Goal: Use online tool/utility: Use online tool/utility

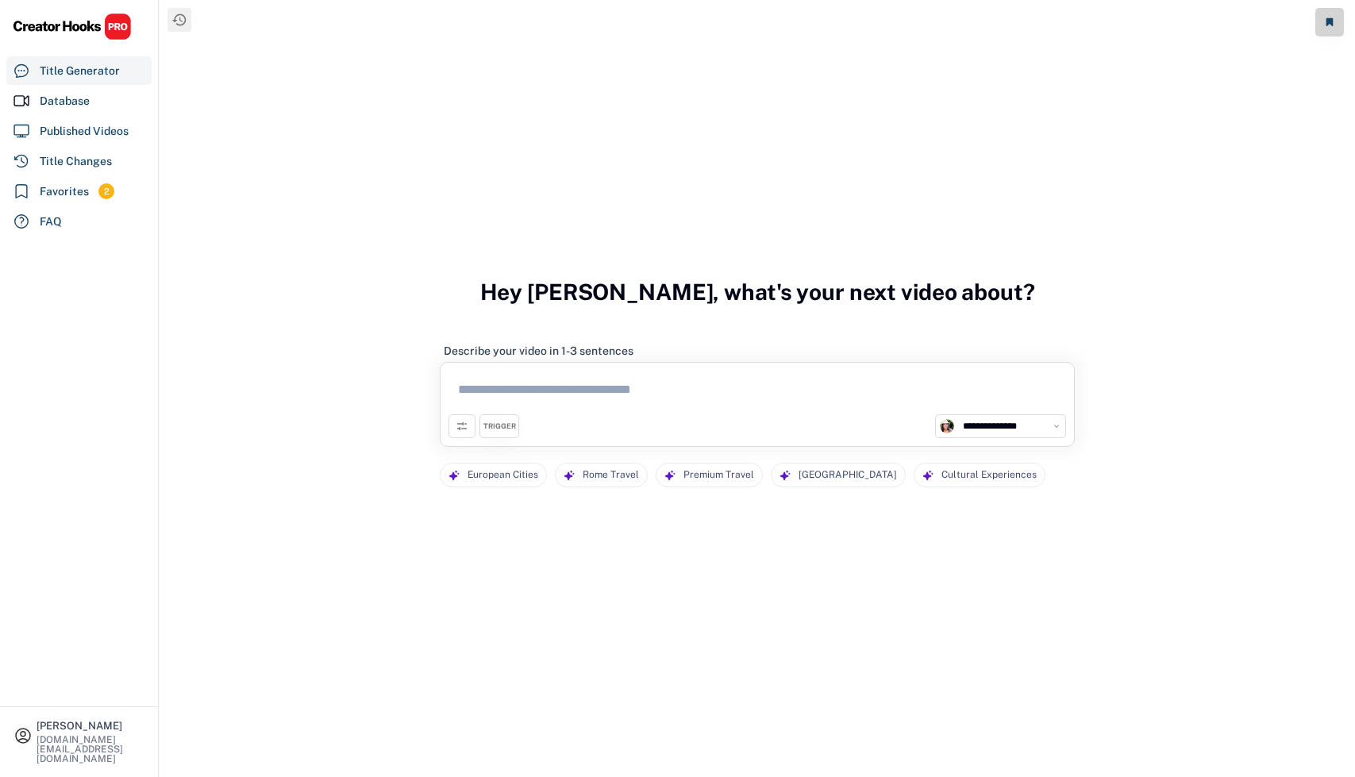
select select "**********"
click at [521, 398] on textarea at bounding box center [758, 393] width 618 height 44
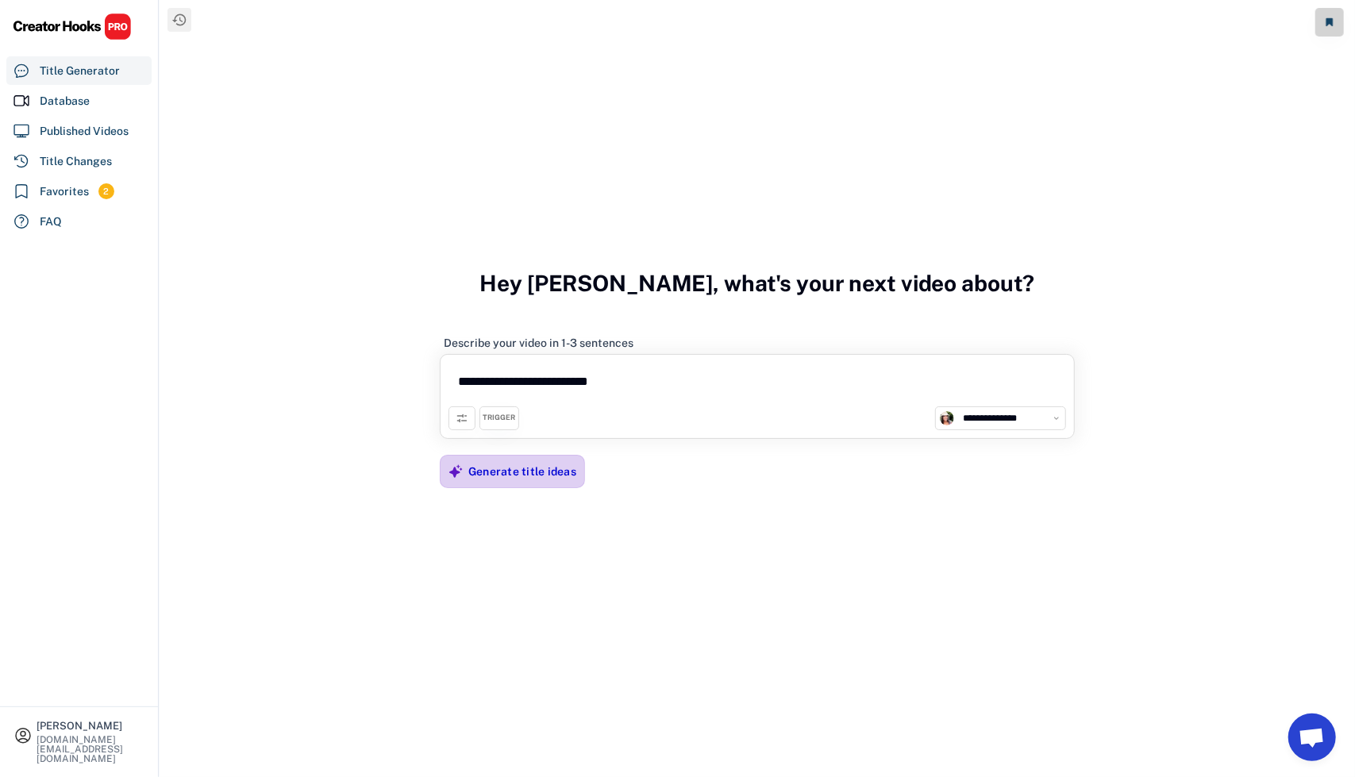
type textarea "**********"
click at [508, 480] on div "Generate title ideas" at bounding box center [522, 472] width 108 height 32
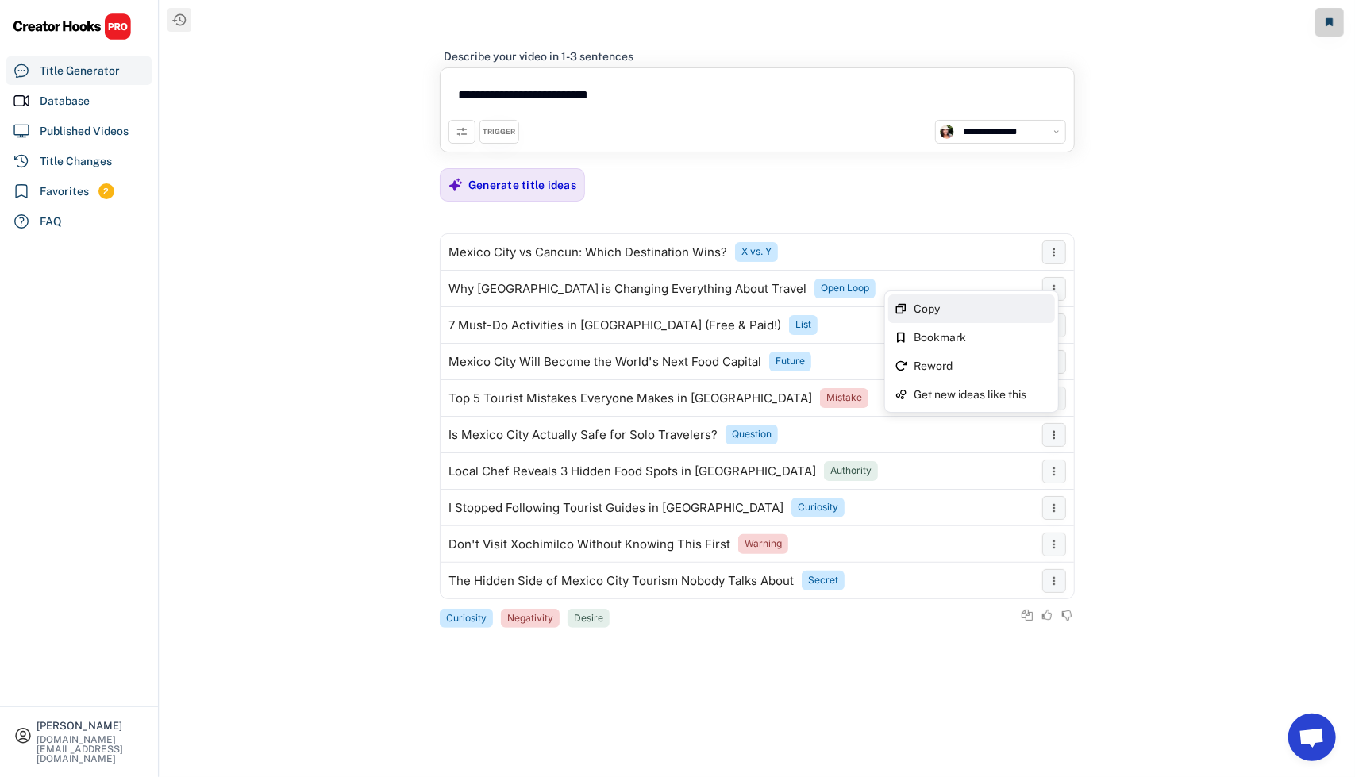
click at [987, 307] on div "Copy" at bounding box center [981, 308] width 135 height 11
click at [460, 130] on icon at bounding box center [462, 131] width 13 height 13
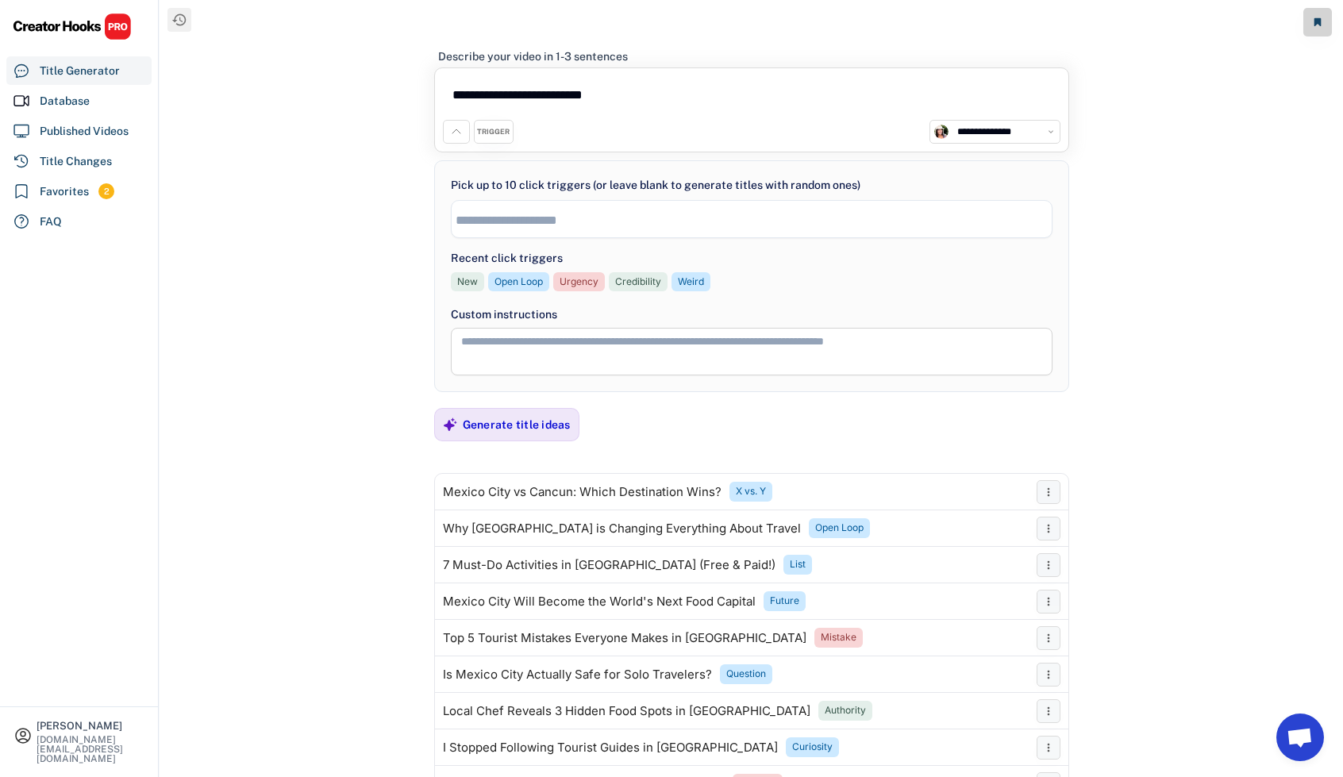
click at [489, 215] on input "search" at bounding box center [756, 220] width 601 height 13
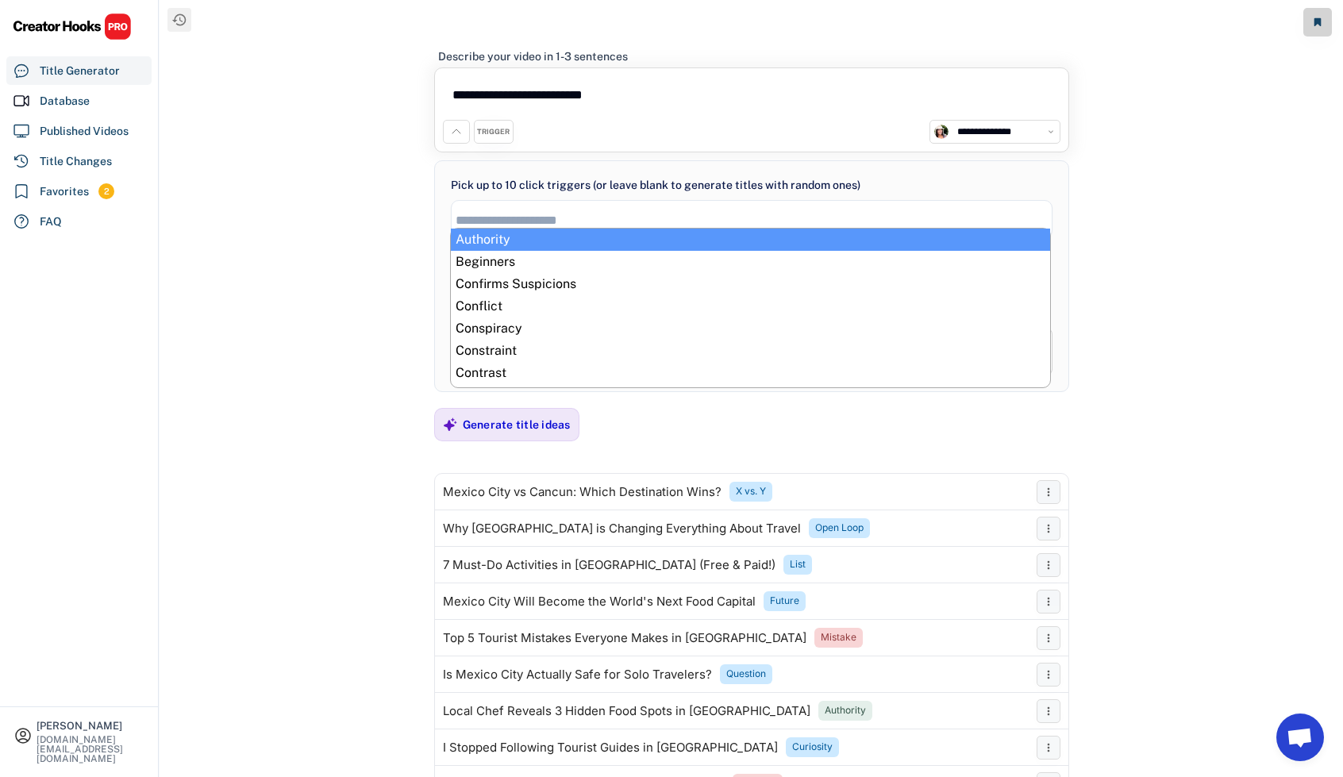
select select "**********"
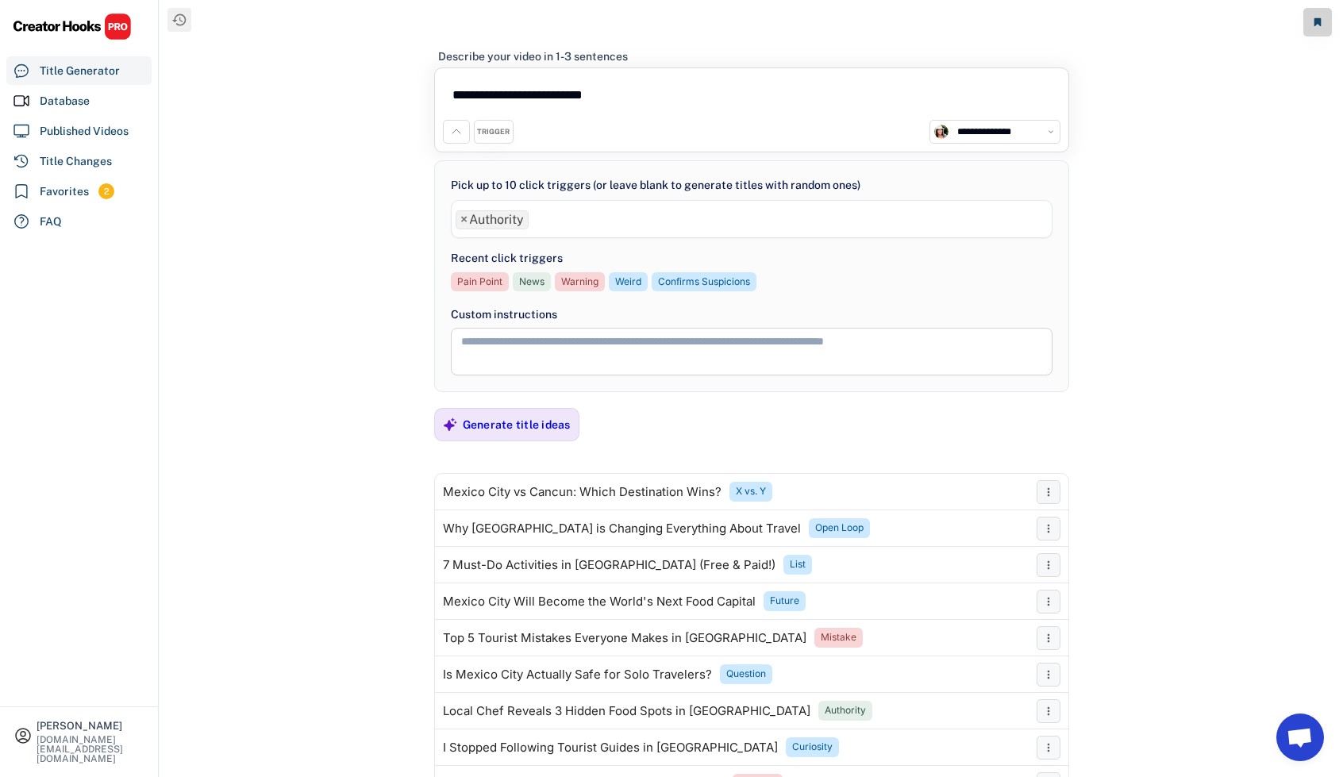
click at [565, 218] on ul "× Authority" at bounding box center [752, 217] width 600 height 23
click at [635, 220] on ul "× Authority × Beginners" at bounding box center [752, 217] width 600 height 23
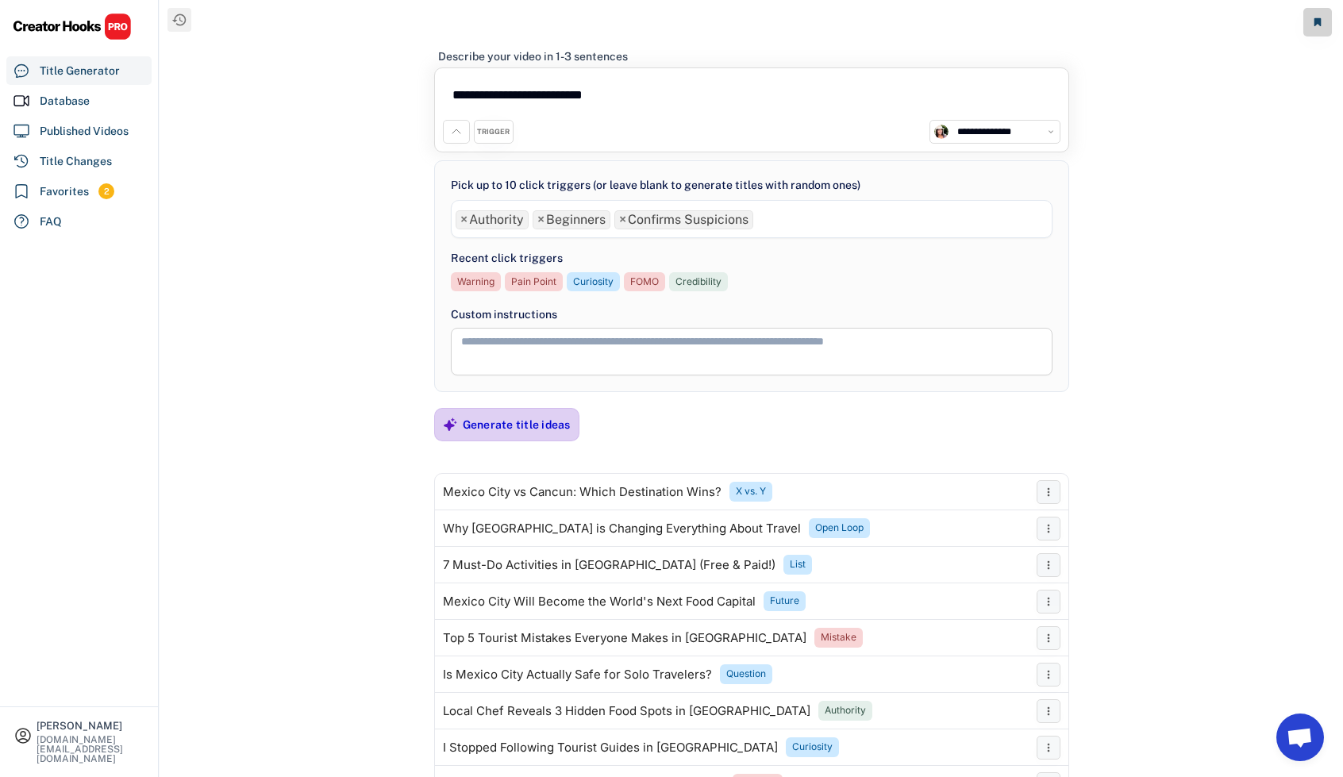
click at [491, 418] on div "Generate title ideas" at bounding box center [517, 425] width 108 height 14
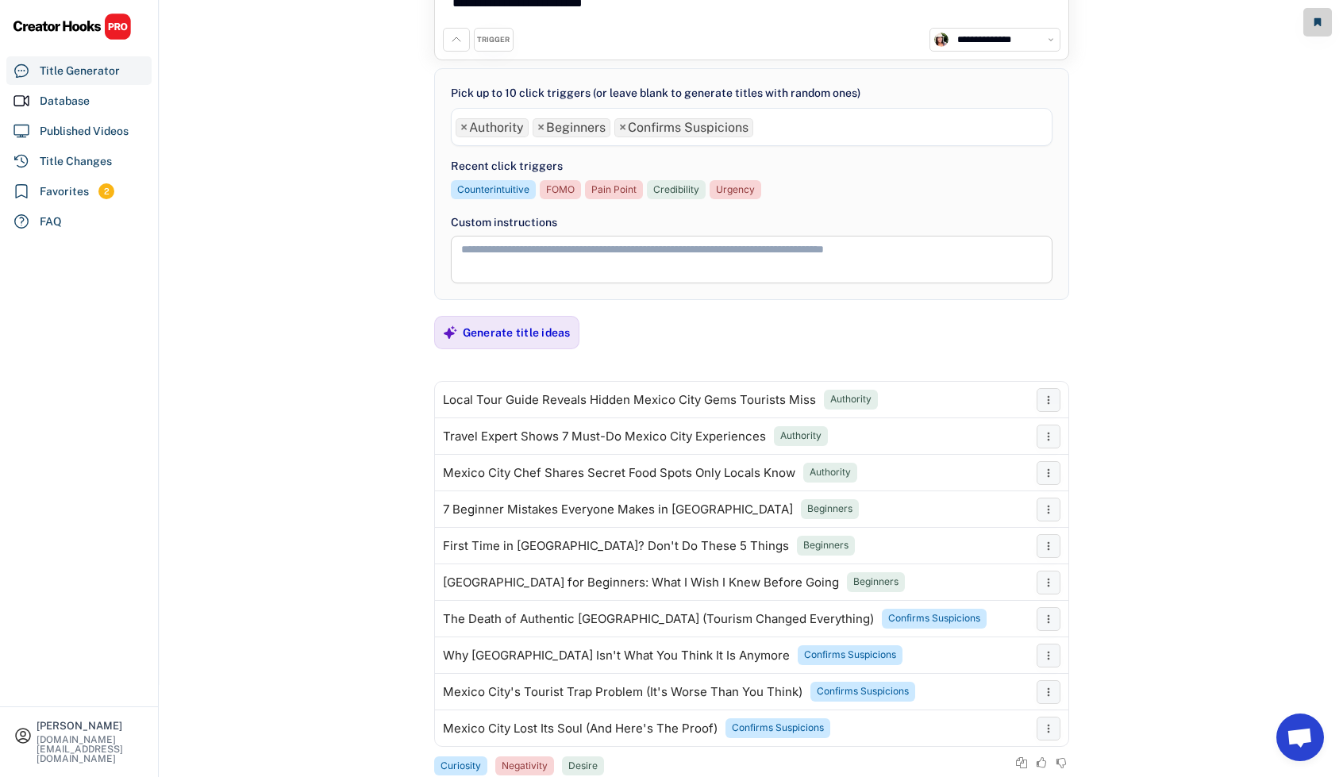
scroll to position [129, 0]
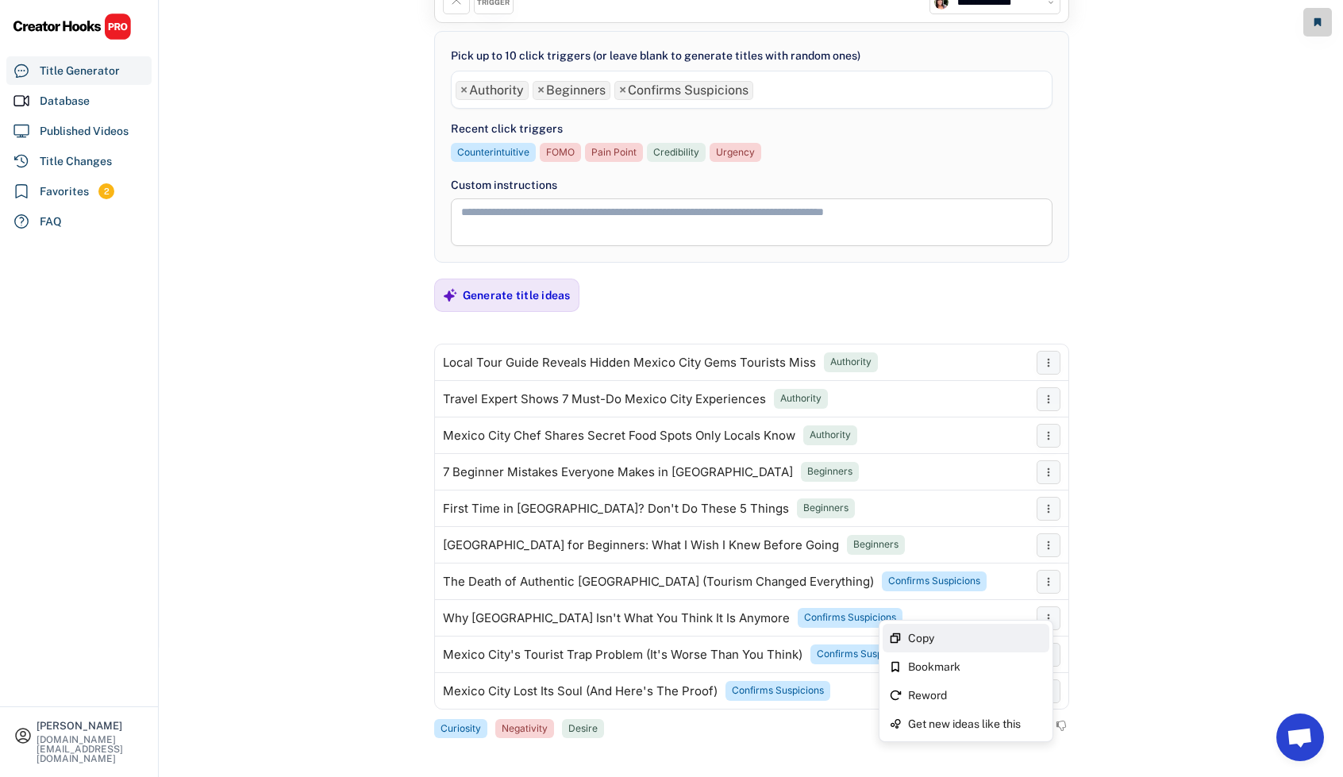
click at [997, 639] on div "Copy" at bounding box center [975, 638] width 135 height 11
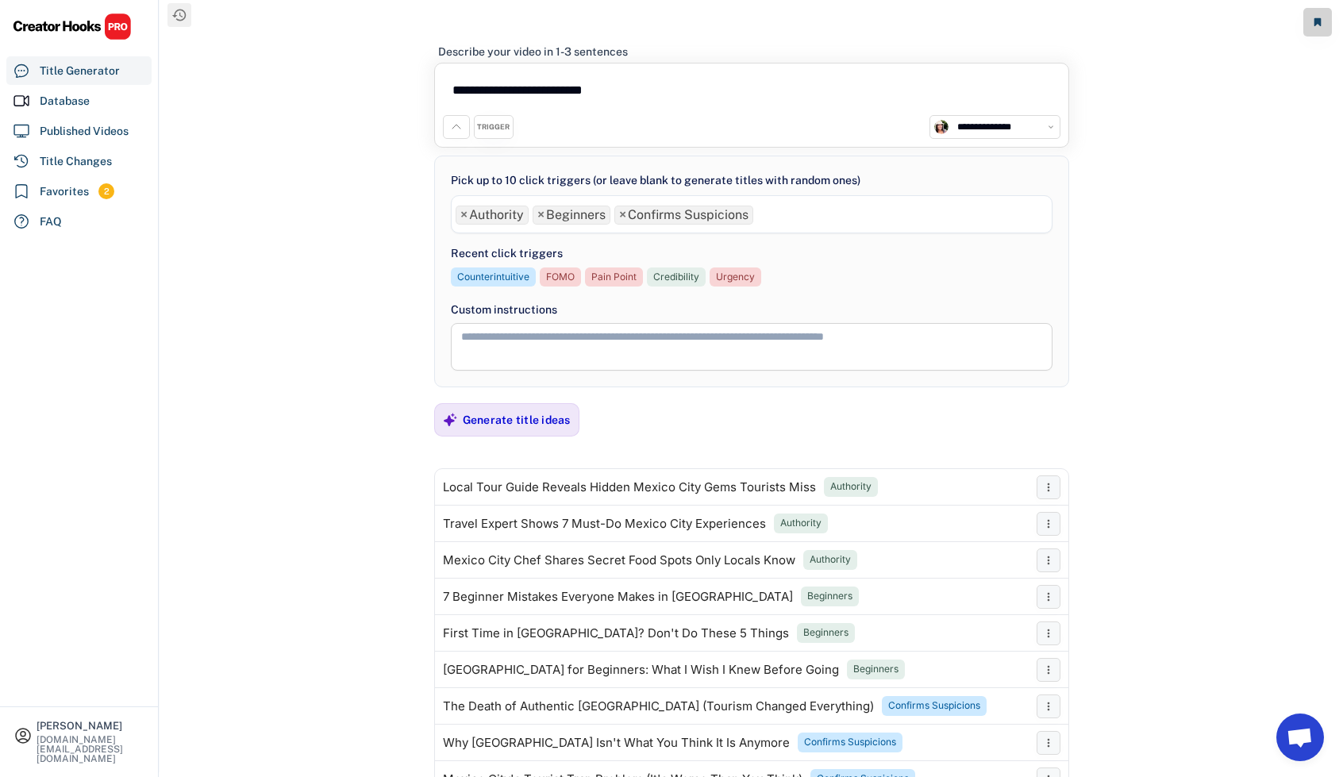
scroll to position [0, 0]
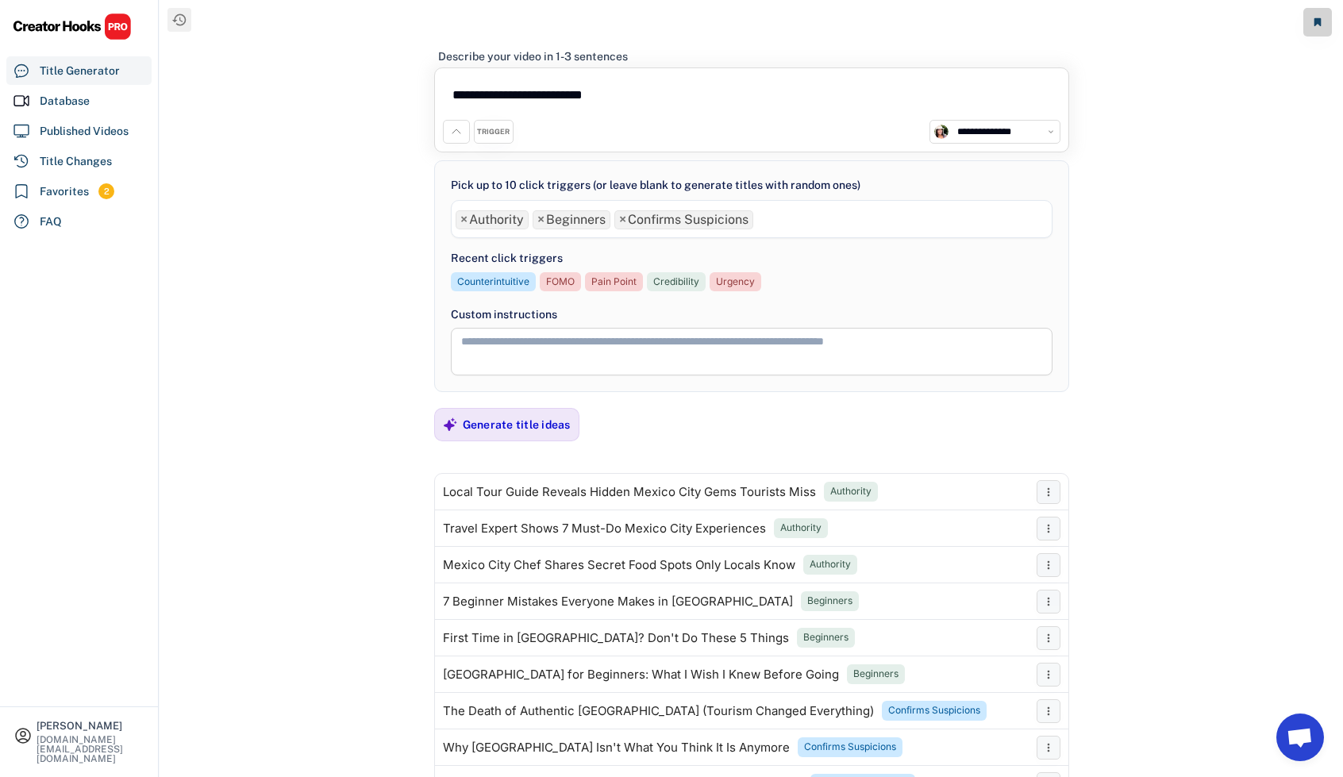
click at [768, 222] on ul "× Authority × Beginners × Confirms Suspicions" at bounding box center [752, 217] width 600 height 23
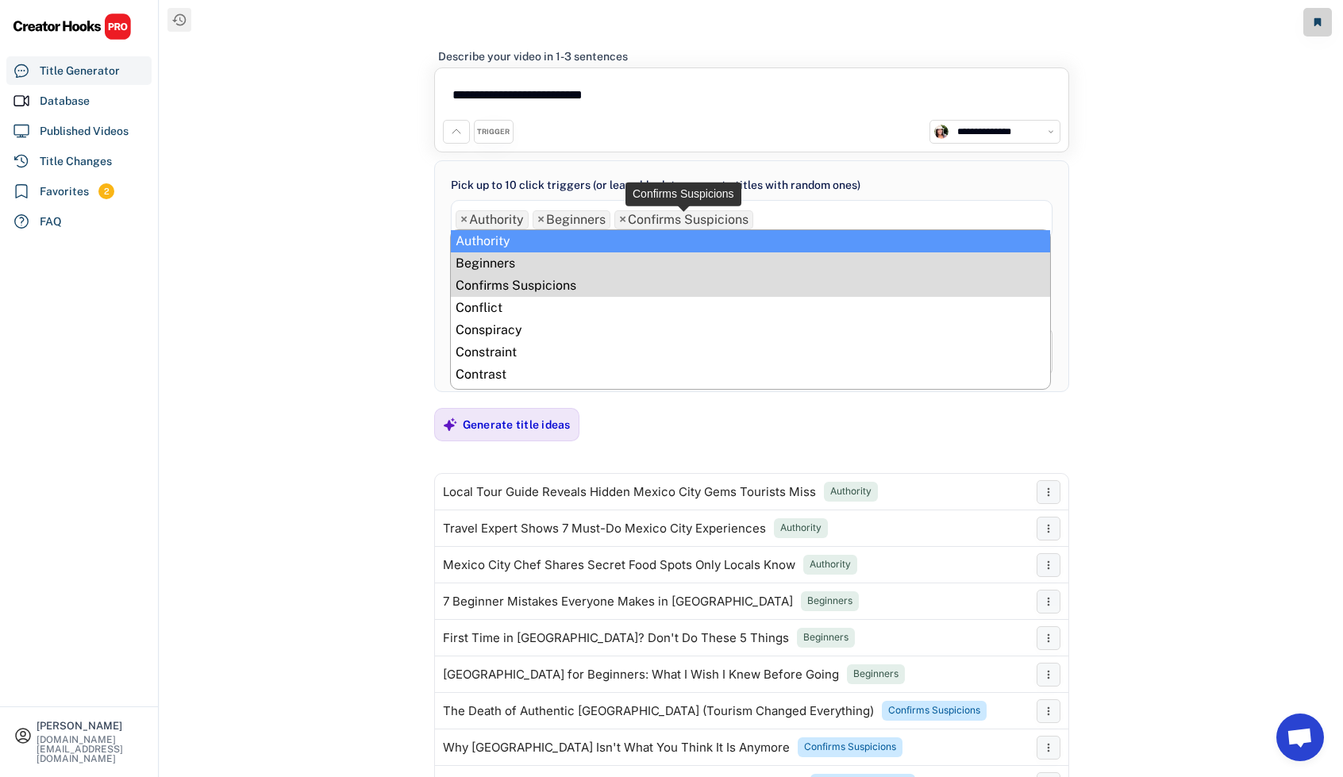
click at [619, 218] on span "×" at bounding box center [622, 220] width 7 height 13
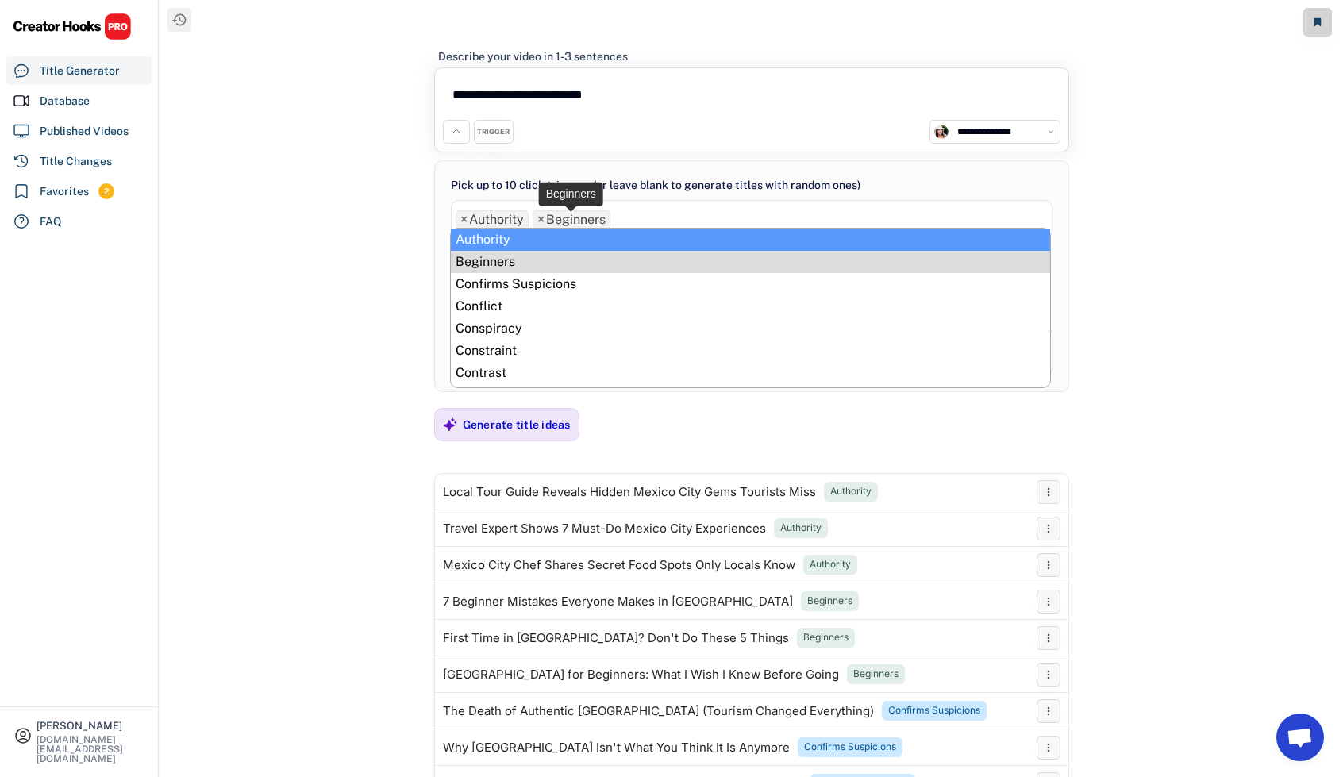
click at [543, 215] on span "×" at bounding box center [541, 220] width 7 height 13
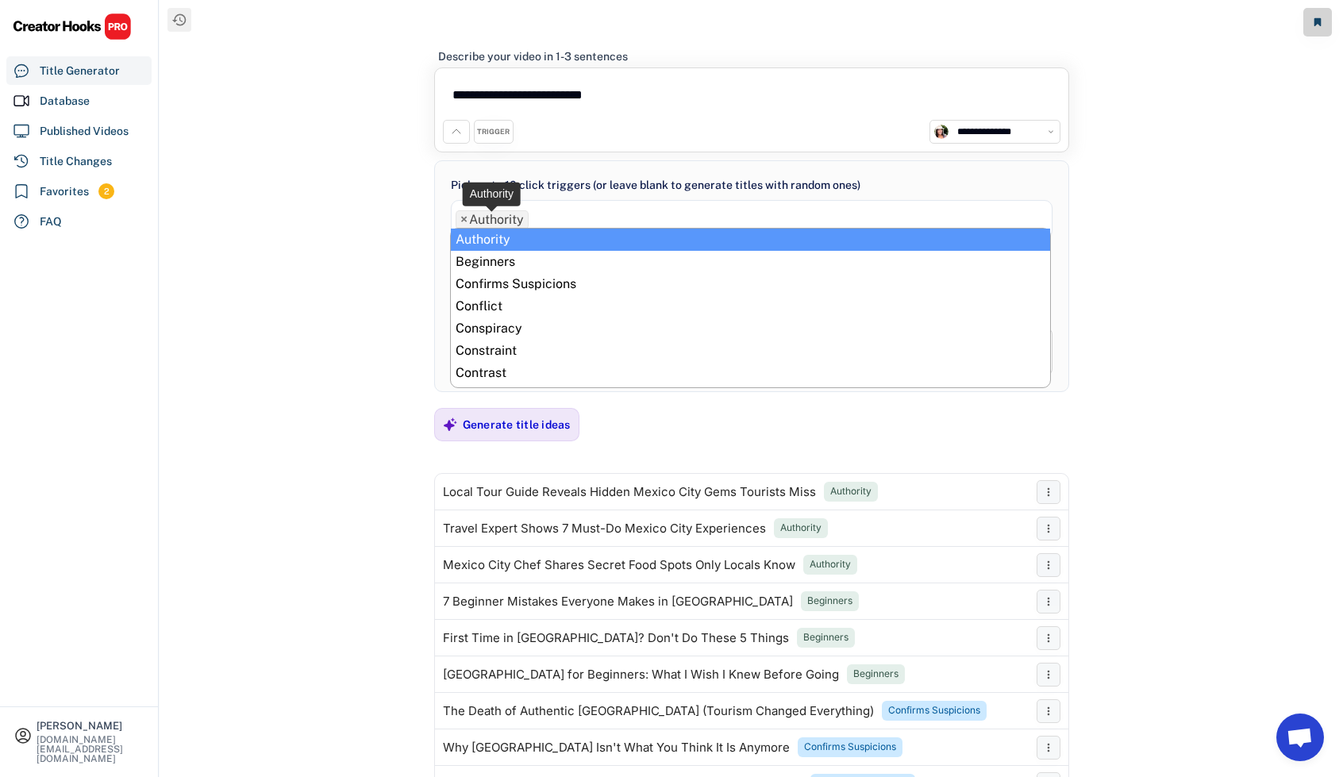
click at [464, 218] on span "×" at bounding box center [463, 220] width 7 height 13
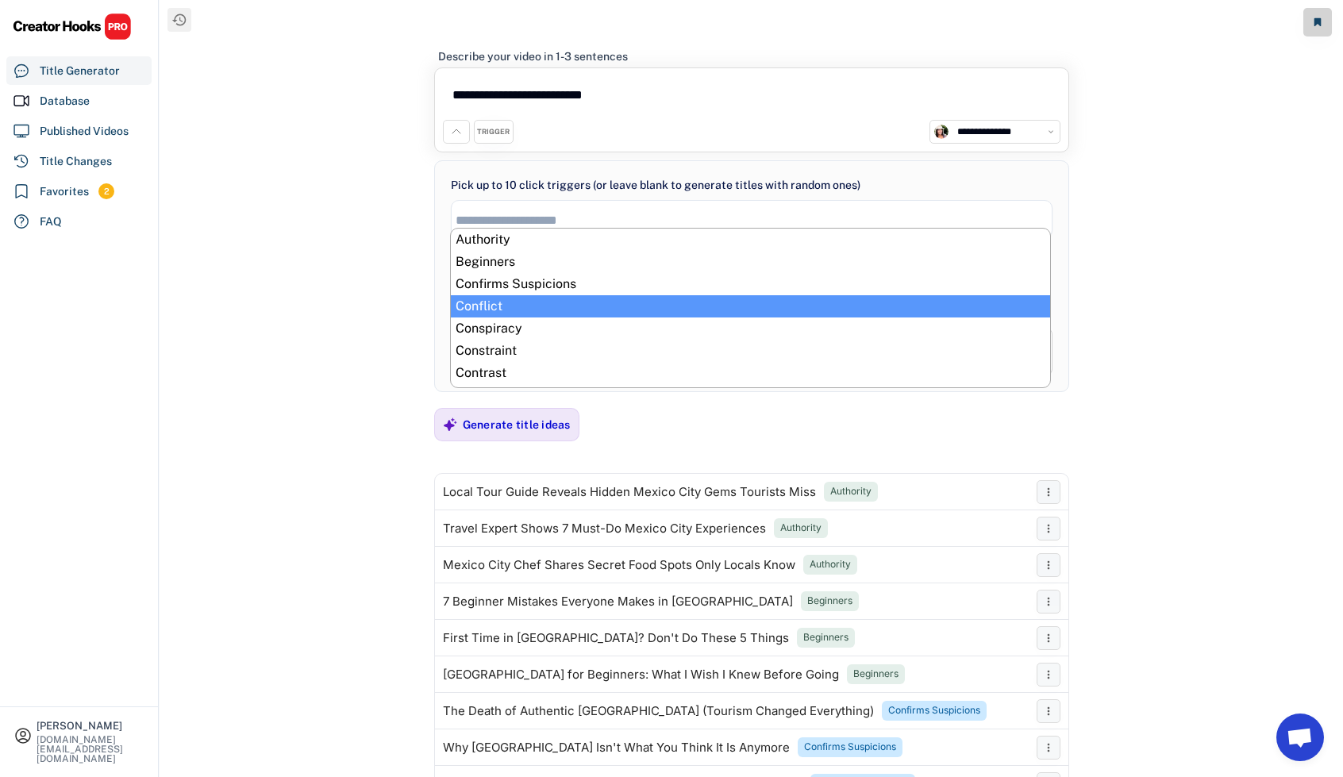
select select "**********"
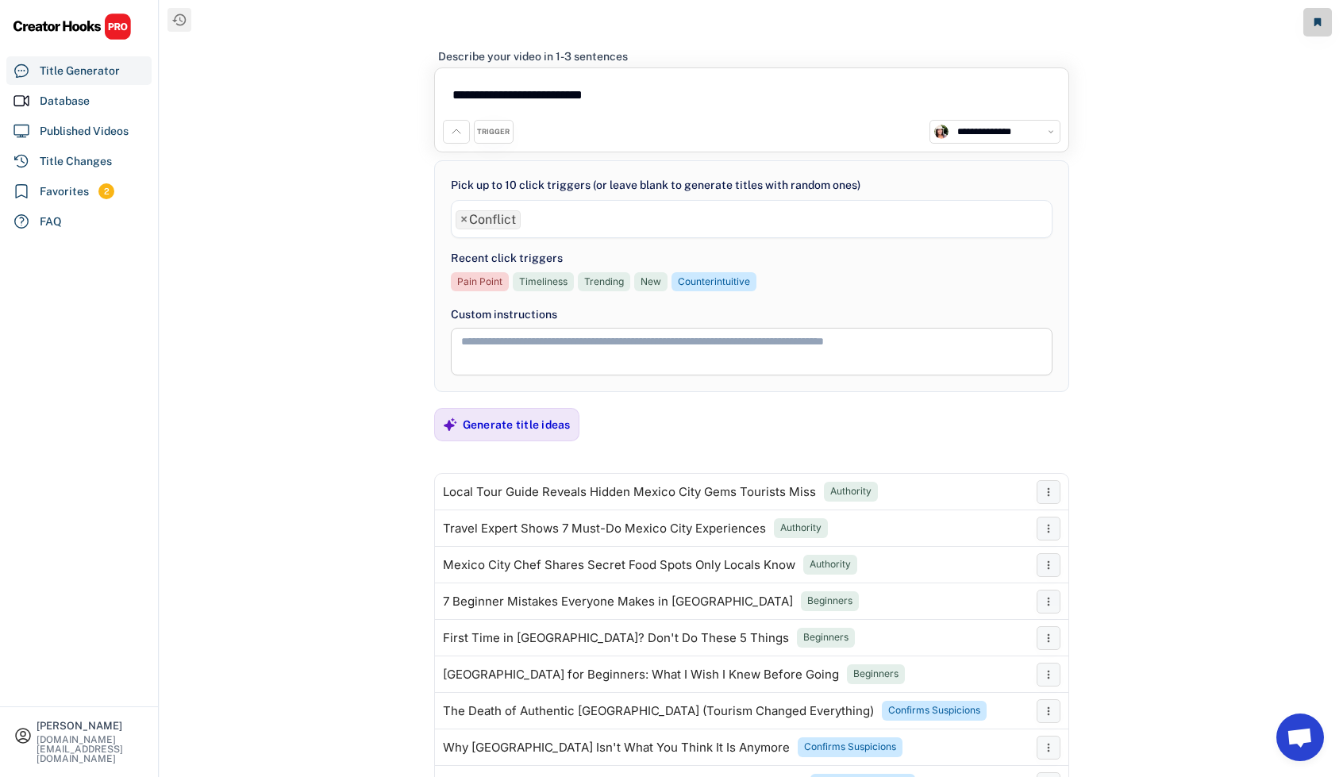
click at [536, 218] on ul "× Conflict" at bounding box center [752, 217] width 600 height 23
click at [629, 218] on ul "× Conflict × Conspiracy" at bounding box center [752, 217] width 600 height 23
click at [522, 423] on div "Generate title ideas" at bounding box center [517, 425] width 108 height 14
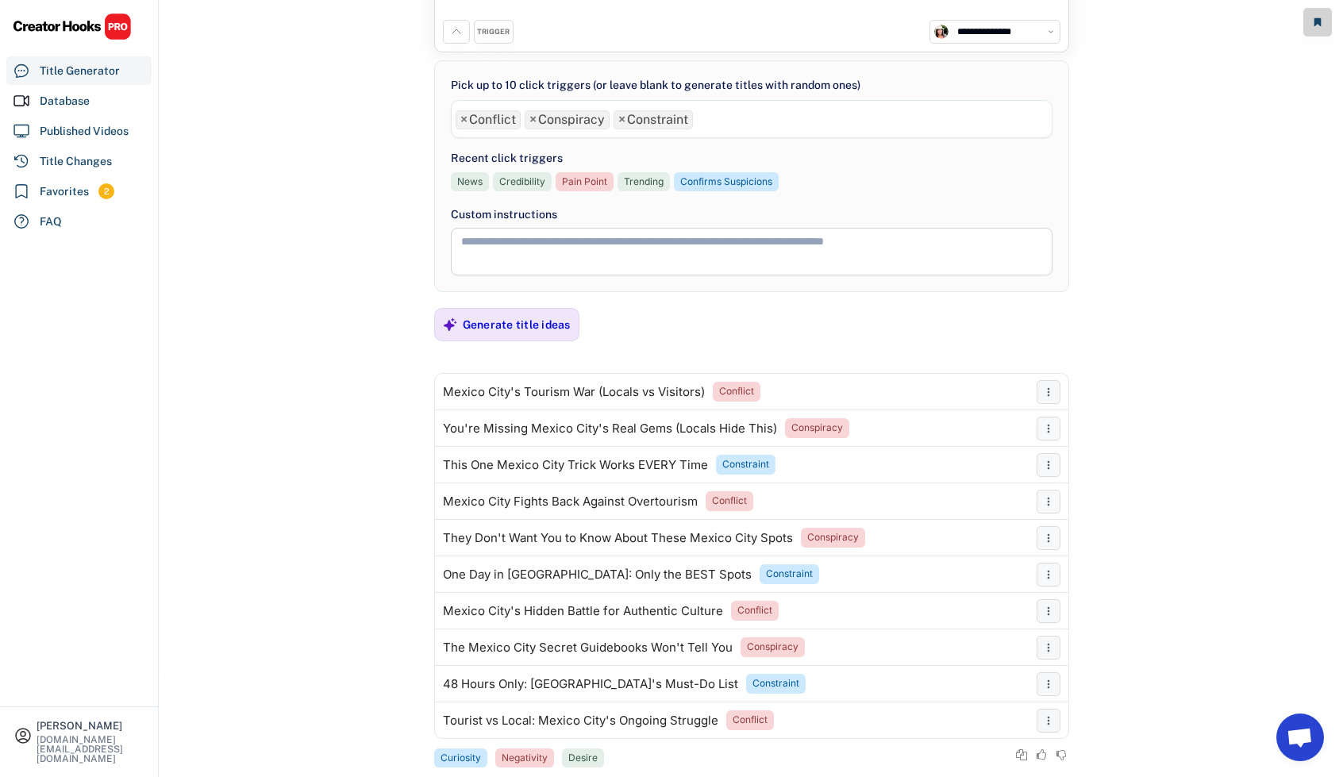
scroll to position [129, 0]
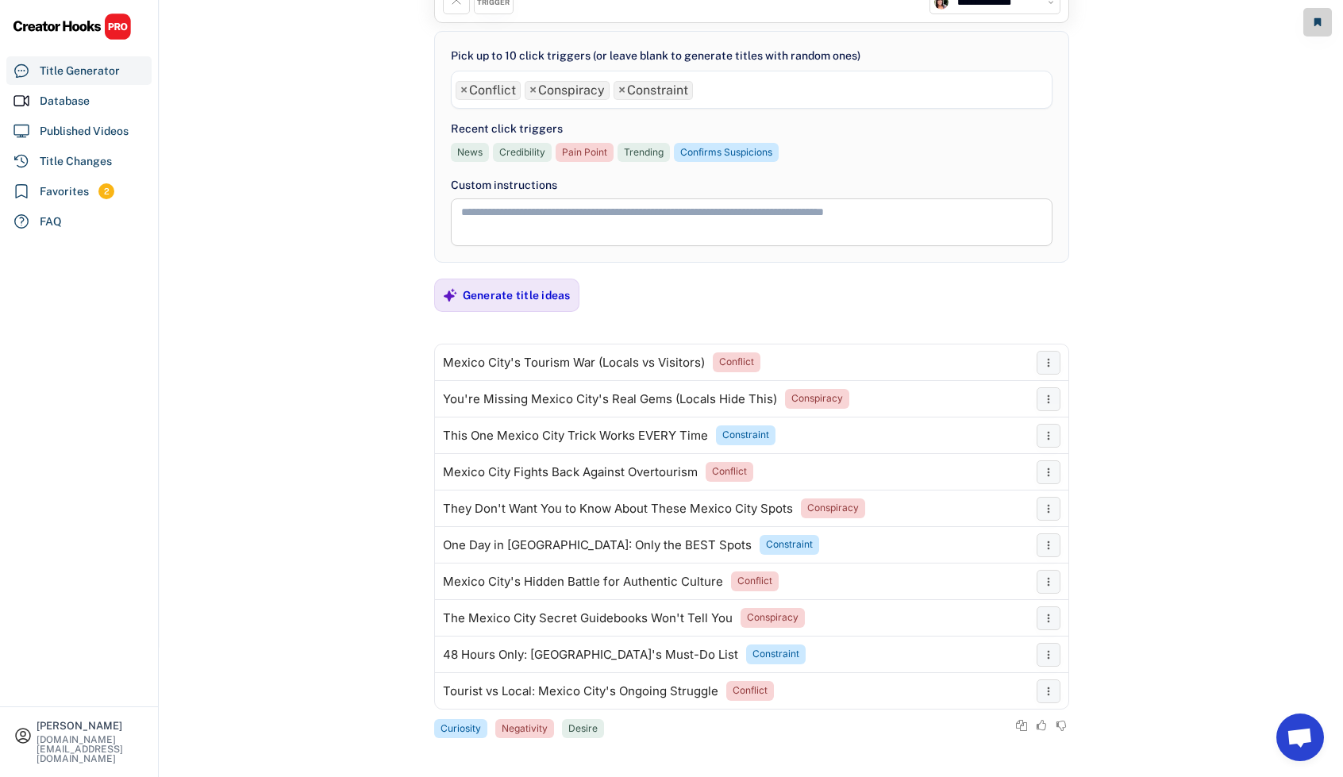
click at [717, 87] on ul "× Conflict × Conspiracy × Constraint" at bounding box center [752, 88] width 600 height 23
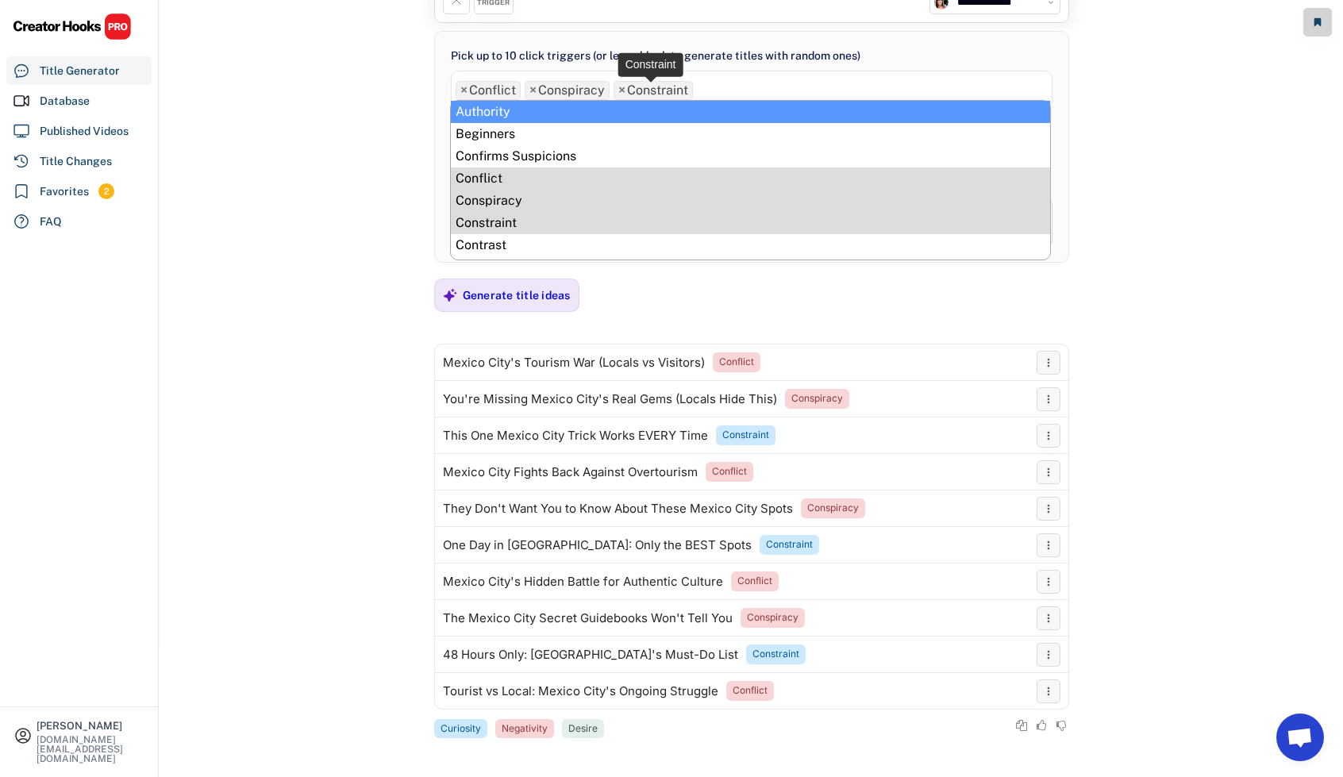
click at [620, 89] on span "×" at bounding box center [621, 90] width 7 height 13
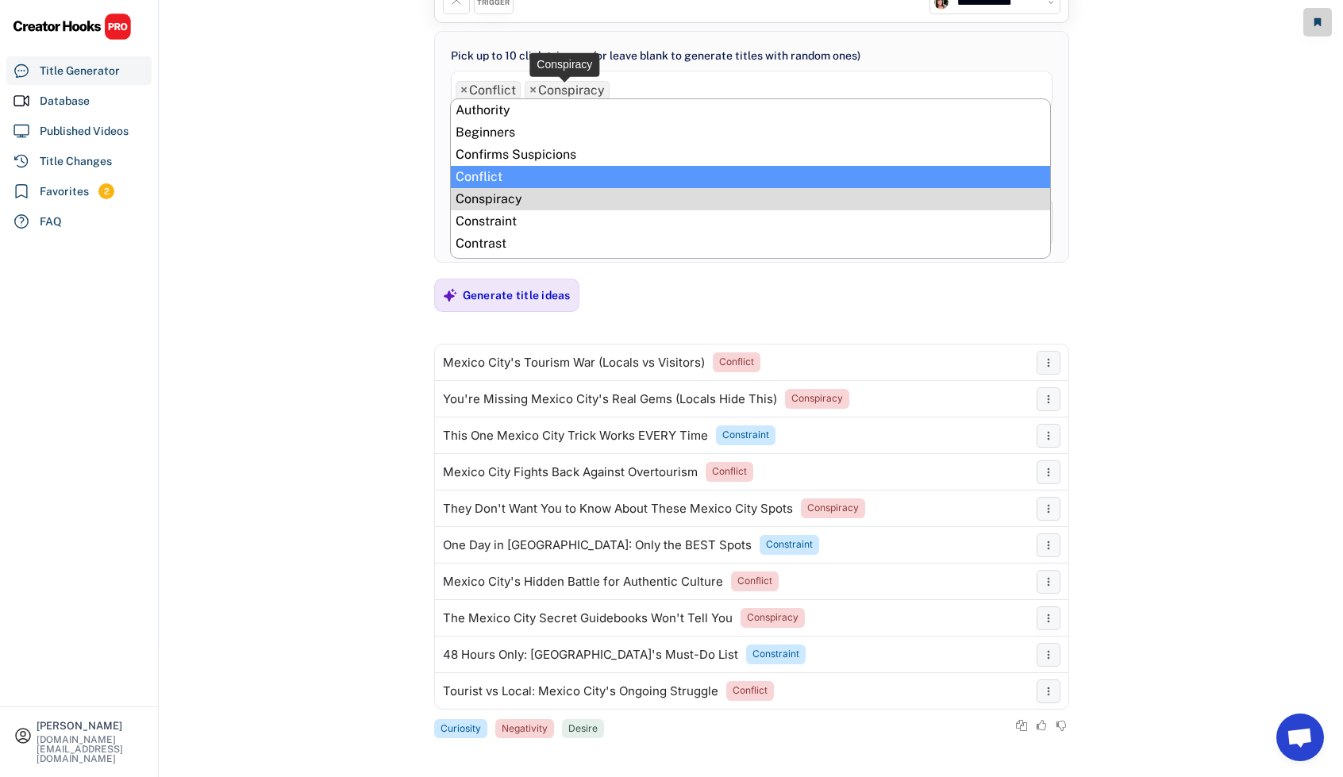
click at [534, 86] on span "×" at bounding box center [533, 90] width 7 height 13
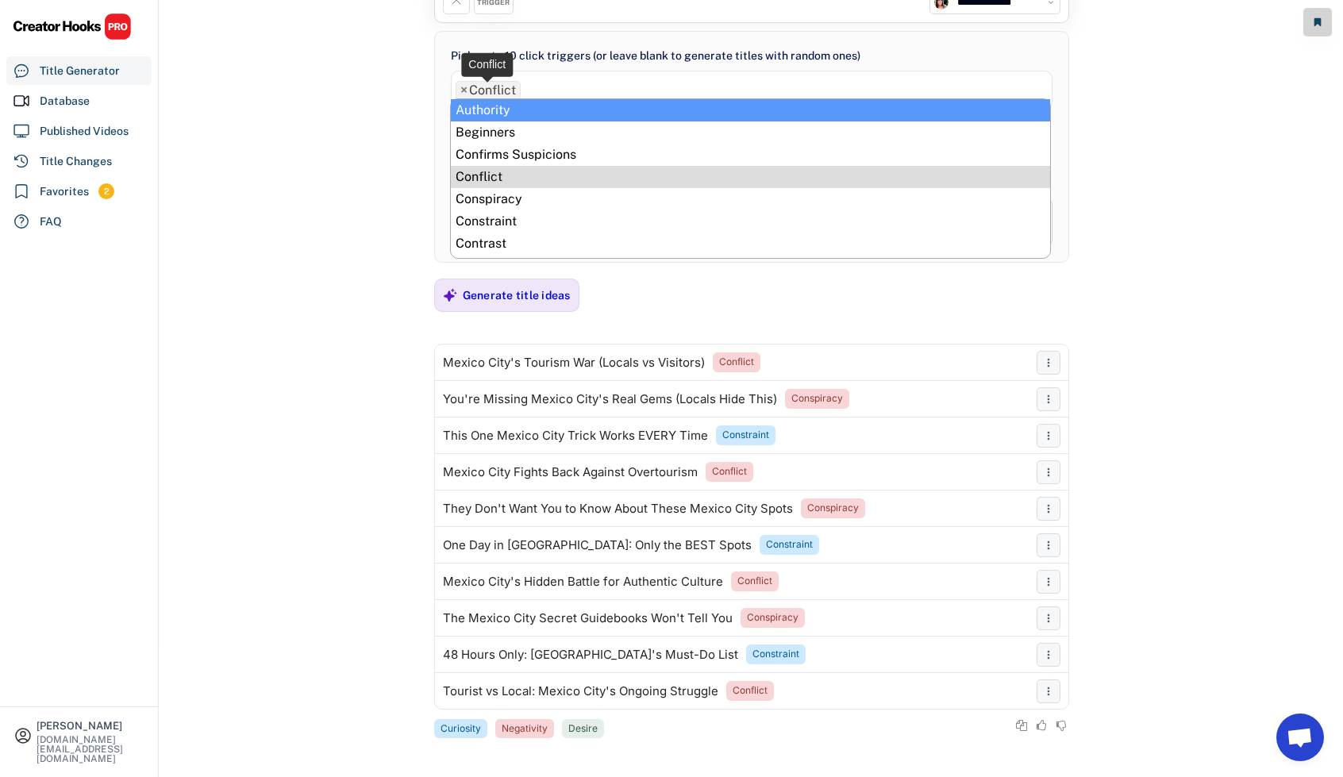
click at [462, 91] on span "×" at bounding box center [463, 90] width 7 height 13
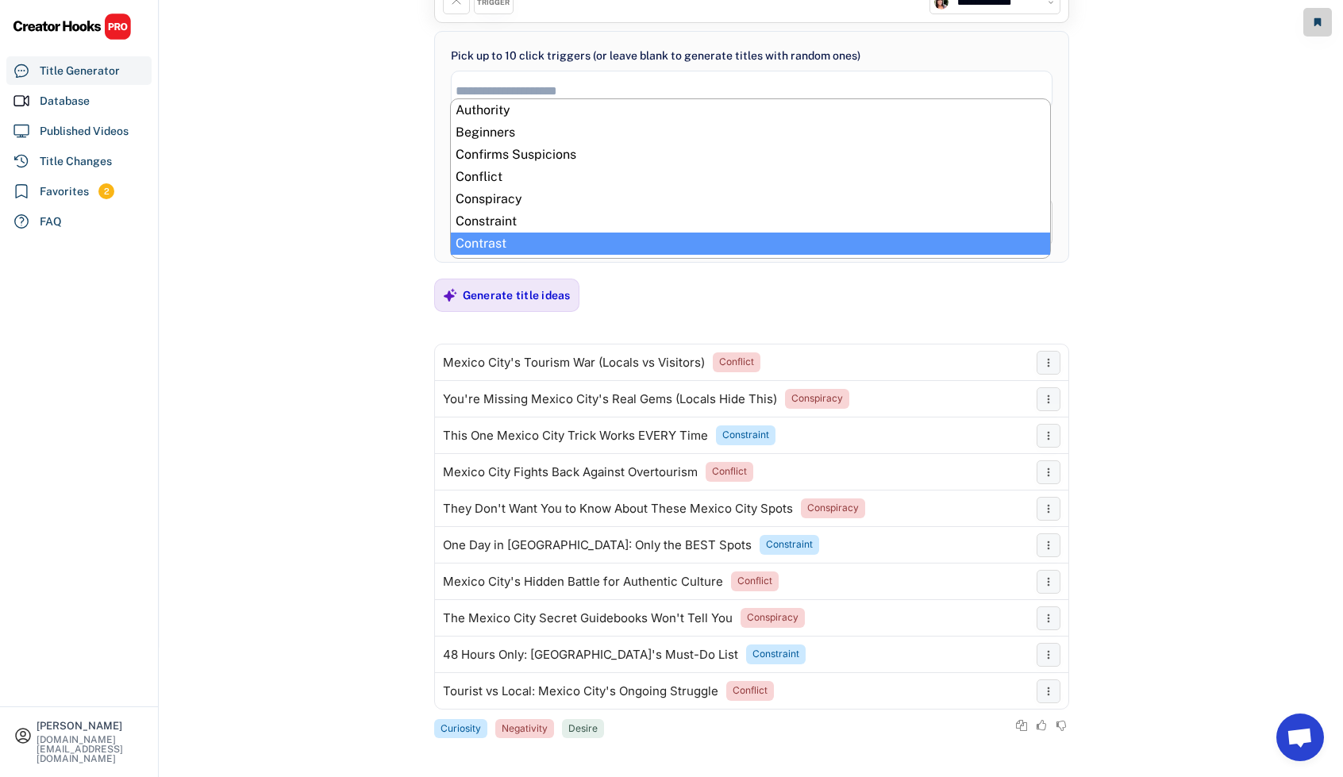
select select "**********"
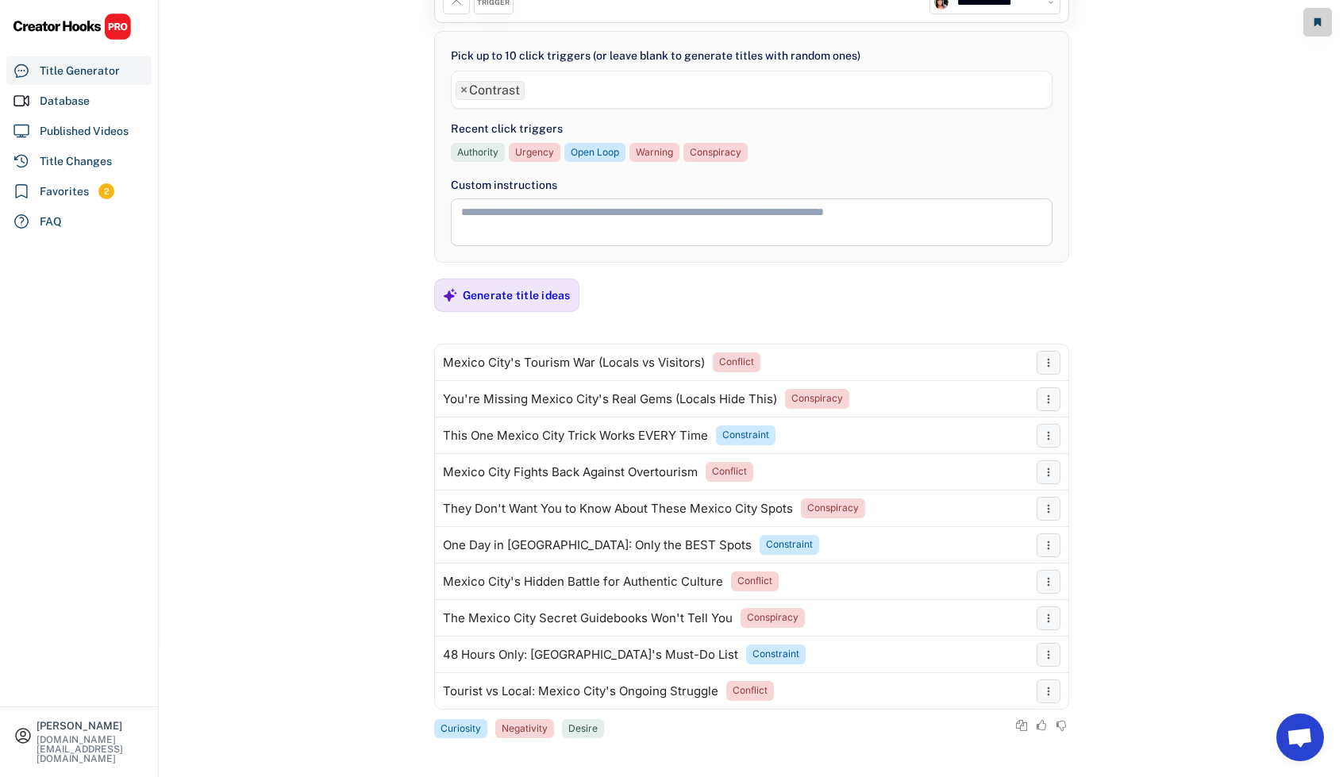
click at [588, 86] on ul "× Contrast" at bounding box center [752, 88] width 600 height 23
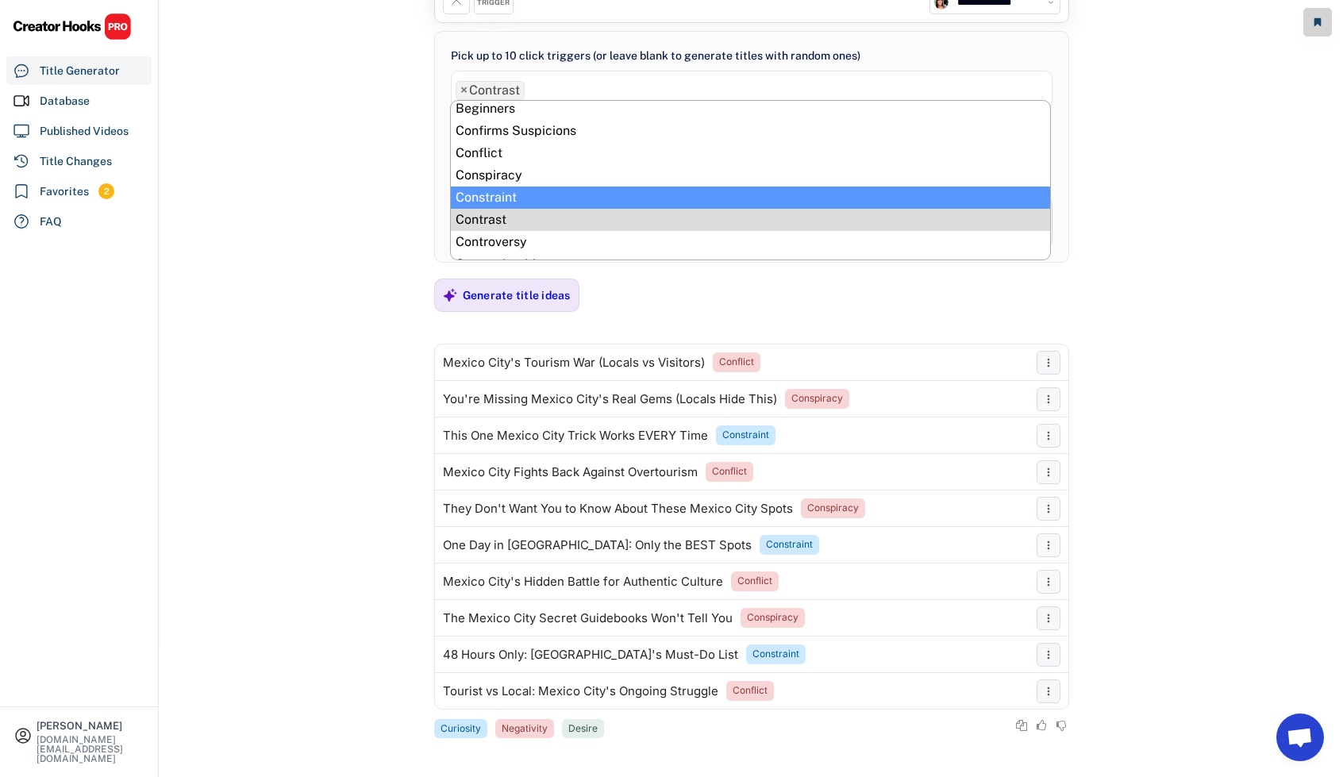
scroll to position [79, 0]
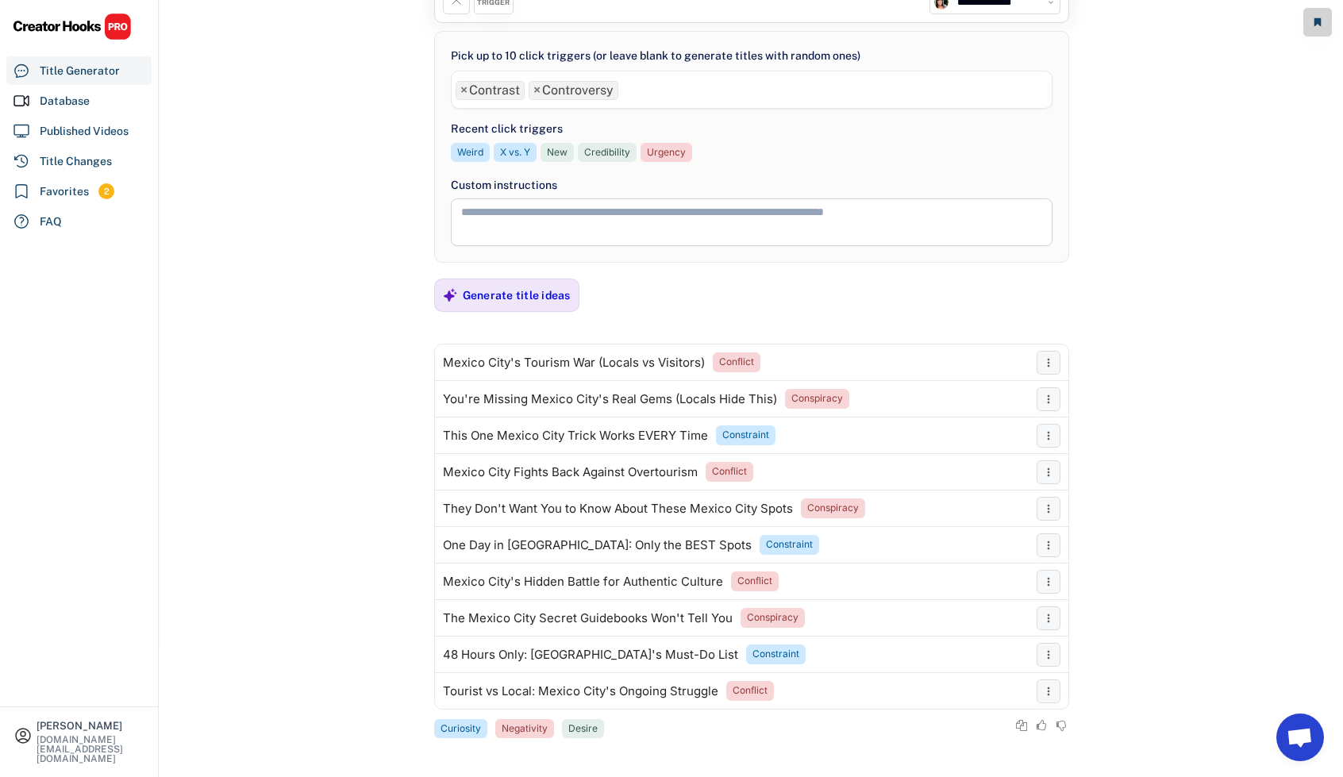
click at [648, 90] on ul "× Contrast × Controversy" at bounding box center [752, 88] width 600 height 23
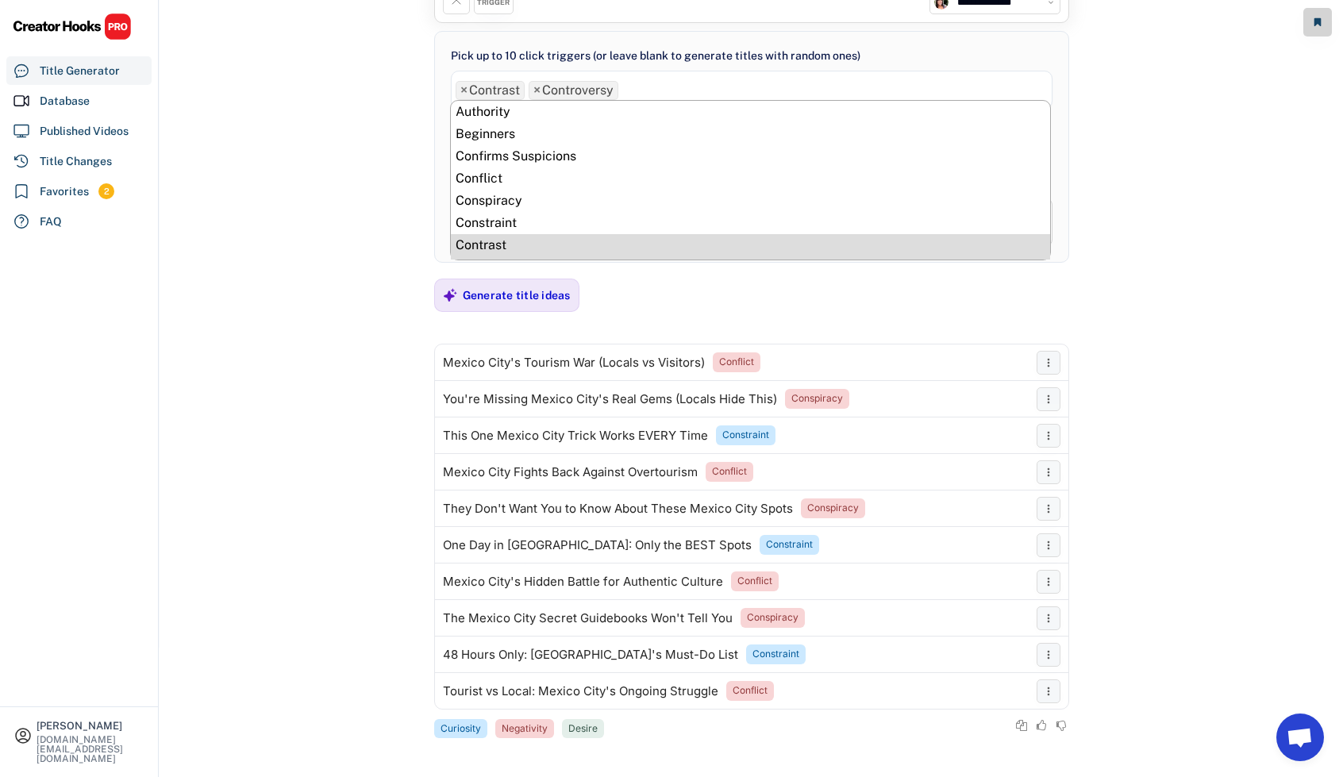
scroll to position [133, 0]
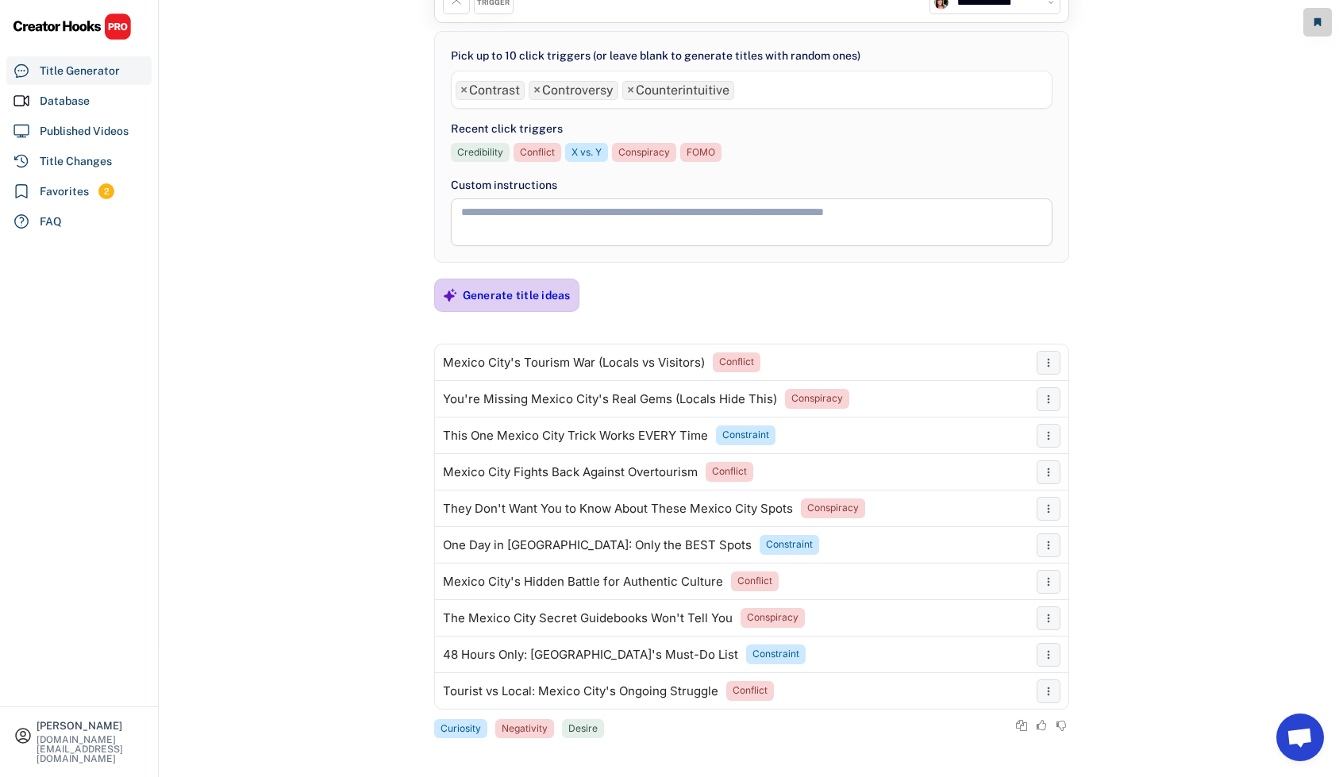
click at [514, 288] on div "Generate title ideas" at bounding box center [517, 295] width 108 height 14
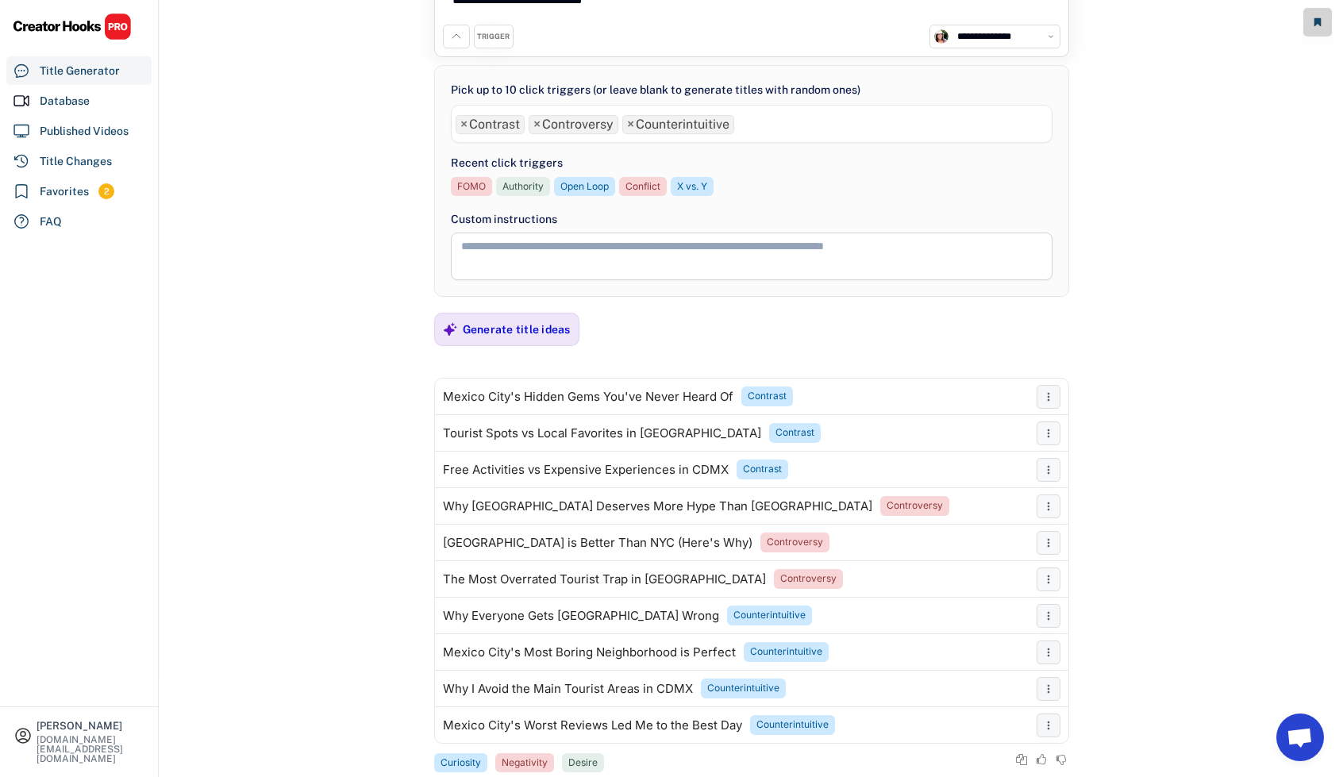
scroll to position [129, 0]
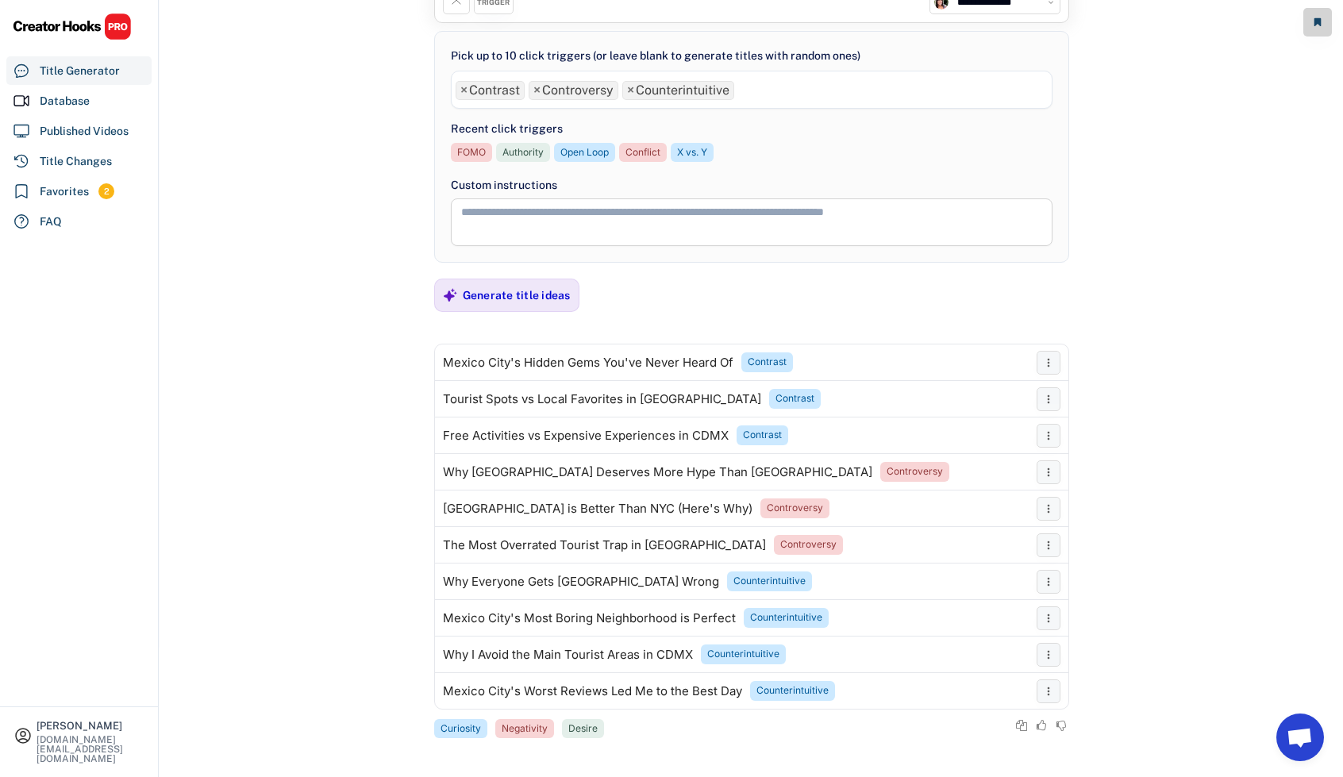
click at [767, 95] on ul "× Contrast × Controversy × Counterintuitive" at bounding box center [752, 88] width 600 height 23
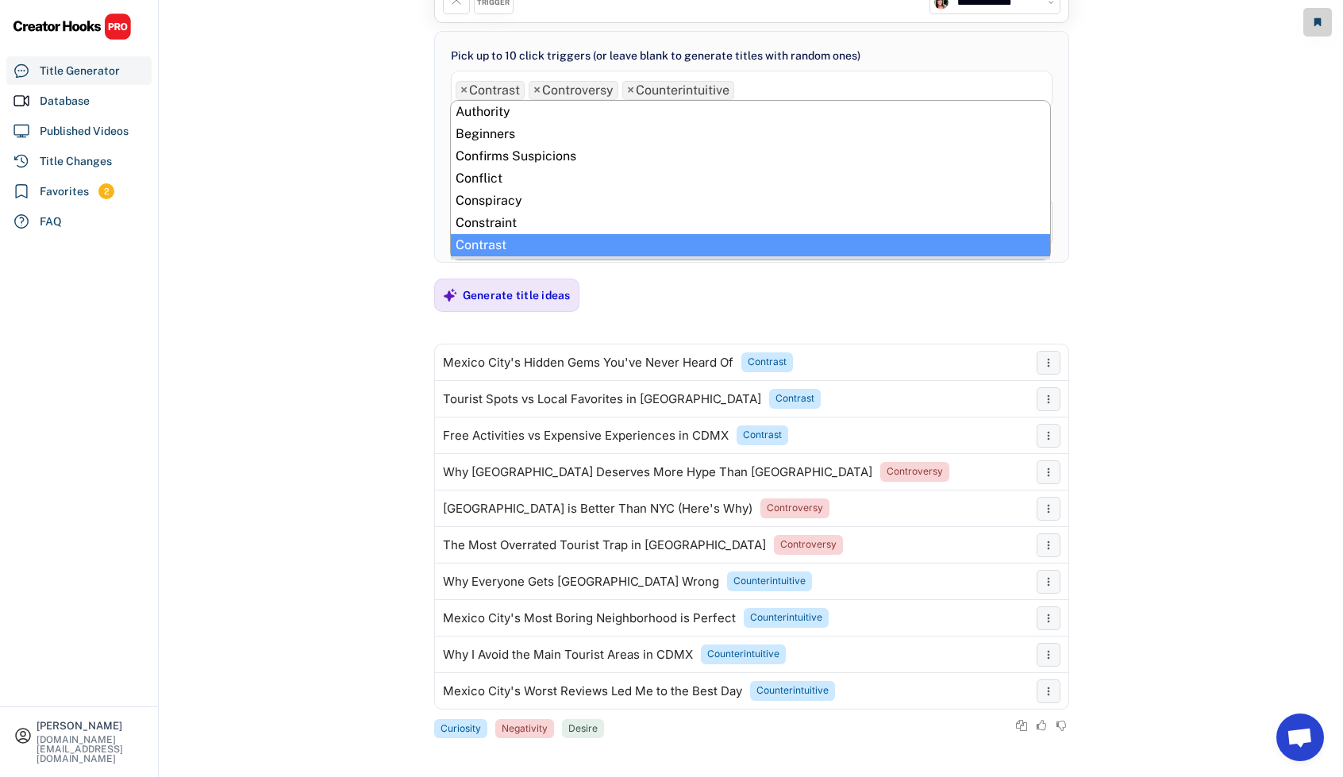
scroll to position [89, 0]
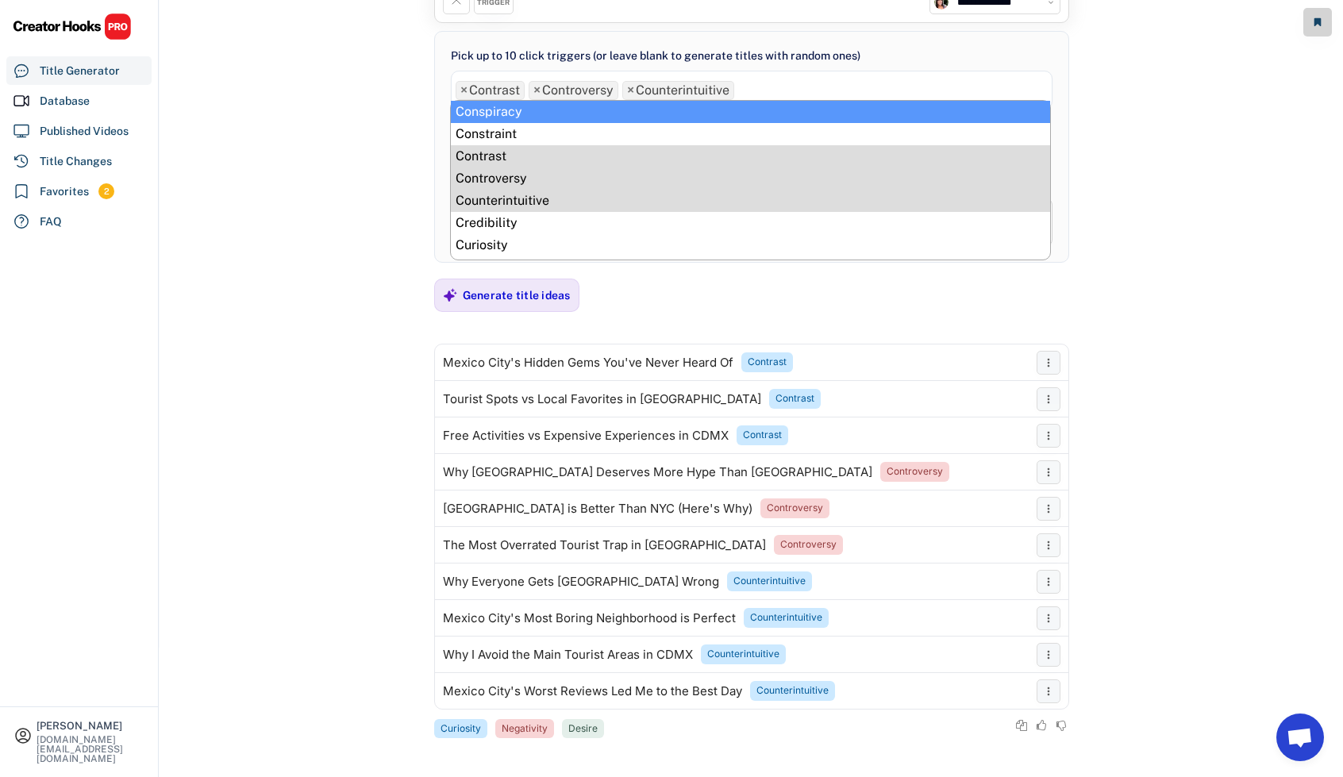
click at [629, 92] on span "×" at bounding box center [630, 90] width 7 height 13
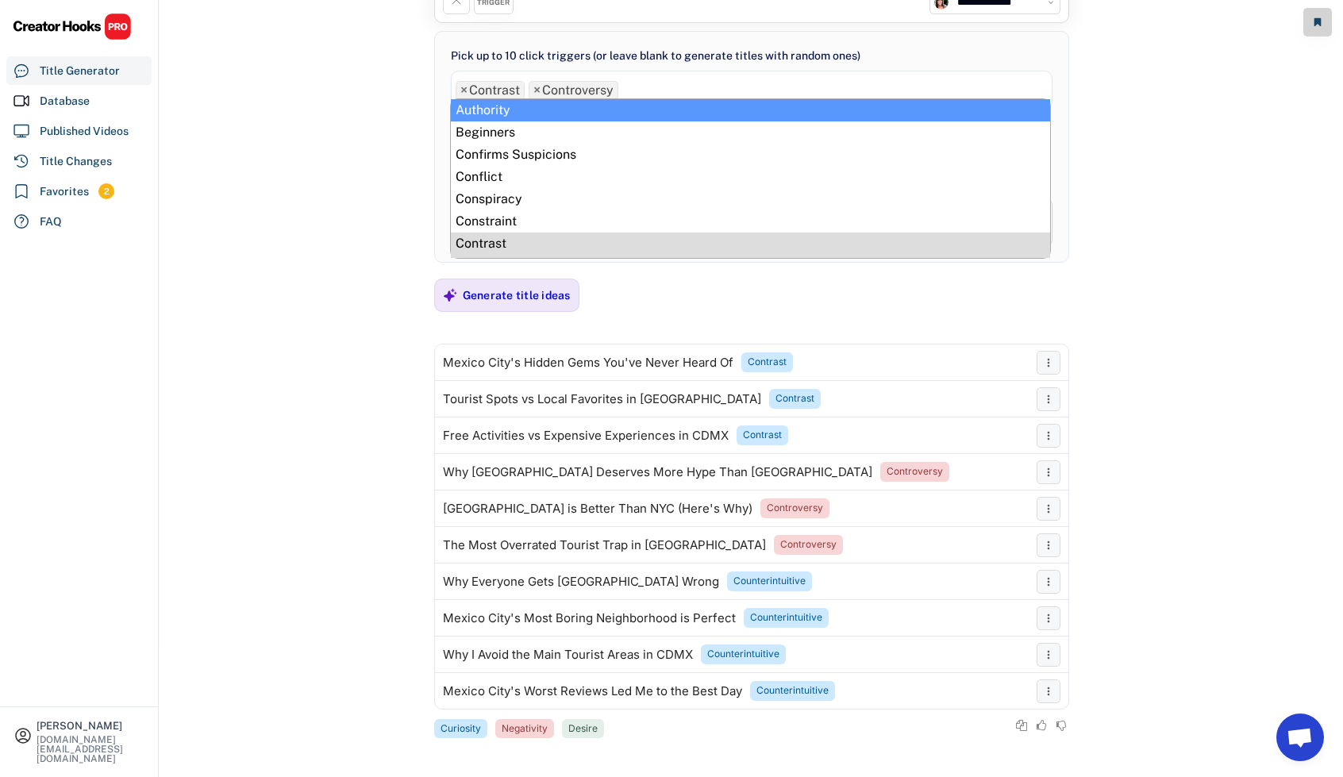
click at [536, 91] on span "×" at bounding box center [537, 90] width 7 height 13
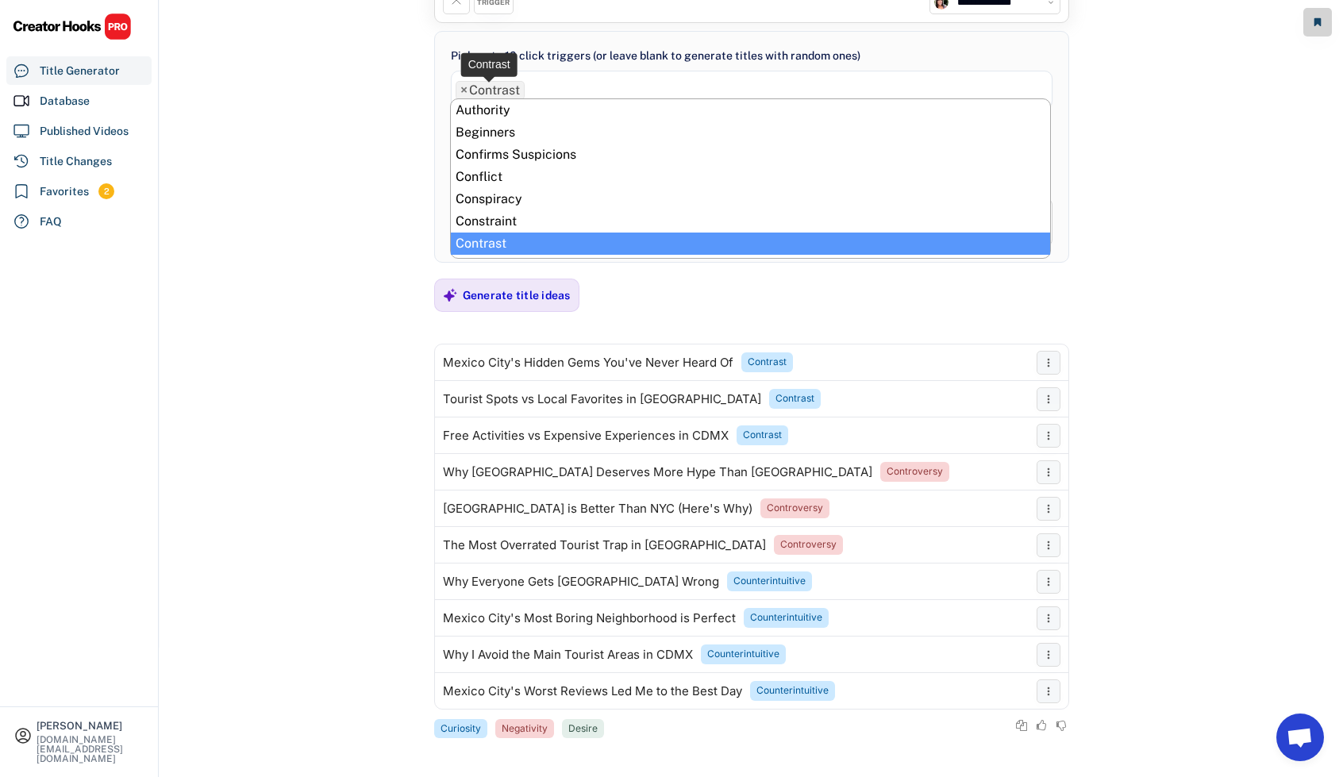
click at [462, 89] on span "×" at bounding box center [463, 90] width 7 height 13
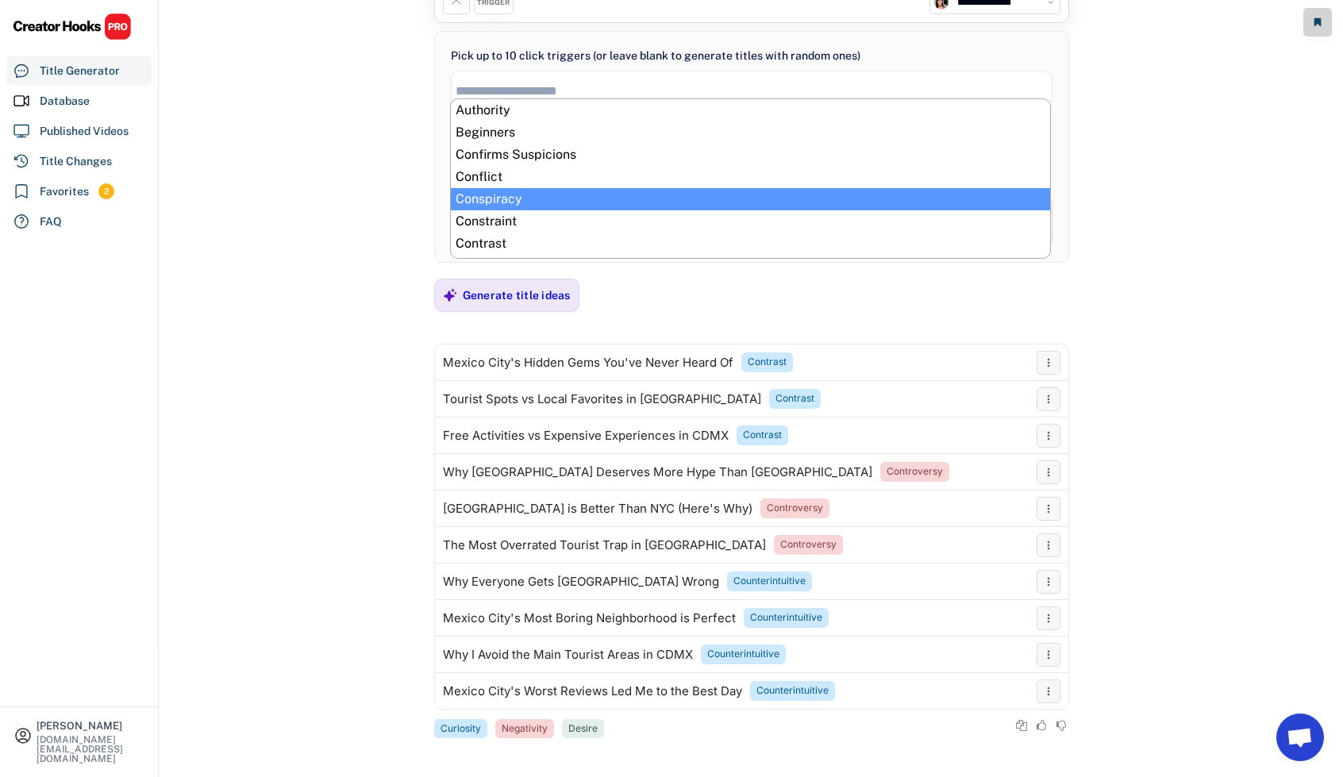
scroll to position [79, 0]
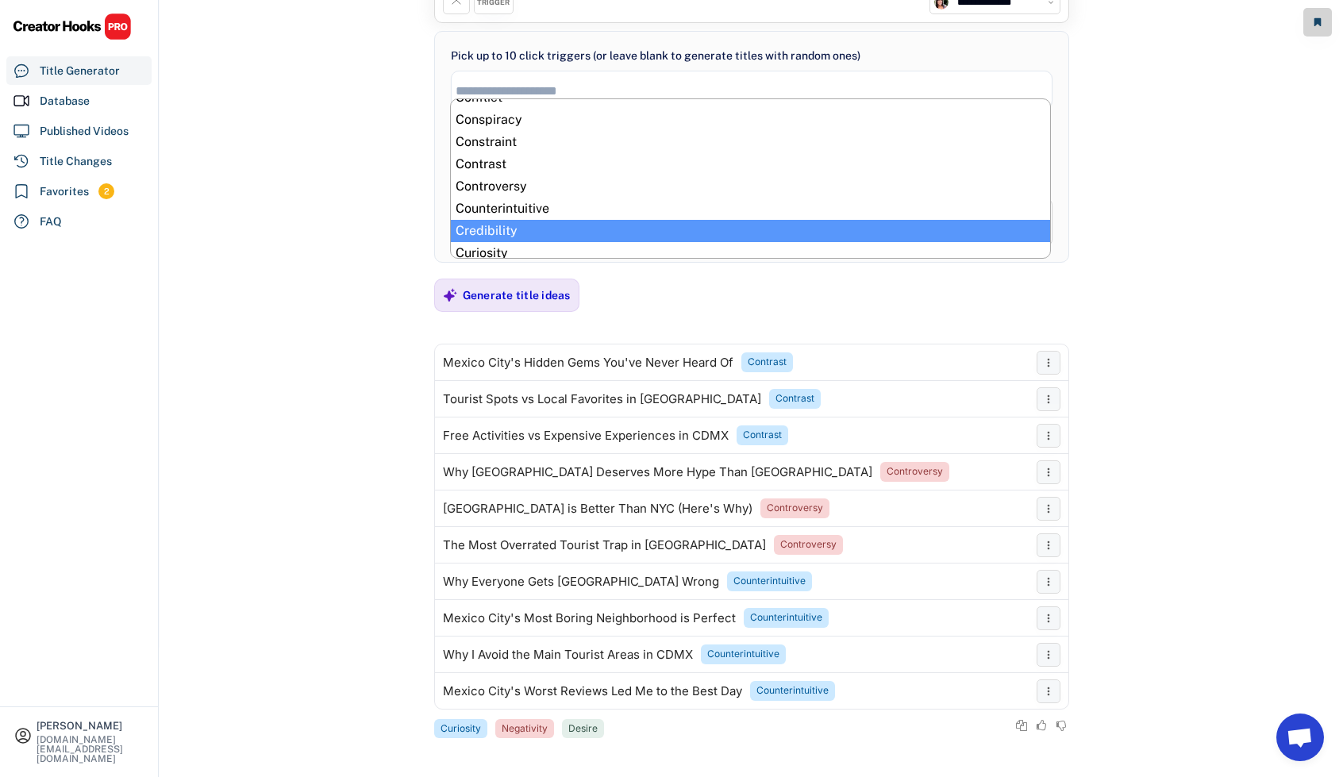
select select "**********"
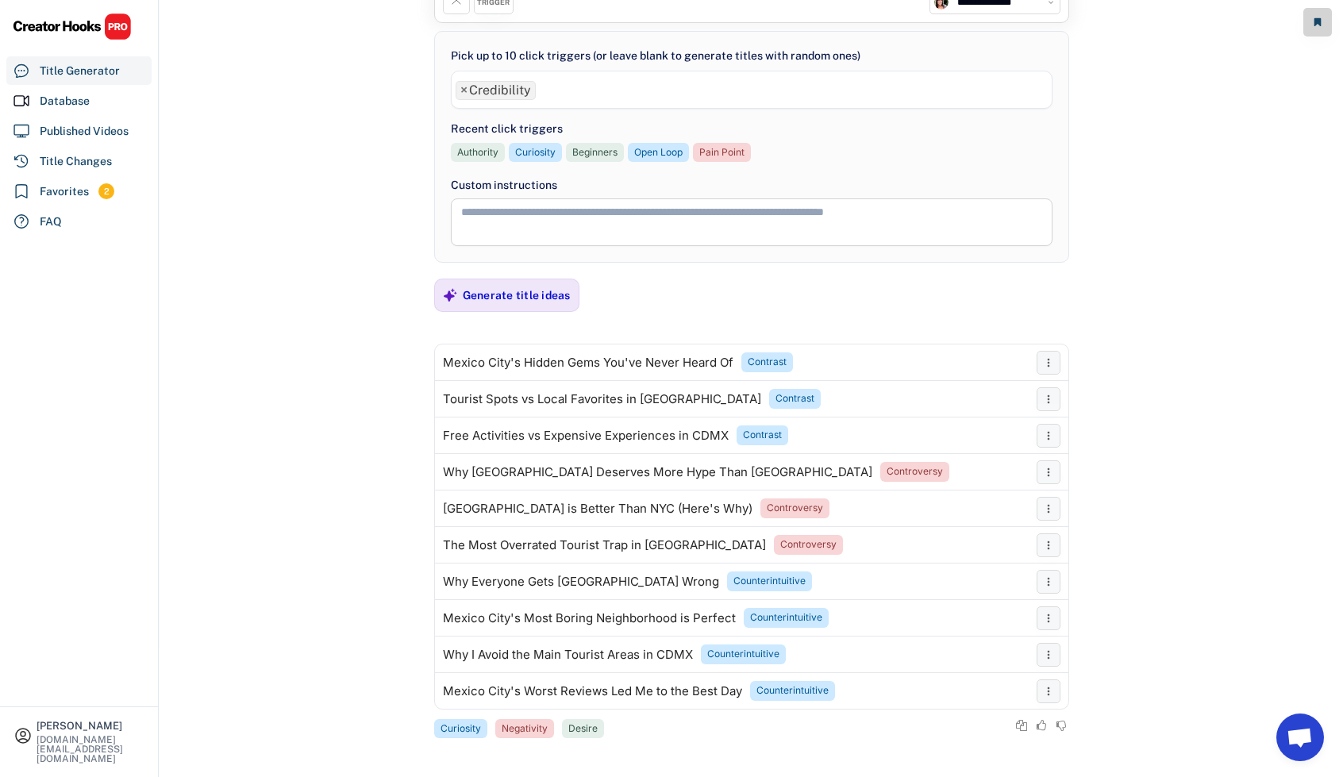
click at [560, 86] on ul "× Credibility" at bounding box center [752, 88] width 600 height 23
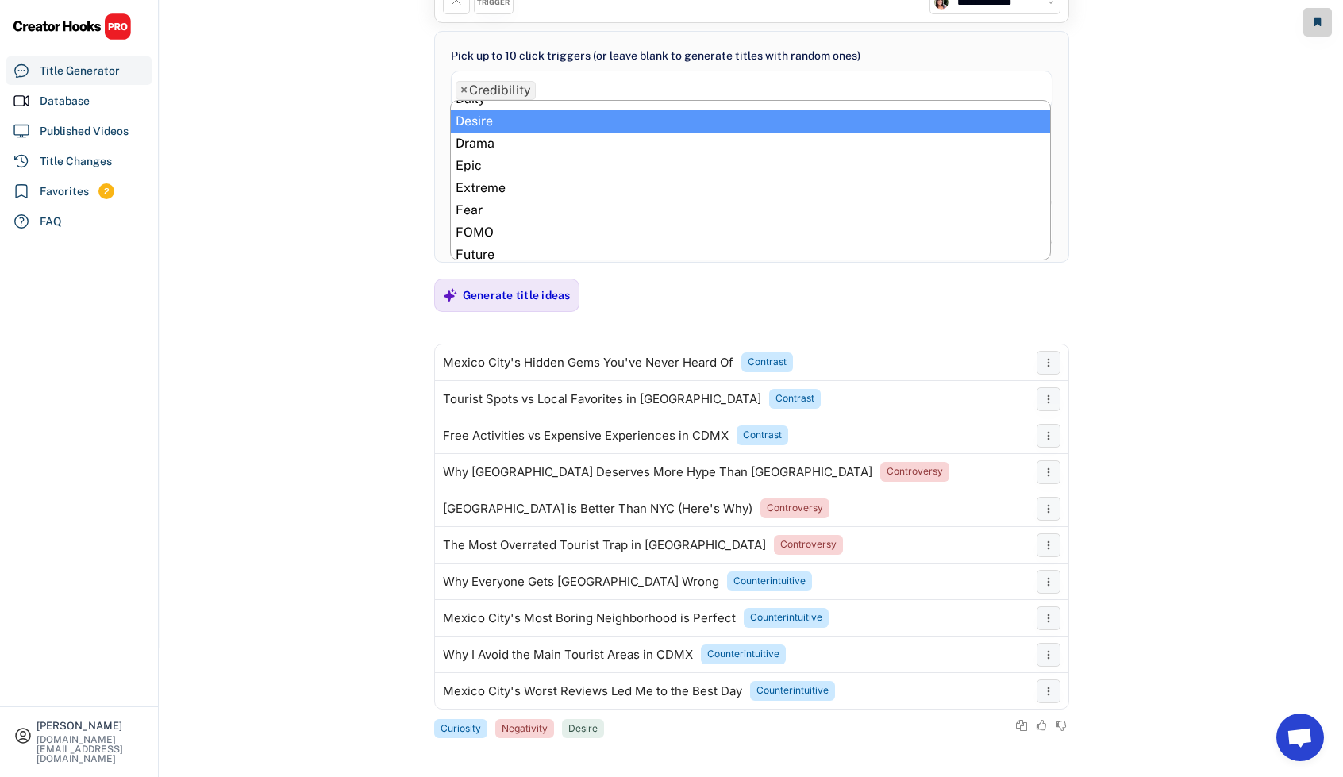
scroll to position [178, 0]
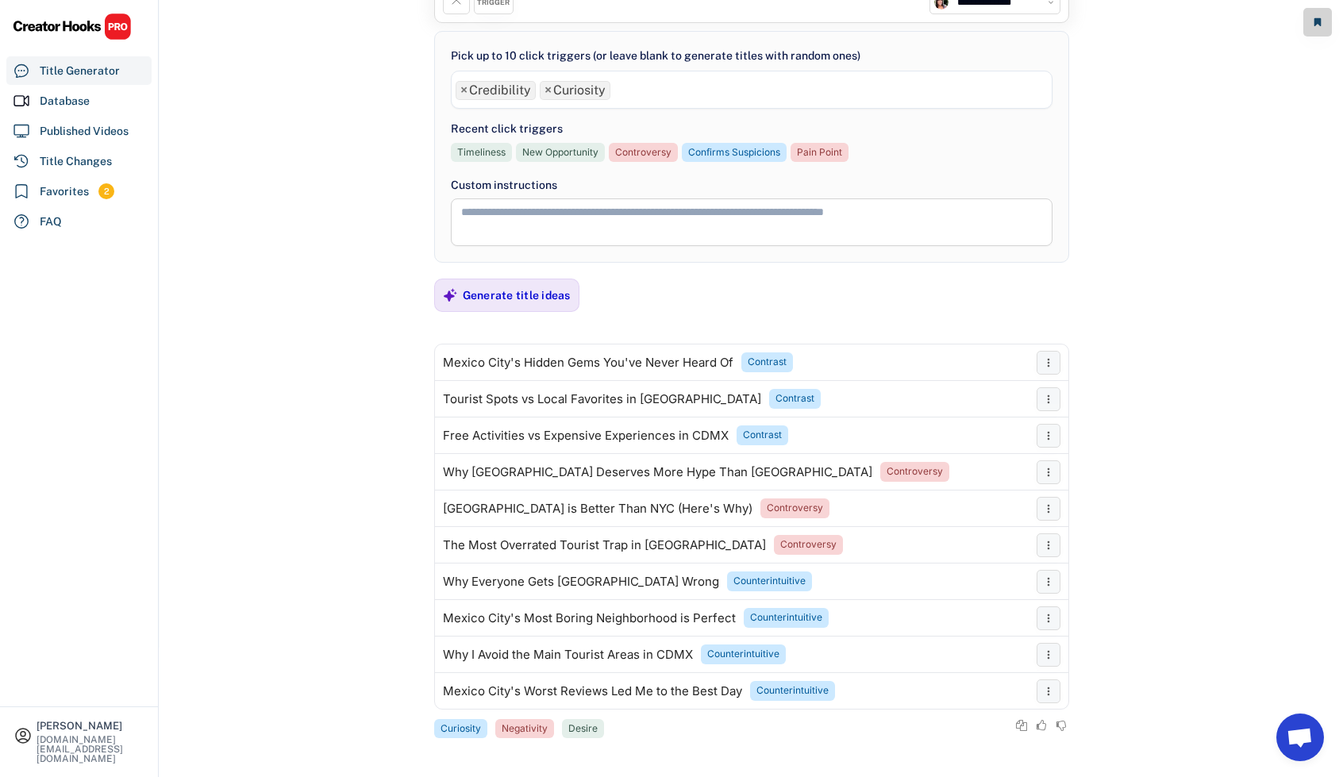
click at [639, 91] on ul "× Credibility × Curiosity" at bounding box center [752, 88] width 600 height 23
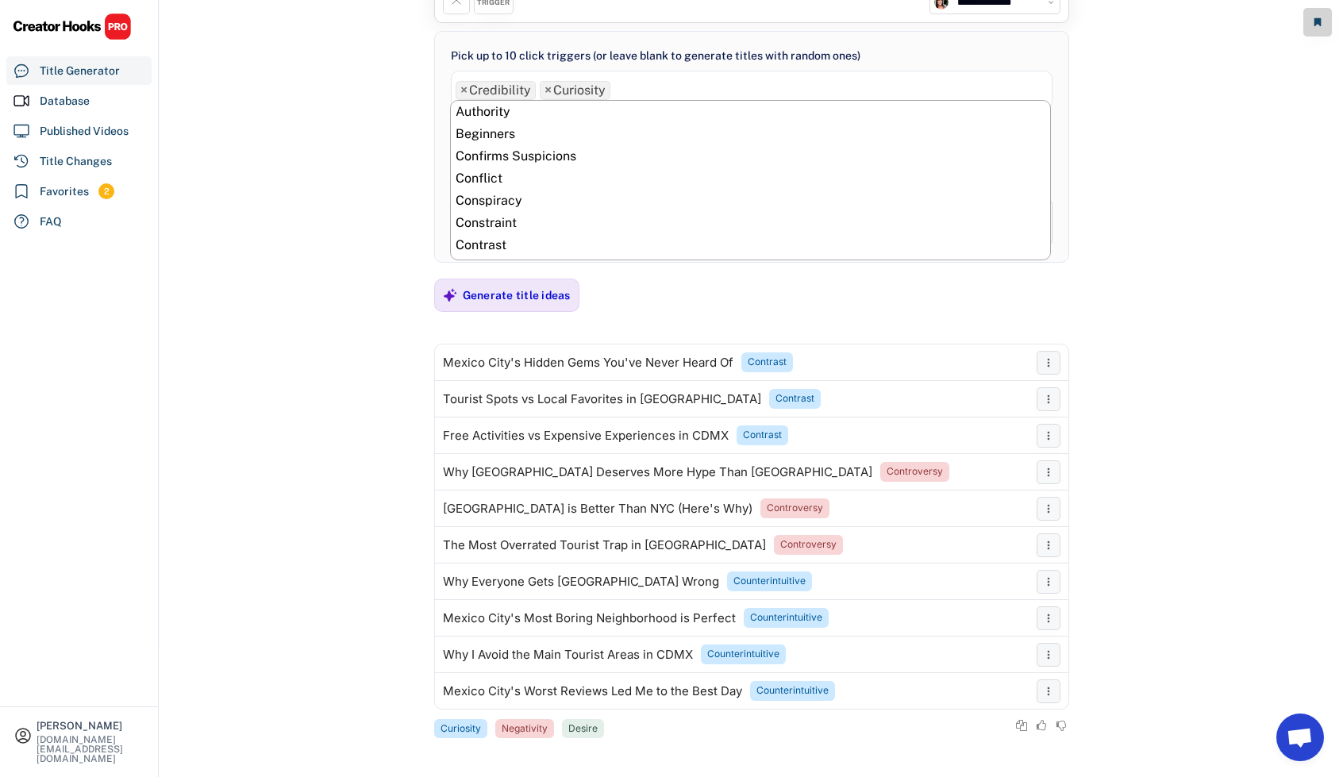
scroll to position [200, 0]
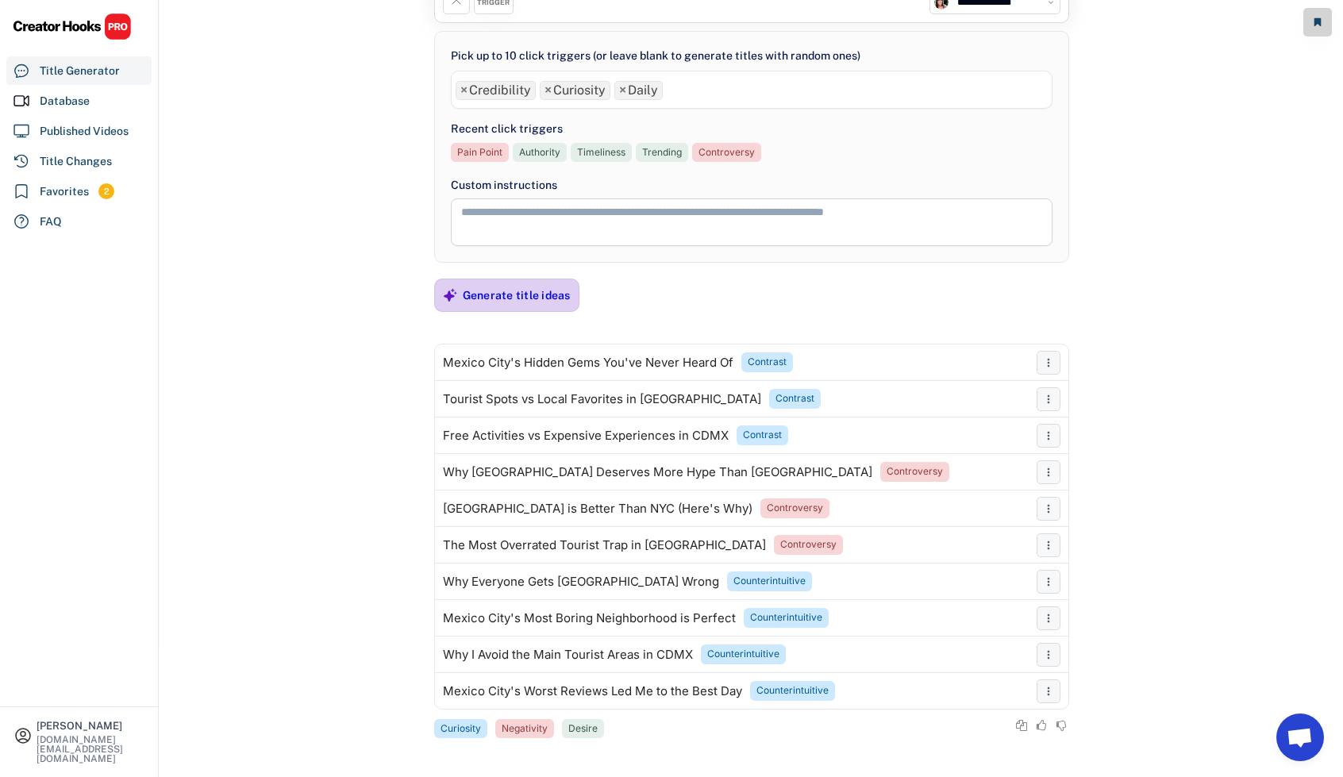
click at [538, 285] on div "Generate title ideas" at bounding box center [517, 295] width 108 height 32
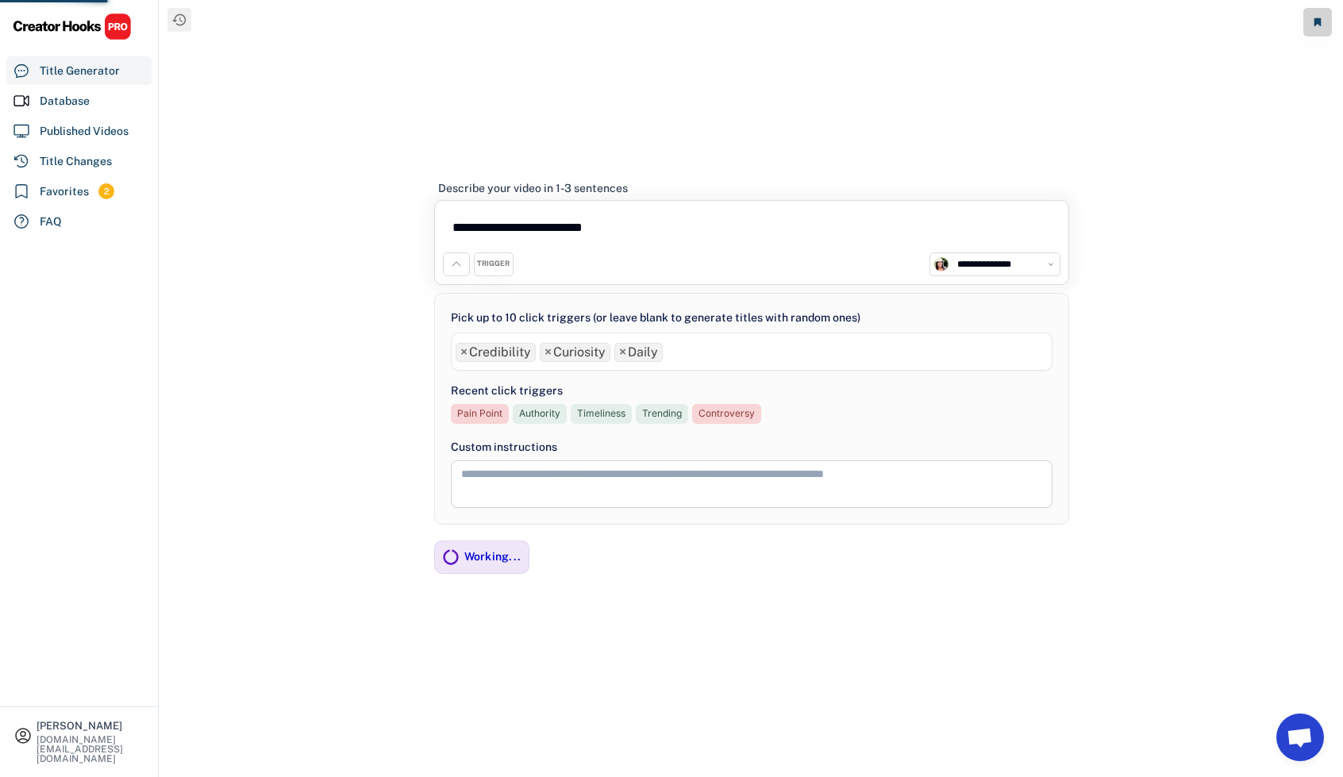
scroll to position [0, 0]
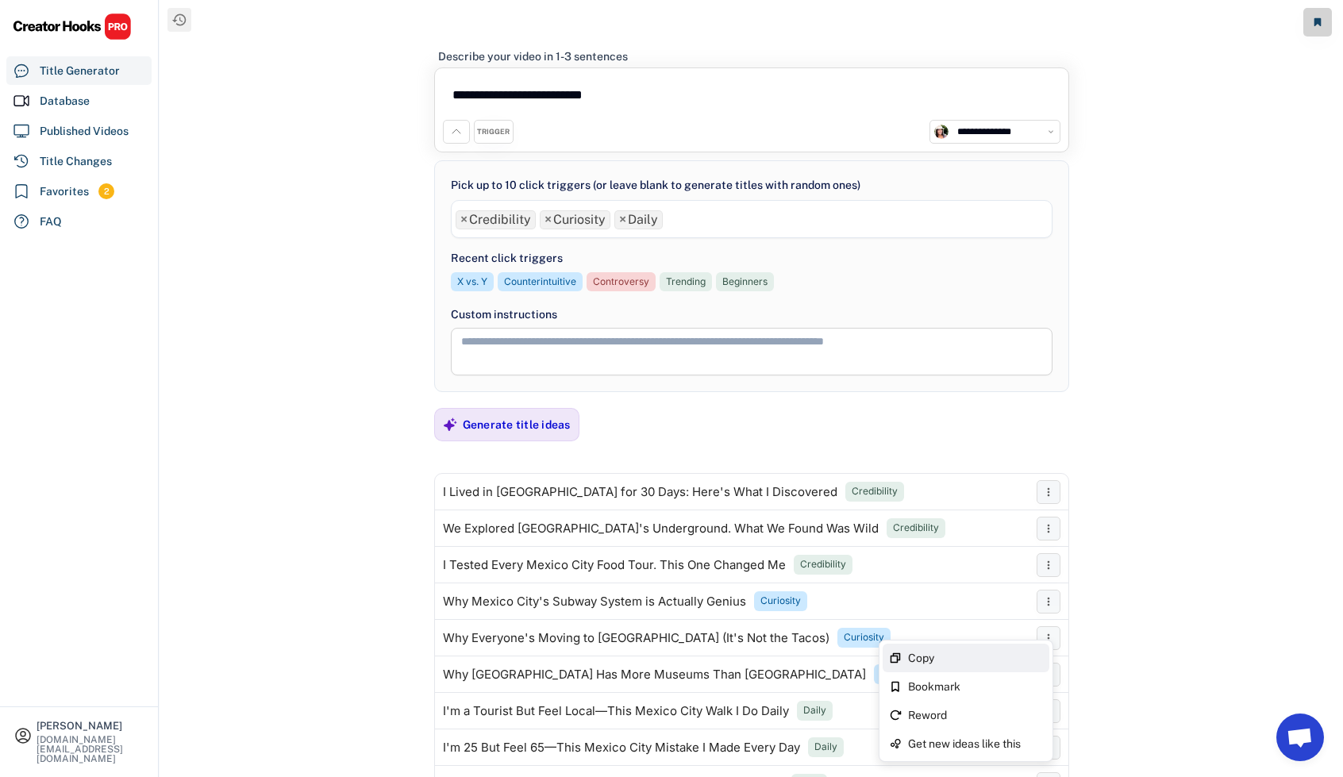
click at [1008, 655] on div "Copy" at bounding box center [975, 658] width 135 height 11
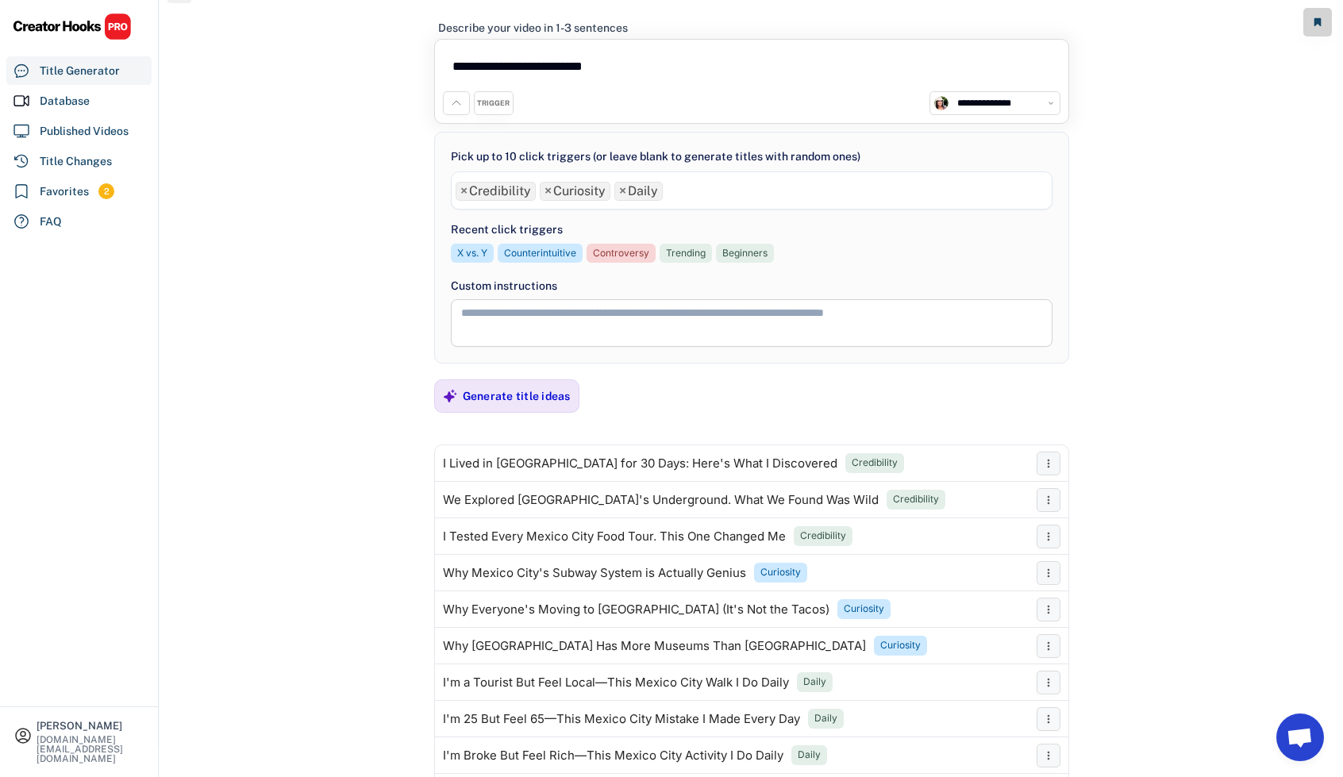
scroll to position [79, 0]
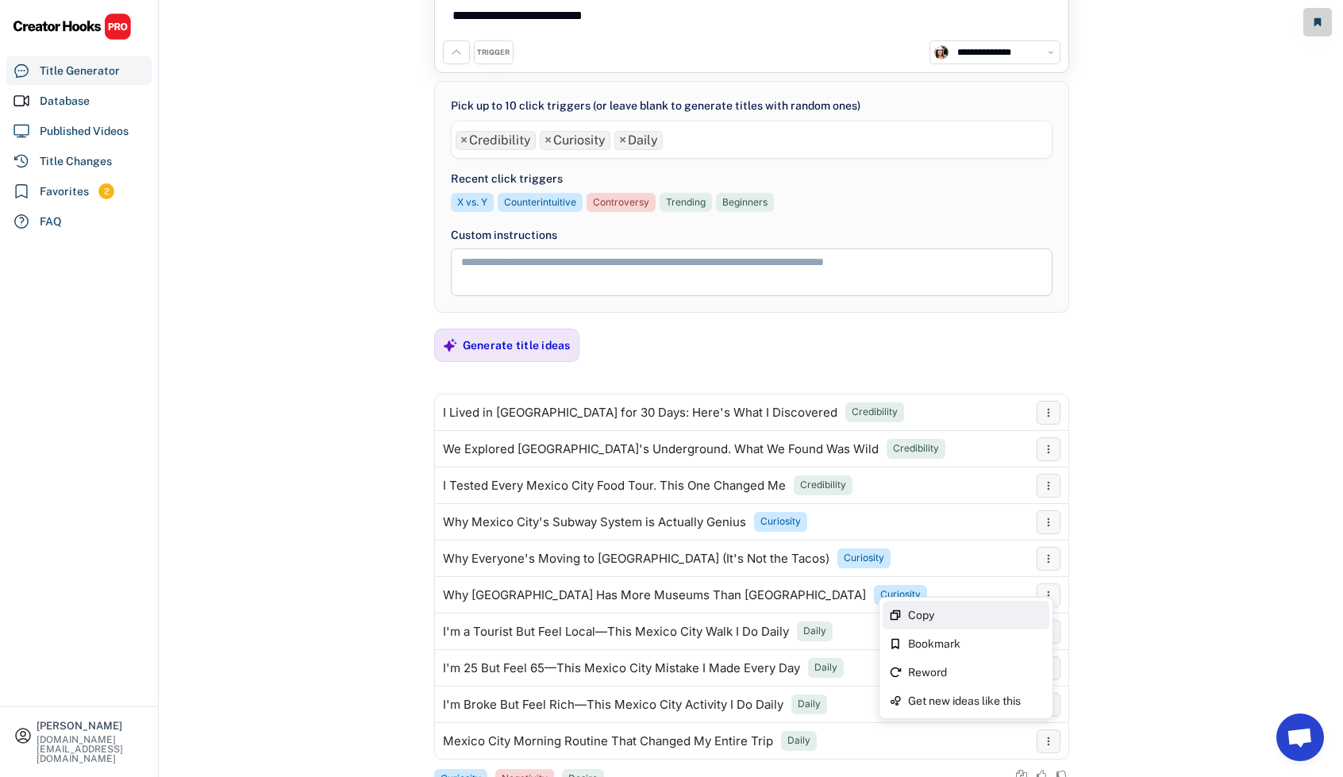
click at [1023, 608] on div "Copy" at bounding box center [966, 615] width 167 height 29
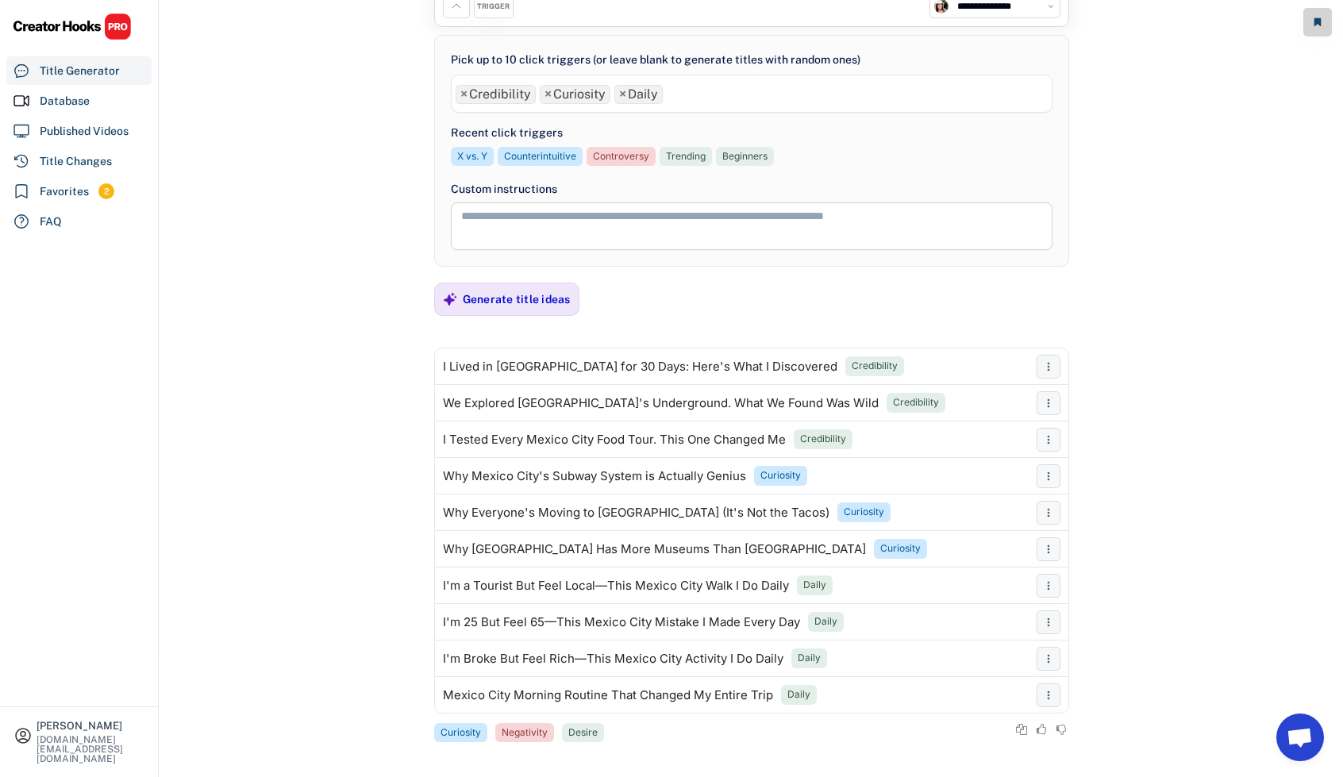
scroll to position [129, 0]
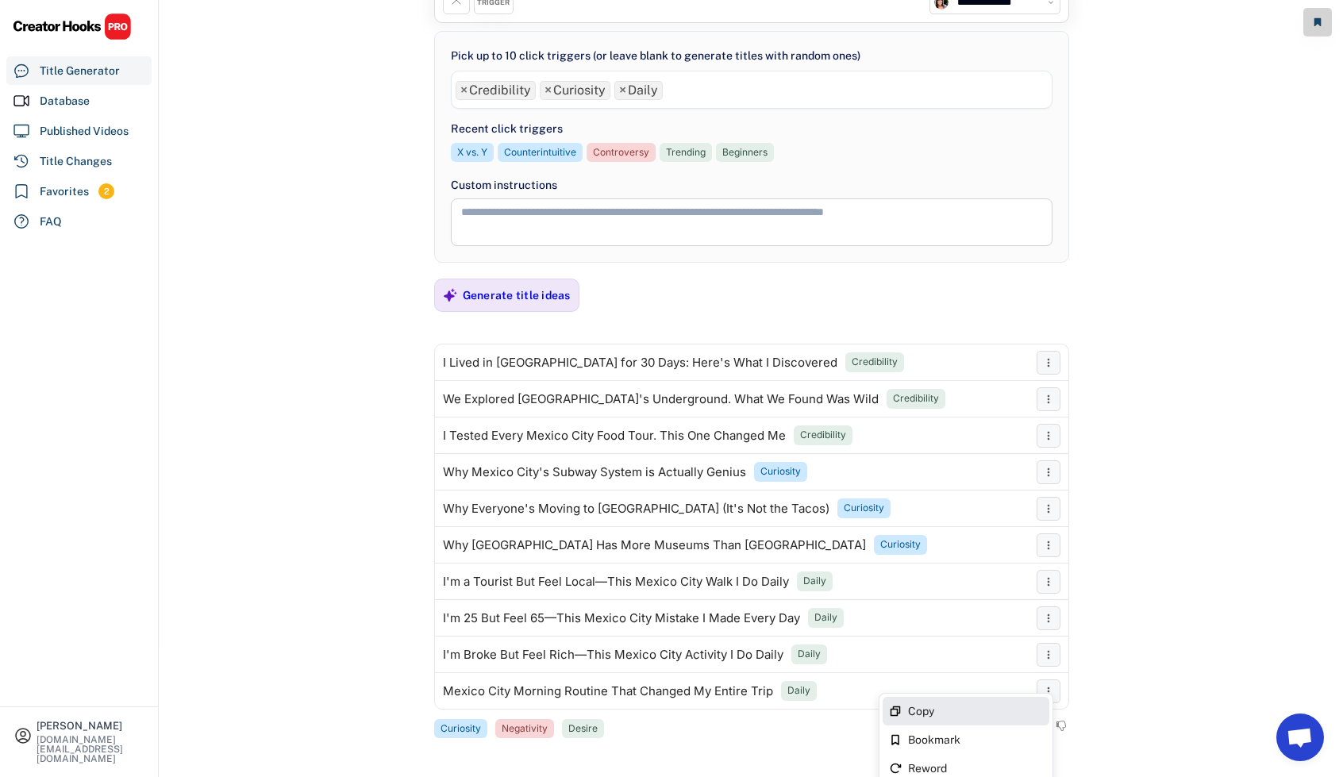
click at [1023, 706] on div "Copy" at bounding box center [975, 711] width 135 height 11
click at [681, 87] on ul "× Credibility × Curiosity × Daily" at bounding box center [752, 88] width 600 height 23
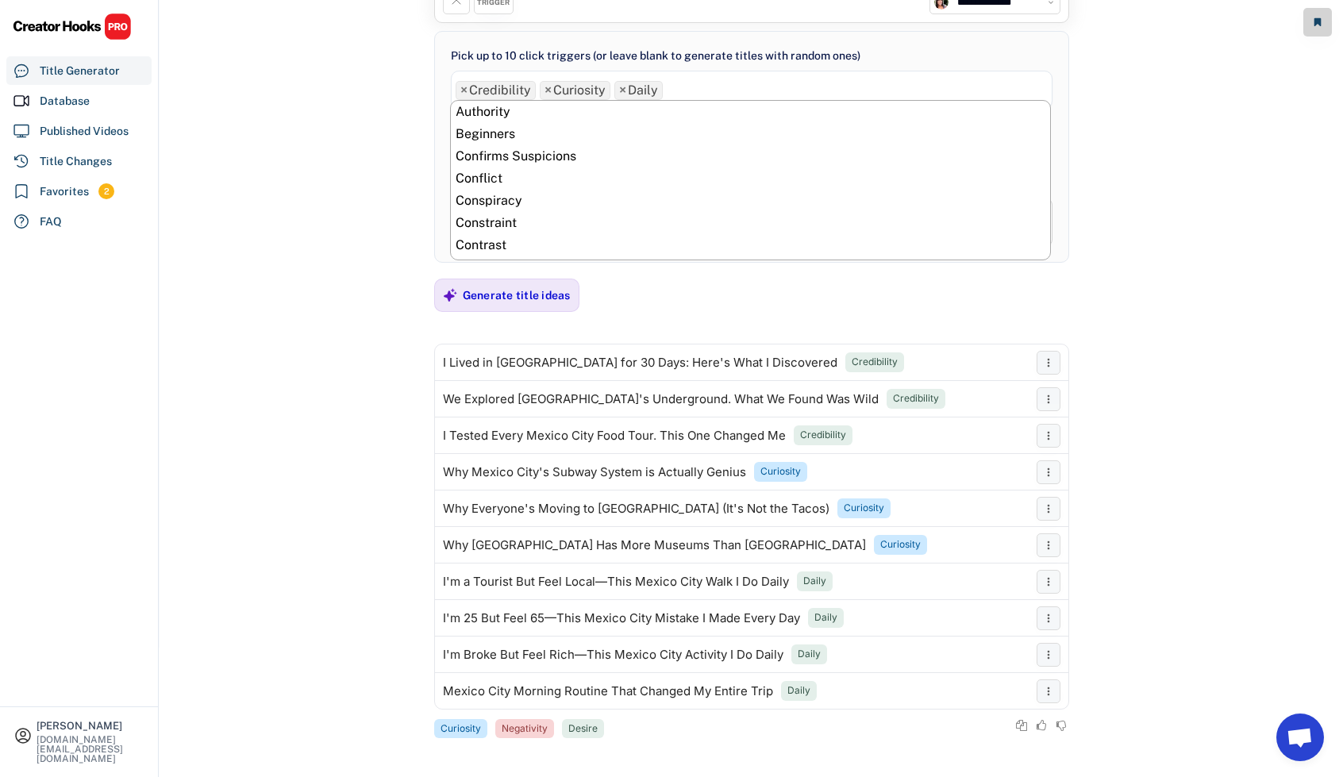
scroll to position [156, 0]
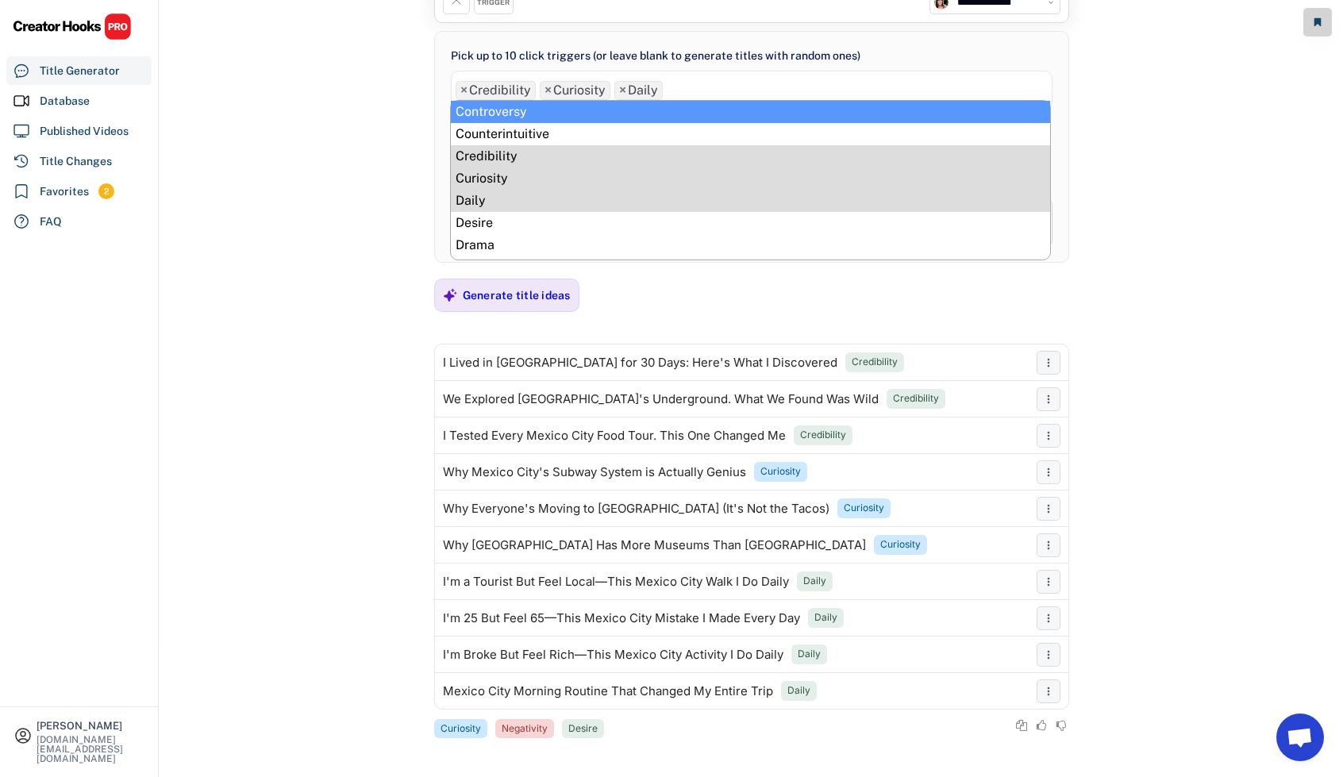
click at [621, 85] on span "×" at bounding box center [622, 90] width 7 height 13
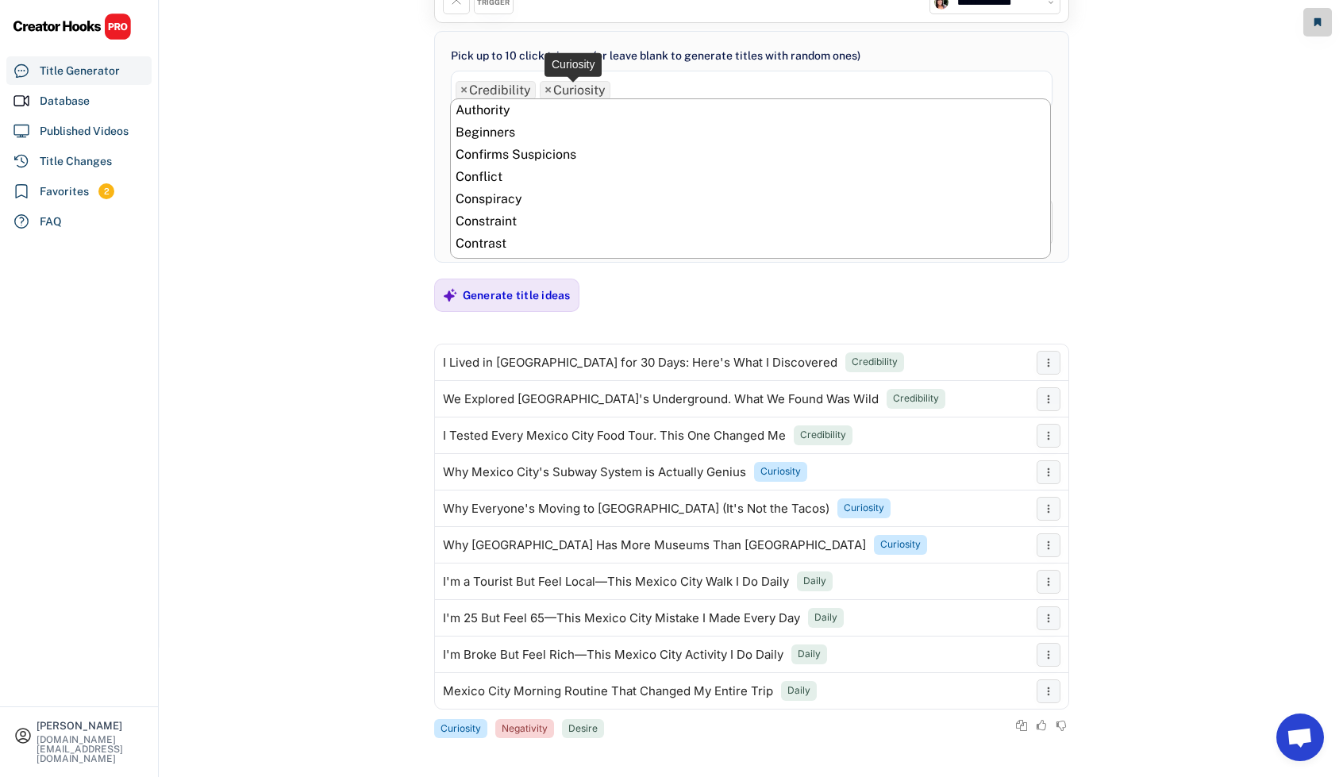
scroll to position [133, 0]
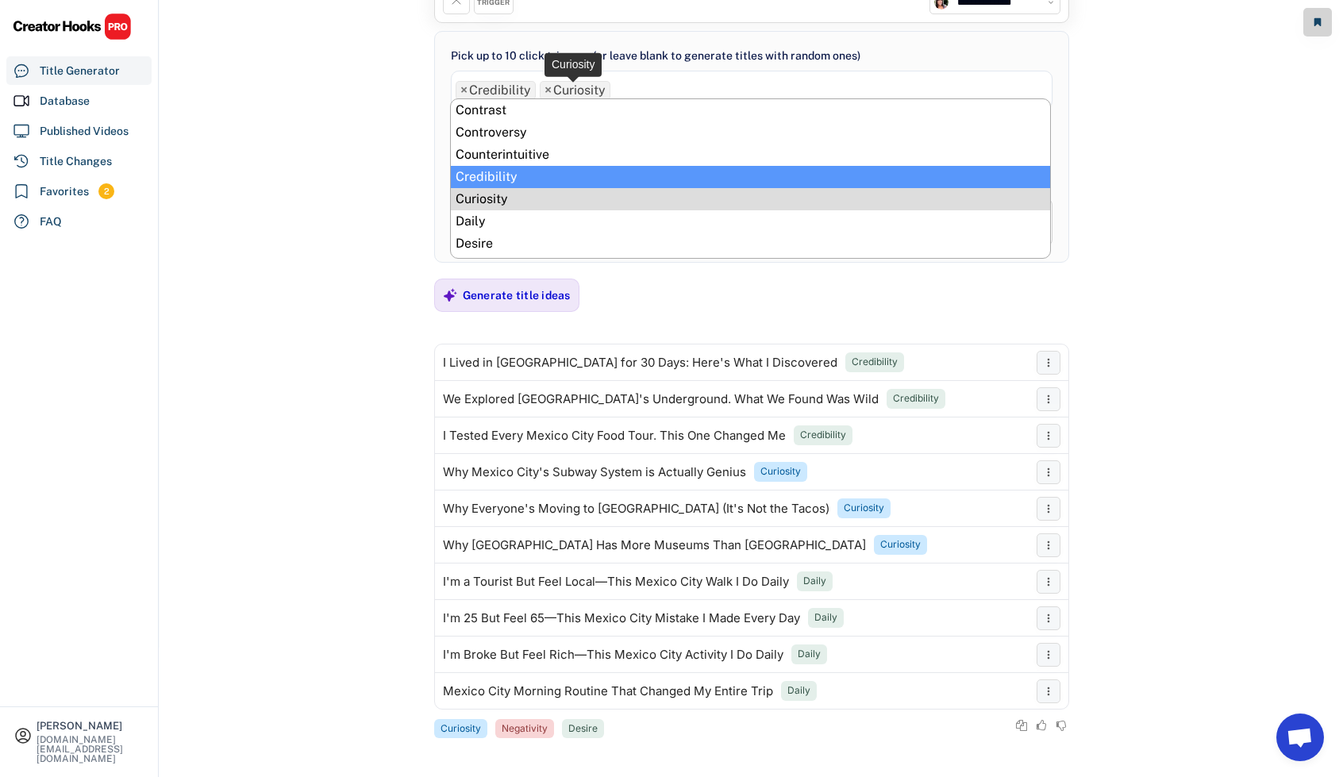
click at [549, 88] on span "×" at bounding box center [548, 90] width 7 height 13
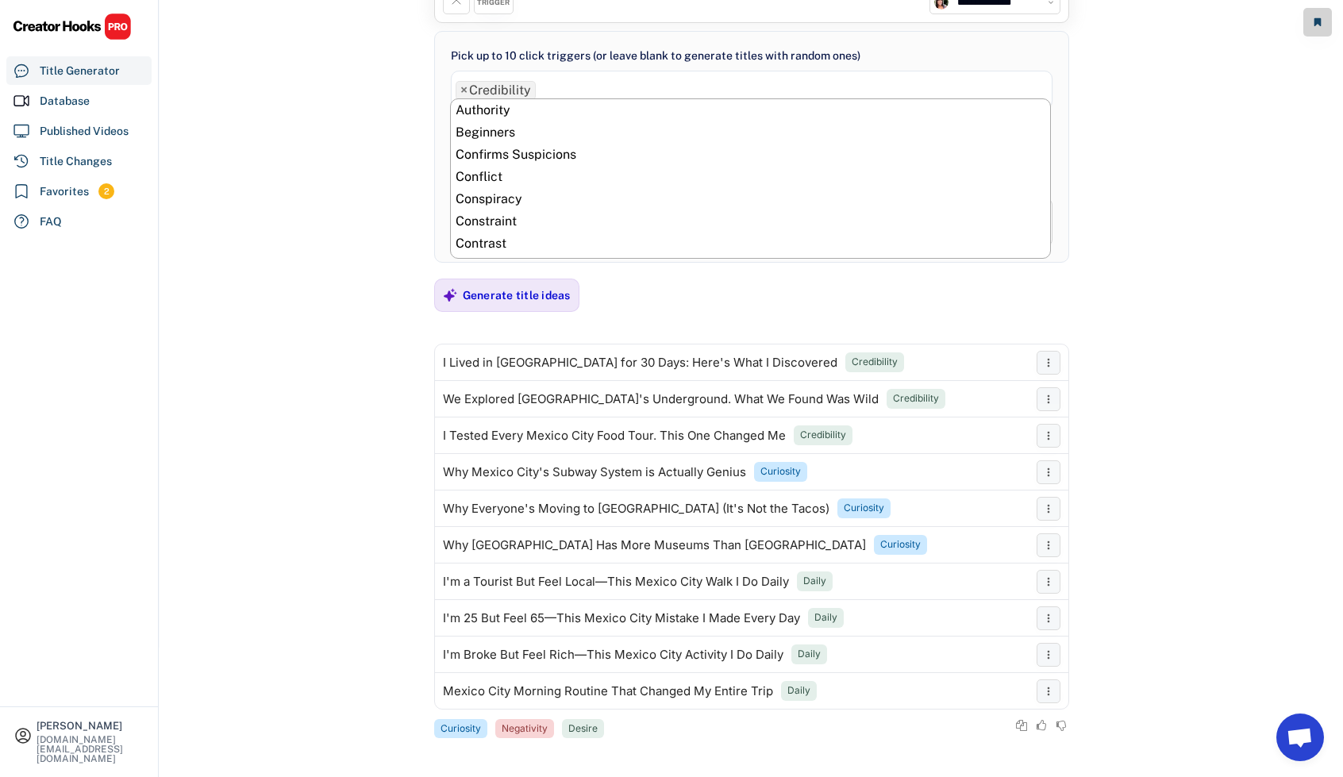
scroll to position [178, 0]
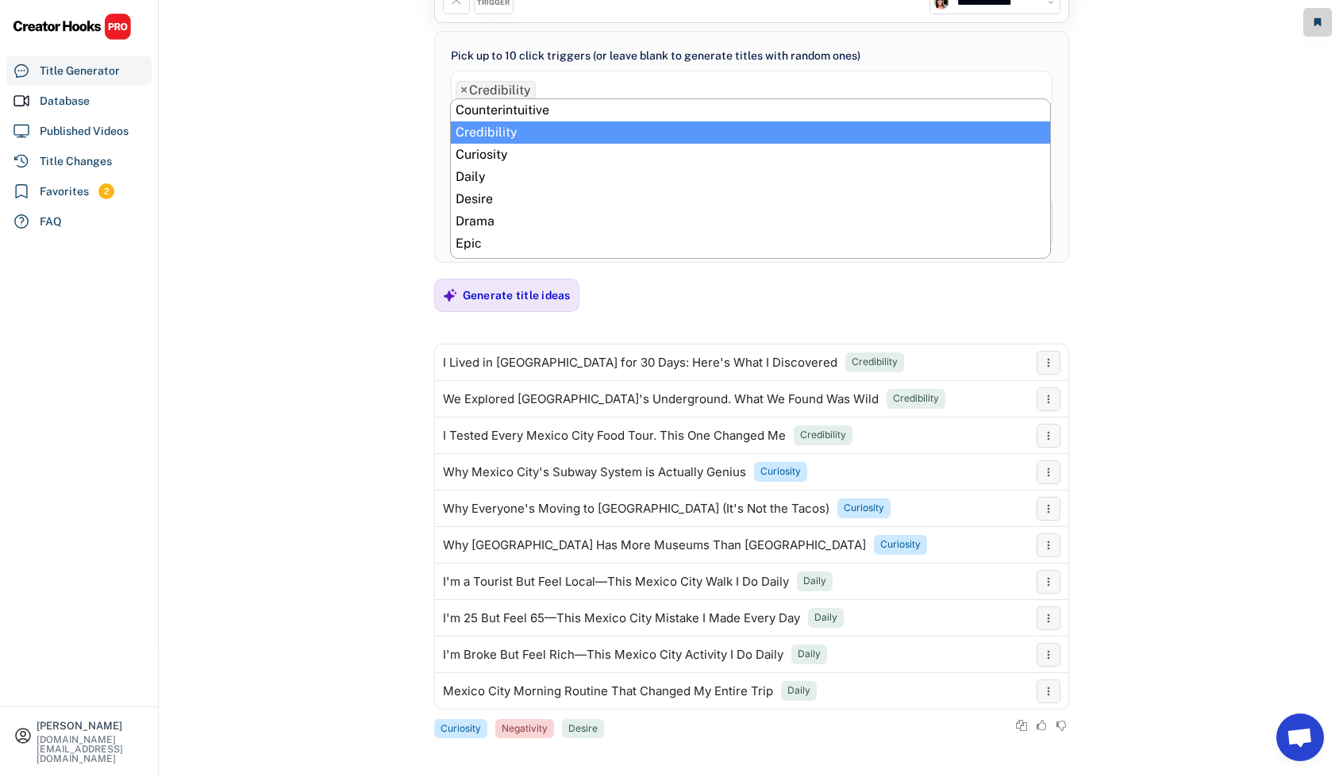
click at [462, 90] on span "×" at bounding box center [463, 90] width 7 height 13
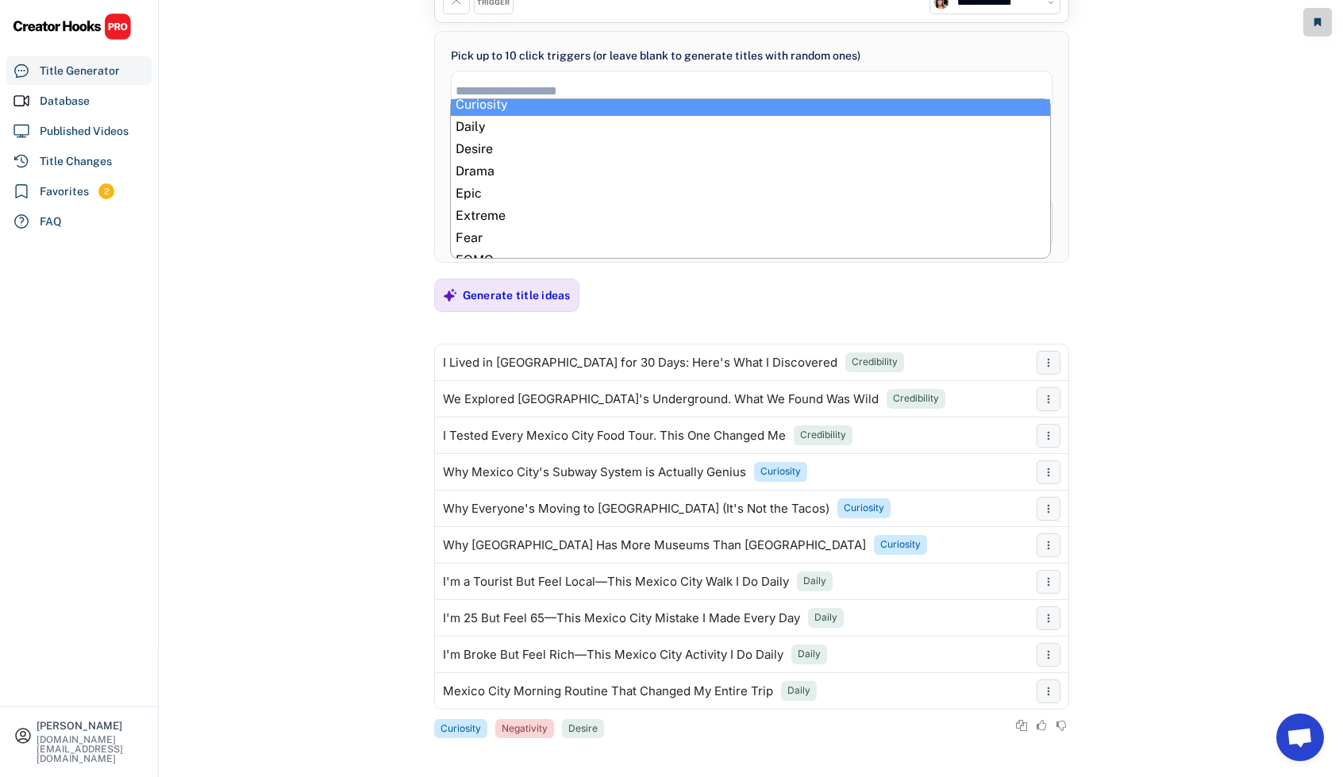
scroll to position [238, 0]
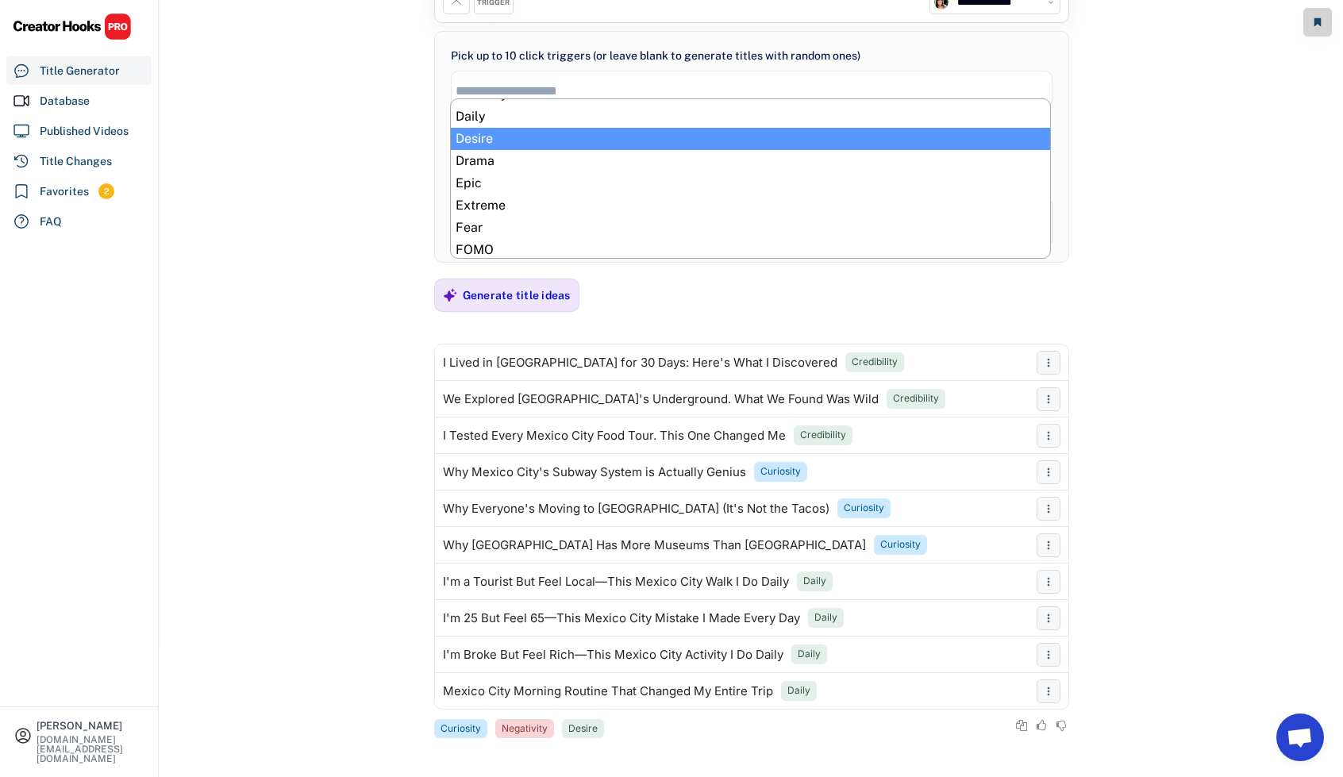
select select "**********"
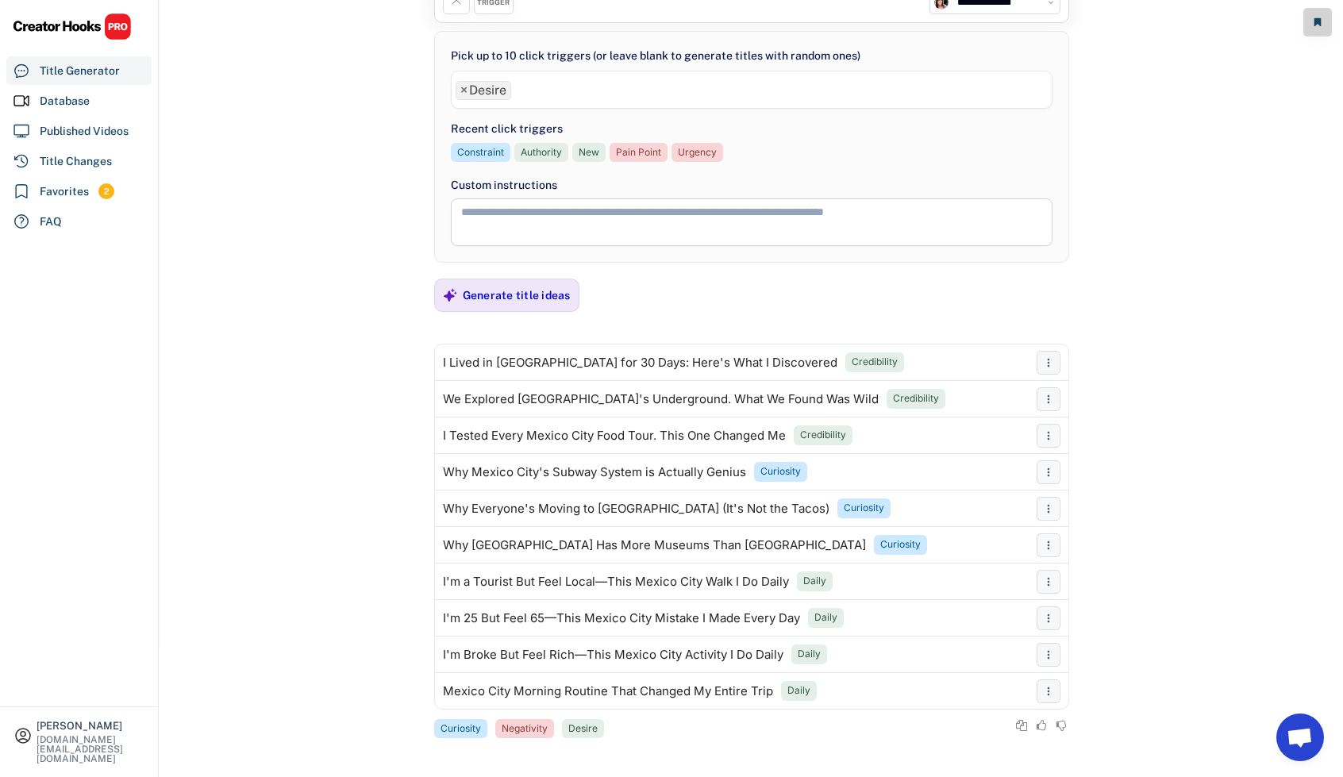
click at [545, 91] on ul "× Desire" at bounding box center [752, 88] width 600 height 23
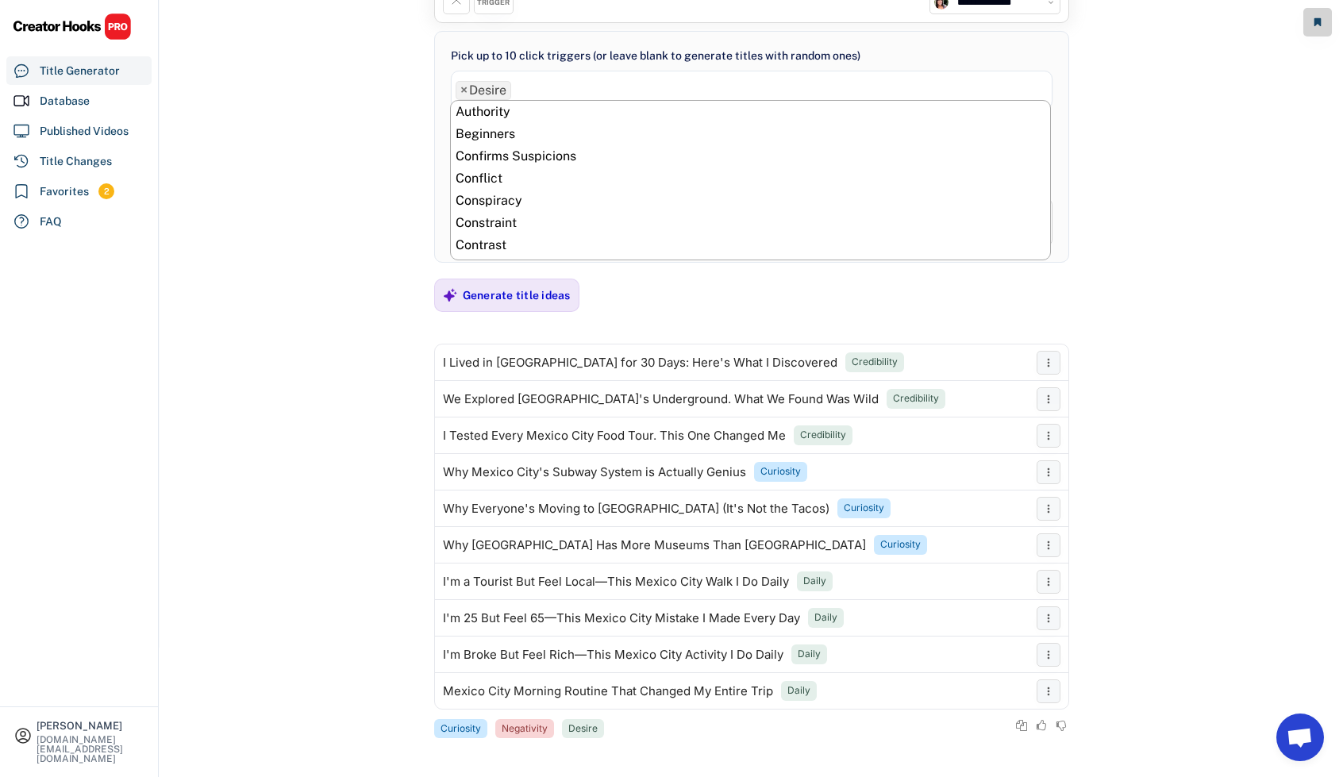
scroll to position [245, 0]
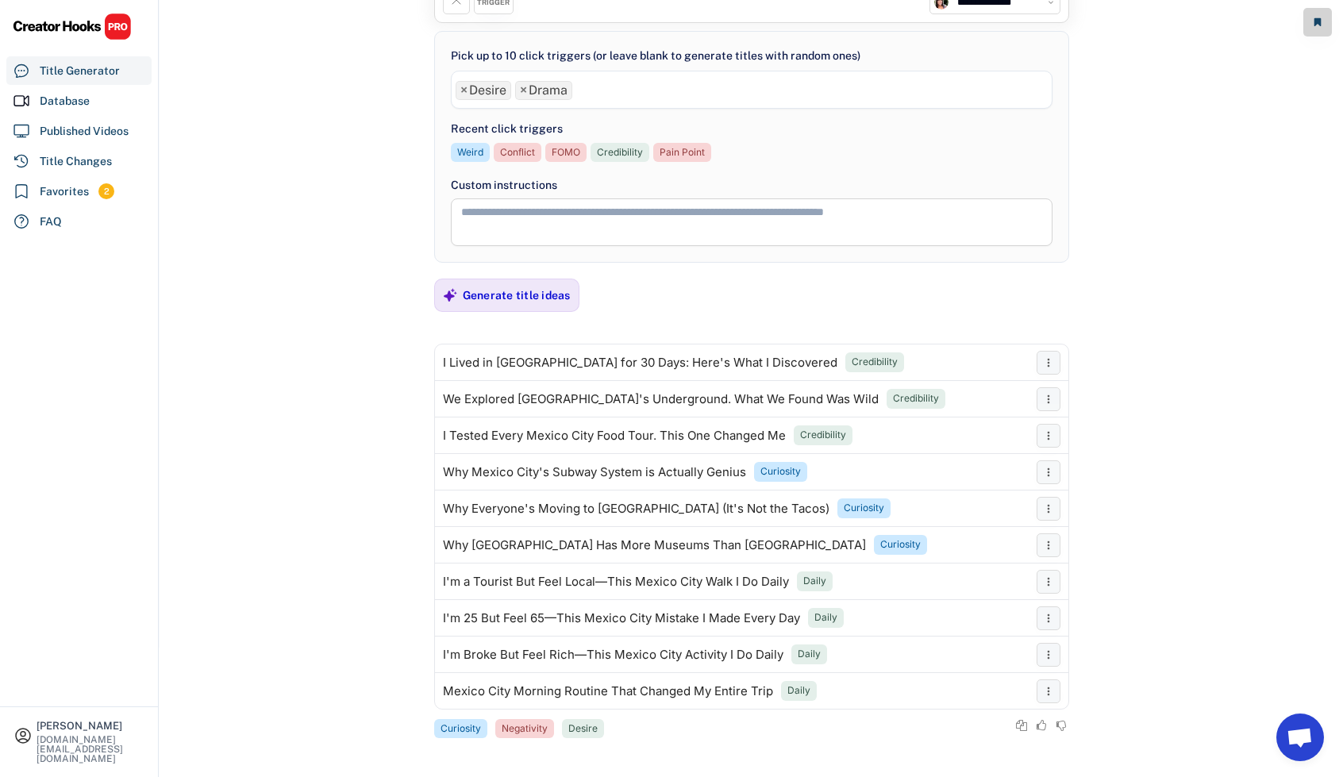
click at [607, 92] on ul "× Desire × Drama" at bounding box center [752, 88] width 600 height 23
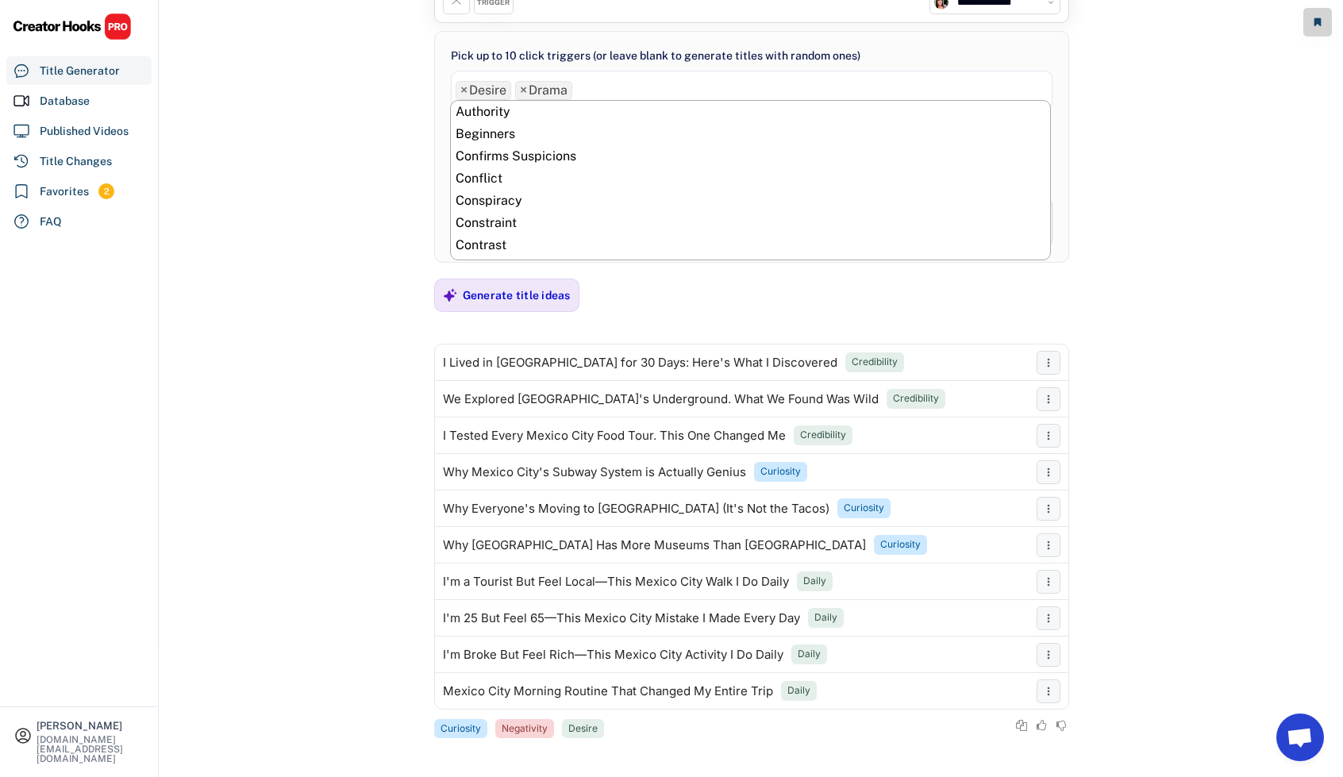
scroll to position [267, 0]
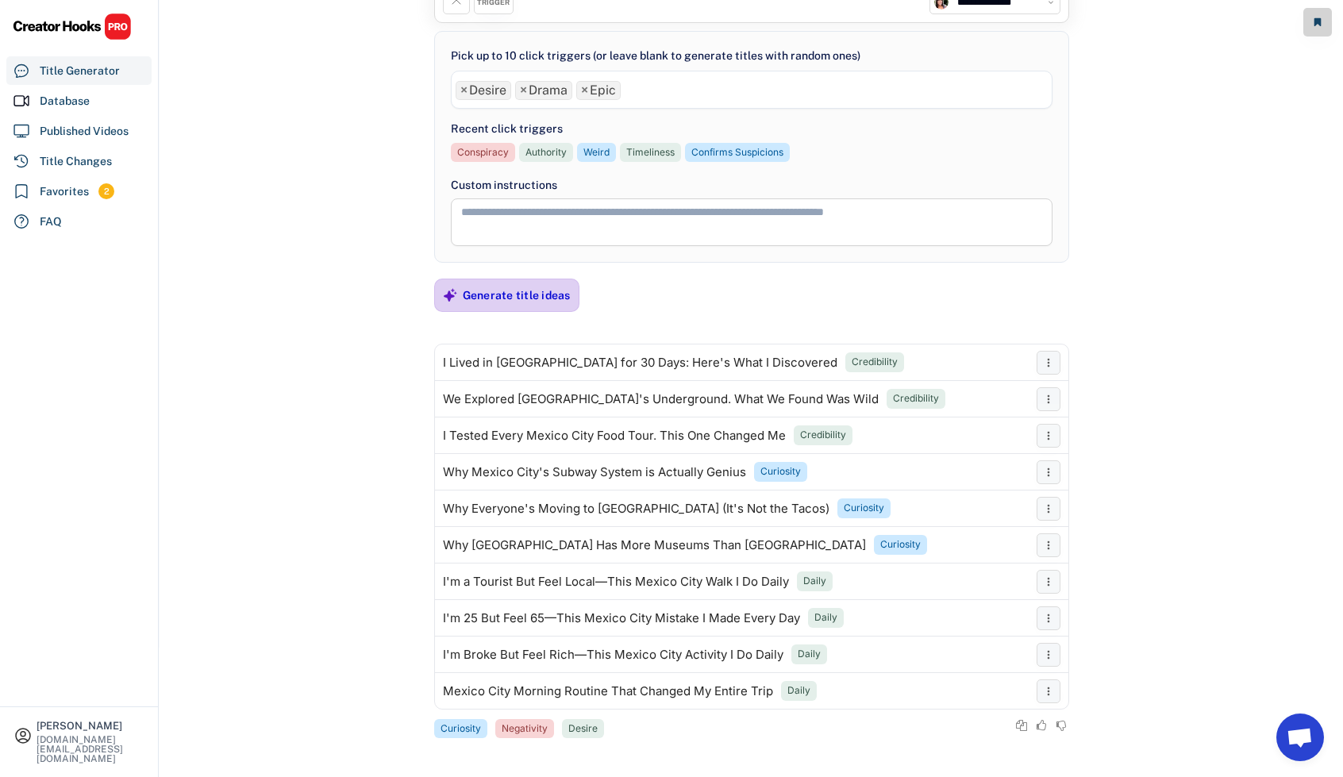
click at [508, 292] on div "Generate title ideas" at bounding box center [517, 295] width 108 height 14
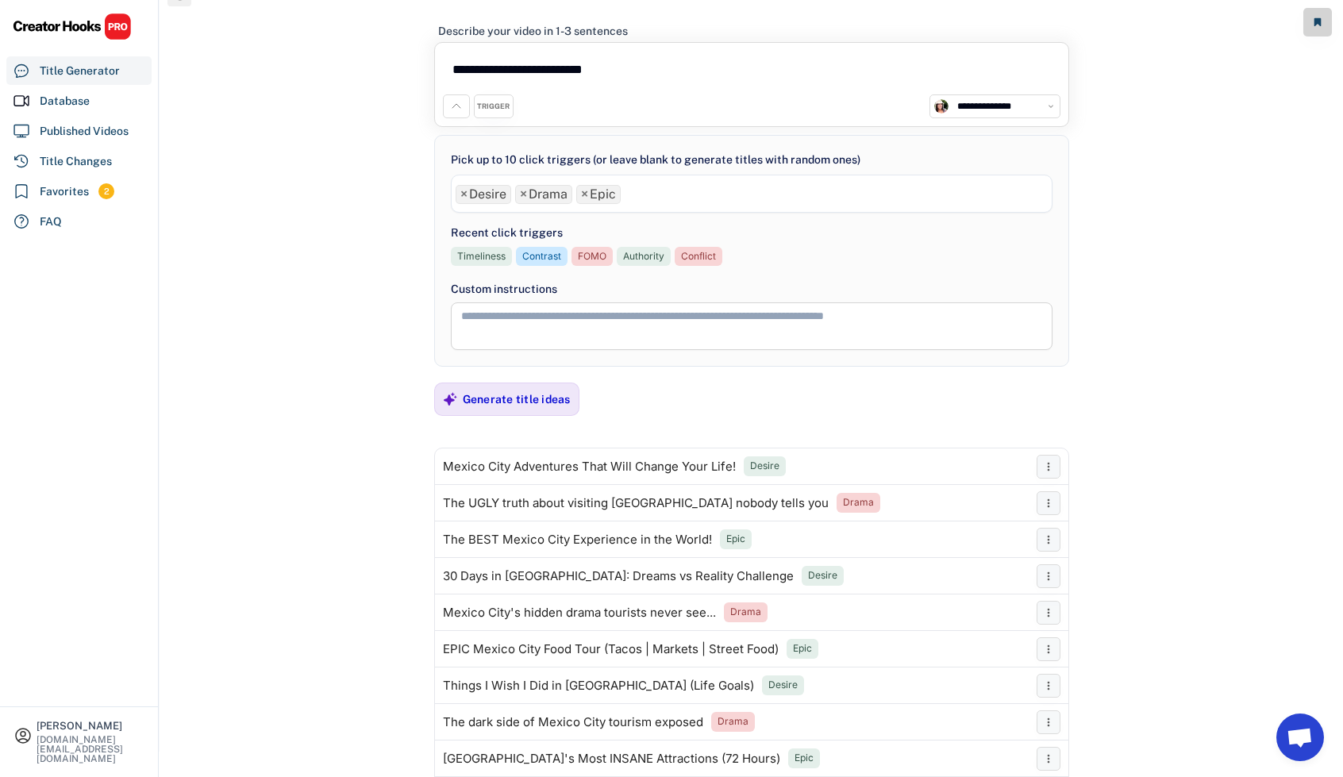
scroll to position [0, 0]
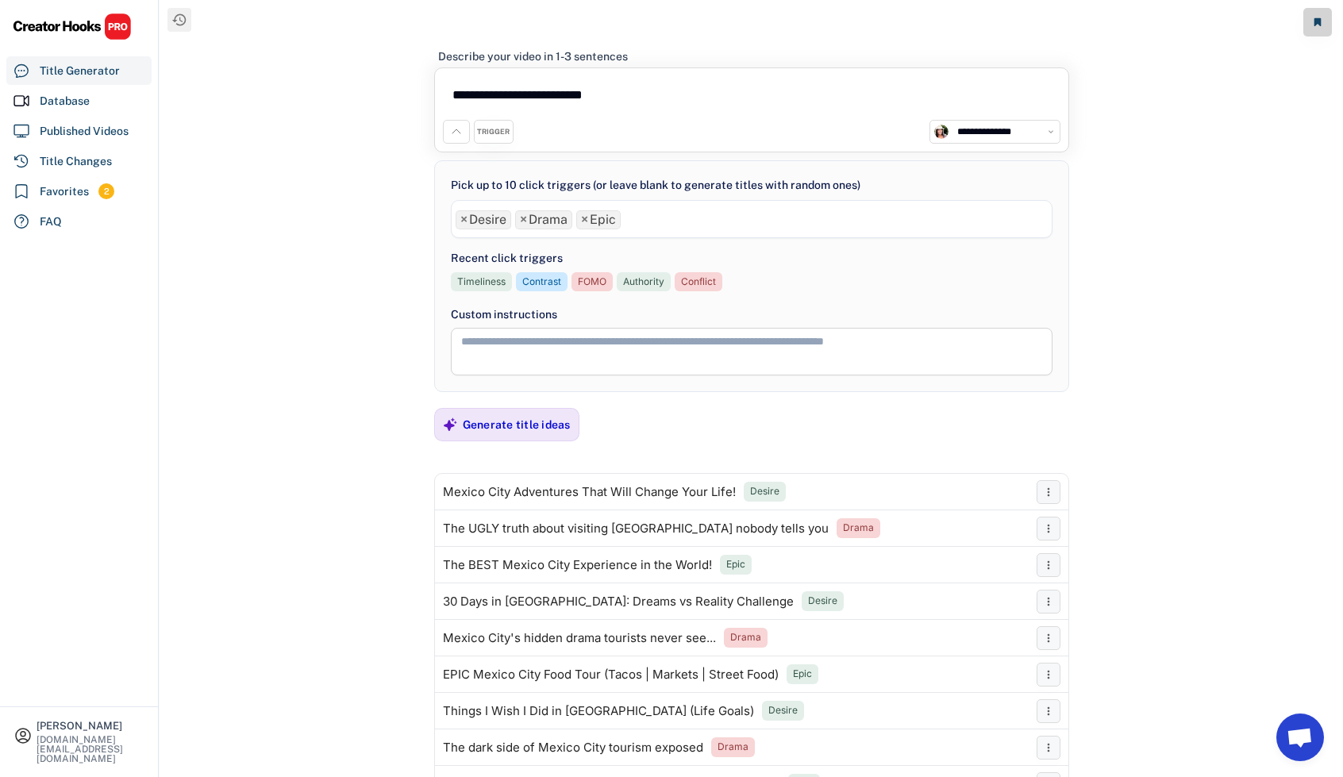
click at [661, 220] on ul "× Desire × Drama × Epic" at bounding box center [752, 217] width 600 height 23
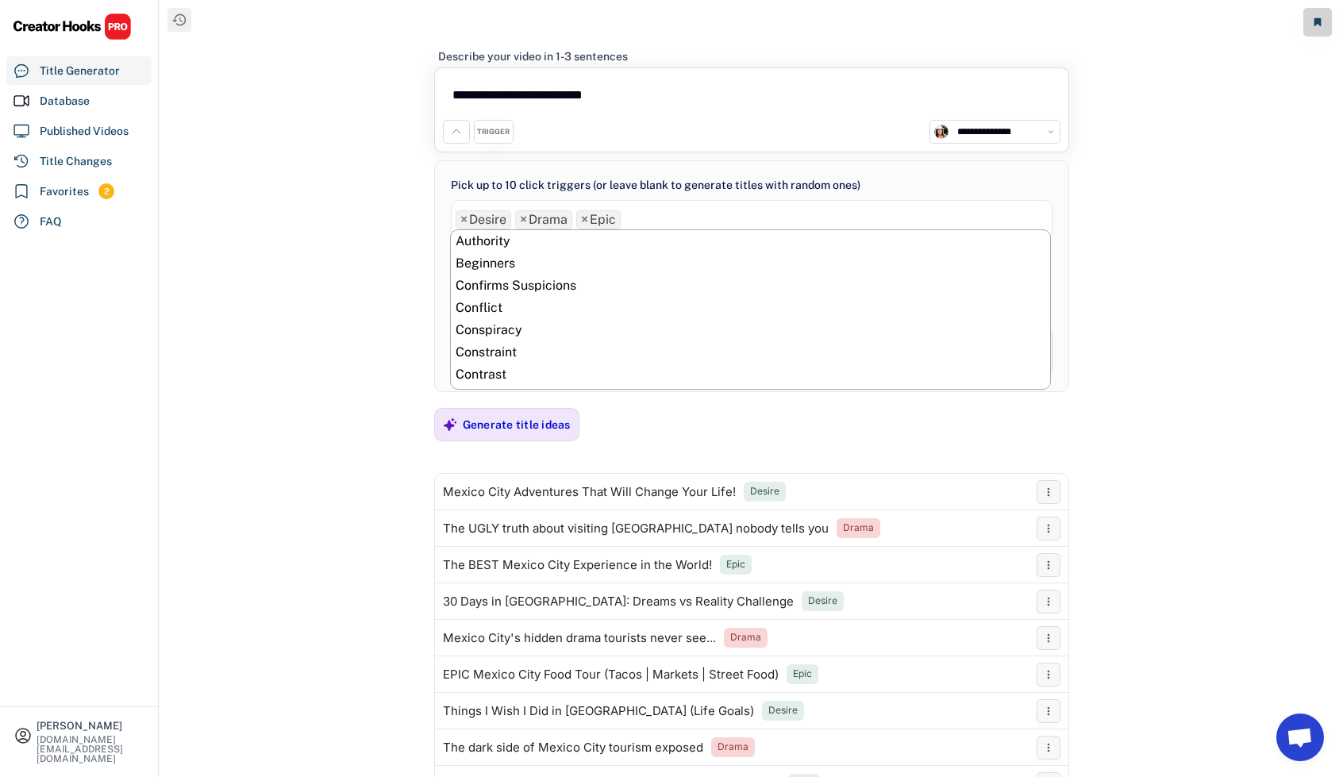
scroll to position [222, 0]
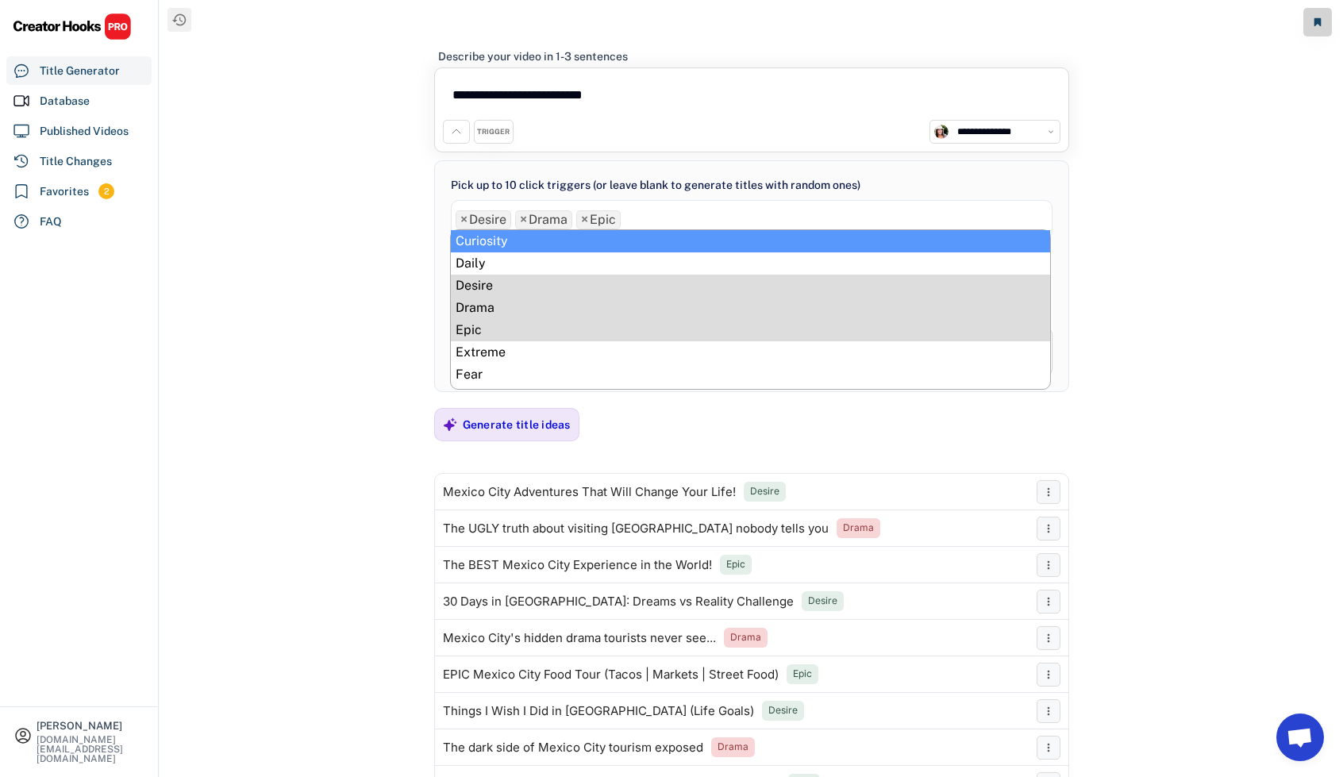
click at [581, 217] on span "×" at bounding box center [584, 220] width 7 height 13
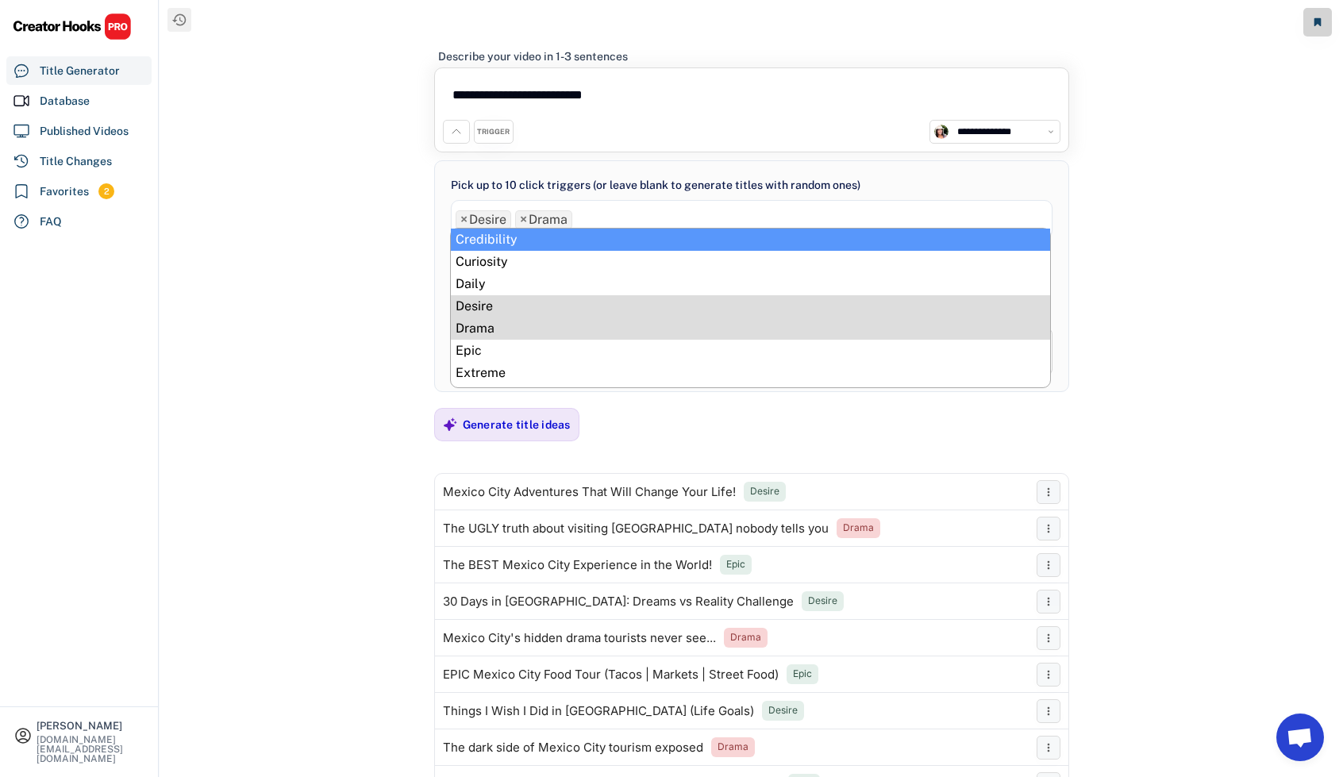
click at [520, 225] on span "×" at bounding box center [523, 220] width 7 height 13
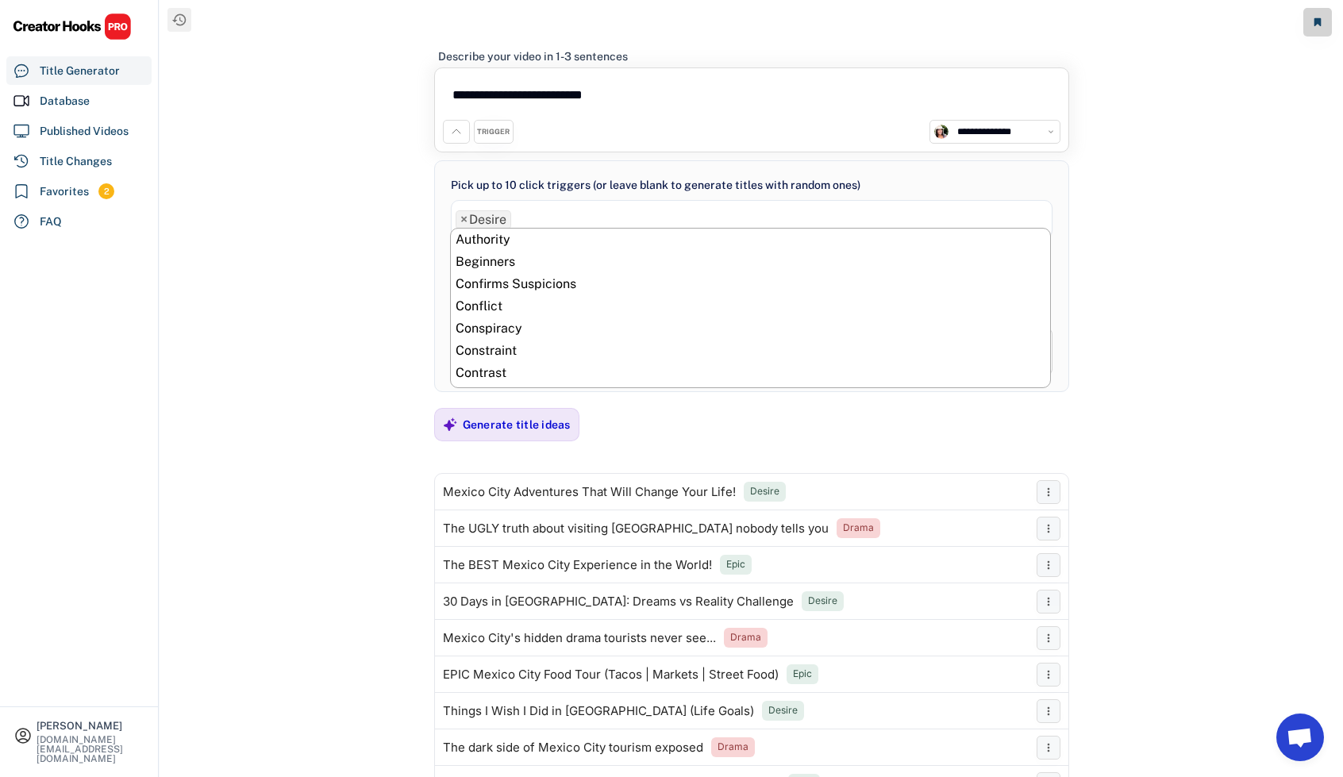
scroll to position [178, 0]
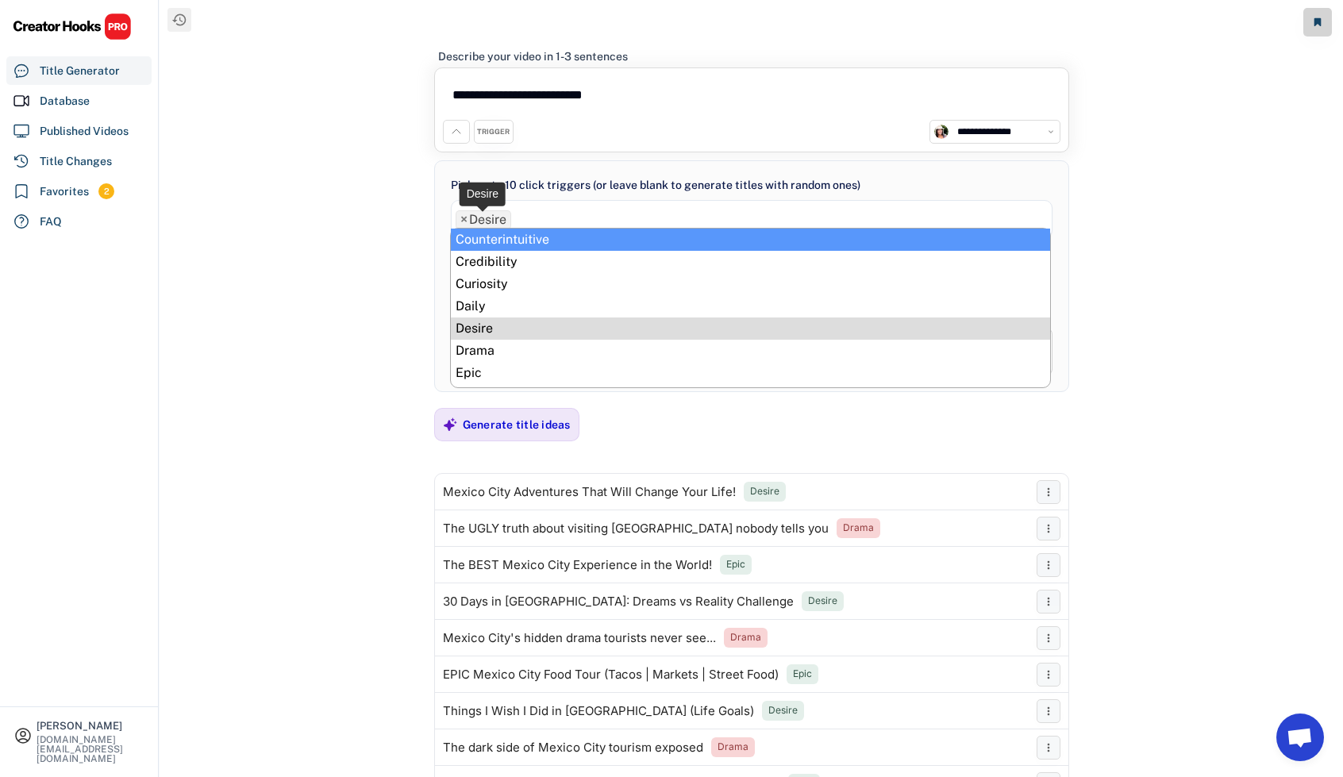
click at [465, 215] on span "×" at bounding box center [463, 220] width 7 height 13
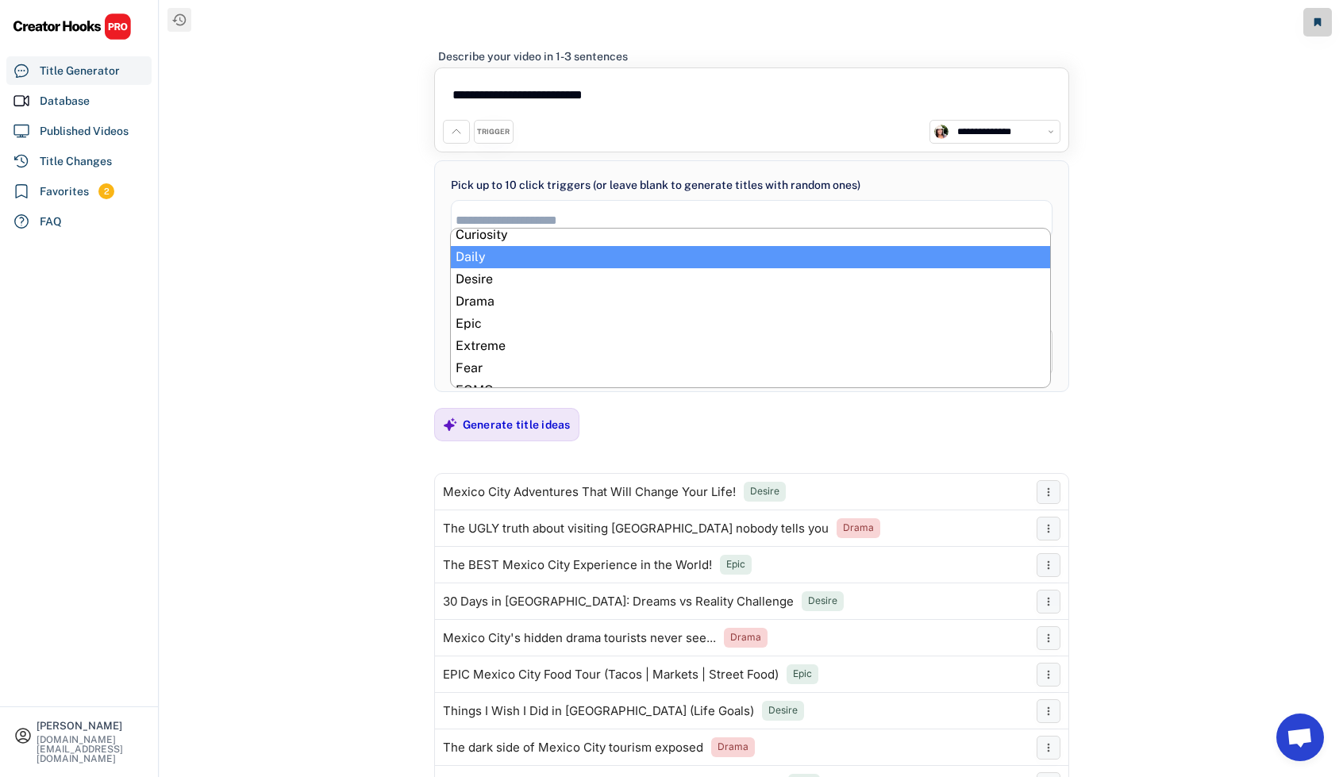
scroll to position [238, 0]
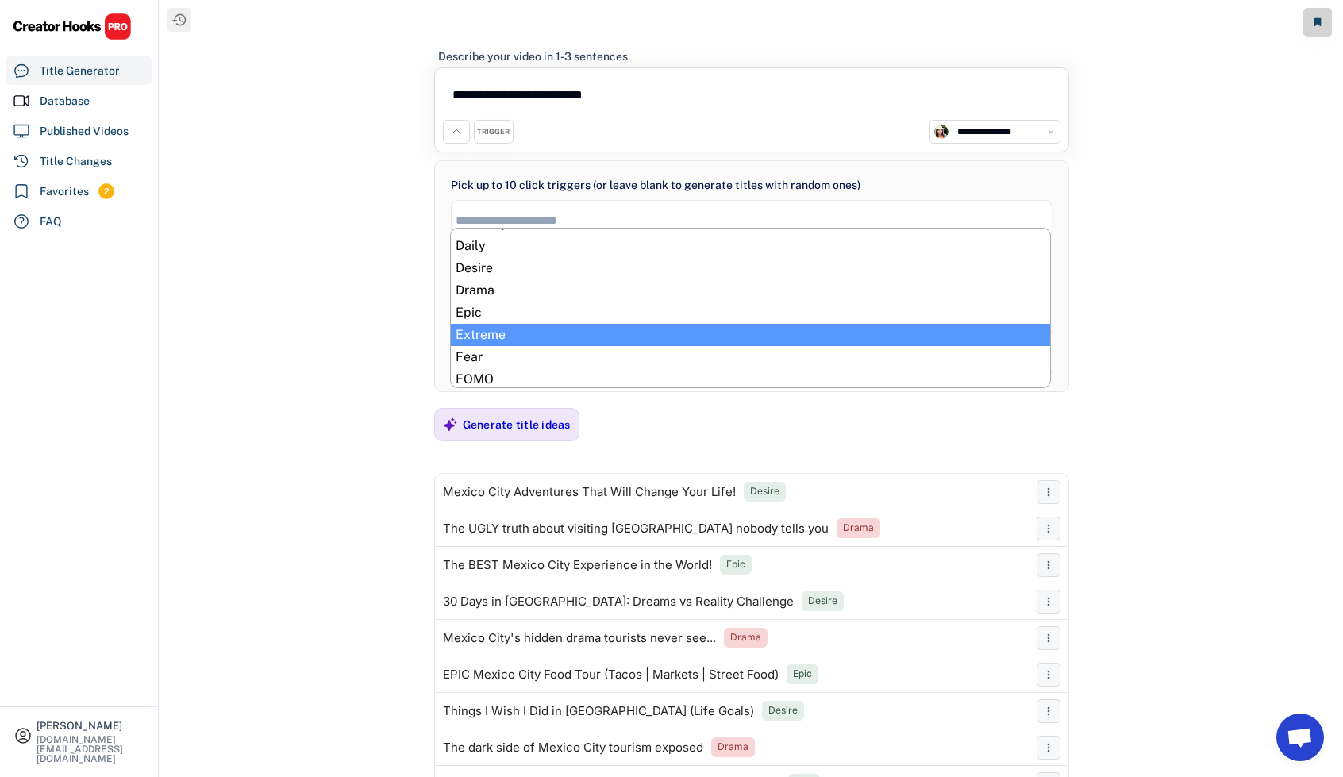
select select "**********"
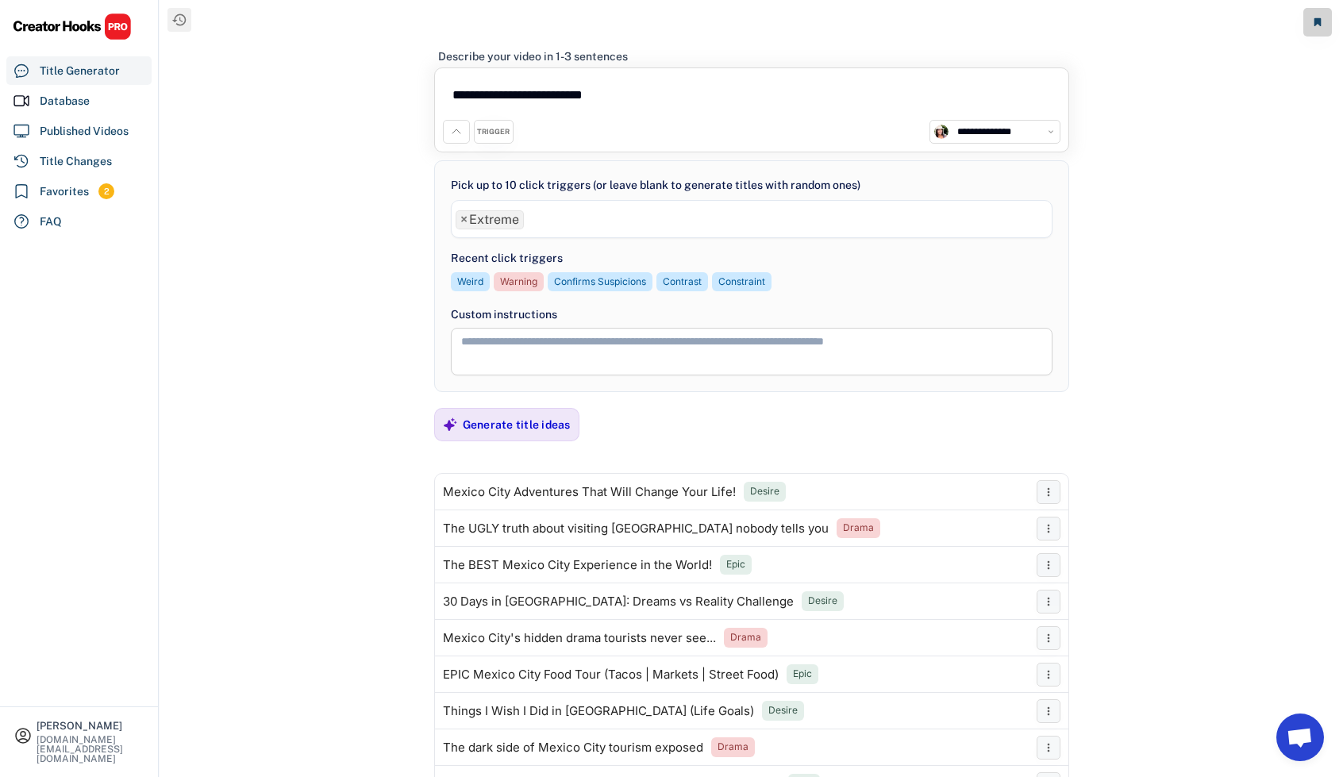
click at [541, 214] on ul "× Extreme" at bounding box center [752, 217] width 600 height 23
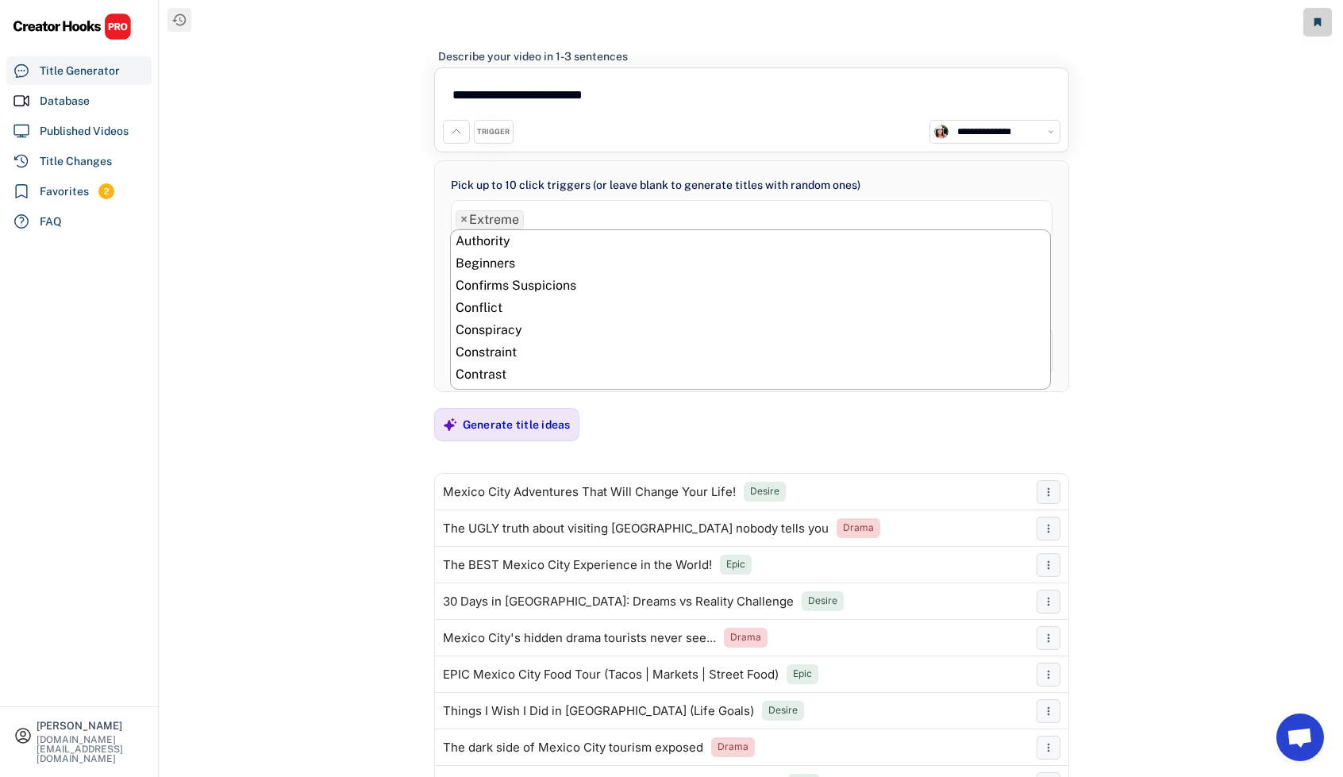
scroll to position [311, 0]
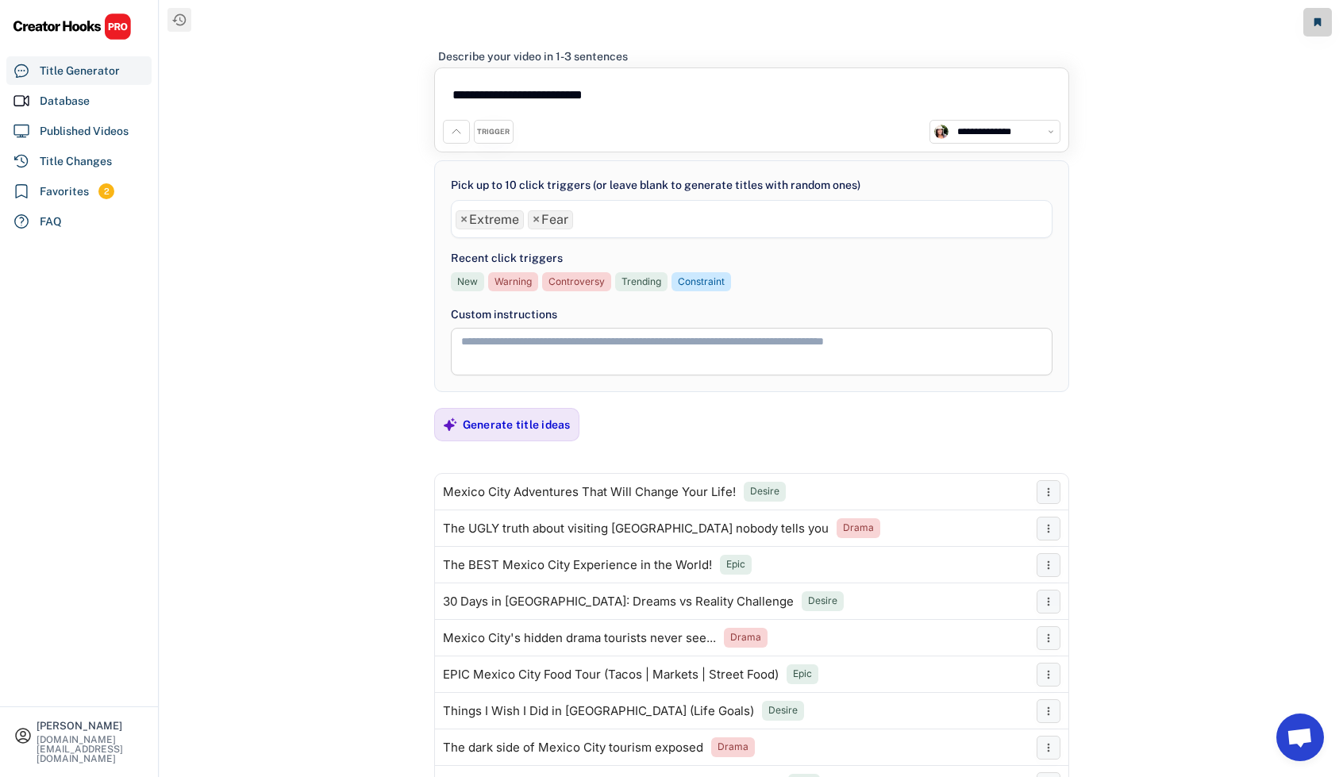
click at [617, 222] on ul "× Extreme × Fear" at bounding box center [752, 217] width 600 height 23
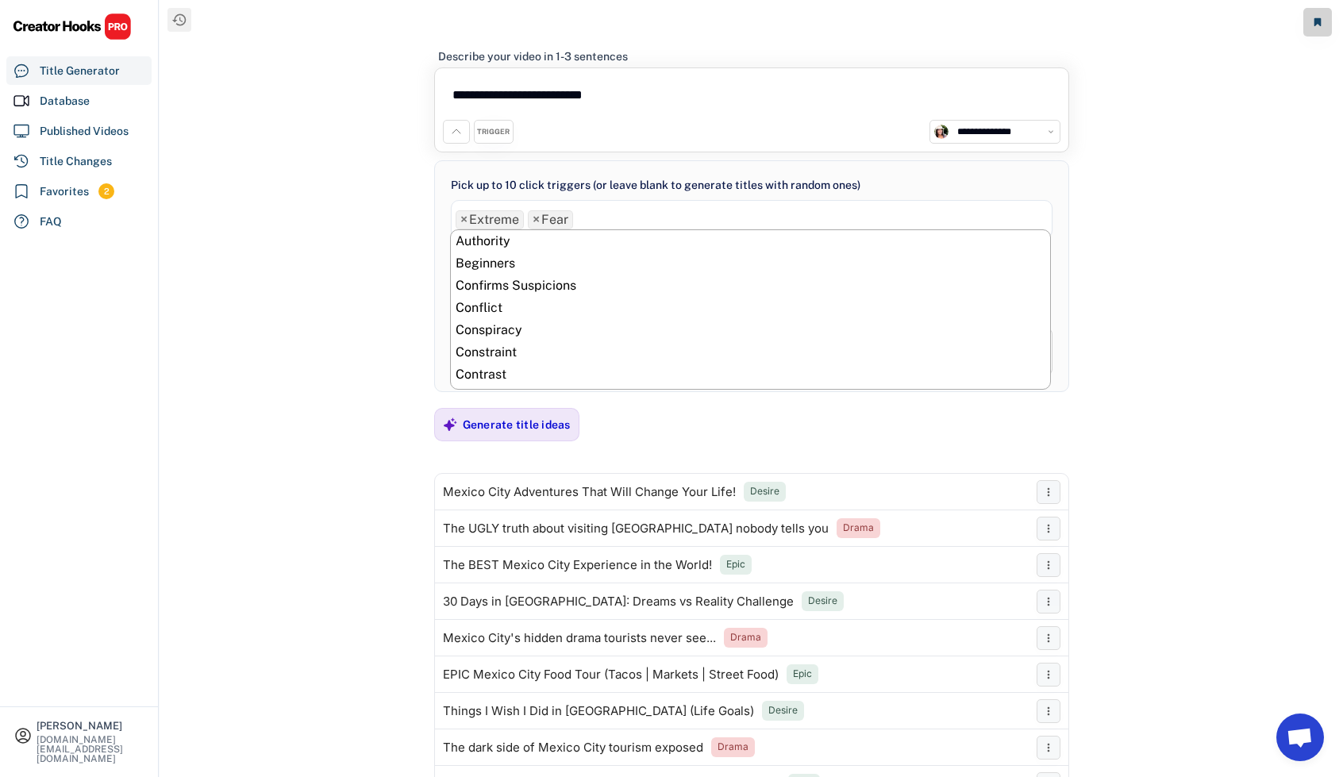
scroll to position [333, 0]
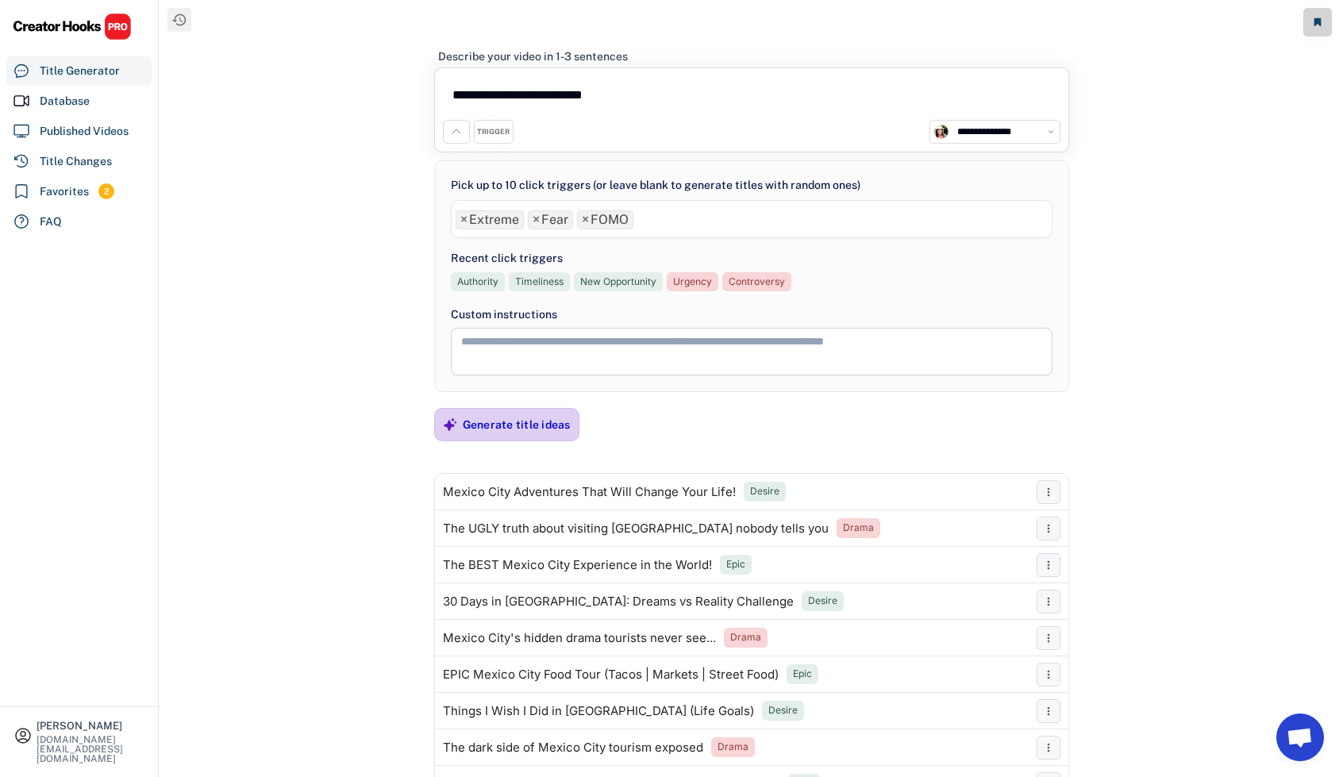
click at [518, 418] on div "Generate title ideas" at bounding box center [517, 425] width 108 height 14
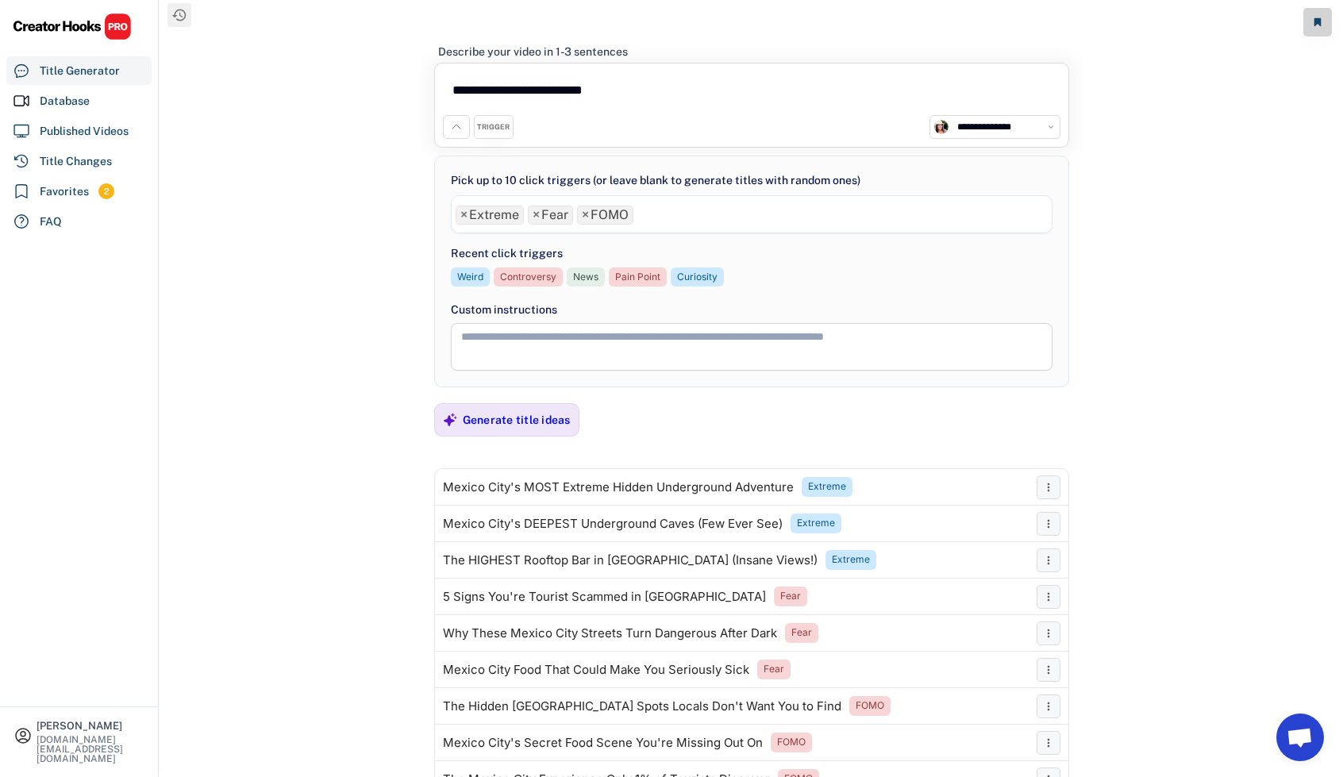
scroll to position [0, 0]
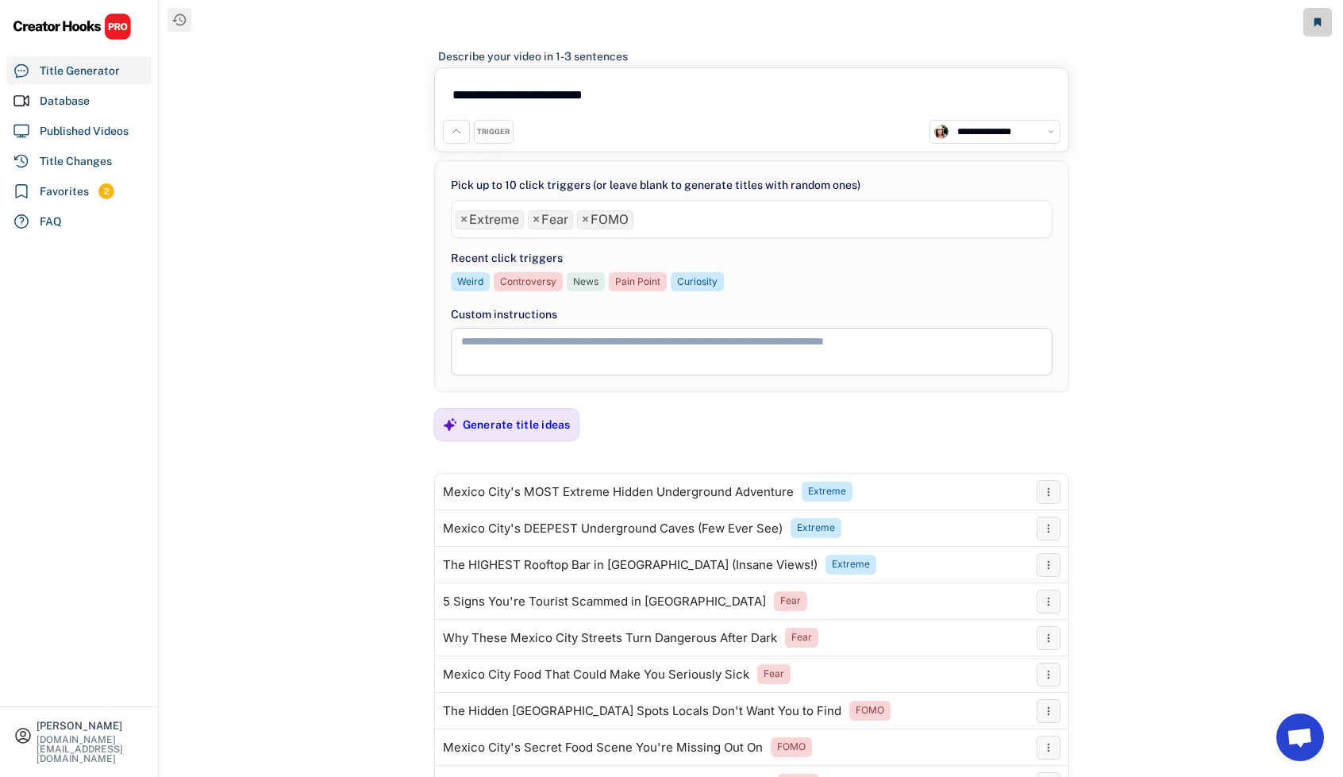
click at [673, 223] on ul "× Extreme × Fear × FOMO" at bounding box center [752, 217] width 600 height 23
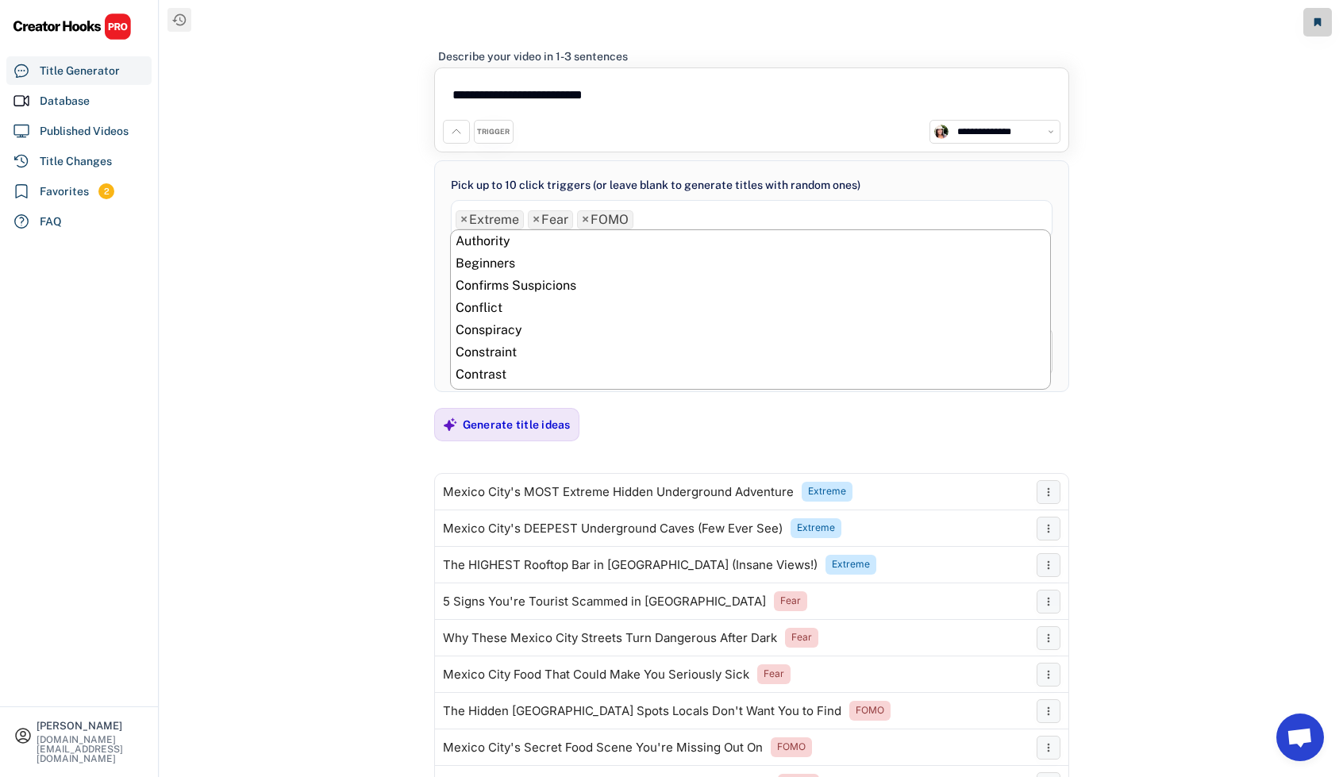
scroll to position [289, 0]
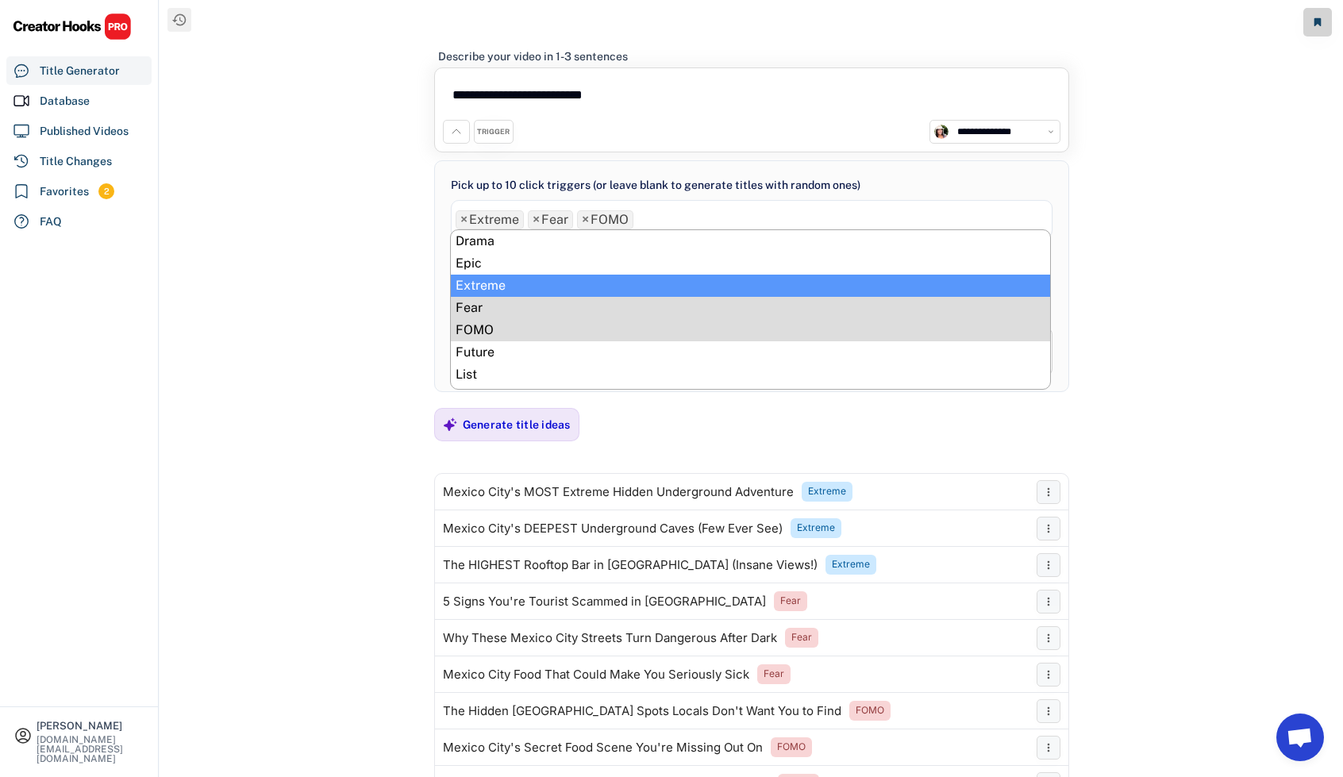
type input "****"
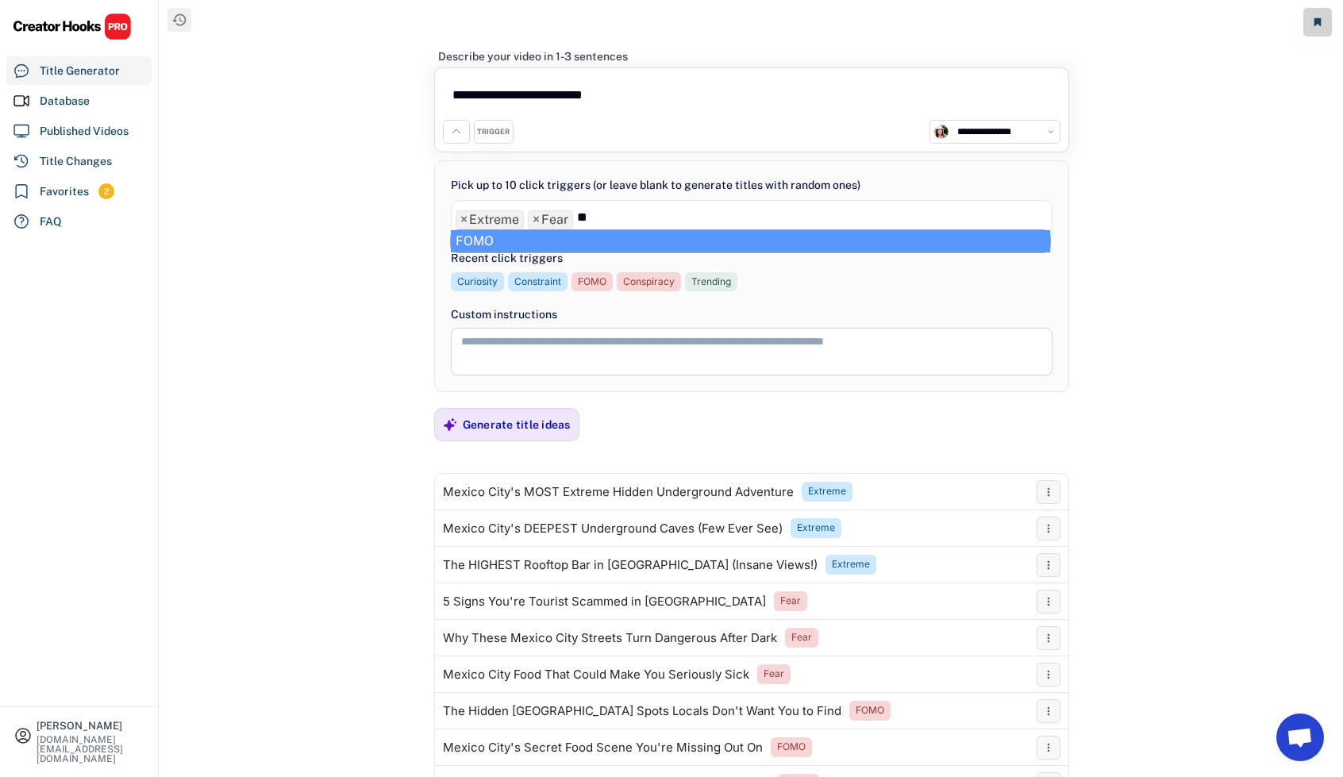
type input "*"
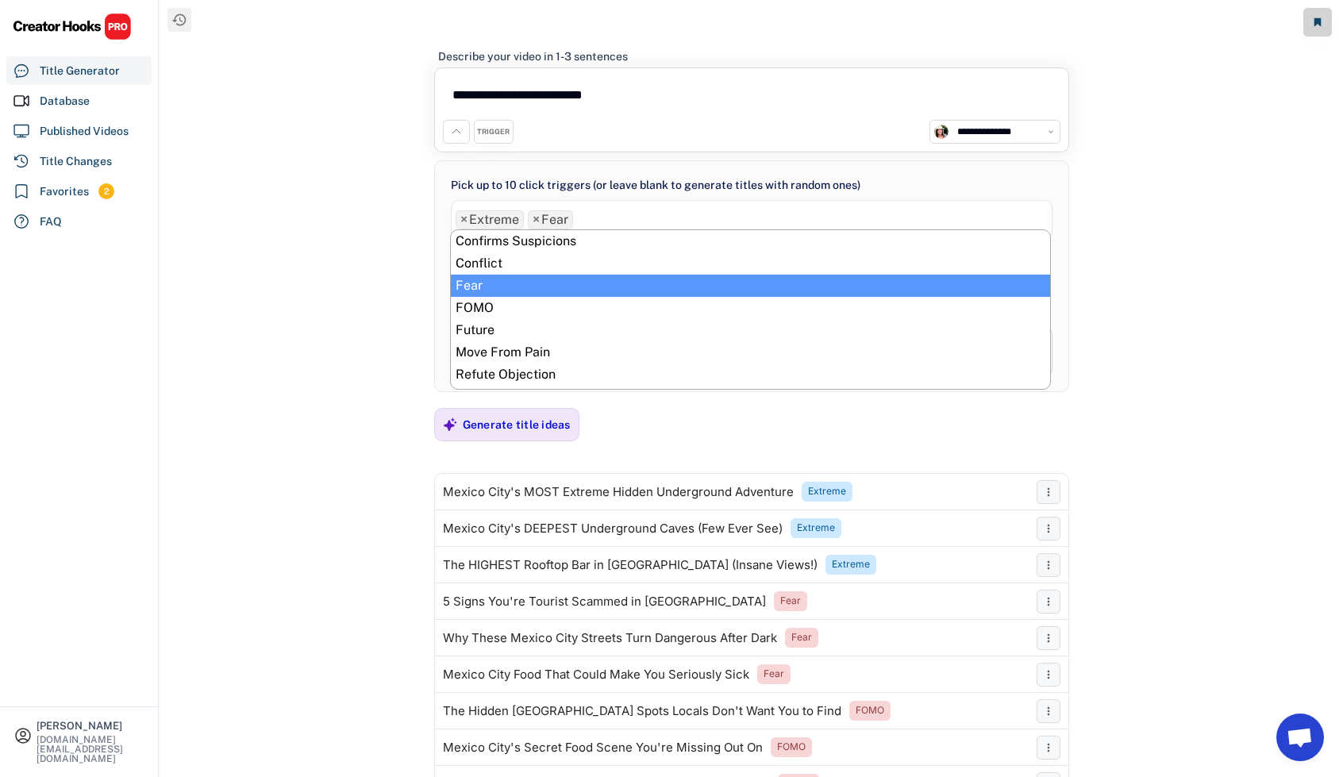
scroll to position [289, 0]
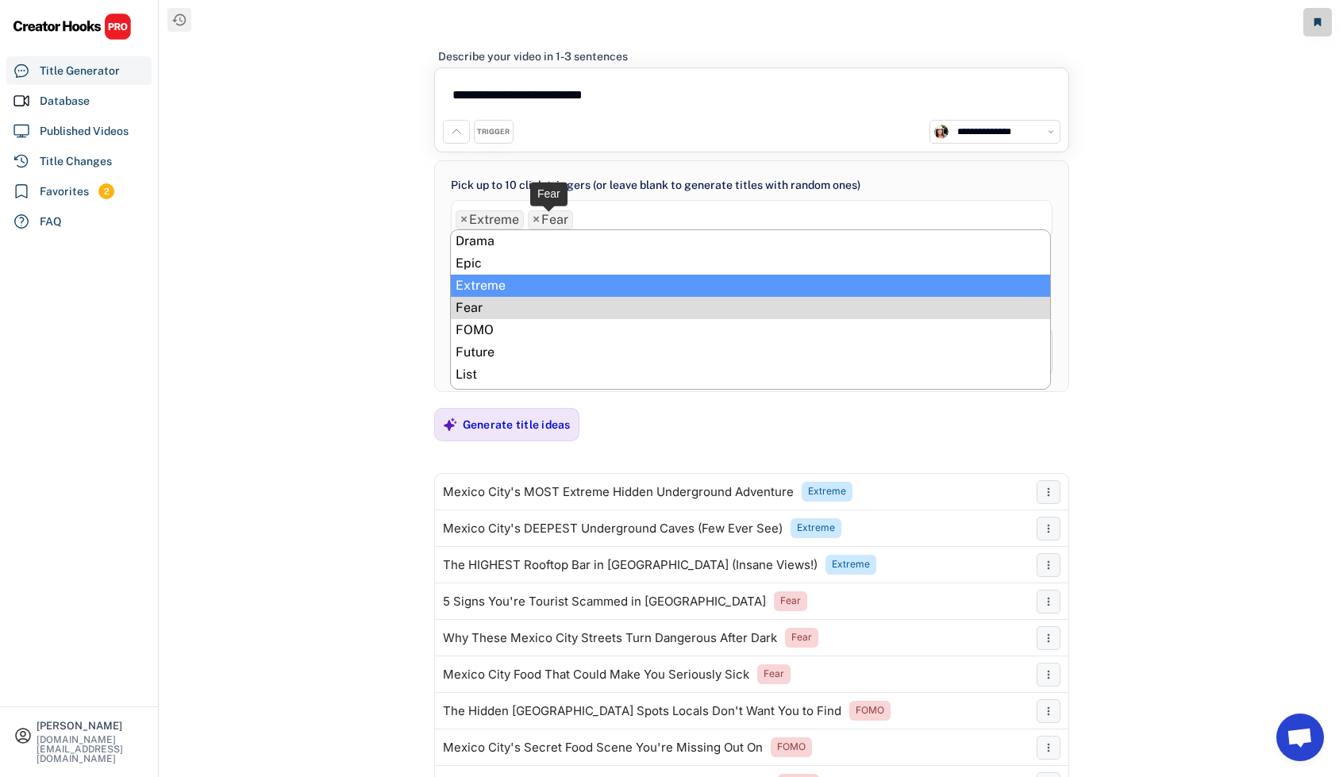
click at [537, 218] on span "×" at bounding box center [536, 220] width 7 height 13
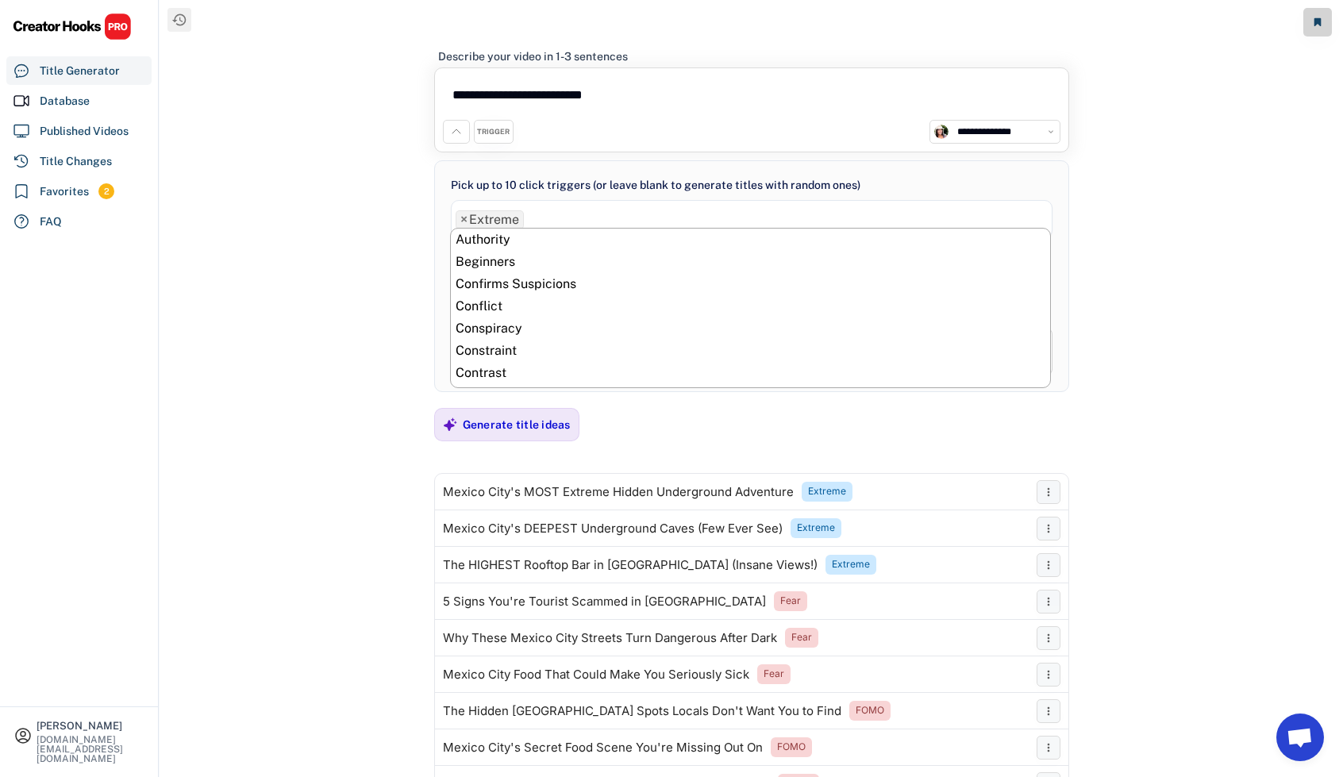
scroll to position [311, 0]
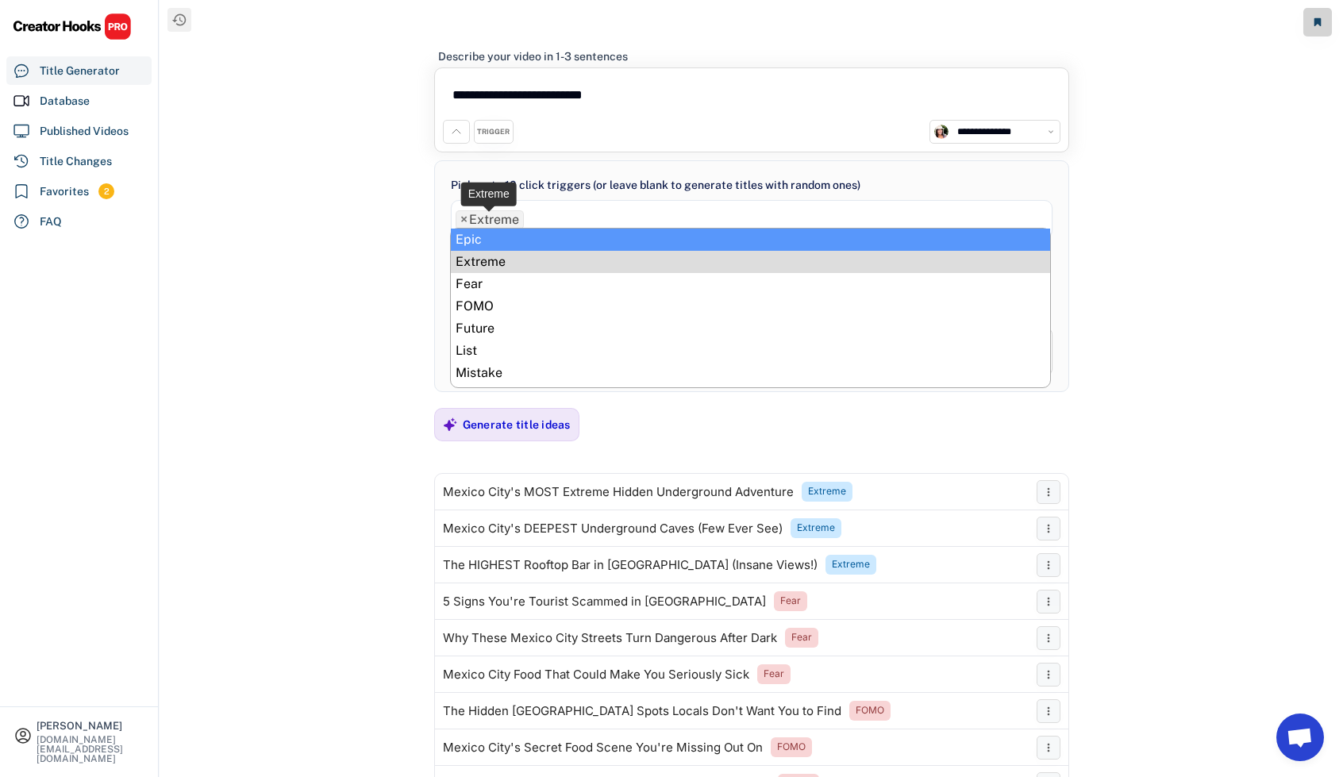
click at [462, 218] on span "×" at bounding box center [463, 220] width 7 height 13
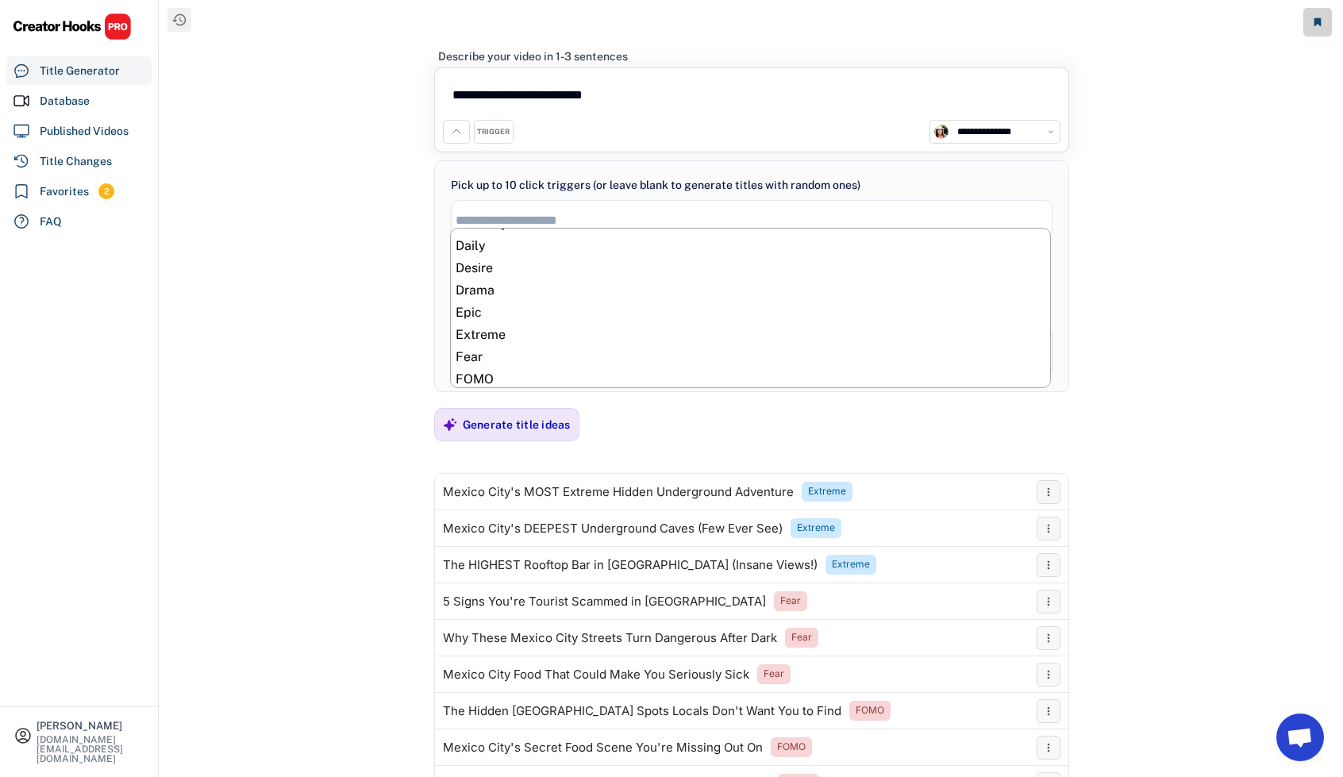
scroll to position [318, 0]
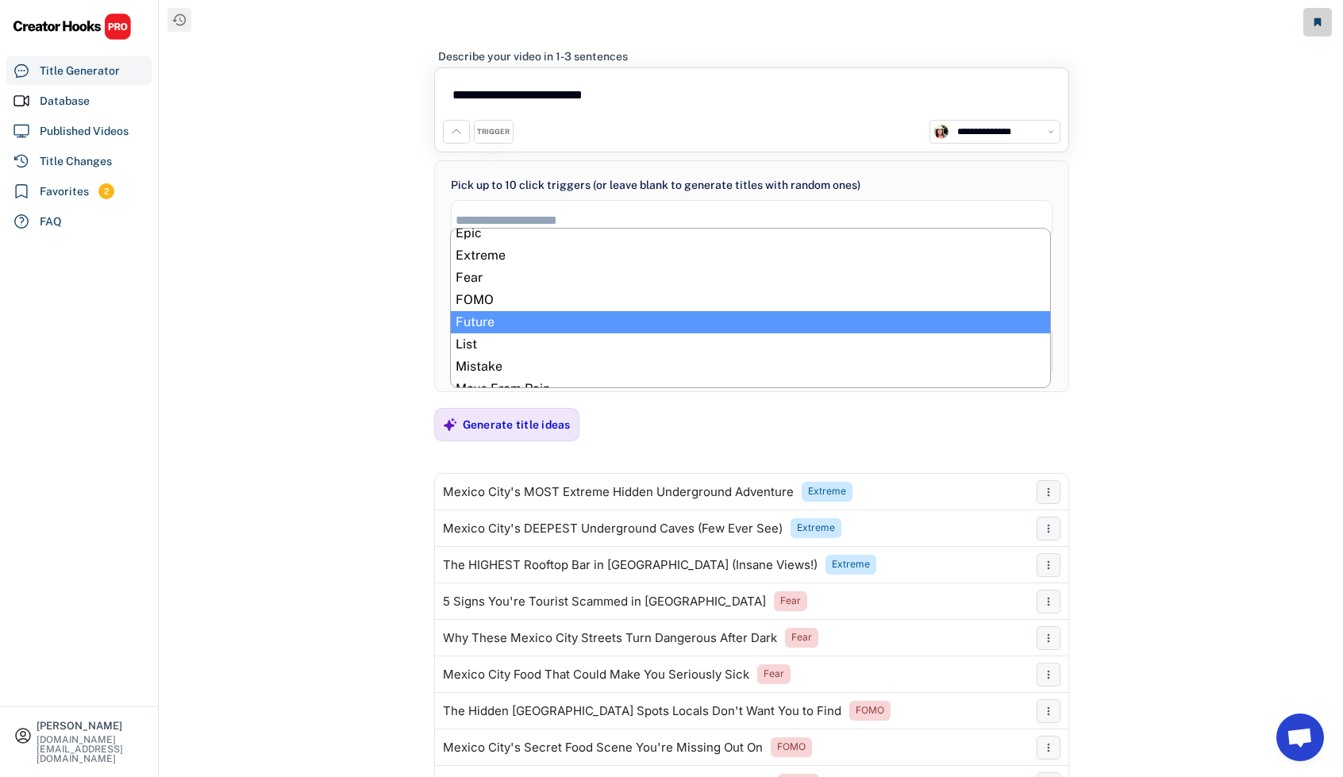
select select "**********"
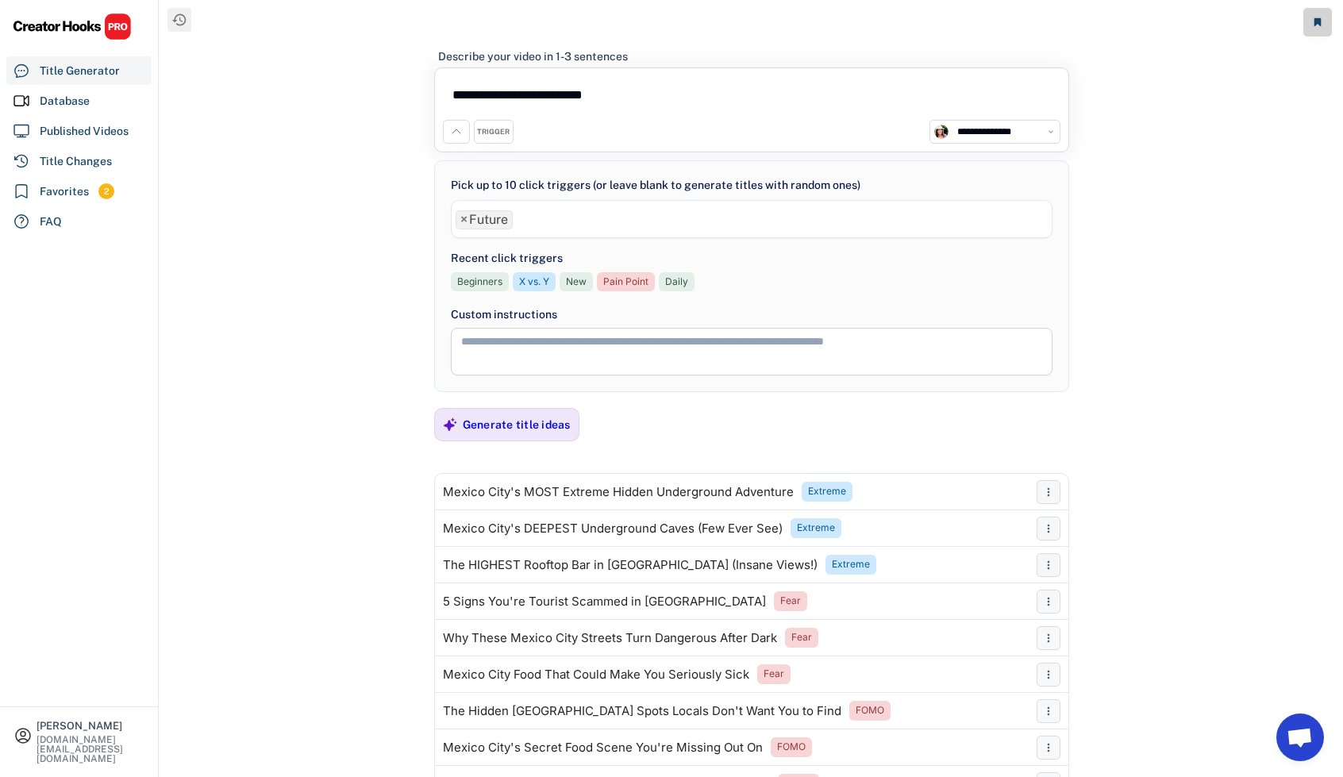
click at [607, 217] on ul "× Future" at bounding box center [752, 217] width 600 height 23
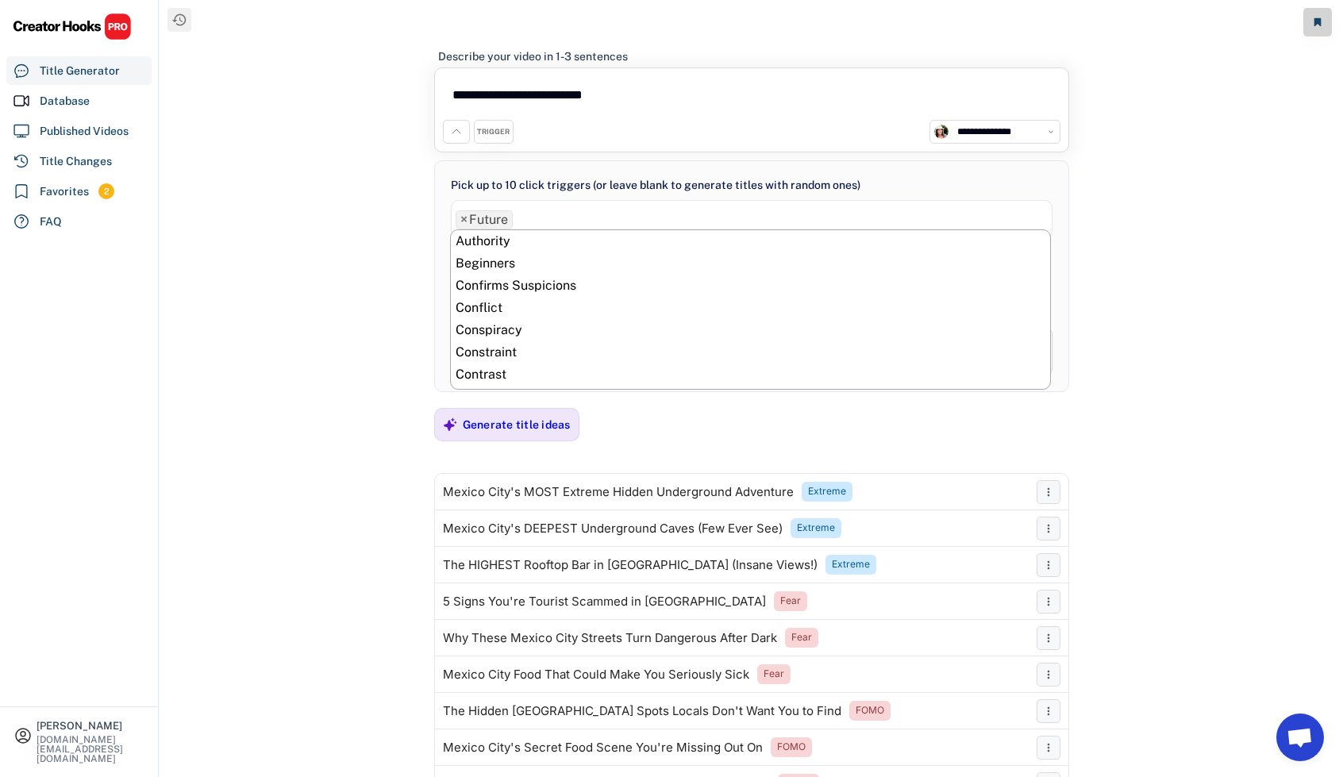
scroll to position [378, 0]
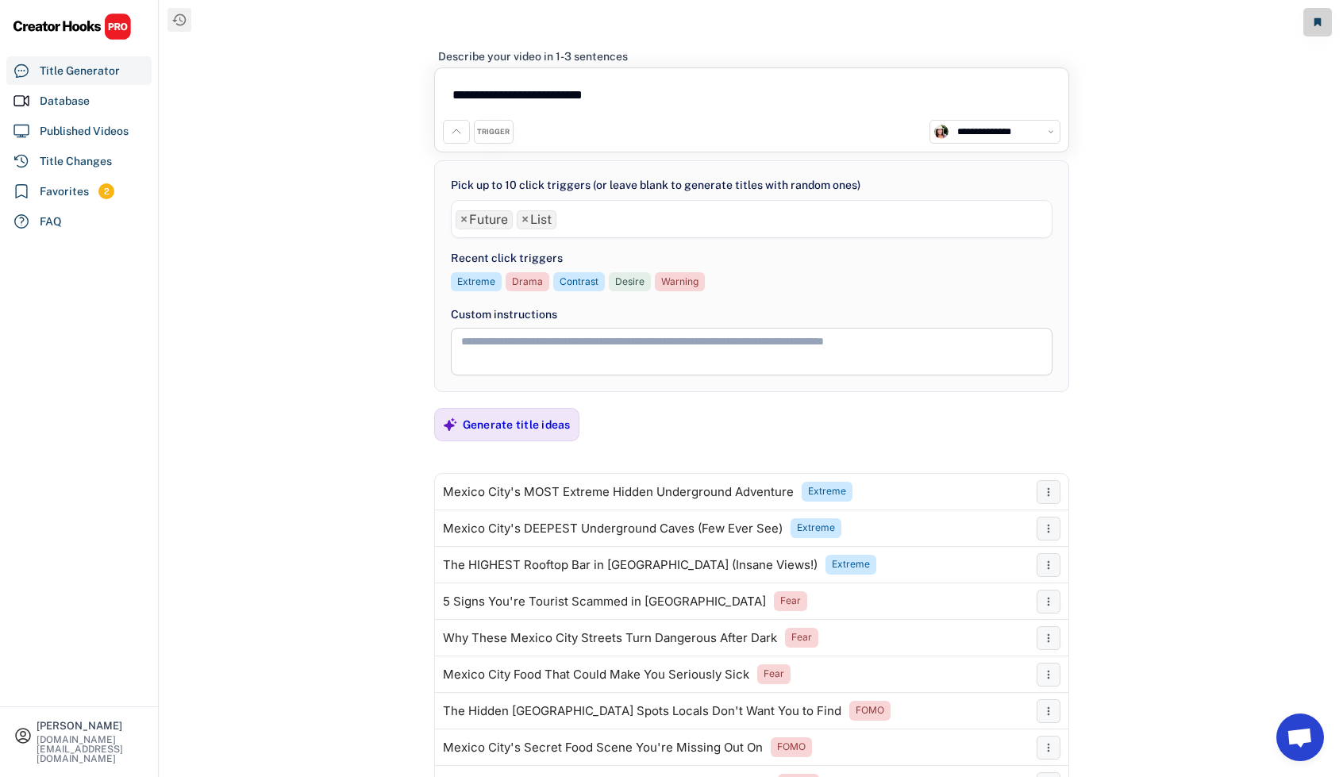
click at [611, 214] on ul "× Future × List" at bounding box center [752, 217] width 600 height 23
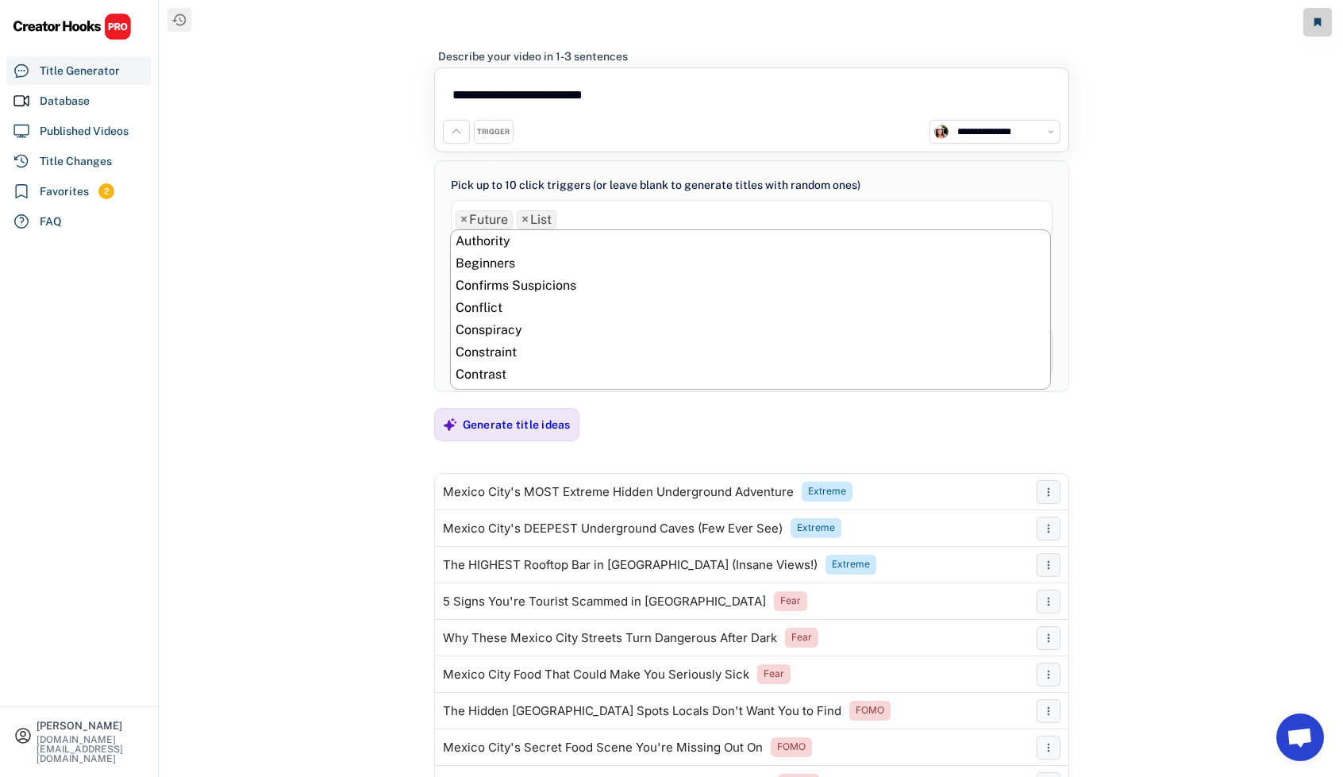
scroll to position [400, 0]
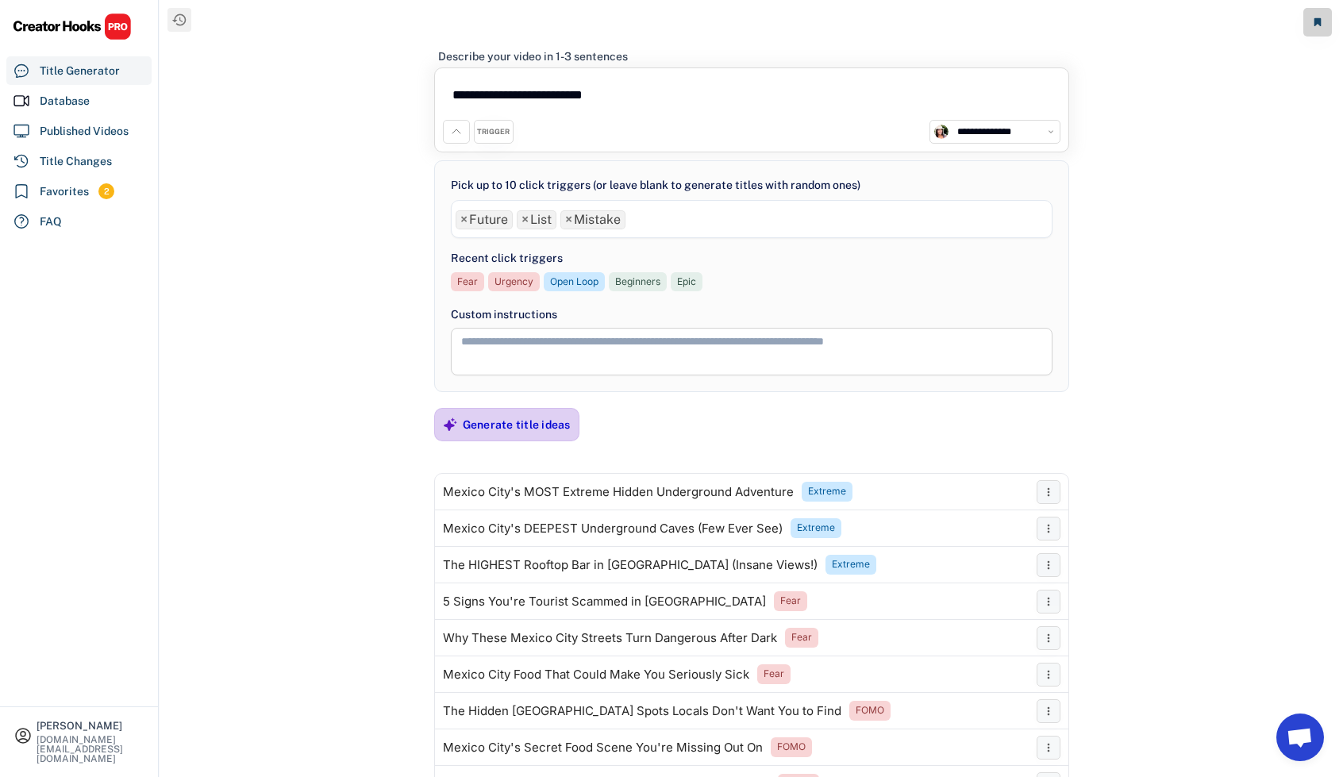
click at [505, 418] on div "Generate title ideas" at bounding box center [517, 425] width 108 height 14
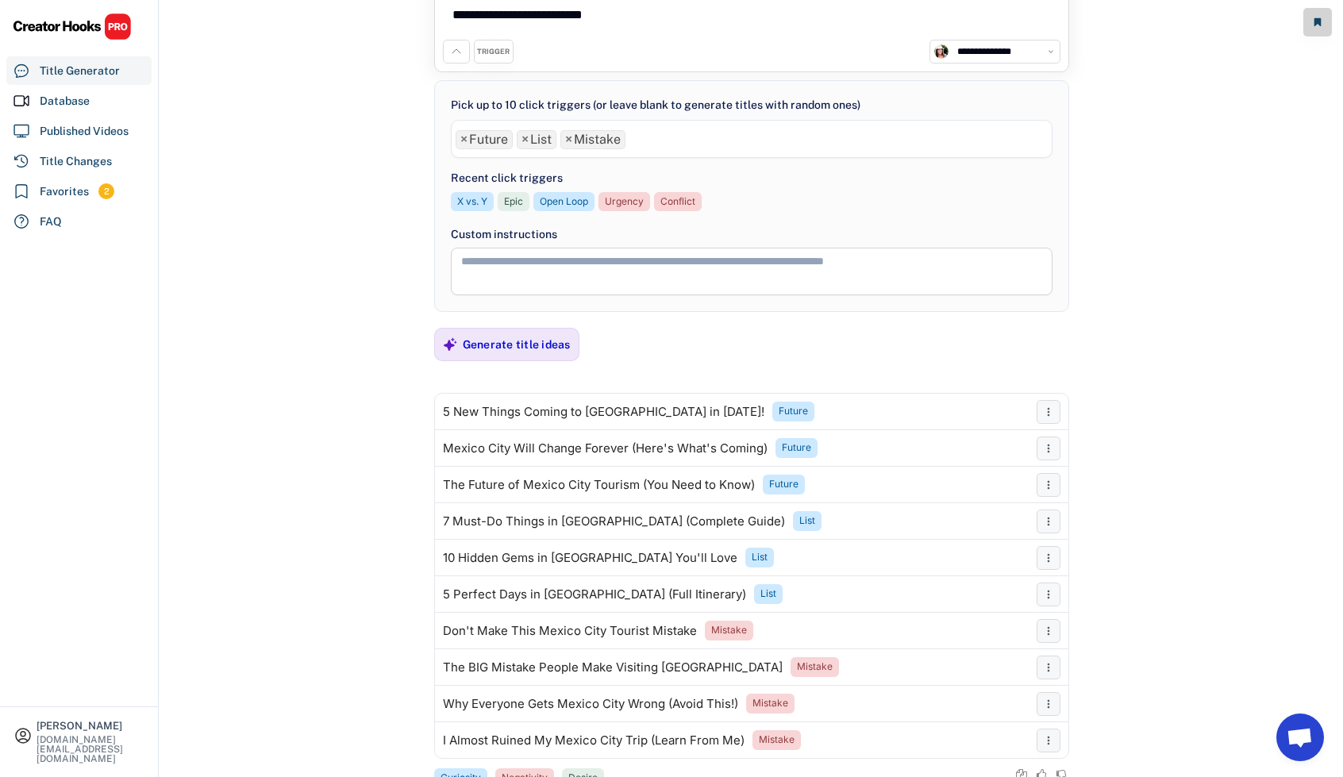
scroll to position [129, 0]
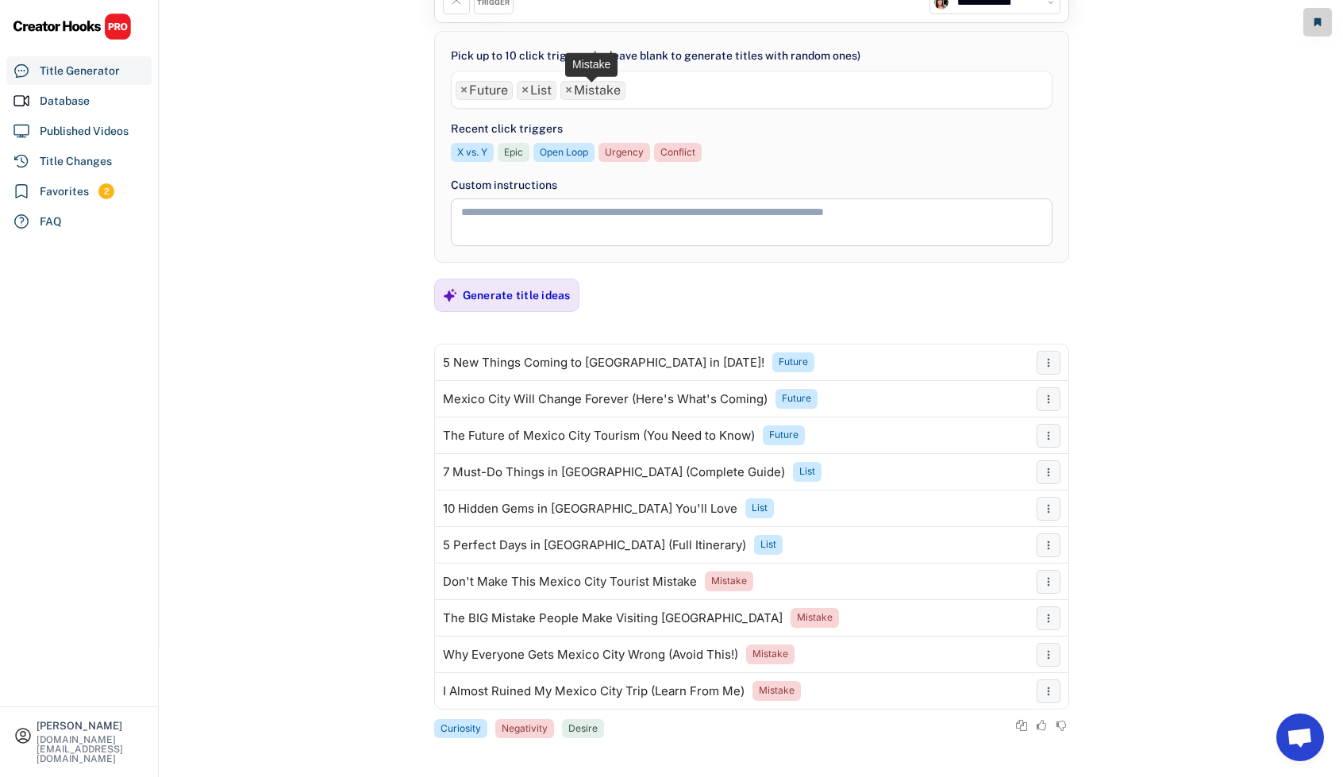
click at [568, 88] on span "×" at bounding box center [568, 90] width 7 height 13
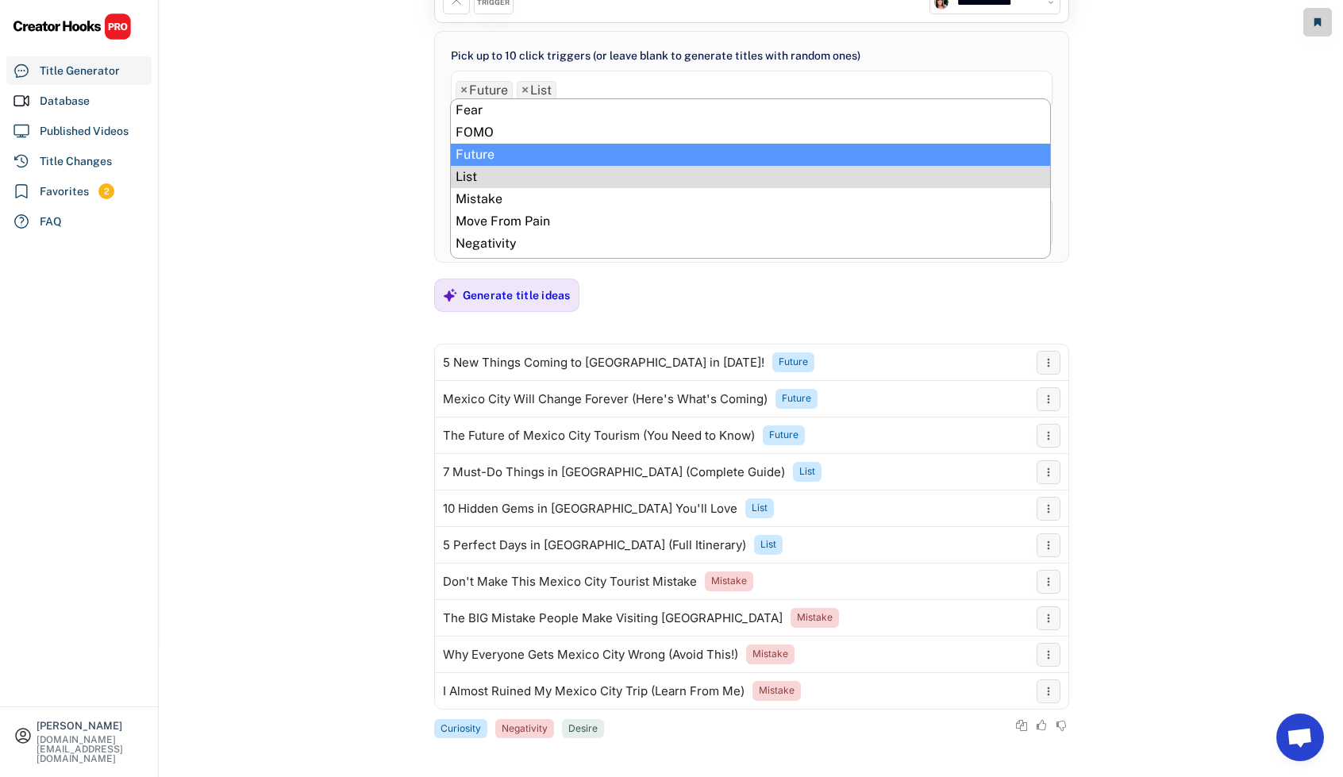
click at [524, 87] on span "×" at bounding box center [525, 90] width 7 height 13
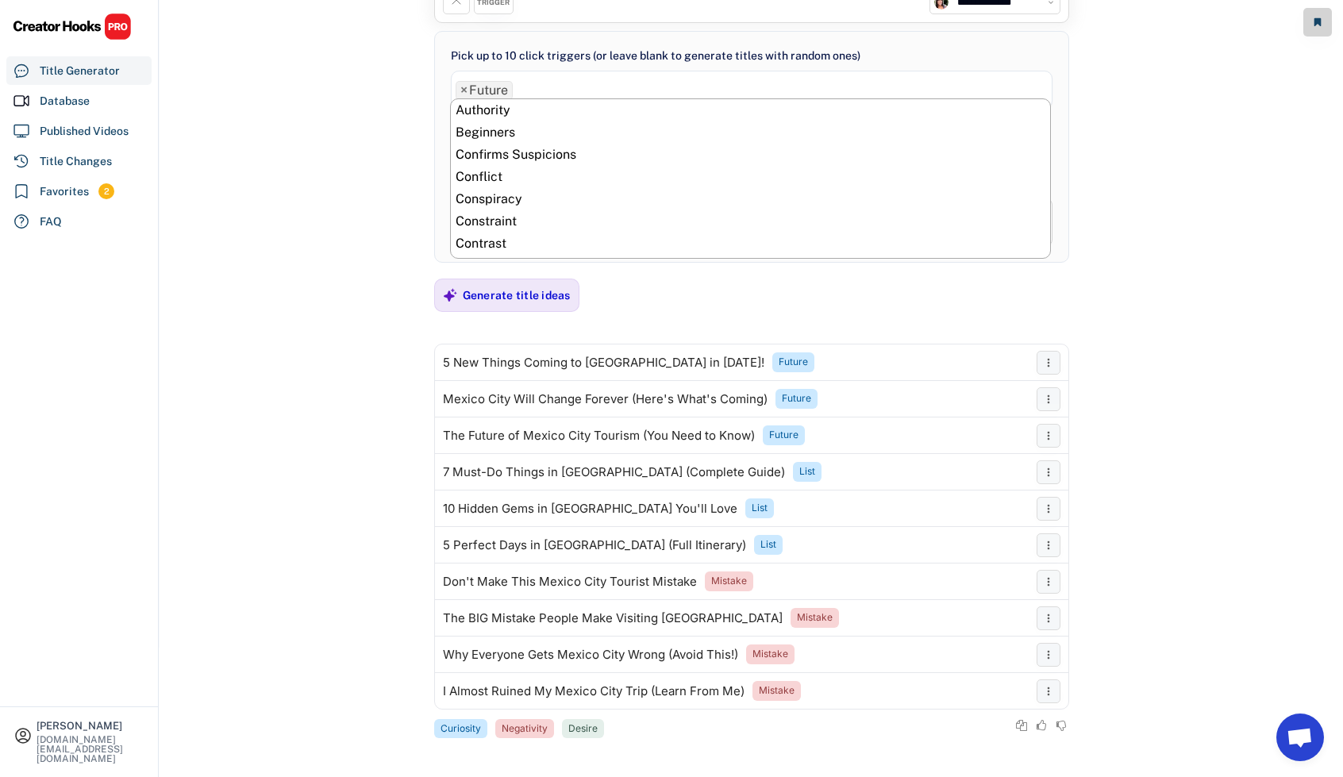
scroll to position [378, 0]
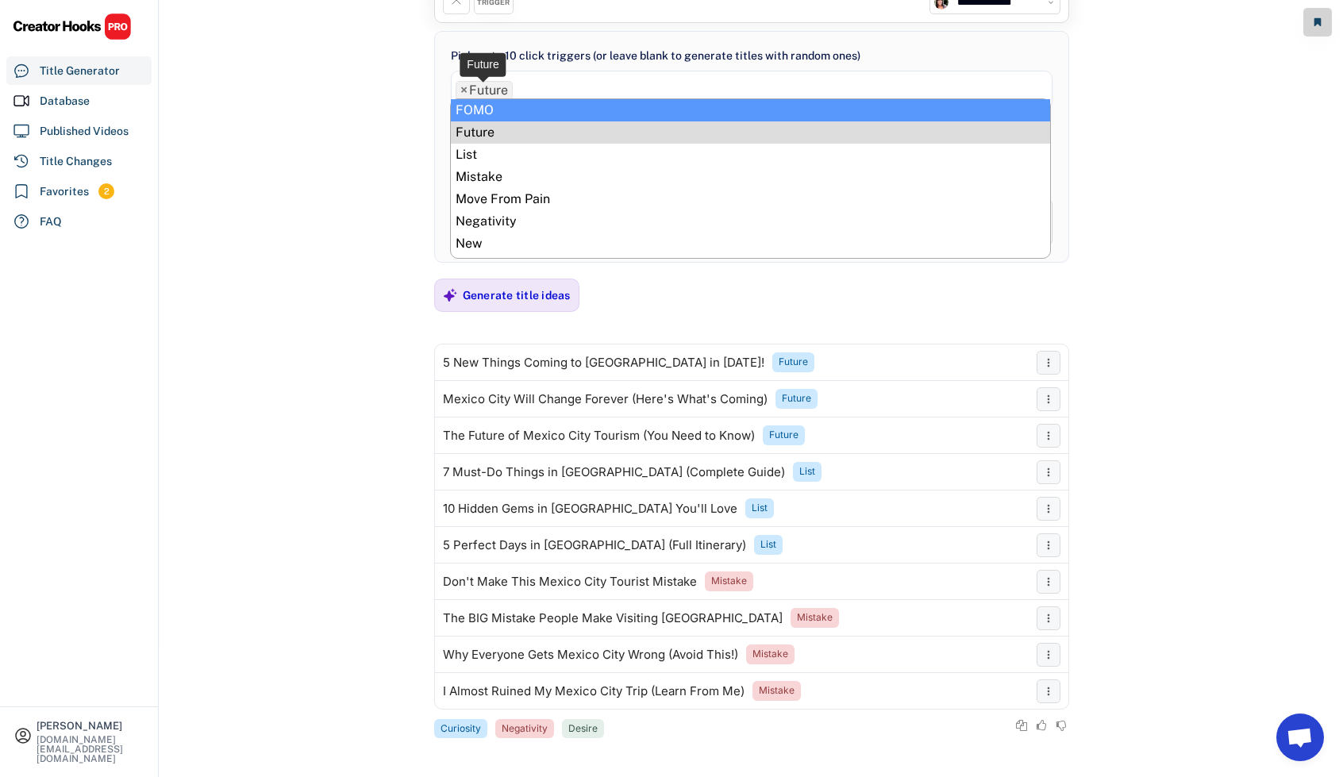
click at [462, 89] on span "×" at bounding box center [463, 90] width 7 height 13
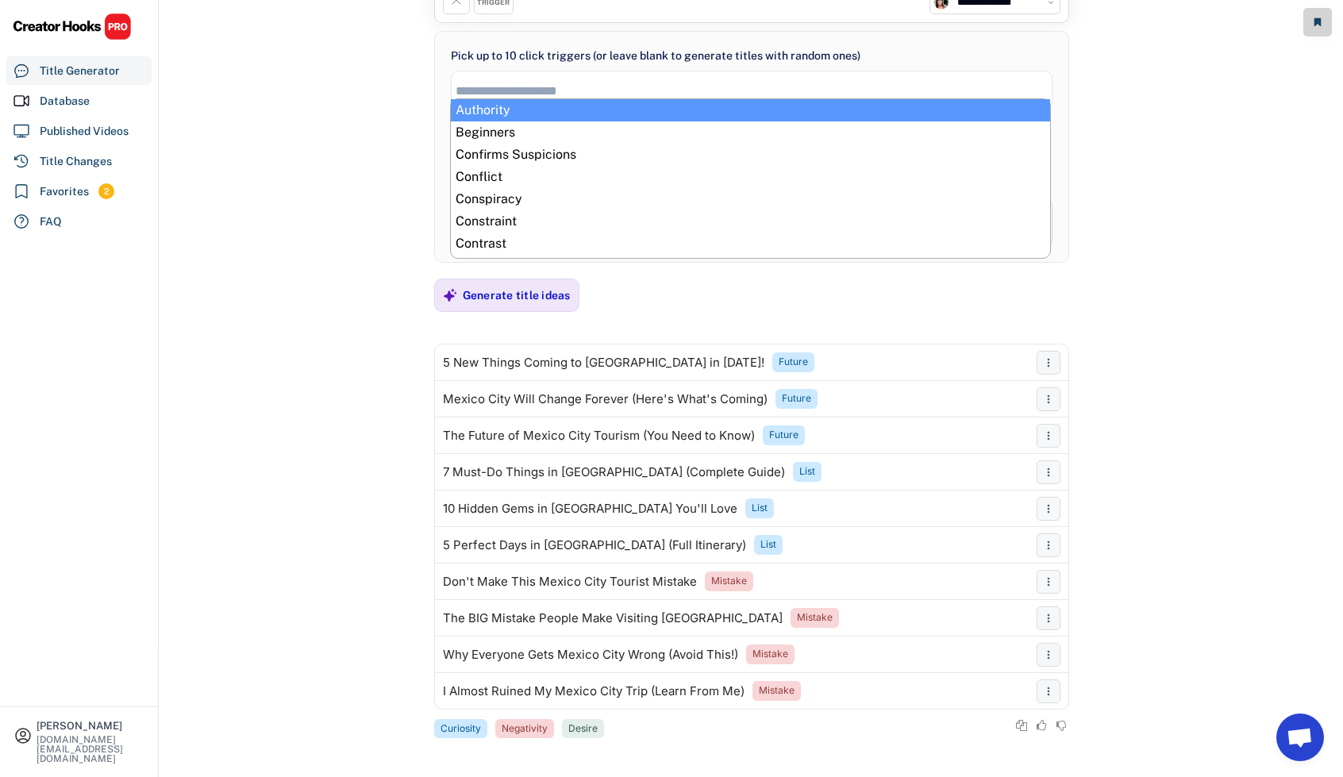
click at [501, 89] on input "search" at bounding box center [756, 90] width 601 height 13
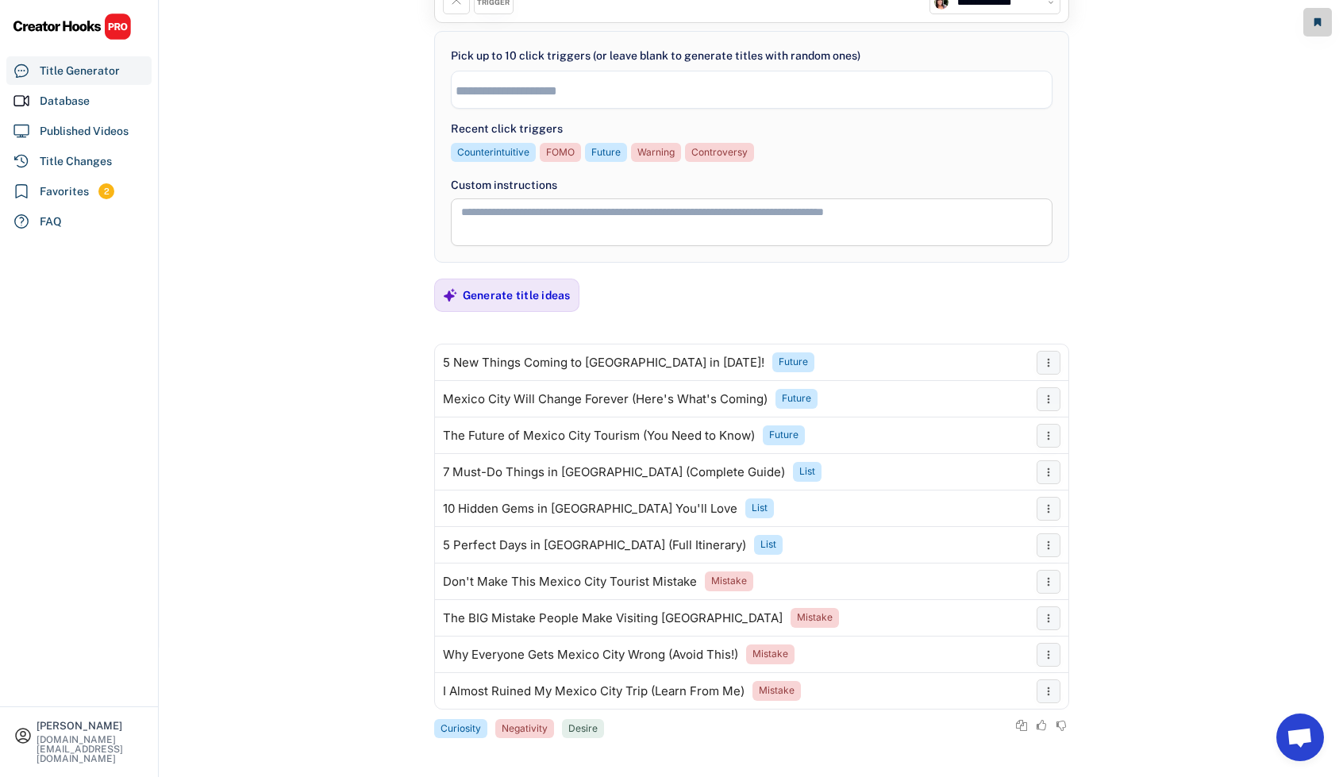
click at [506, 90] on input "search" at bounding box center [756, 90] width 601 height 13
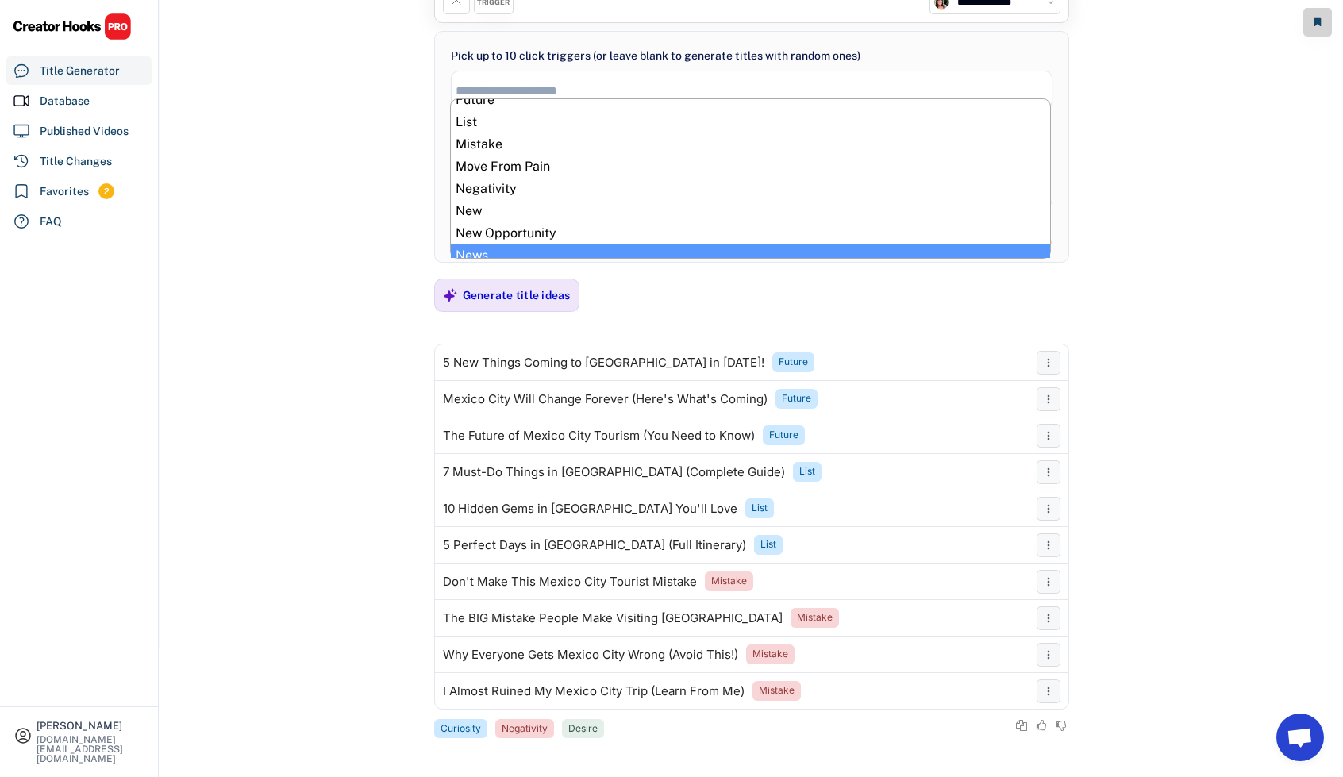
scroll to position [397, 0]
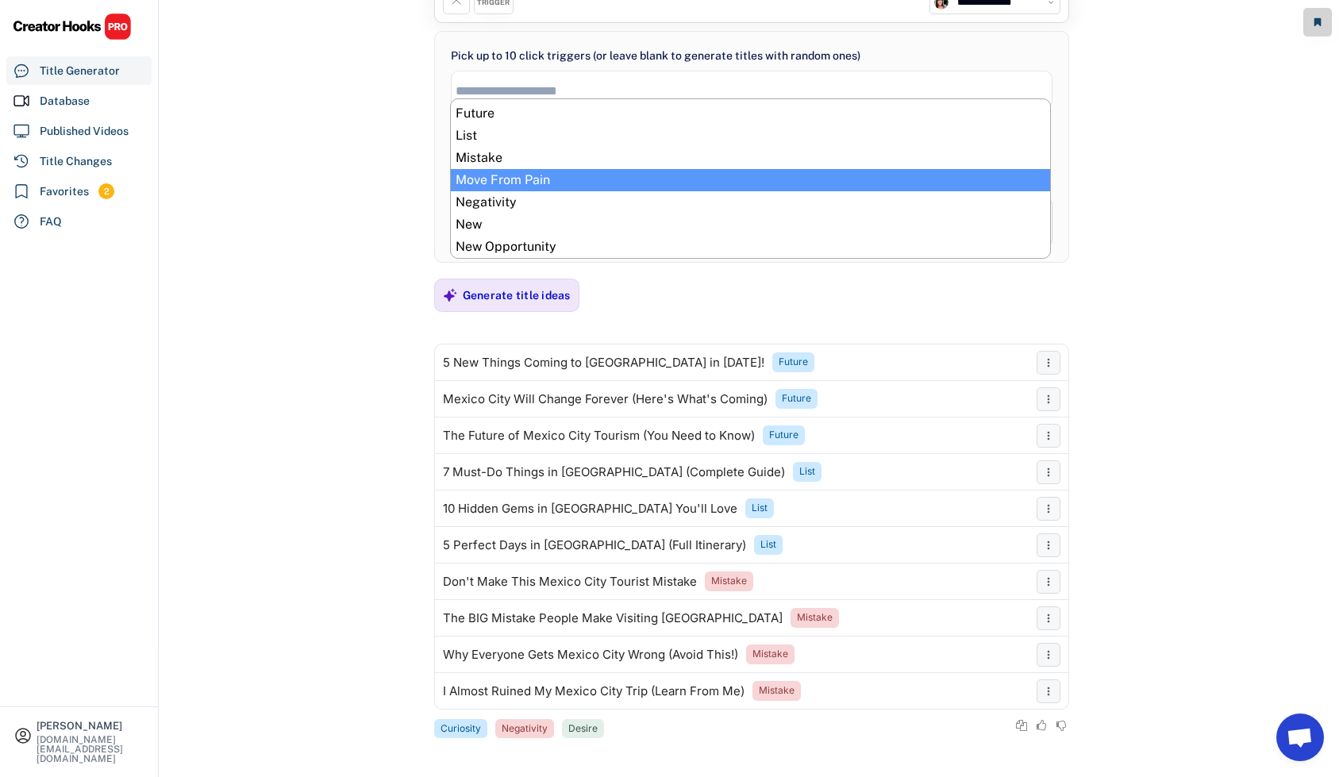
select select "**********"
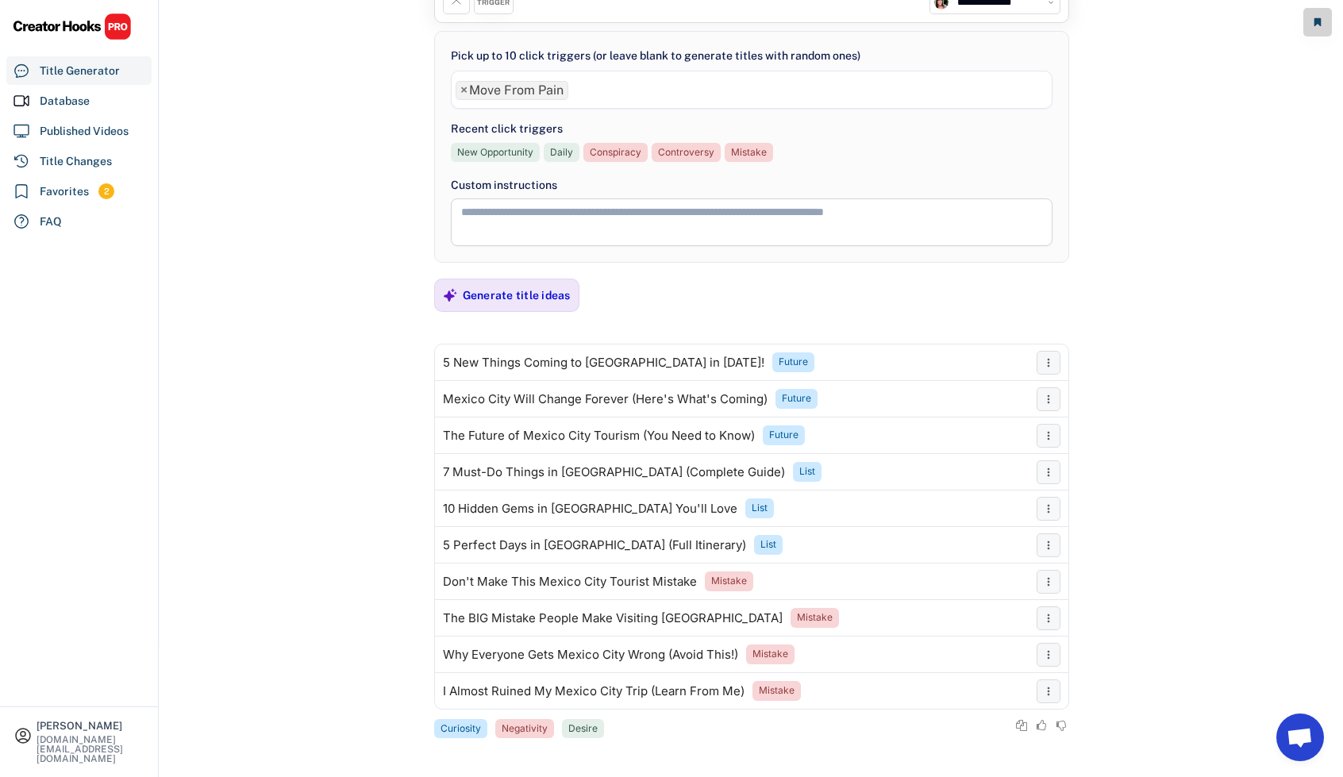
click at [640, 92] on ul "× Move From Pain" at bounding box center [752, 88] width 600 height 23
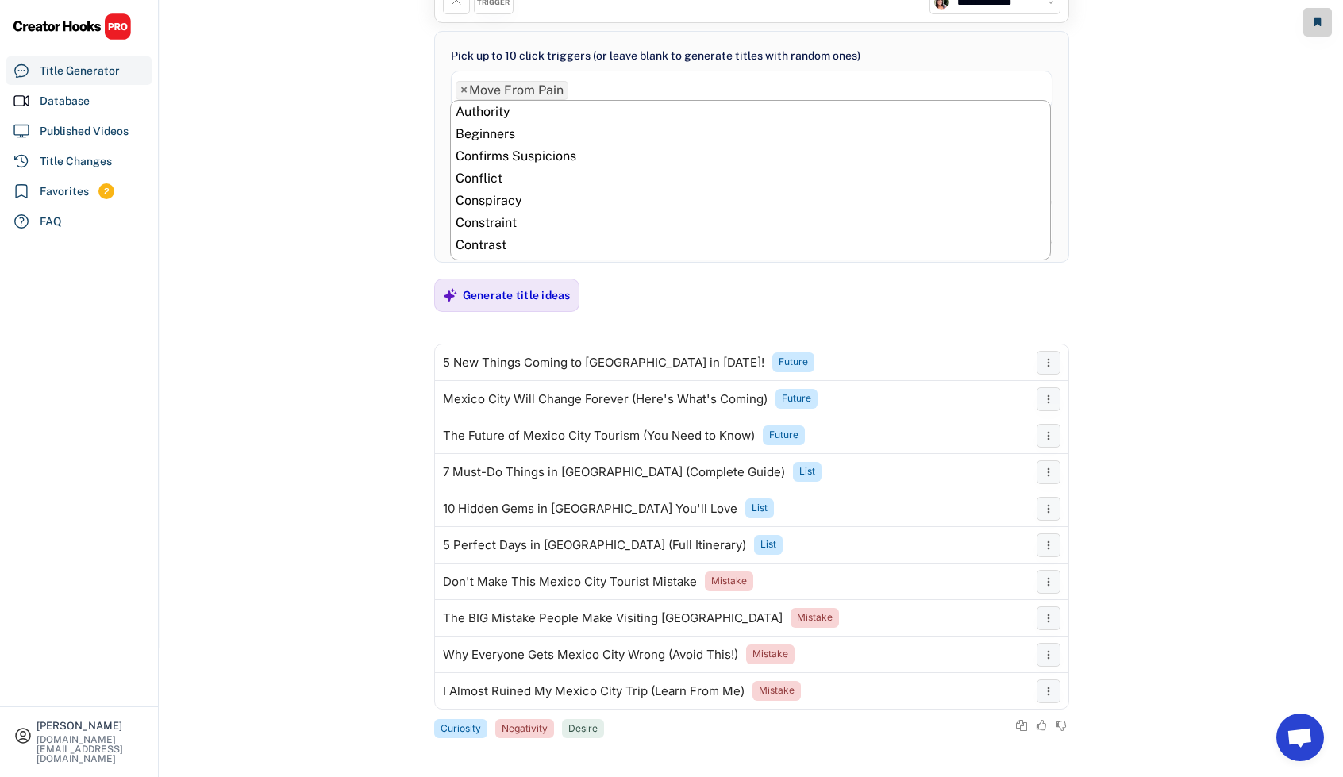
scroll to position [445, 0]
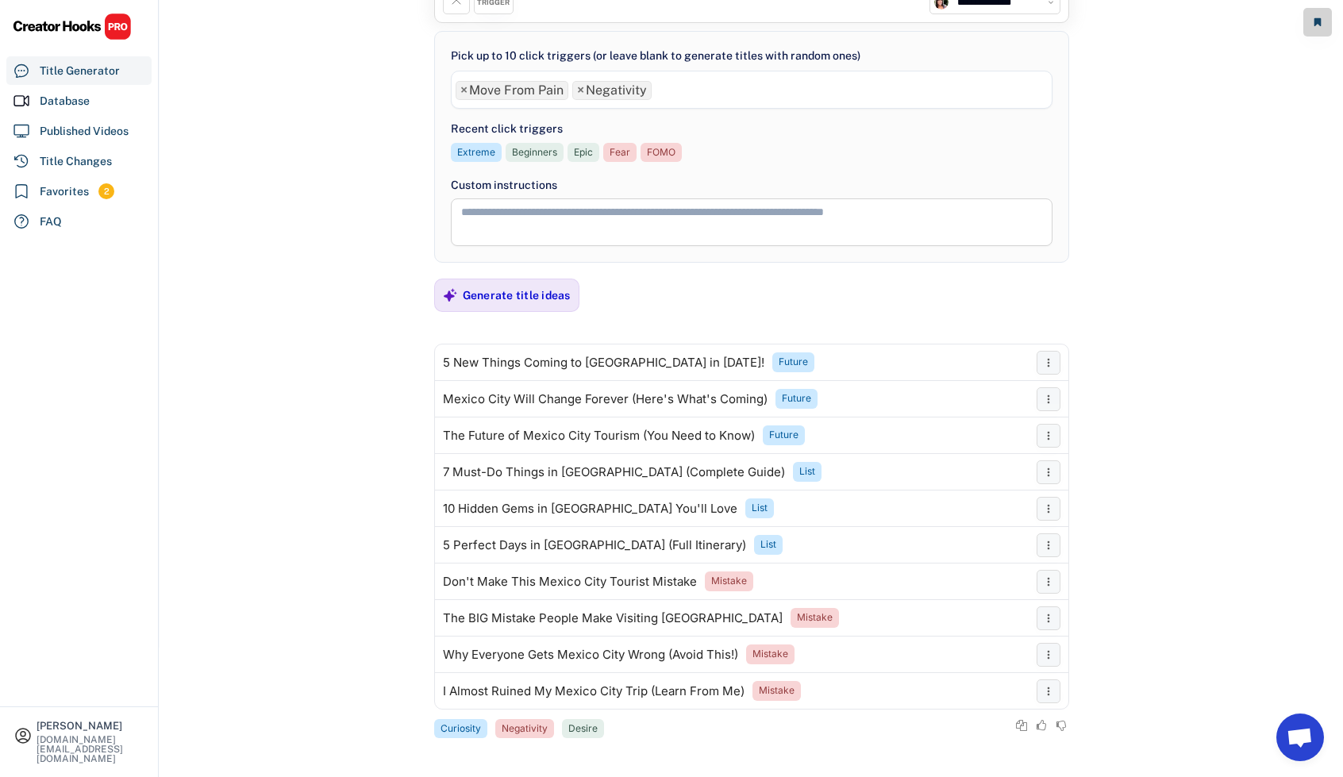
click at [710, 90] on ul "× Move From Pain × Negativity" at bounding box center [752, 88] width 600 height 23
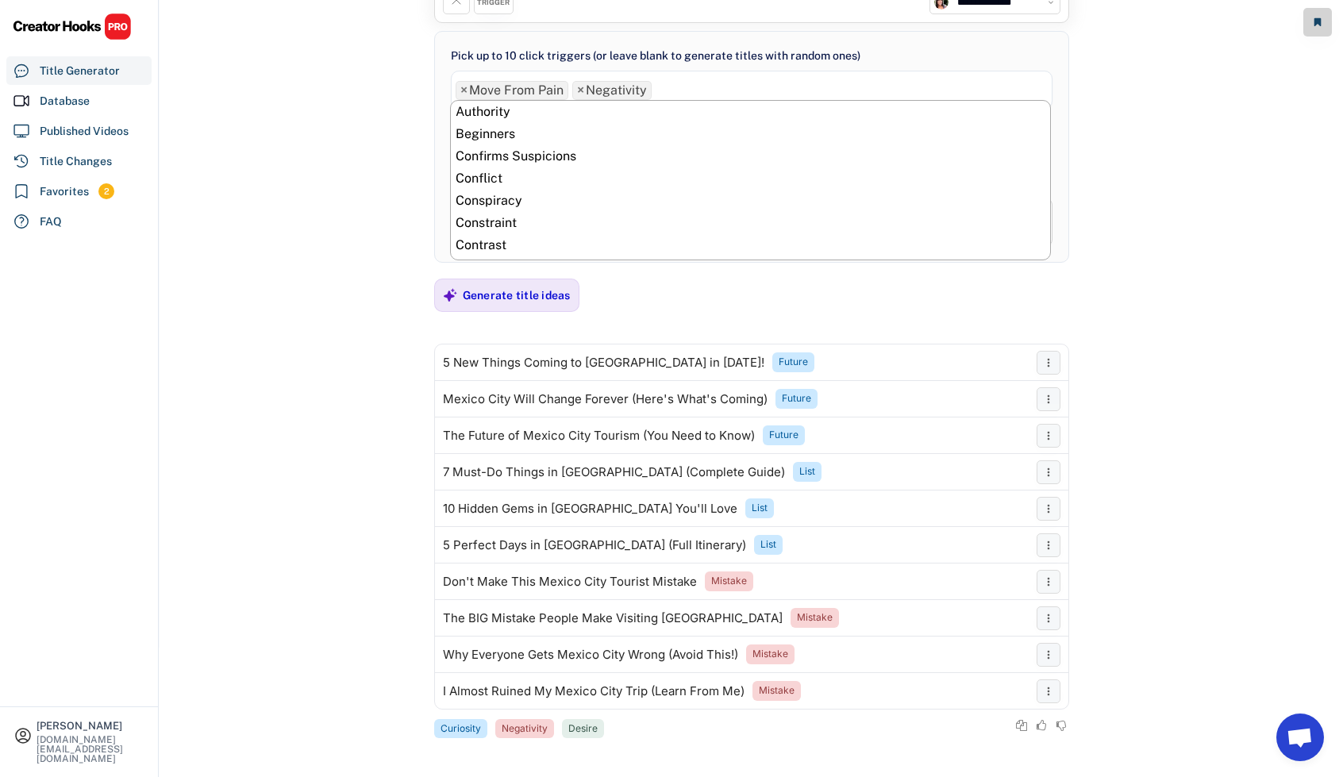
scroll to position [467, 0]
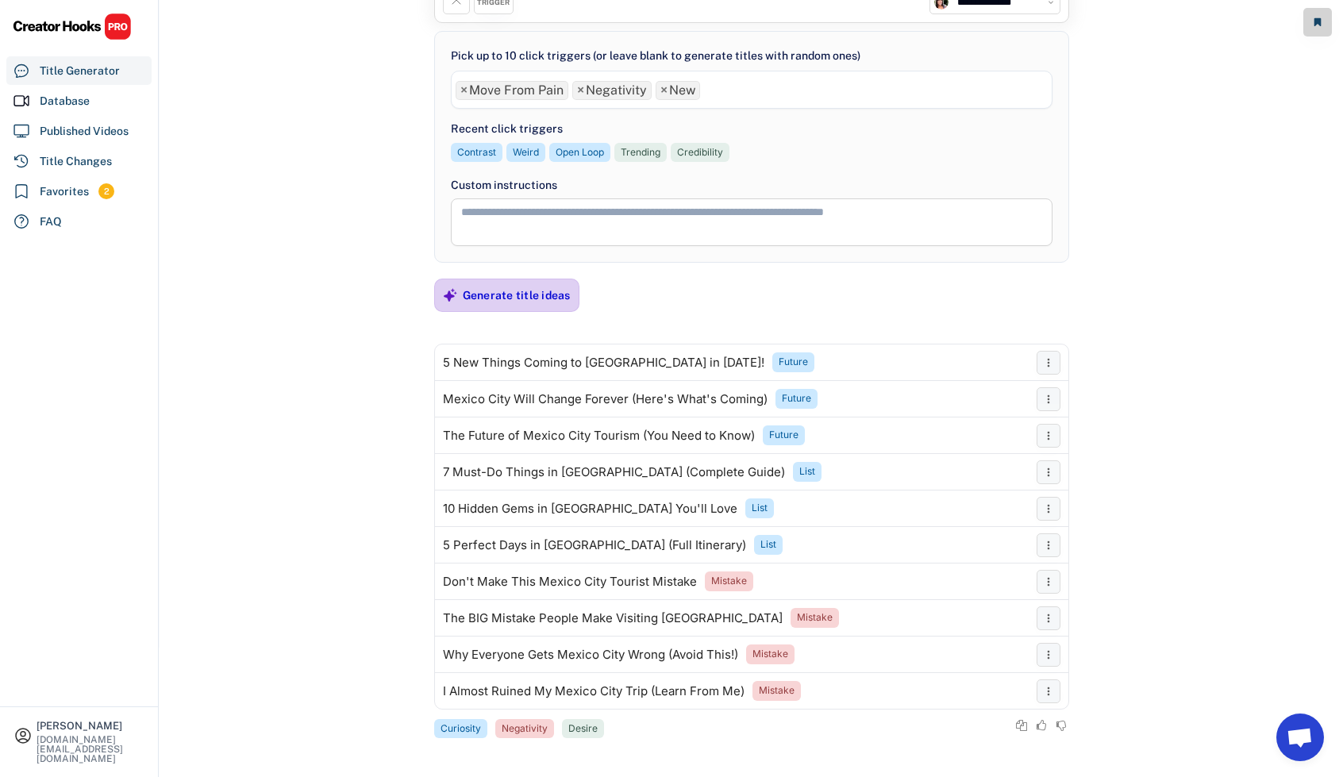
click at [530, 296] on div "Generate title ideas" at bounding box center [517, 295] width 108 height 14
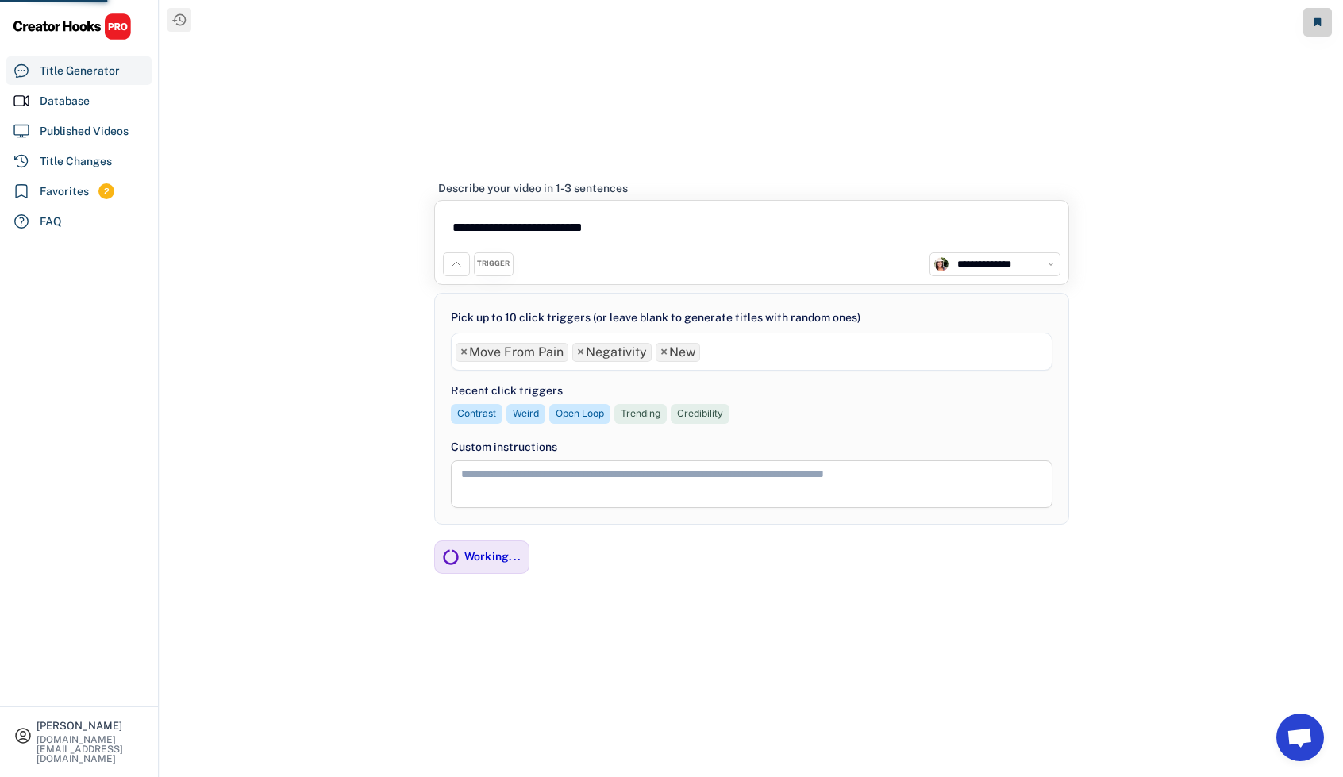
scroll to position [0, 0]
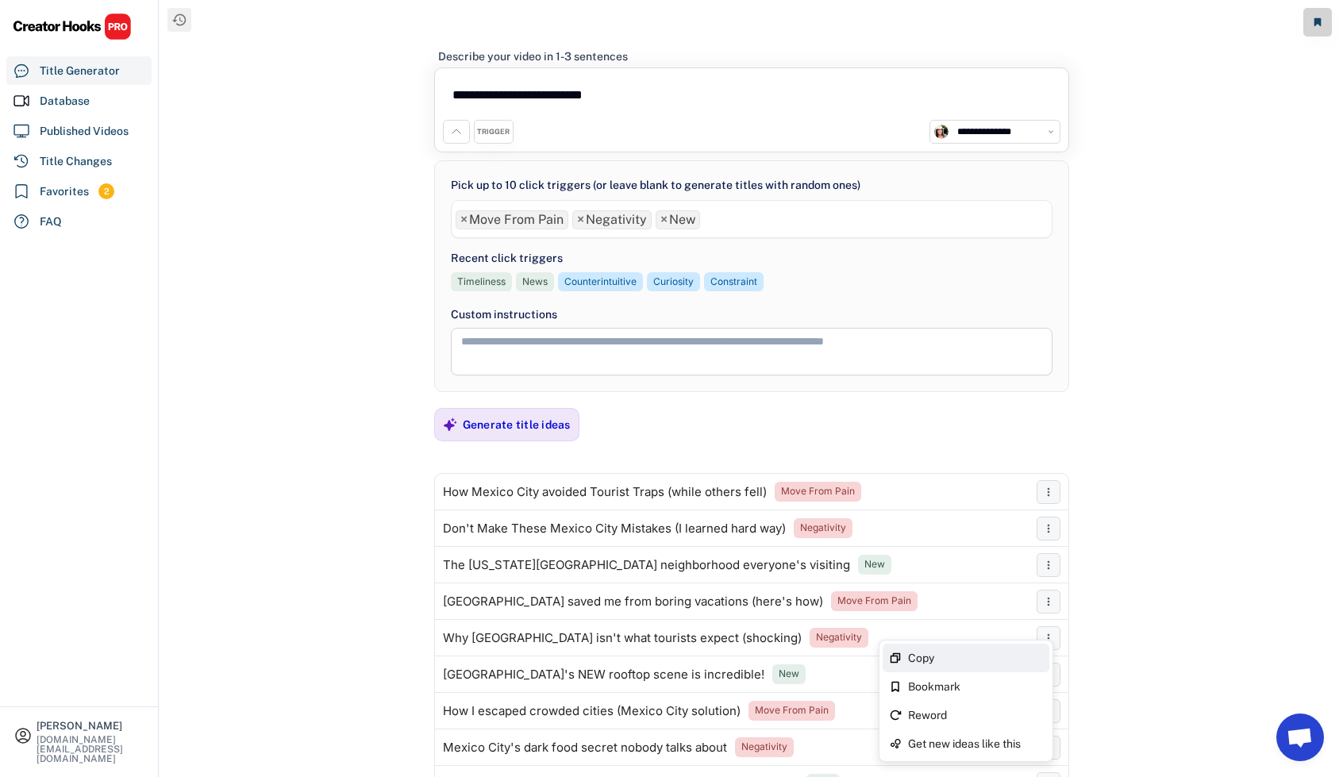
click at [1014, 655] on div "Copy" at bounding box center [975, 658] width 135 height 11
click at [661, 217] on span "×" at bounding box center [664, 220] width 7 height 13
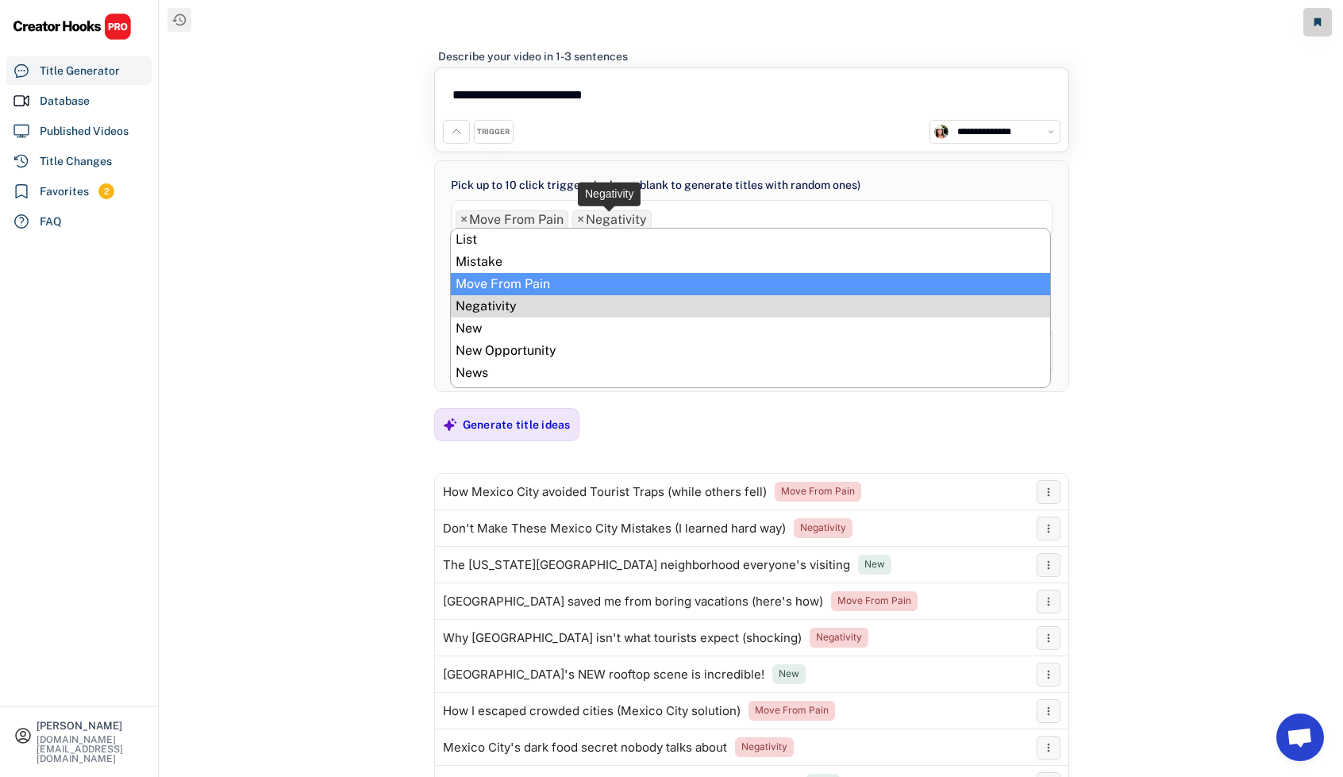
click at [579, 217] on span "×" at bounding box center [580, 220] width 7 height 13
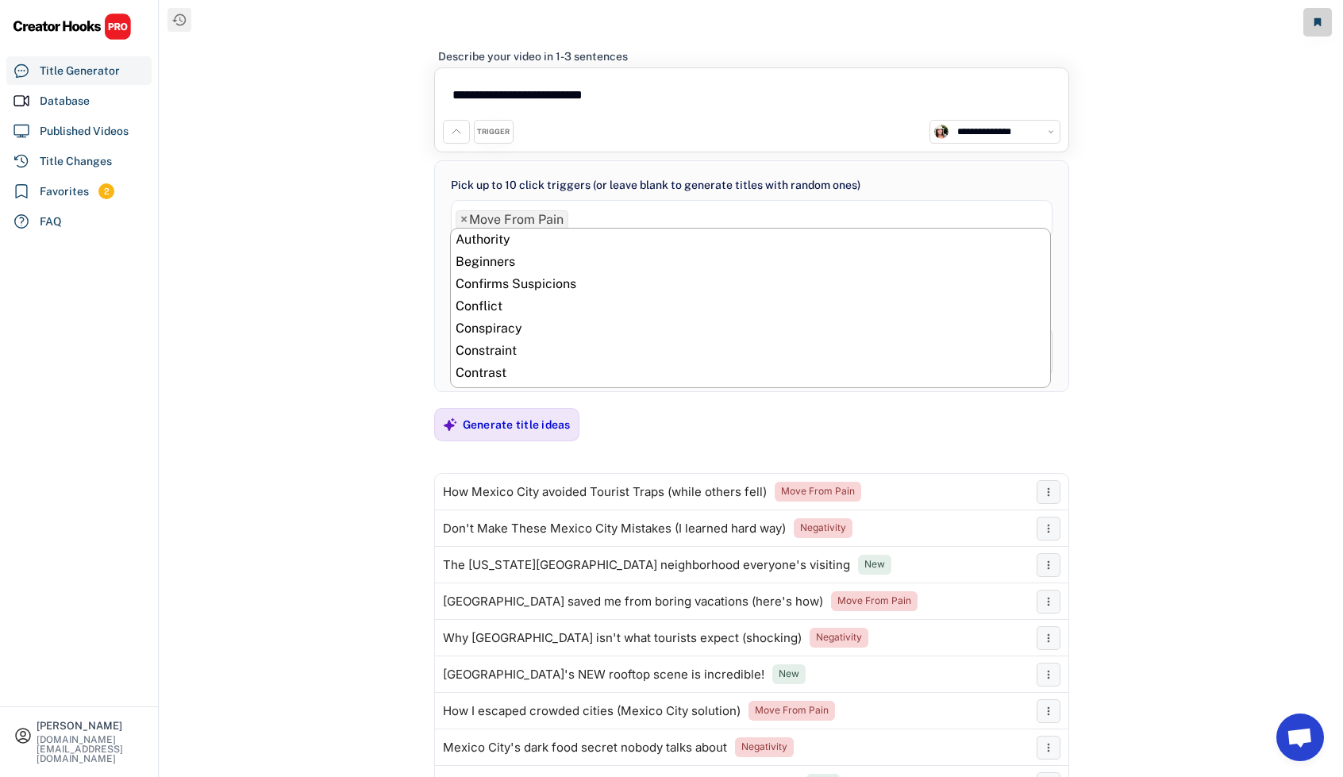
scroll to position [445, 0]
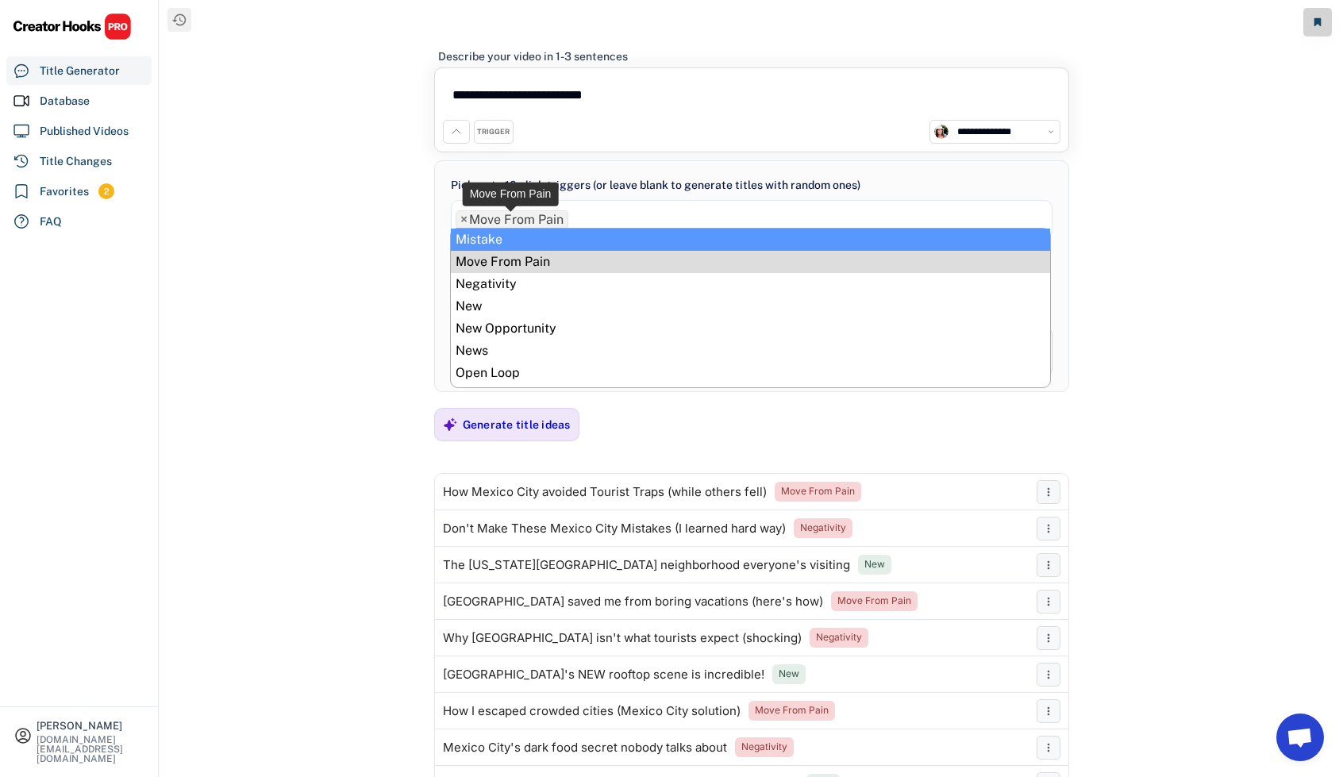
click at [460, 217] on span "×" at bounding box center [463, 220] width 7 height 13
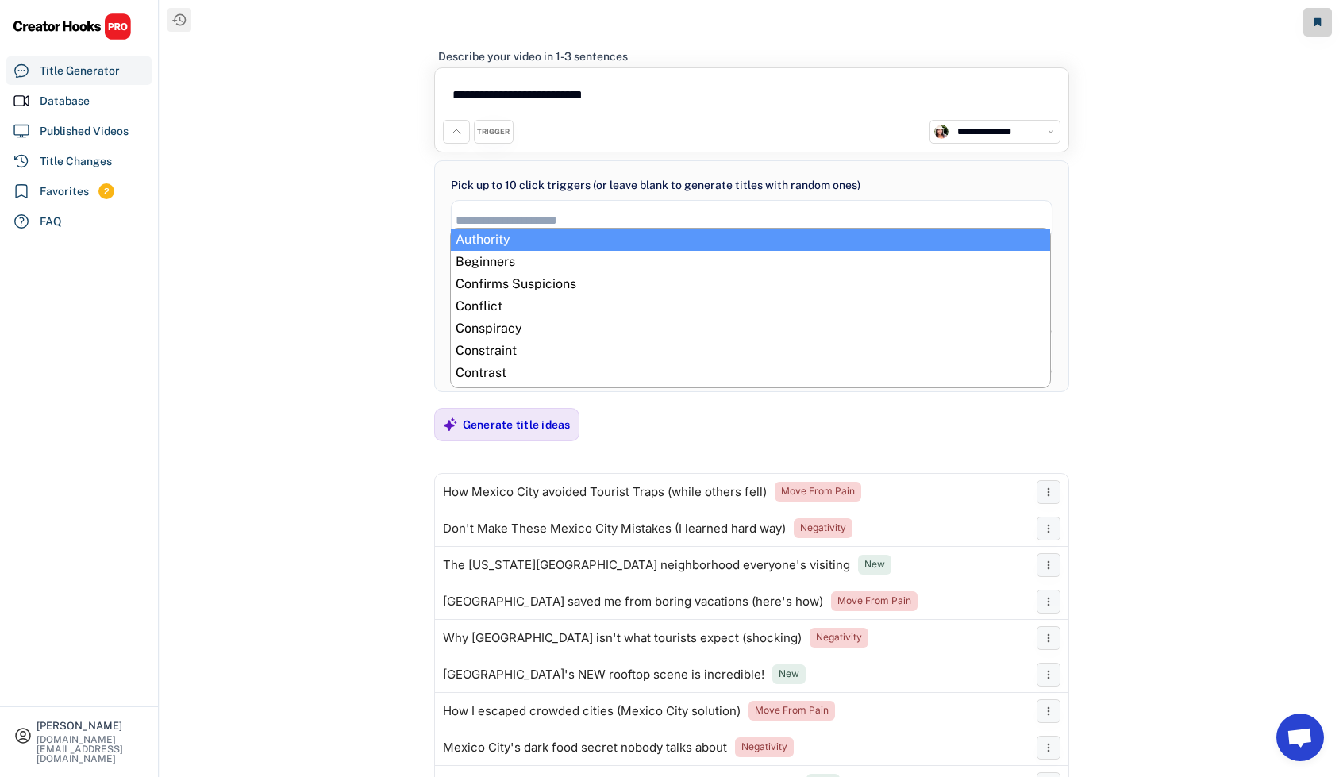
click at [485, 215] on input "search" at bounding box center [756, 220] width 601 height 13
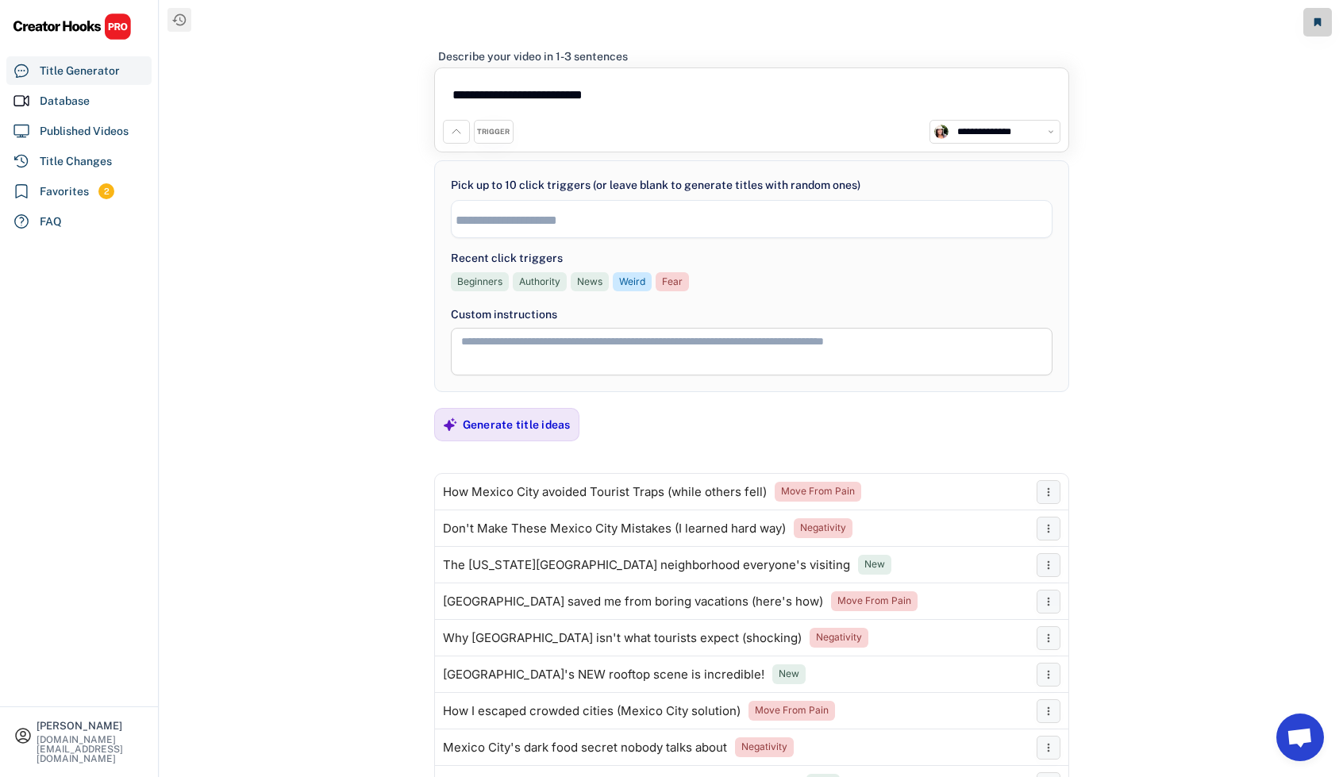
click at [513, 217] on input "search" at bounding box center [756, 220] width 601 height 13
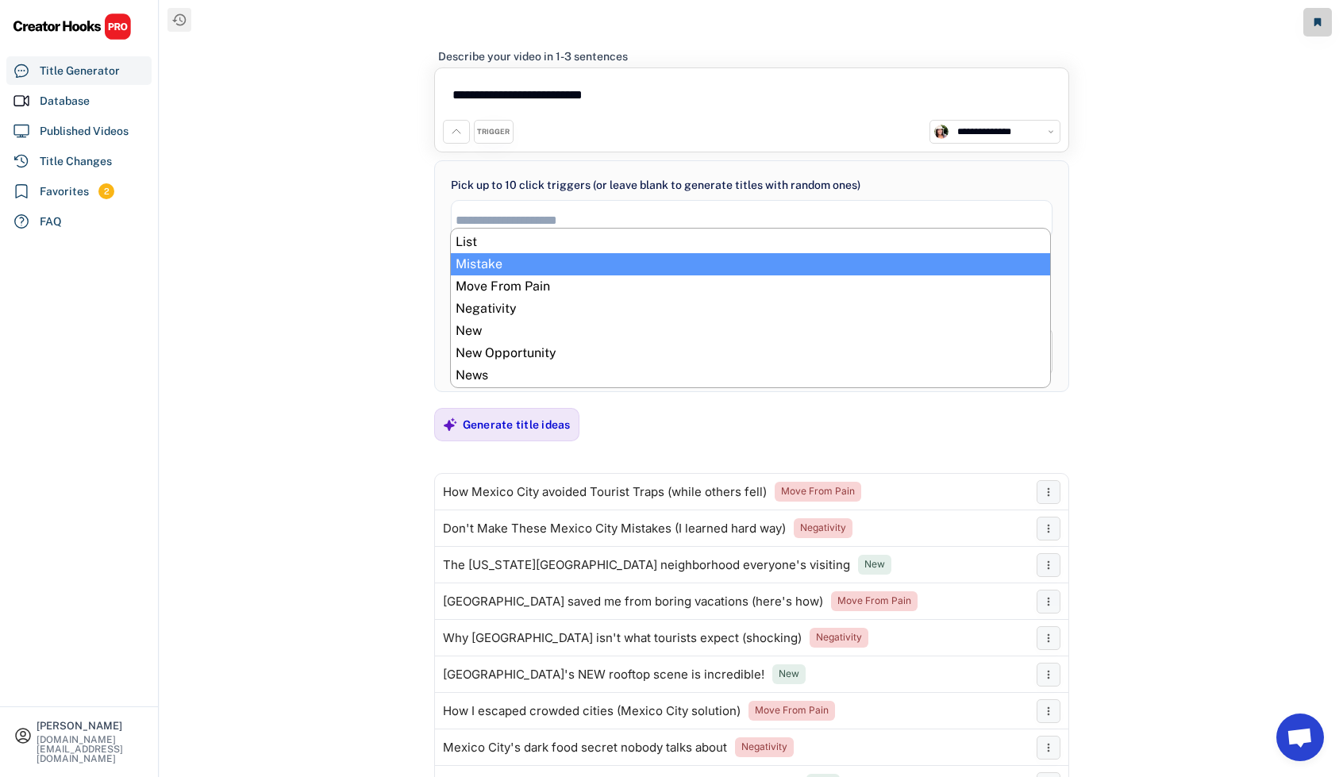
scroll to position [476, 0]
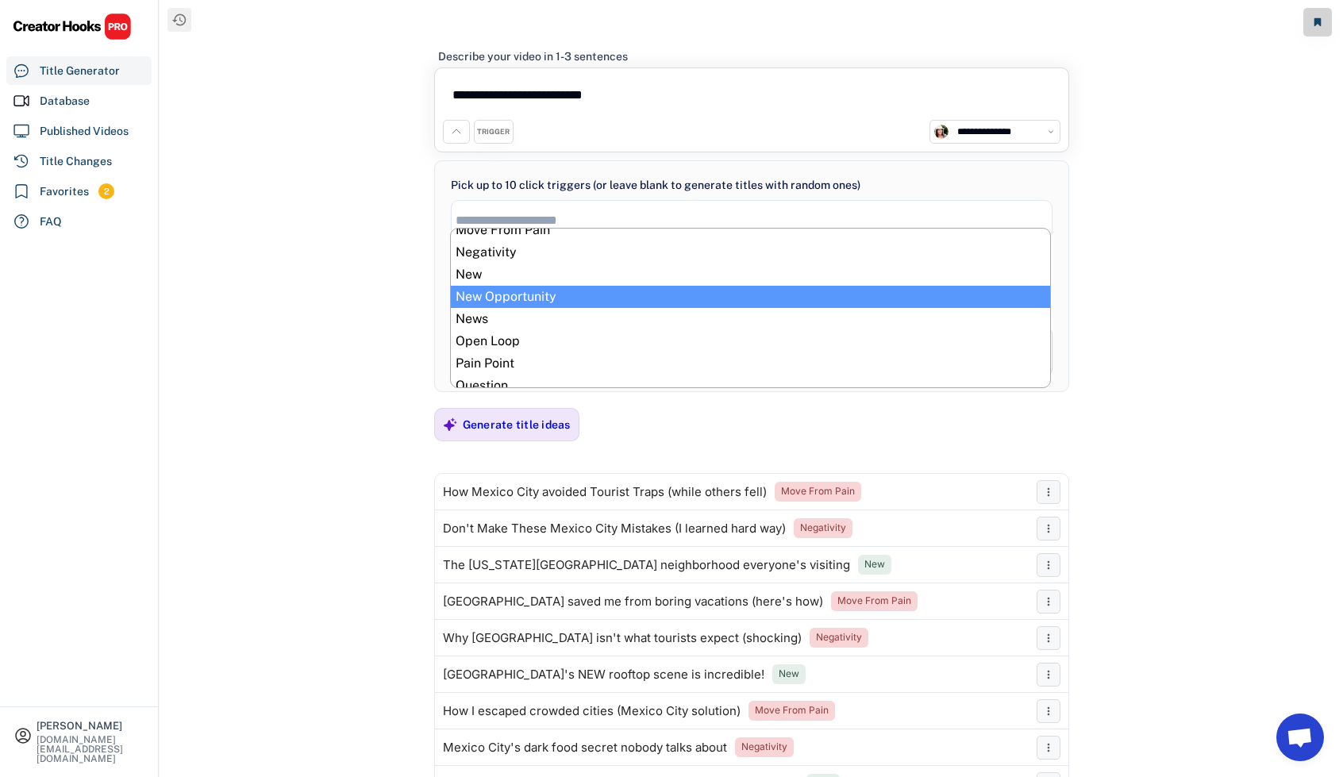
select select "**********"
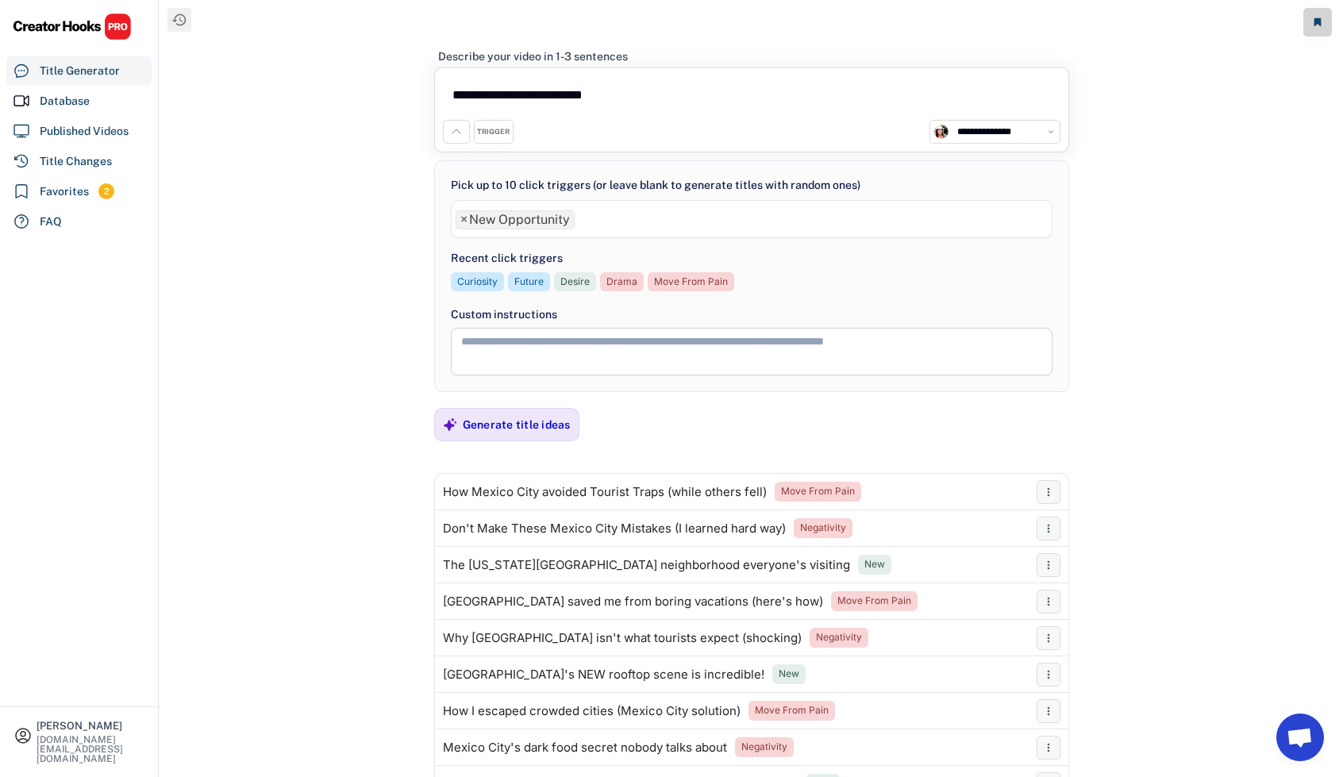
click at [619, 218] on ul "× New Opportunity" at bounding box center [752, 217] width 600 height 23
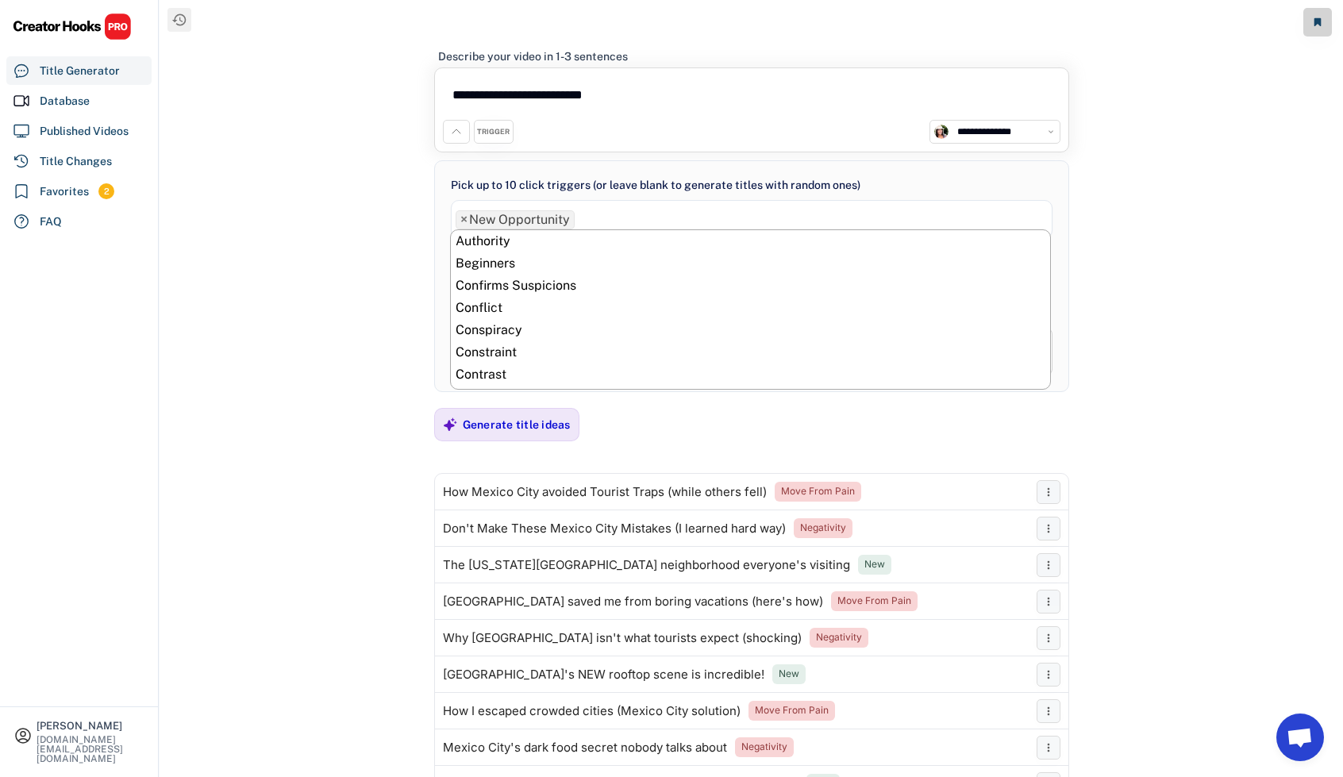
scroll to position [511, 0]
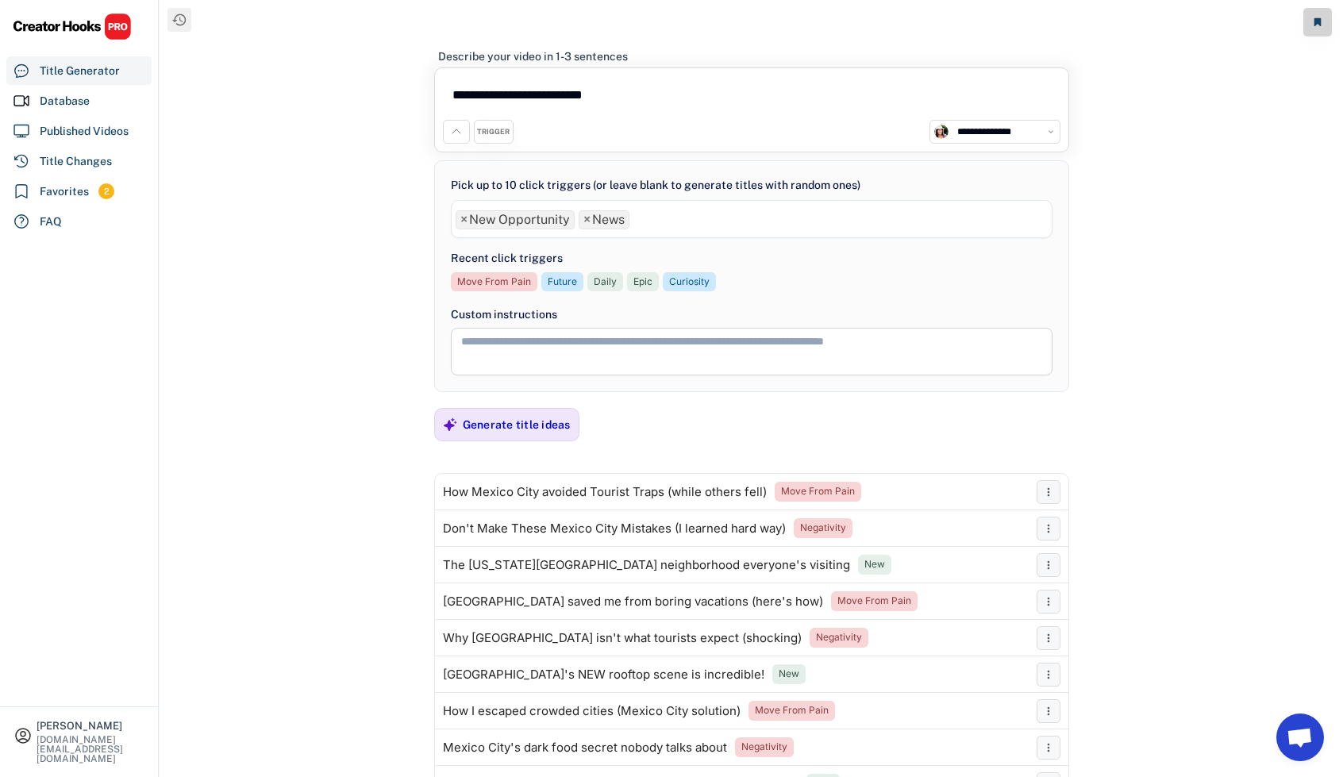
click at [680, 220] on ul "× New Opportunity × News" at bounding box center [752, 217] width 600 height 23
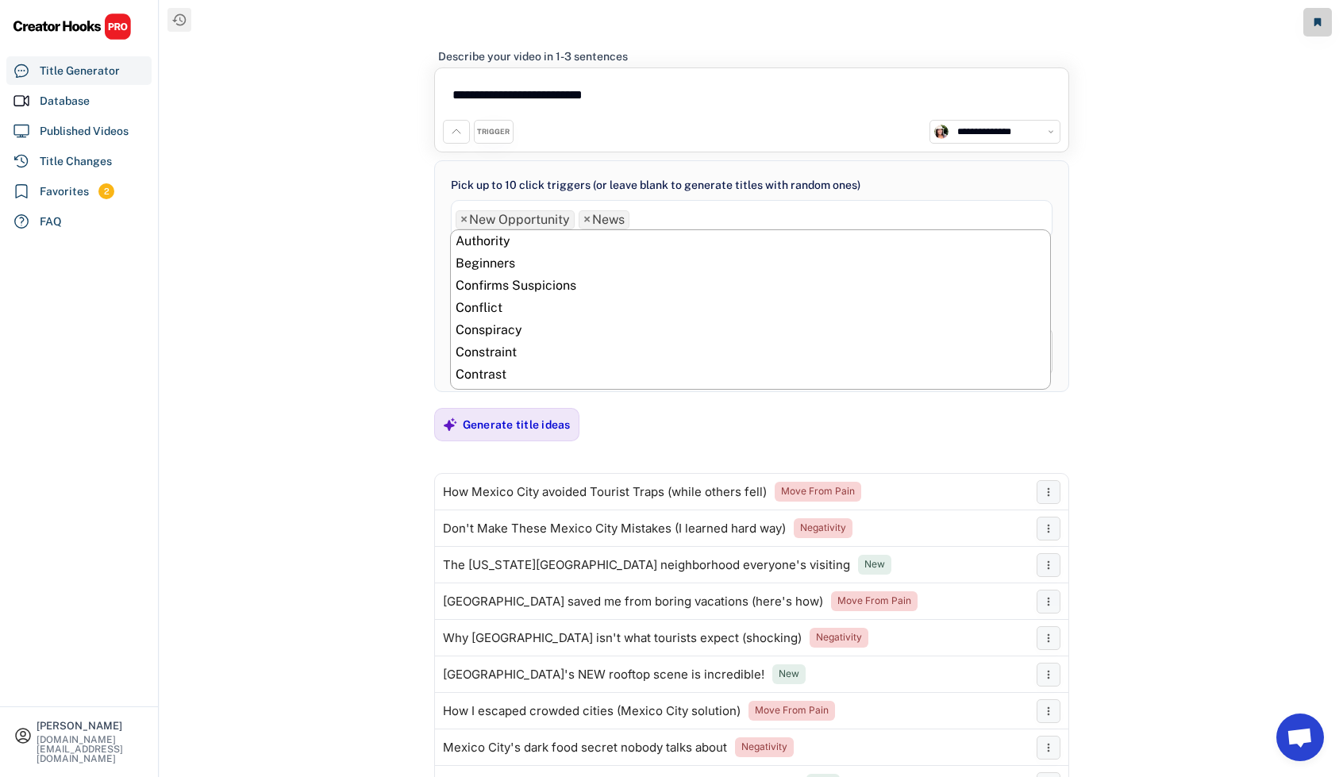
scroll to position [534, 0]
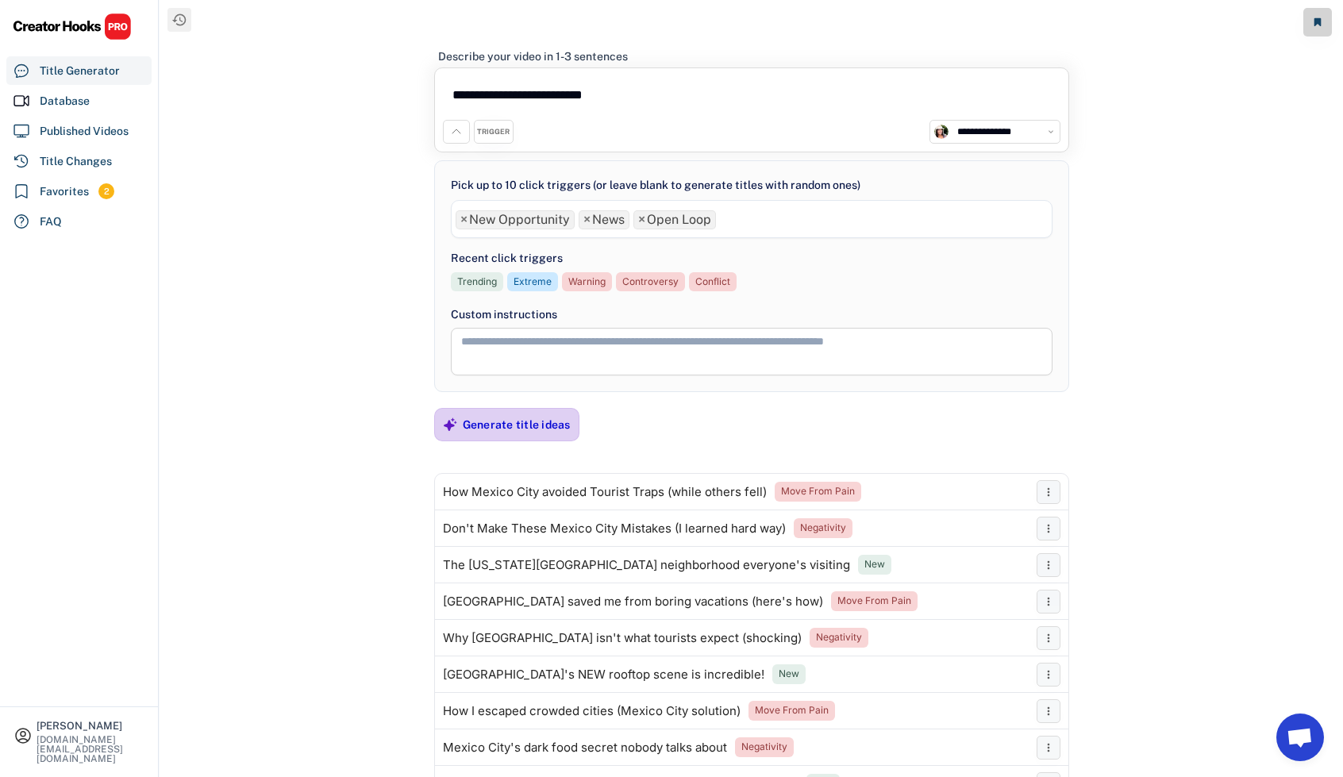
click at [516, 423] on div "Generate title ideas" at bounding box center [517, 425] width 108 height 14
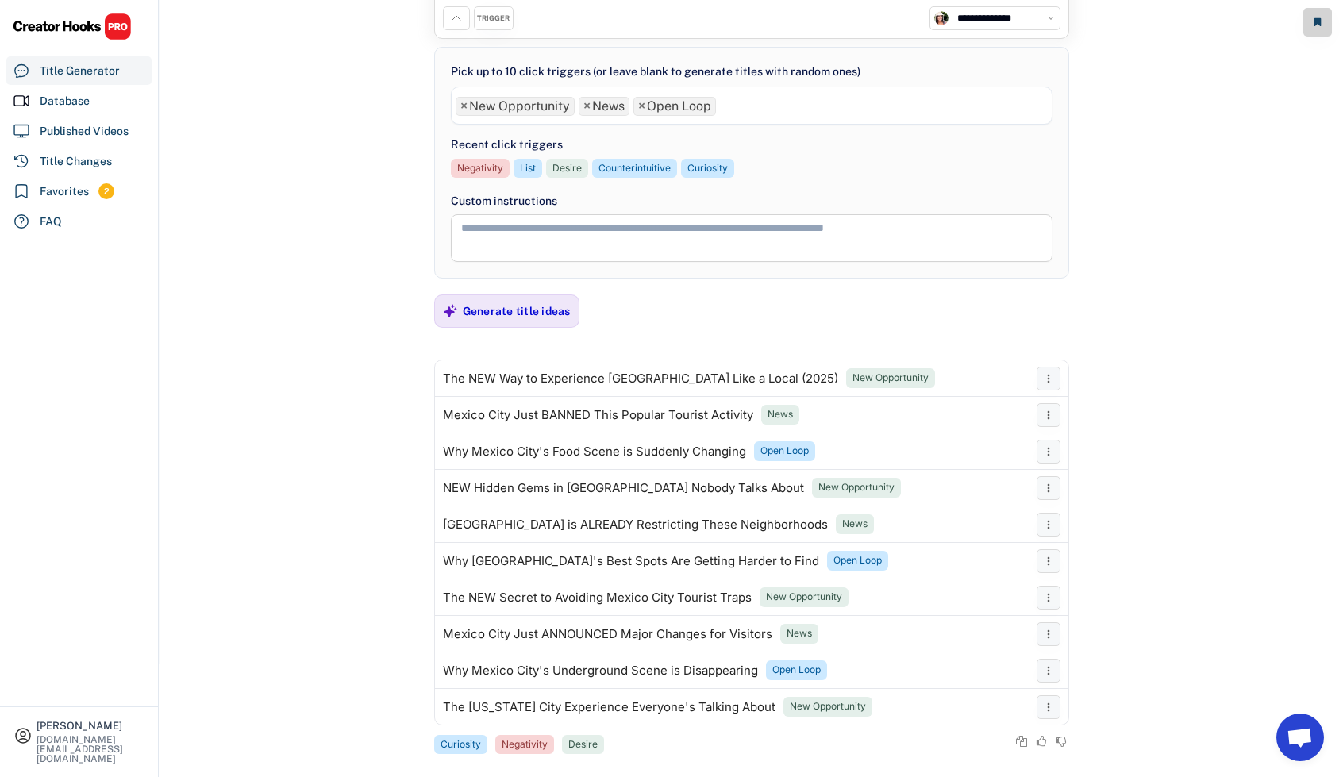
scroll to position [129, 0]
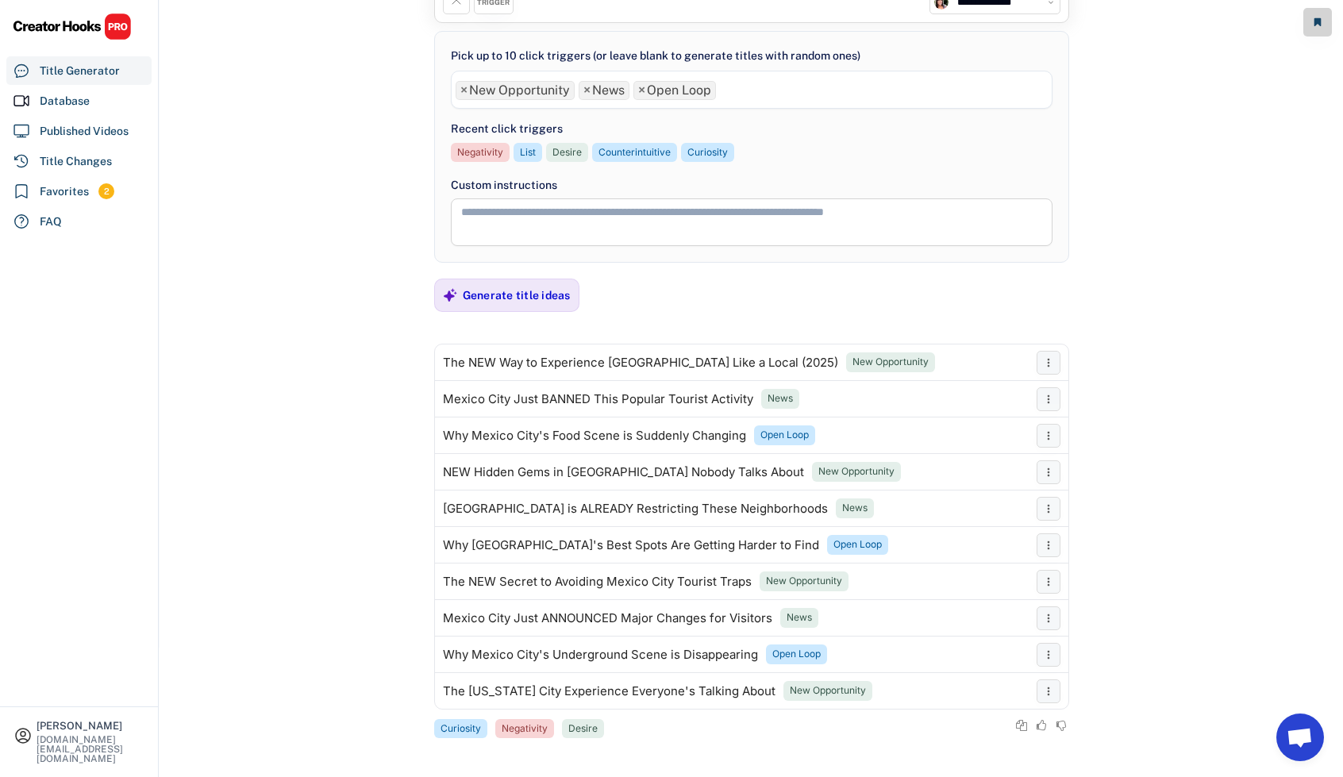
click at [0, 648] on div at bounding box center [0, 648] width 0 height 0
click at [775, 91] on ul "× New Opportunity × News × Open Loop" at bounding box center [752, 88] width 600 height 23
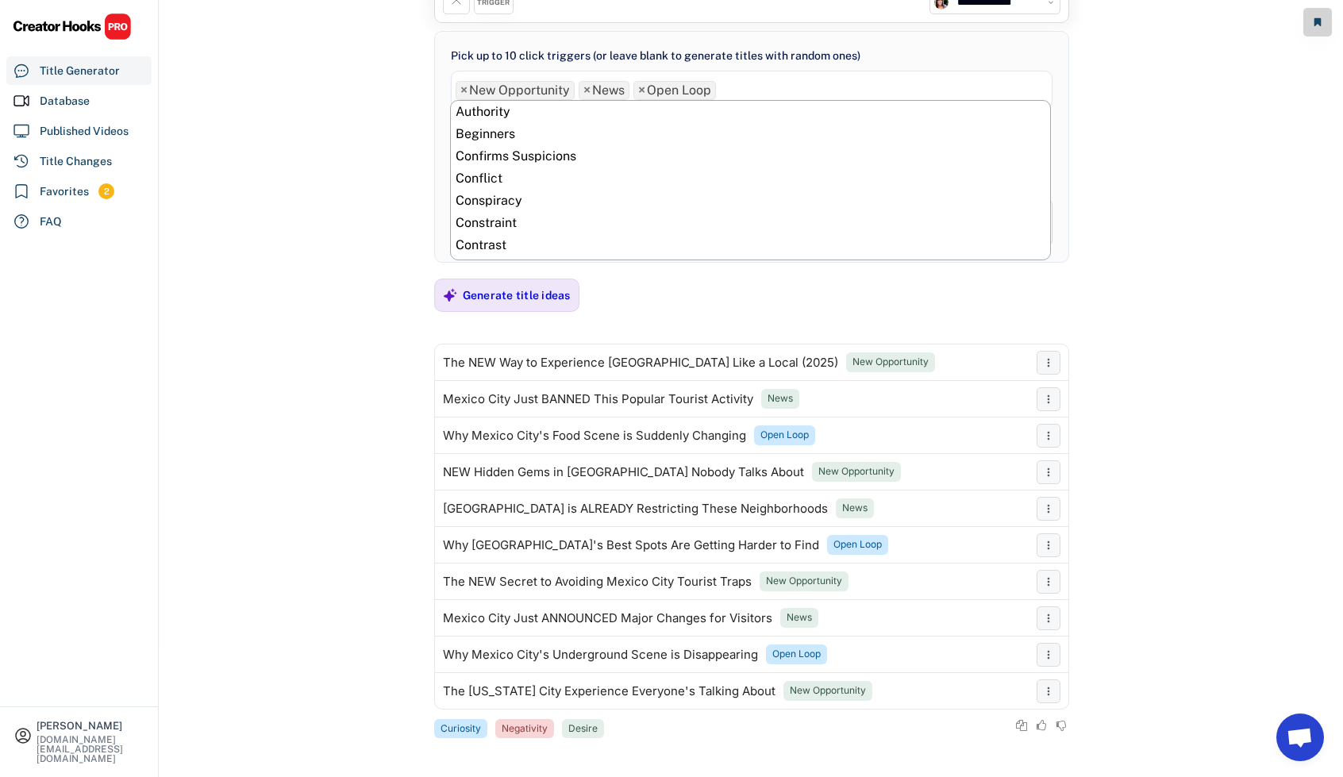
scroll to position [489, 0]
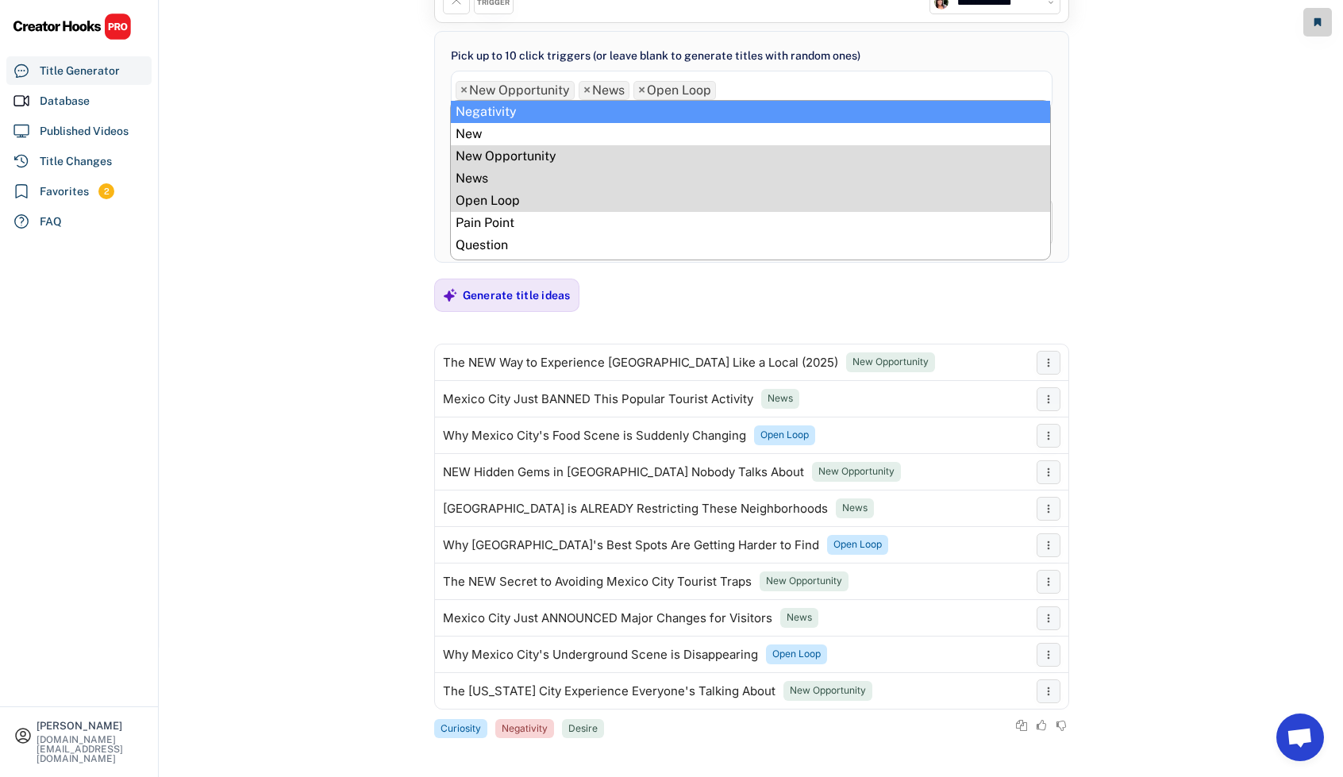
click at [638, 88] on span "×" at bounding box center [641, 90] width 7 height 13
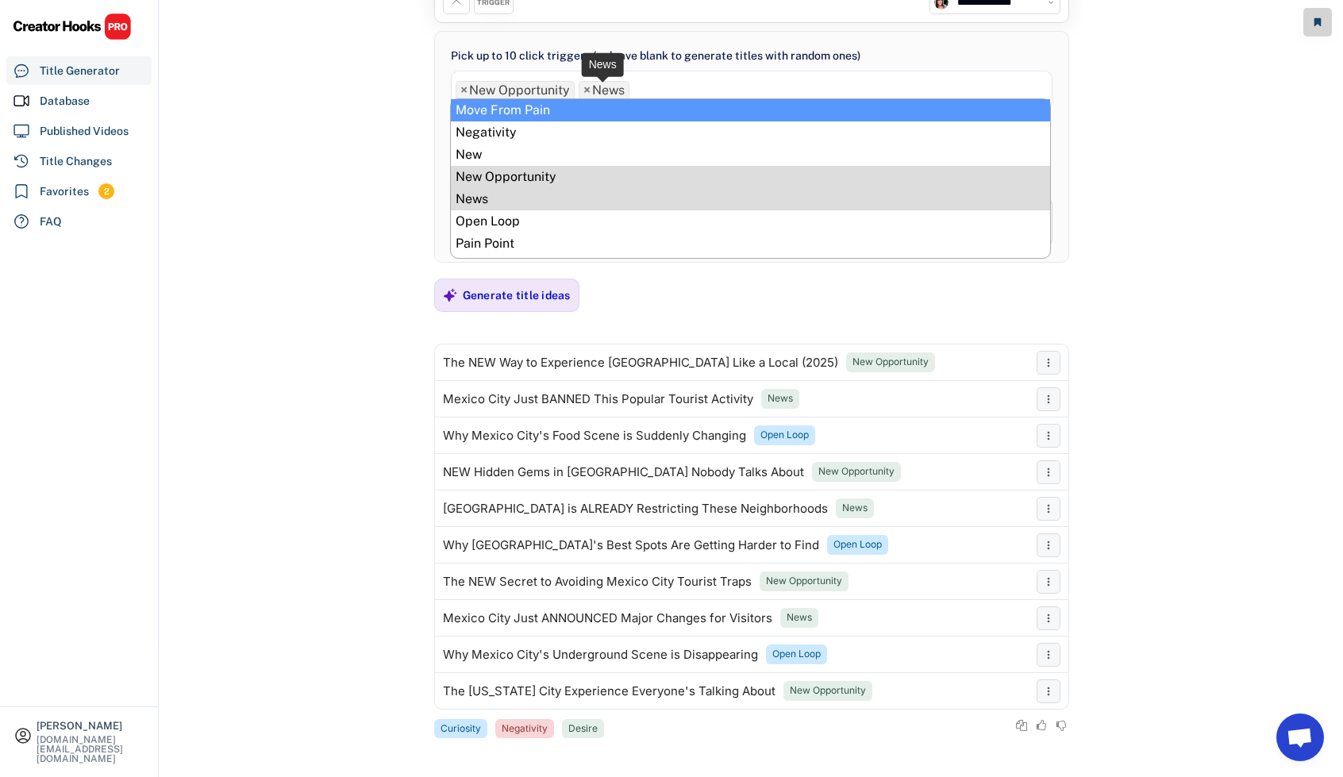
click at [584, 88] on span "×" at bounding box center [587, 90] width 7 height 13
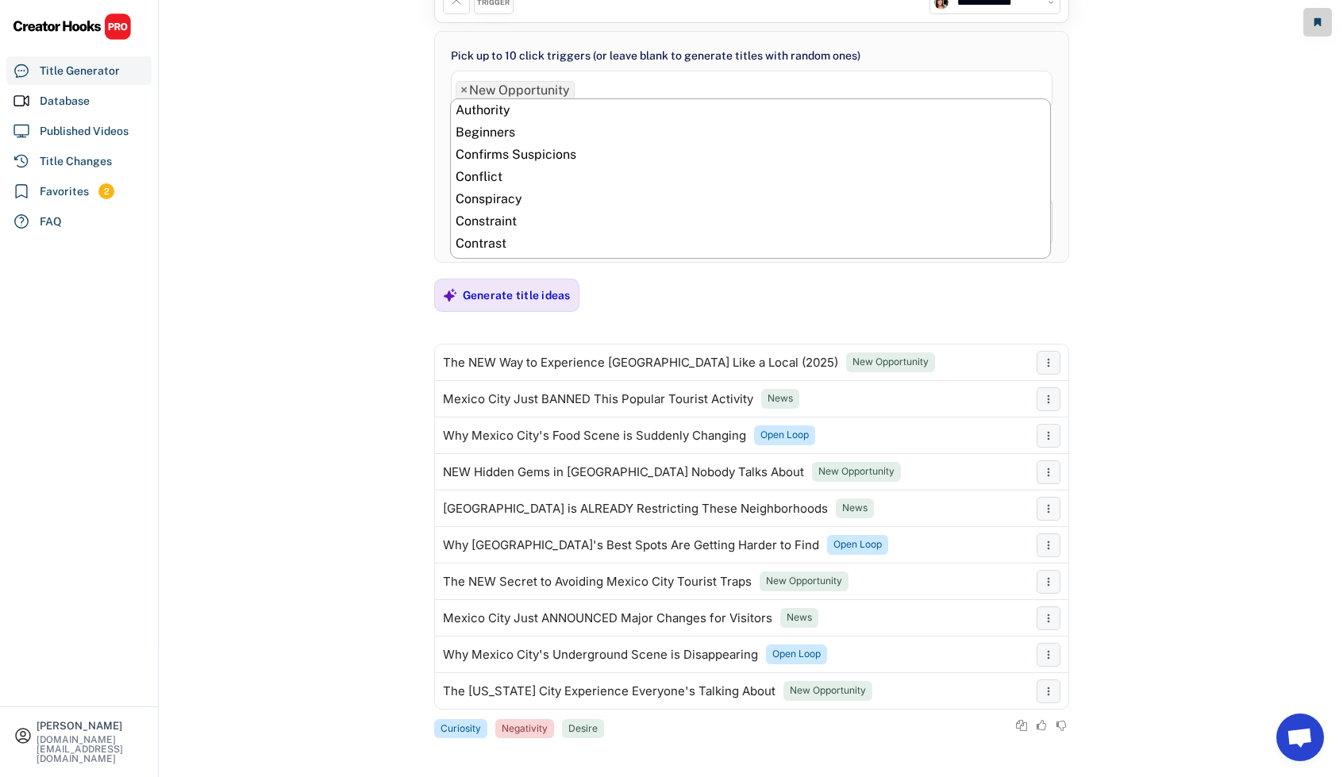
scroll to position [445, 0]
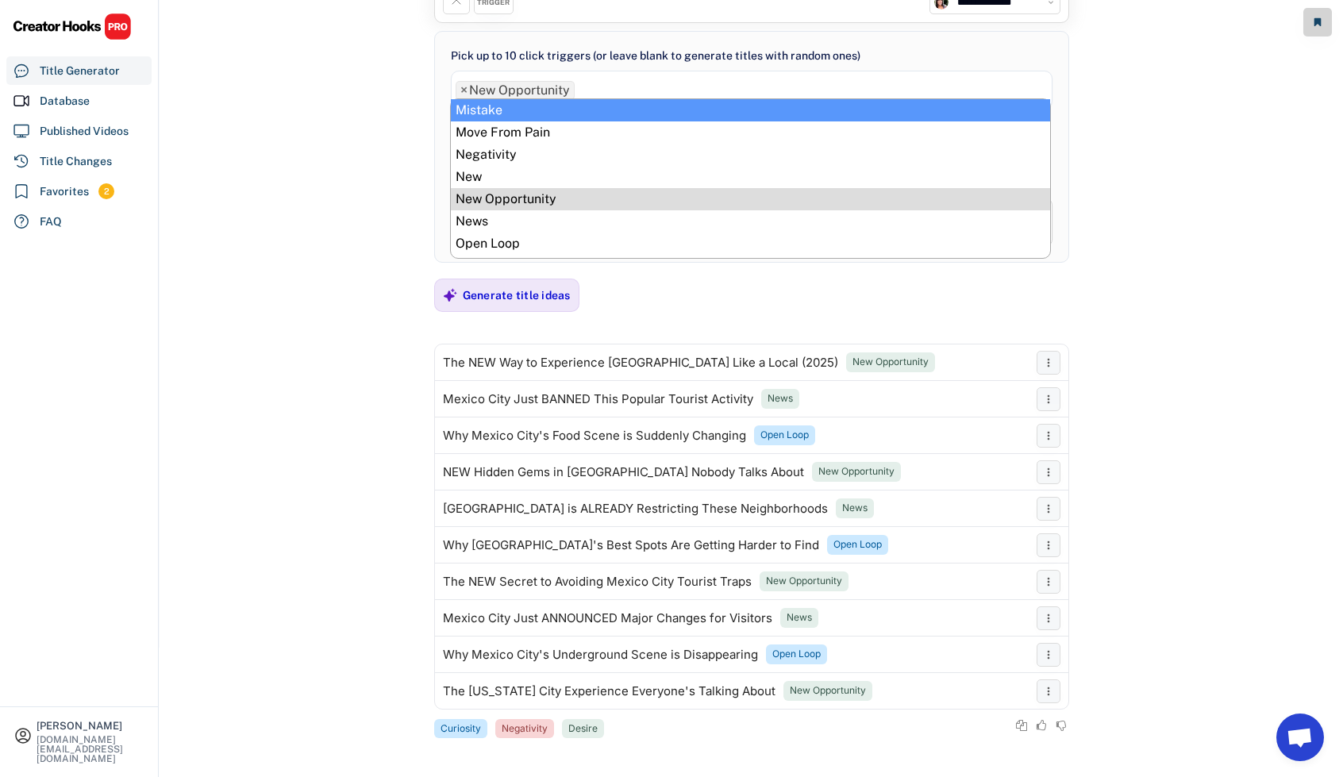
click at [460, 88] on span "×" at bounding box center [463, 90] width 7 height 13
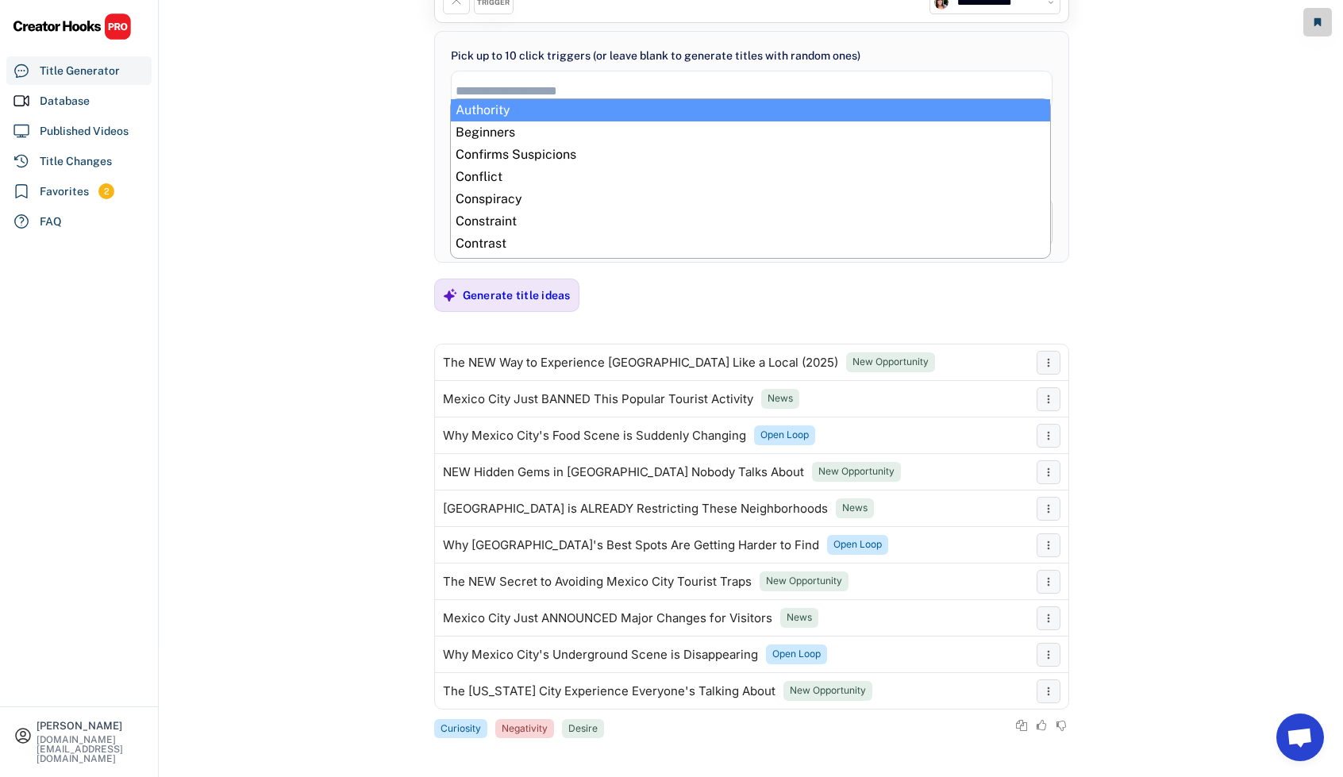
click at [514, 85] on input "search" at bounding box center [756, 90] width 601 height 13
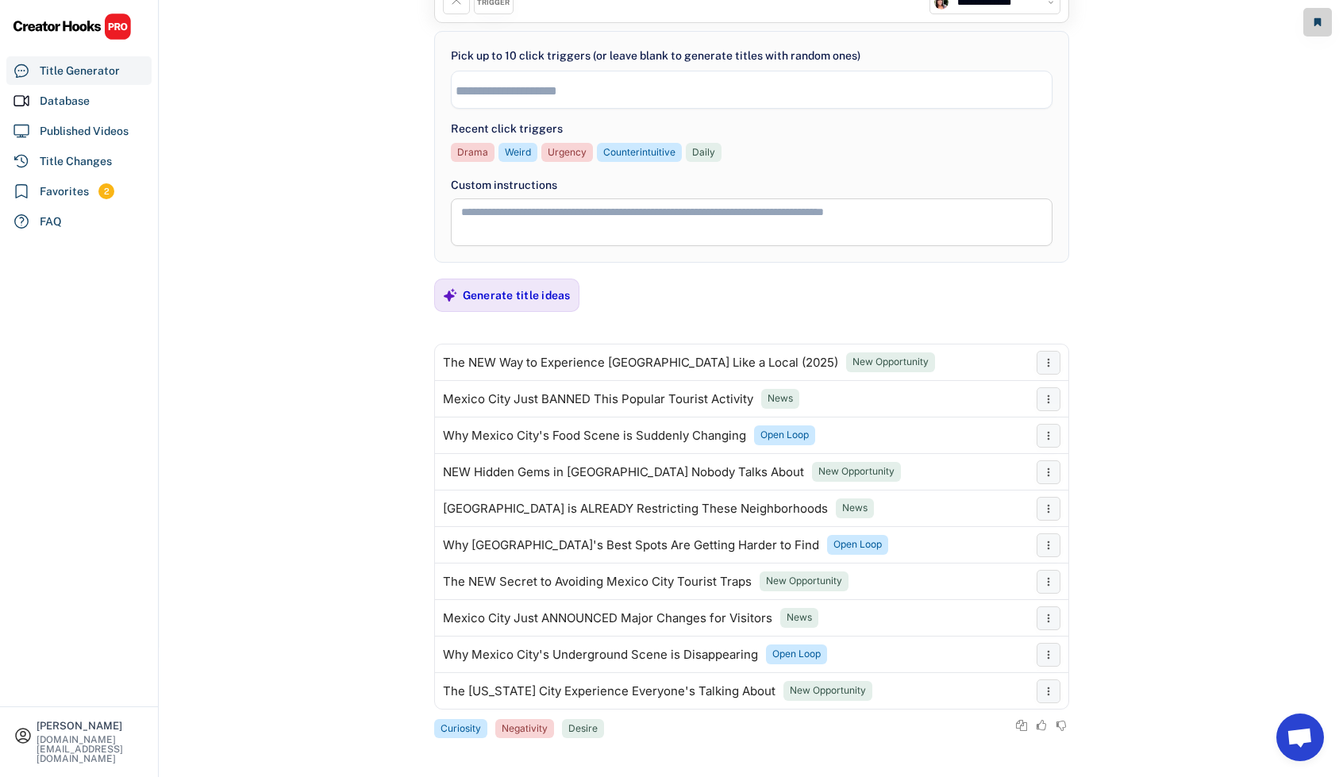
click at [573, 91] on input "search" at bounding box center [756, 90] width 601 height 13
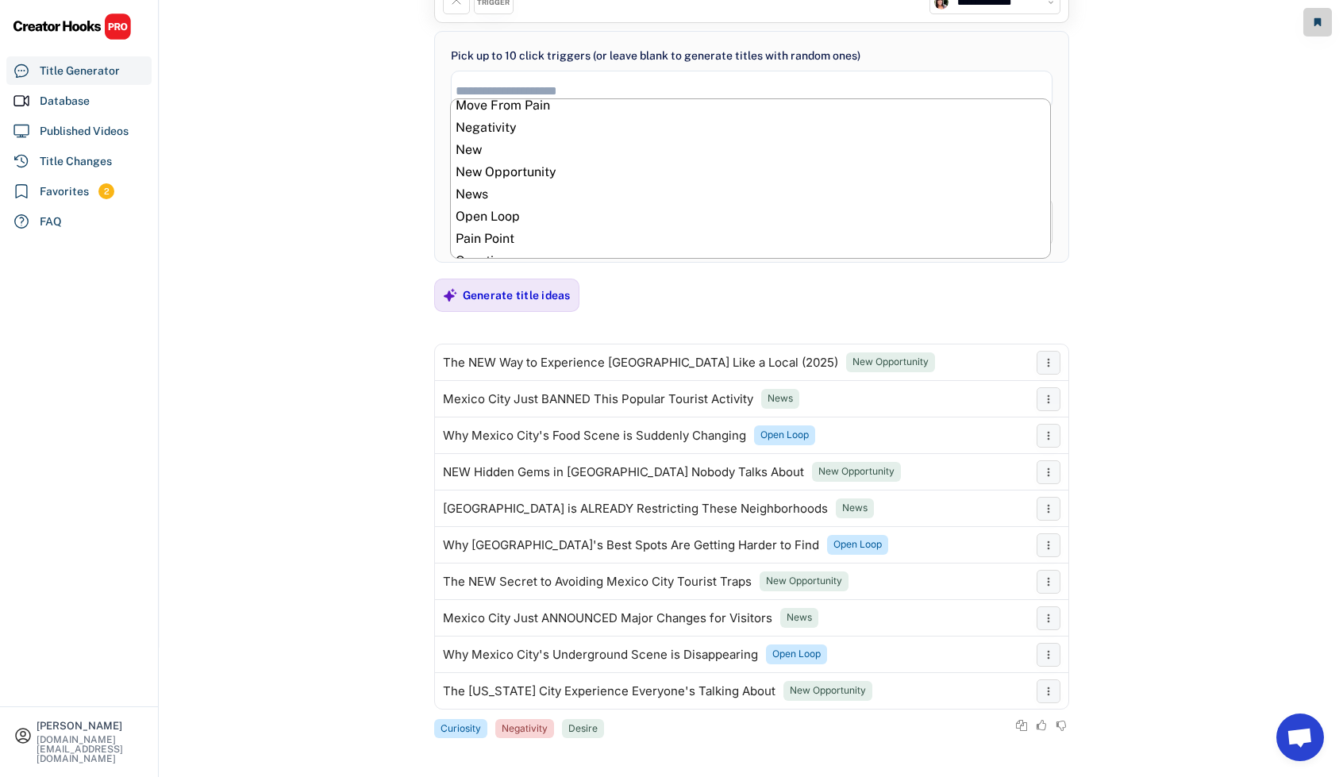
scroll to position [476, 0]
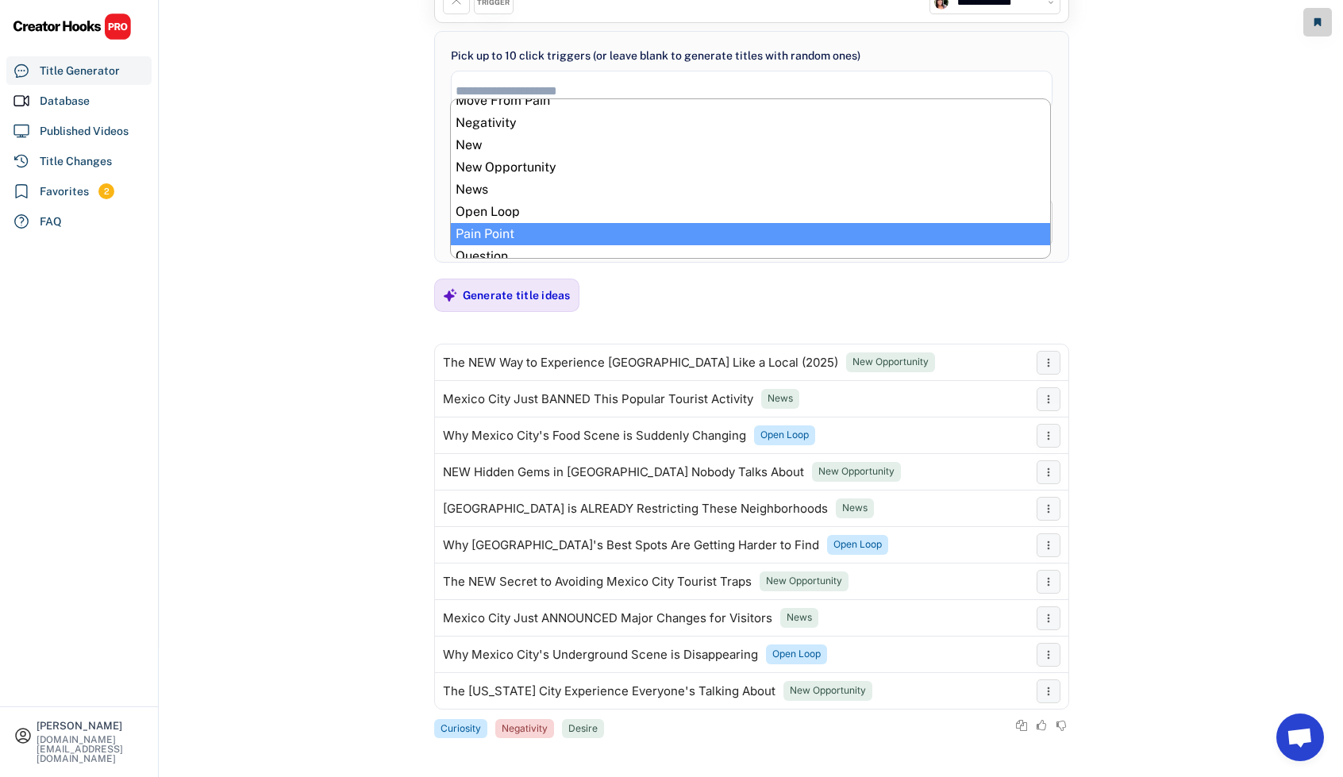
select select "**********"
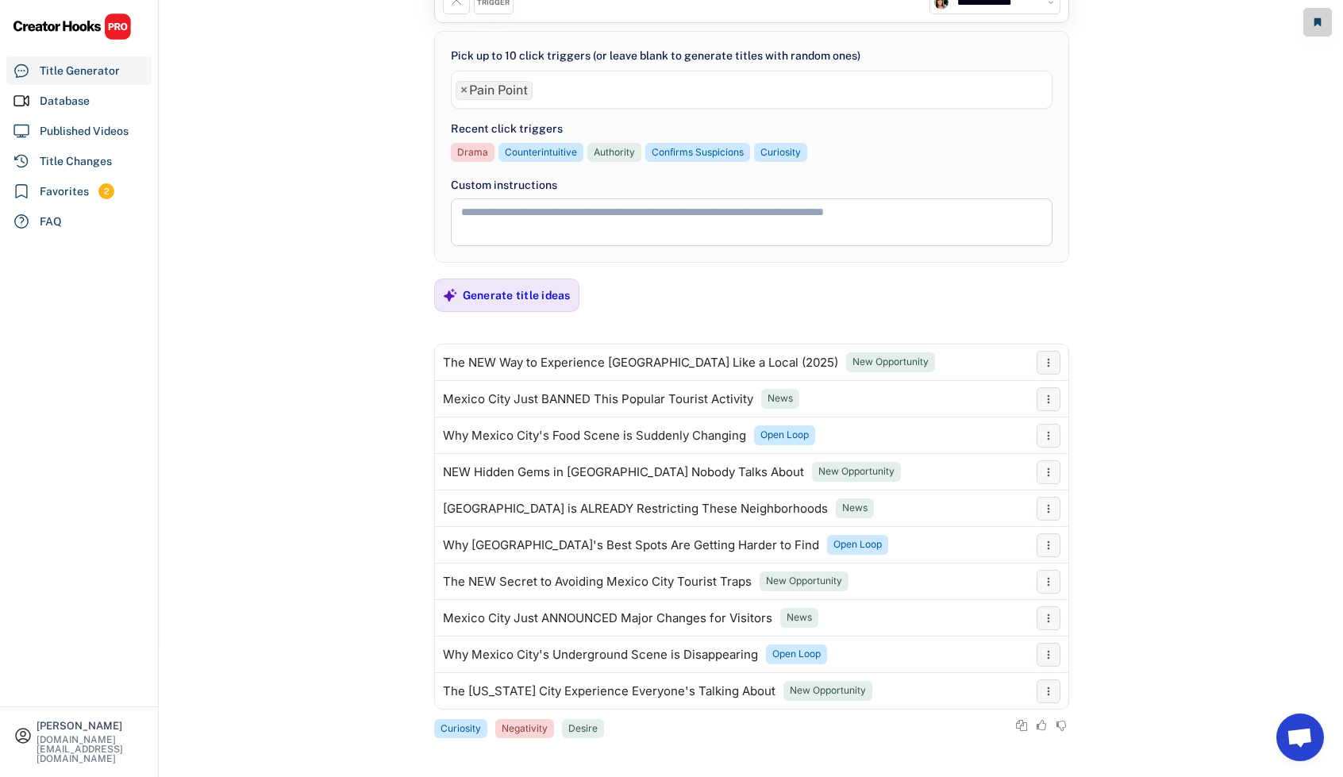
click at [606, 93] on ul "× Pain Point" at bounding box center [752, 88] width 600 height 23
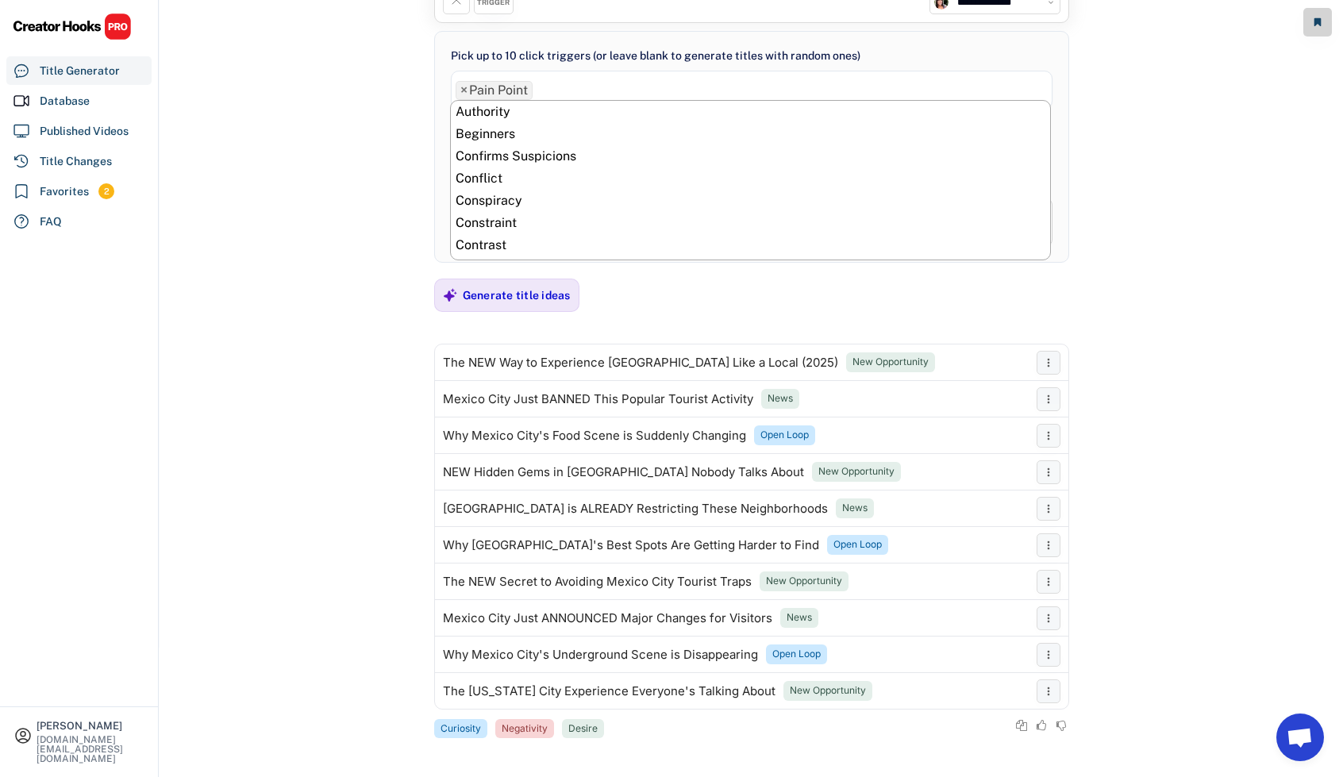
scroll to position [578, 0]
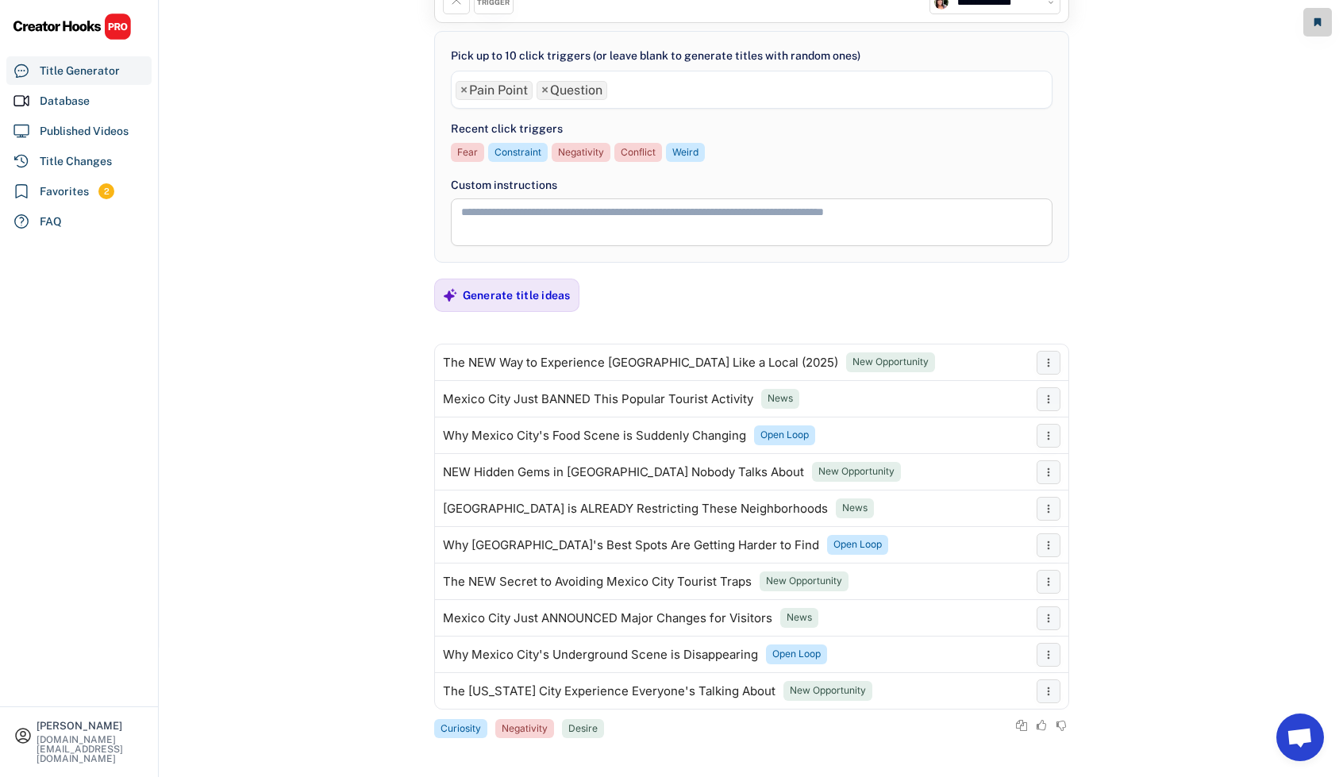
click at [659, 92] on ul "× Pain Point × Question" at bounding box center [752, 88] width 600 height 23
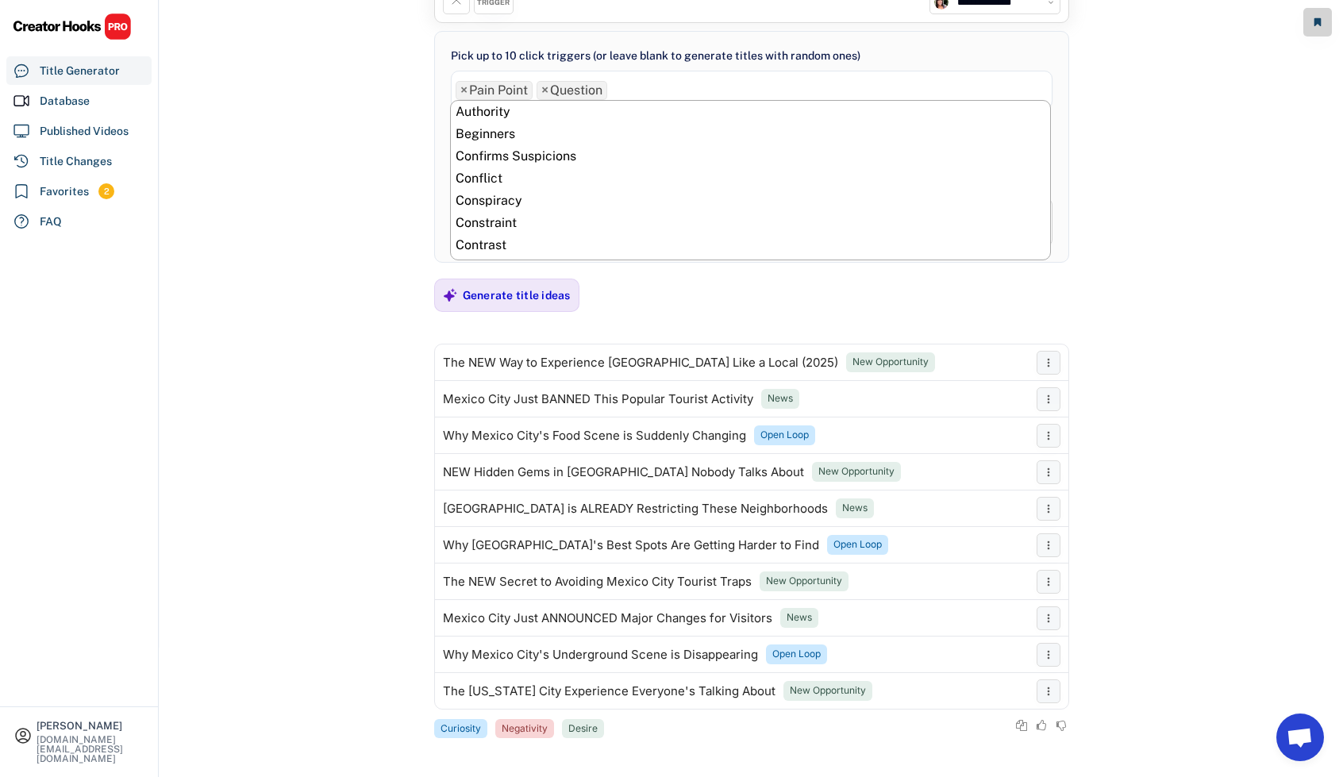
scroll to position [600, 0]
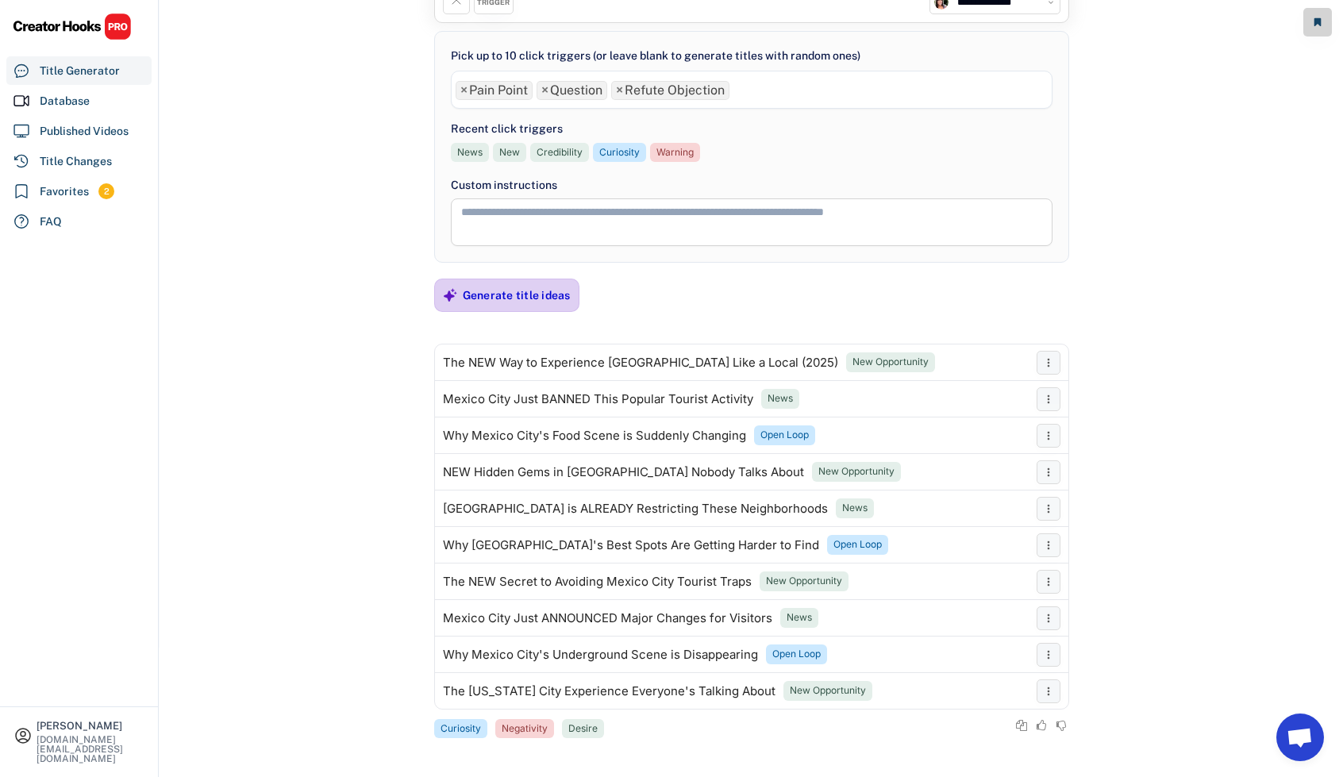
click at [547, 288] on div "Generate title ideas" at bounding box center [517, 295] width 108 height 14
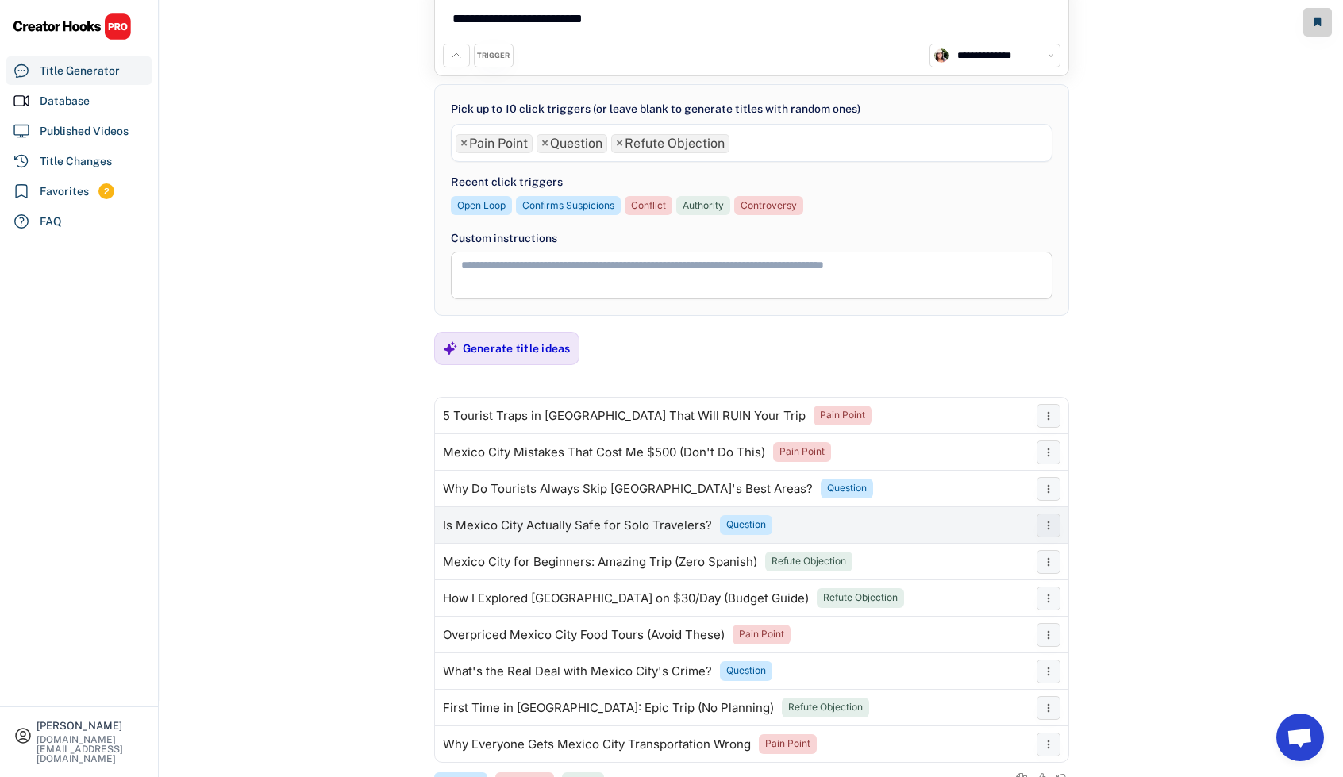
scroll to position [0, 0]
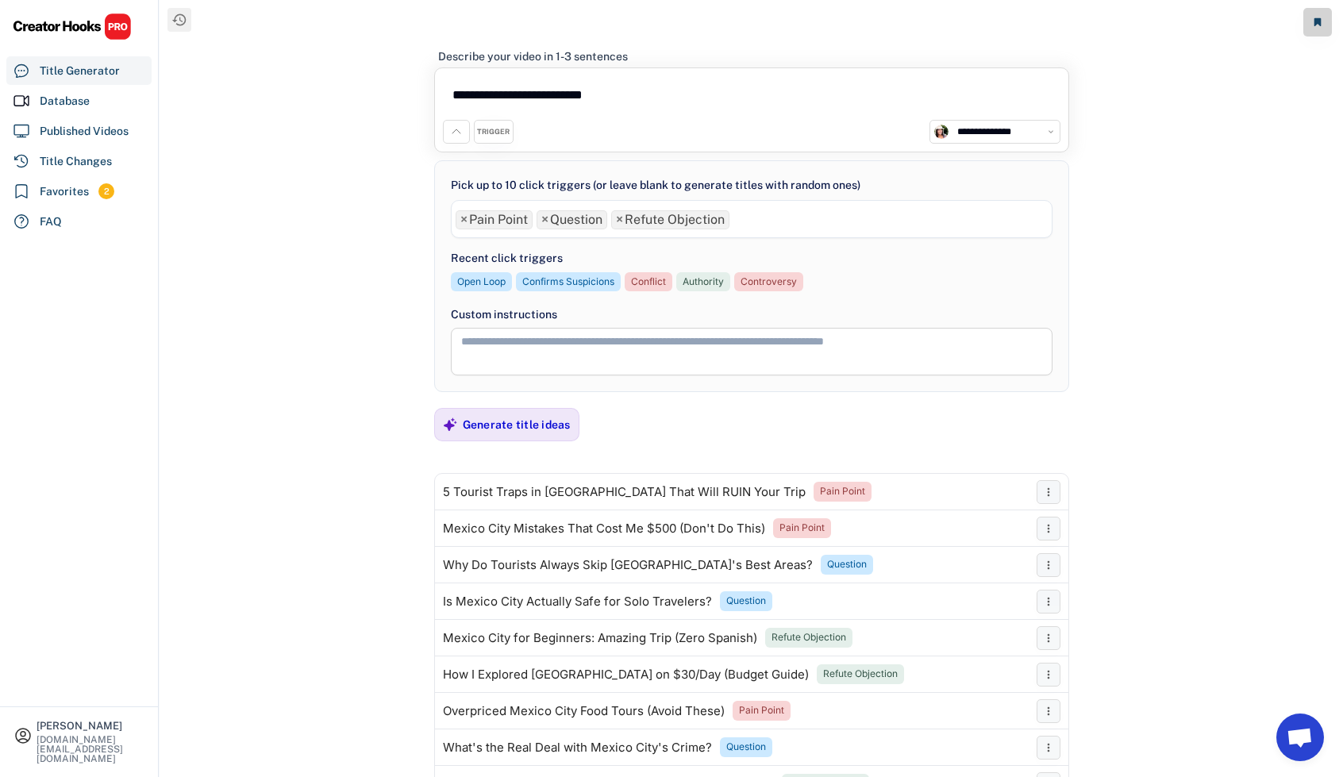
click at [769, 223] on ul "× Pain Point × Question × Refute Objection" at bounding box center [752, 217] width 600 height 23
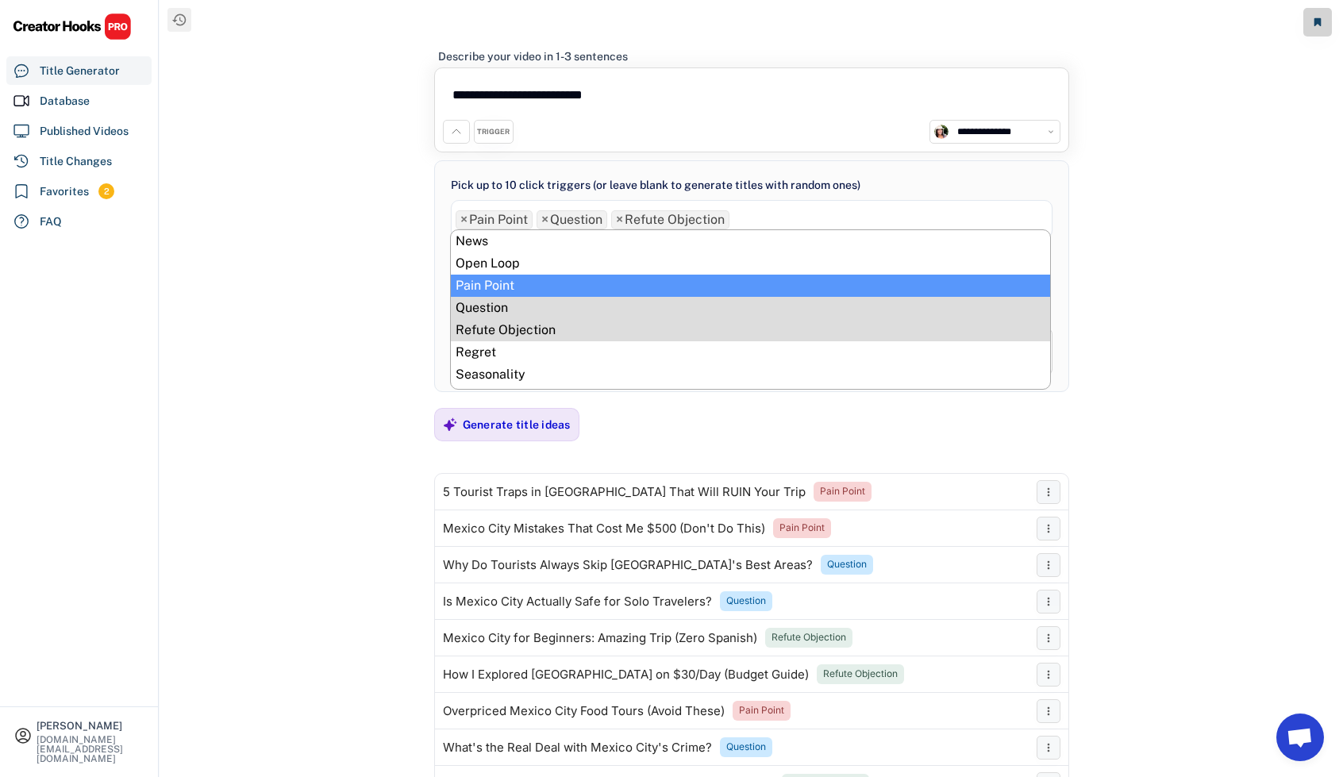
click at [616, 216] on span "×" at bounding box center [619, 220] width 7 height 13
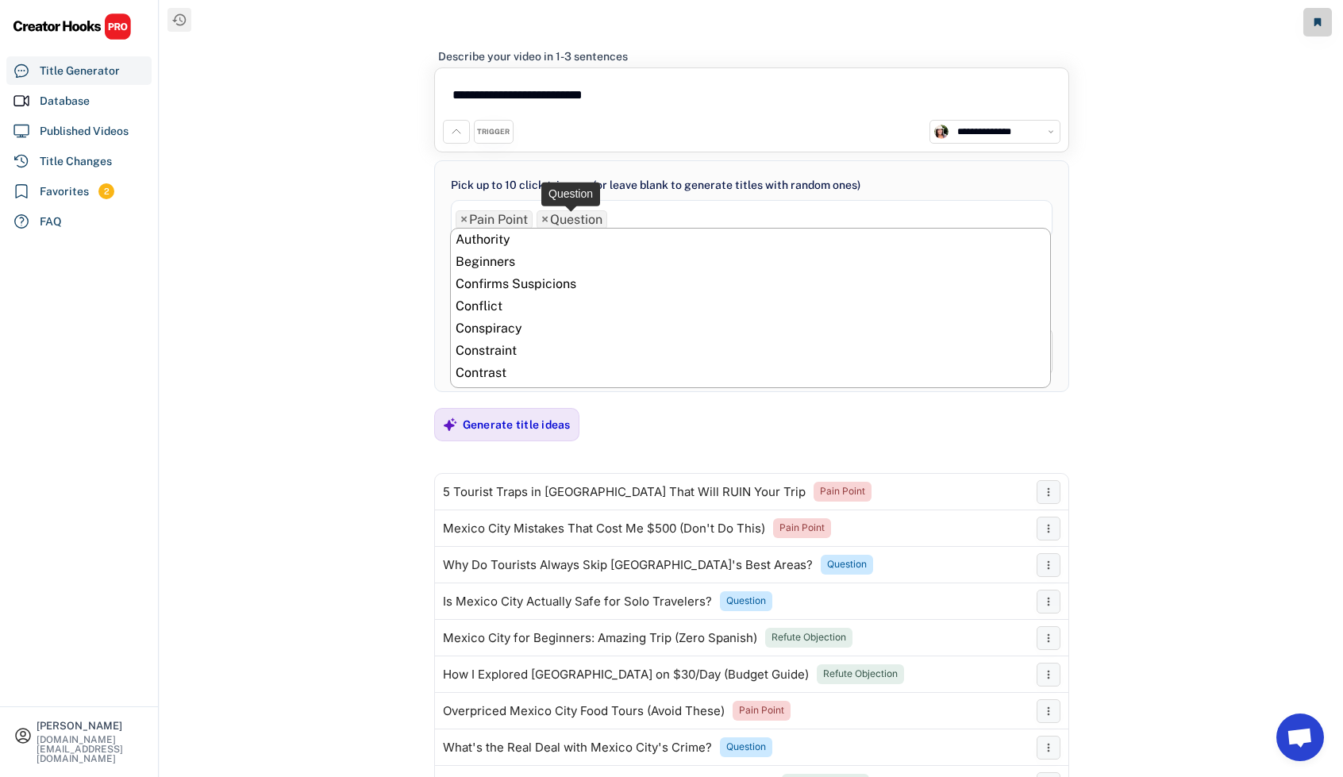
scroll to position [578, 0]
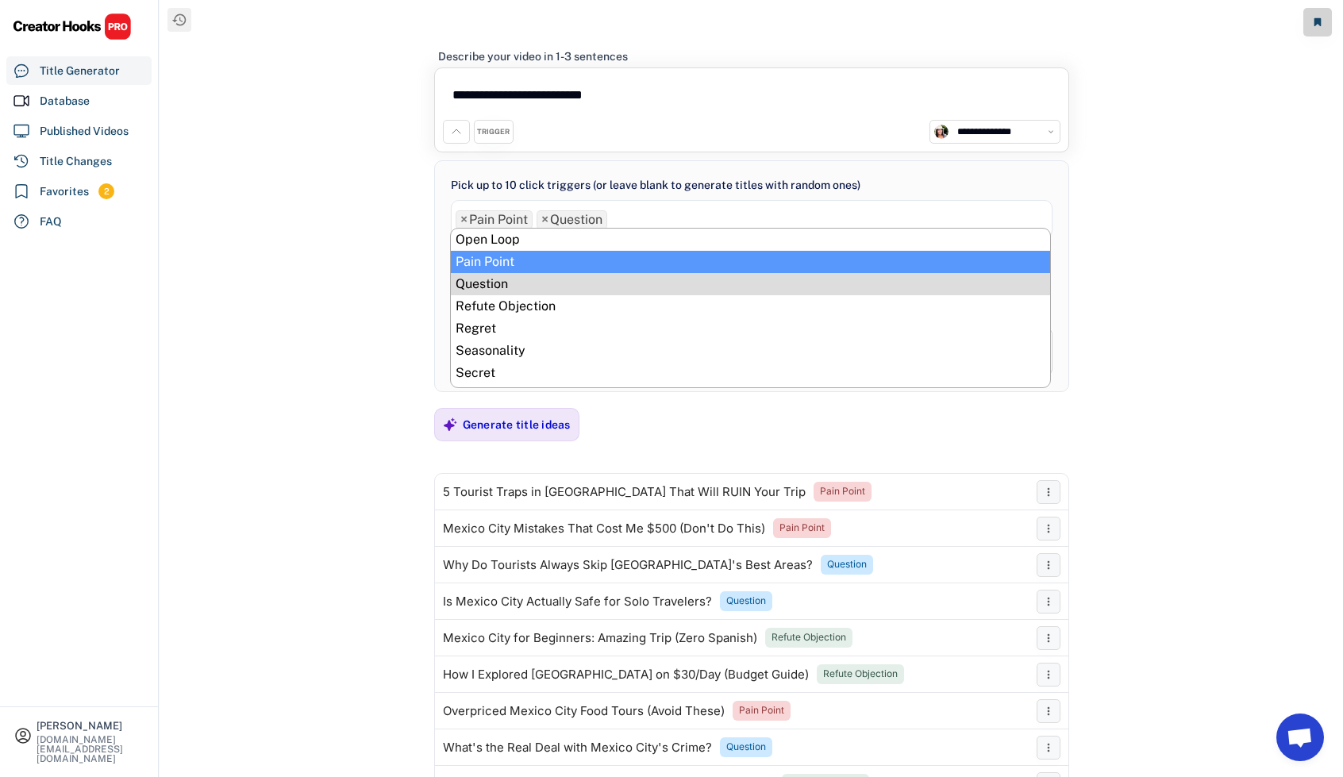
click at [546, 219] on span "×" at bounding box center [544, 220] width 7 height 13
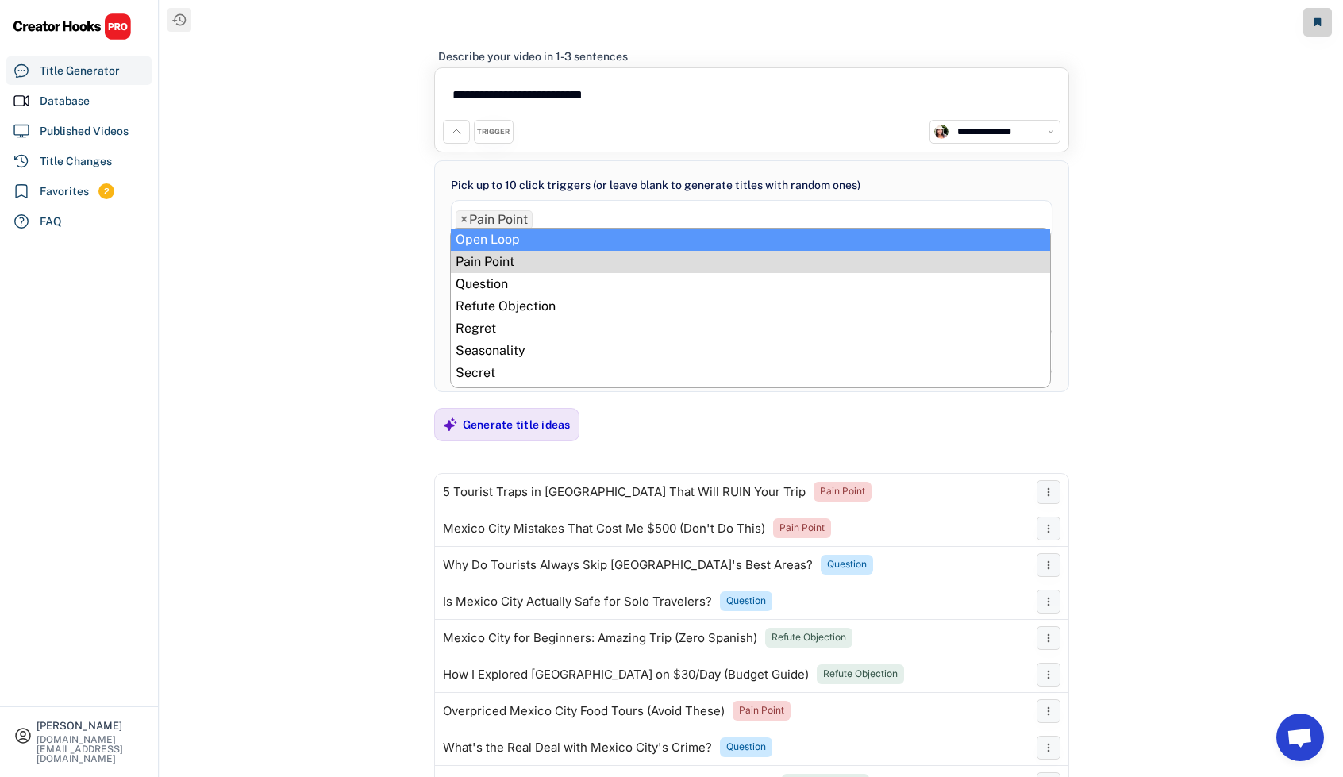
click at [461, 219] on span "×" at bounding box center [463, 220] width 7 height 13
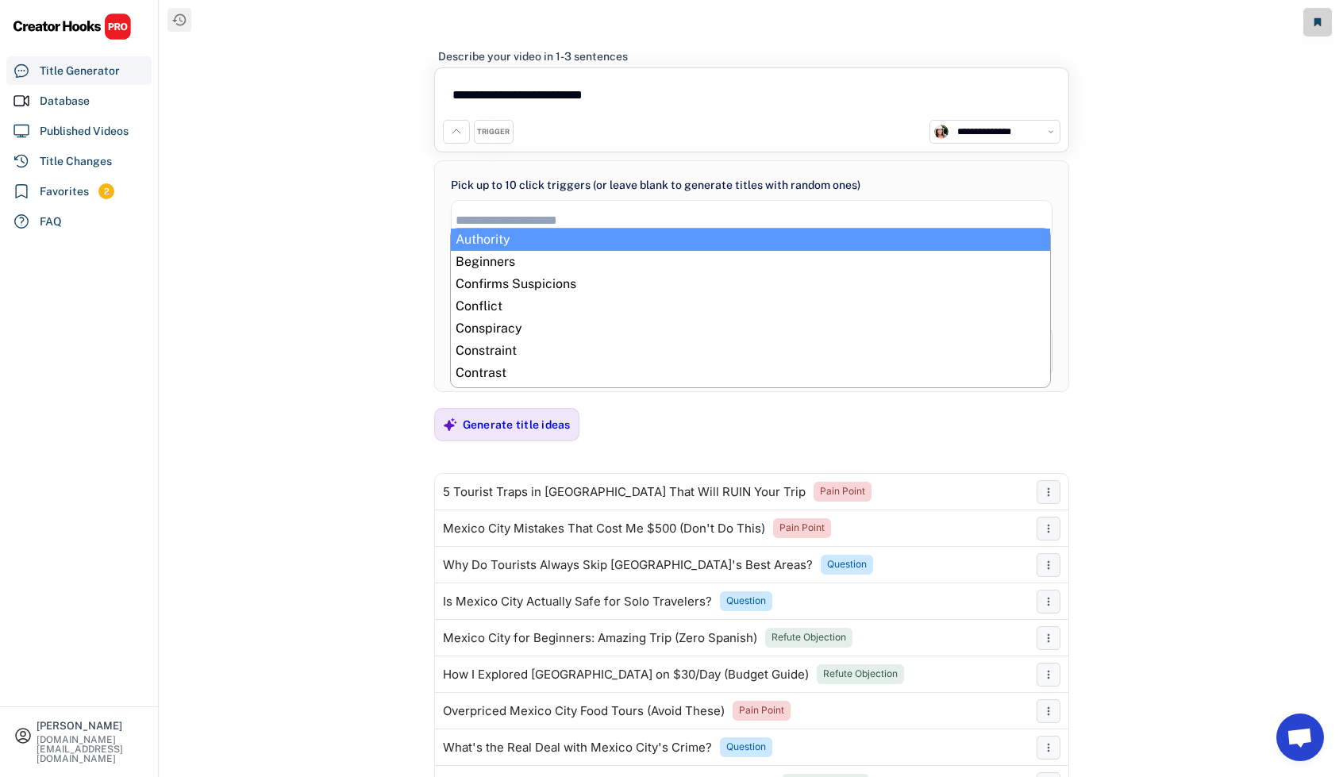
click at [491, 214] on input "search" at bounding box center [756, 220] width 601 height 13
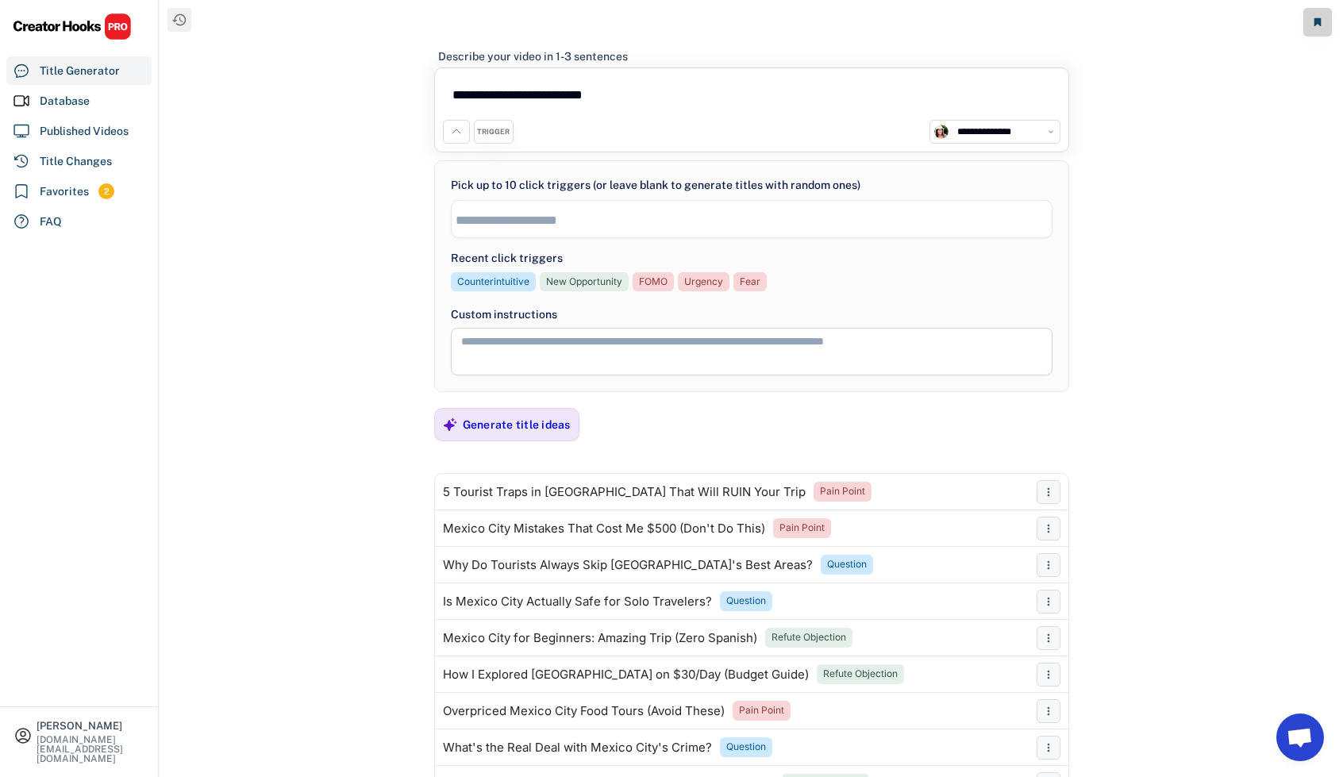
click at [516, 222] on input "search" at bounding box center [756, 220] width 601 height 13
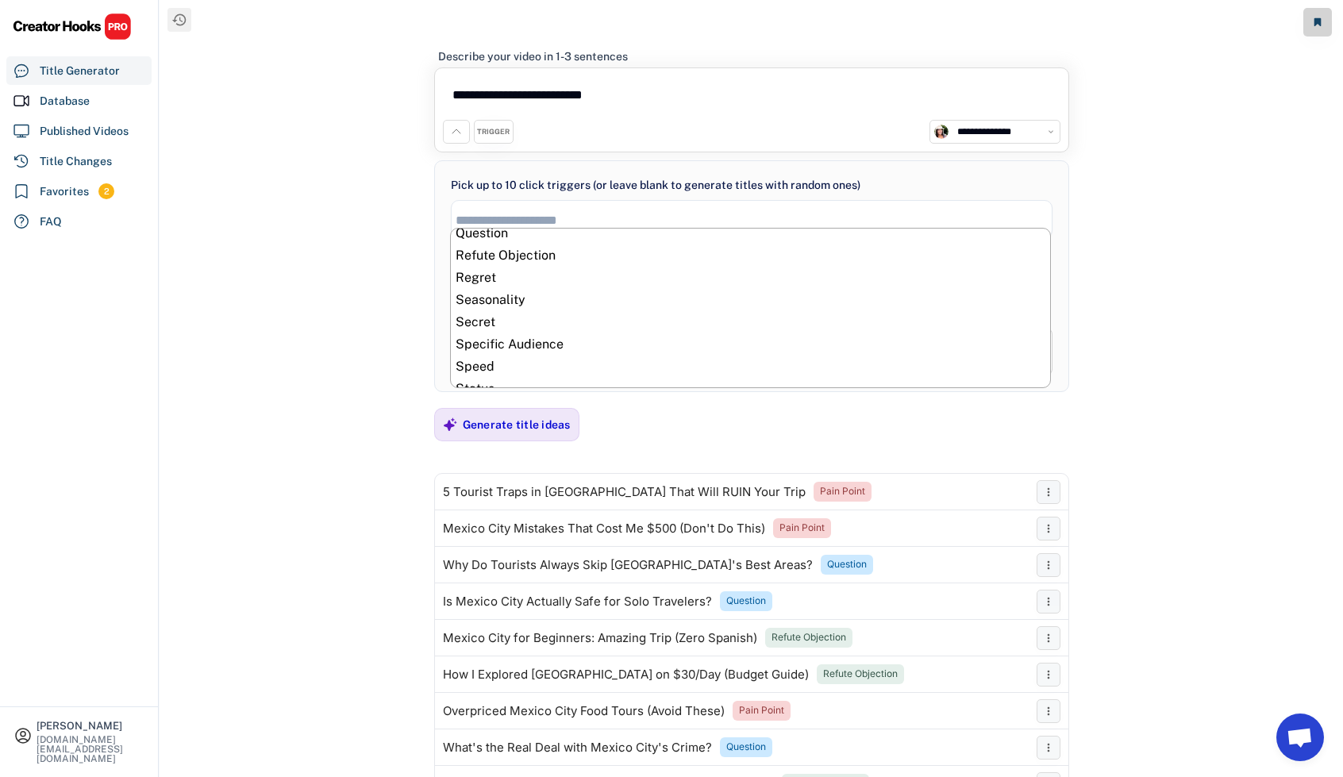
scroll to position [635, 0]
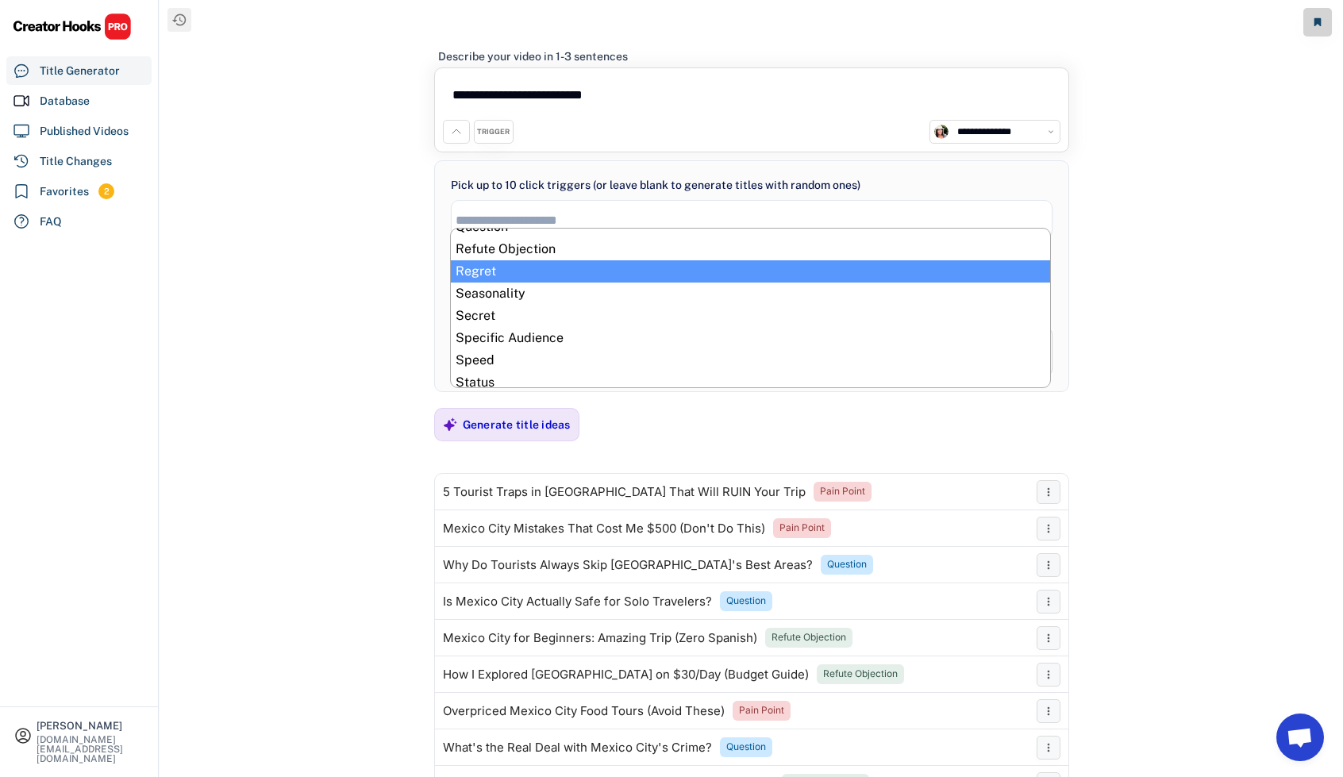
select select "**********"
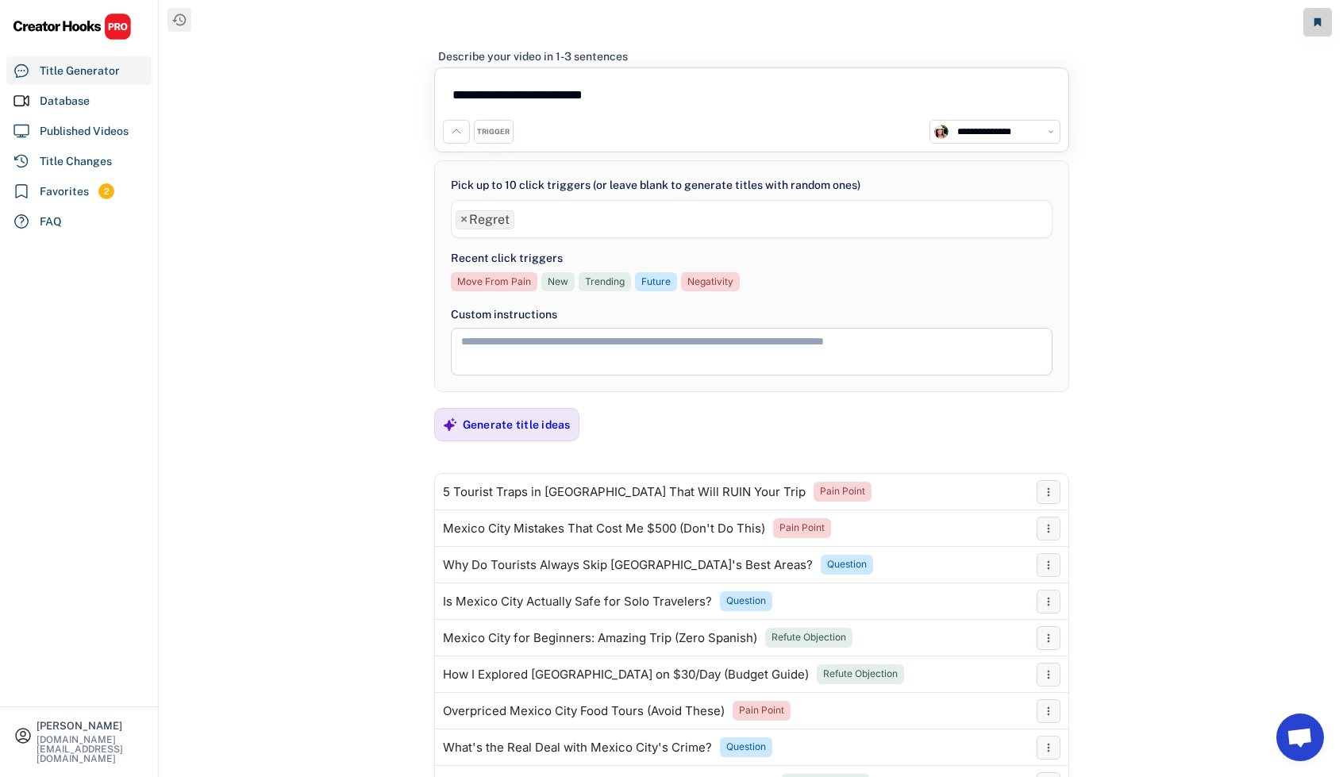
click at [568, 218] on ul "× Regret" at bounding box center [752, 217] width 600 height 23
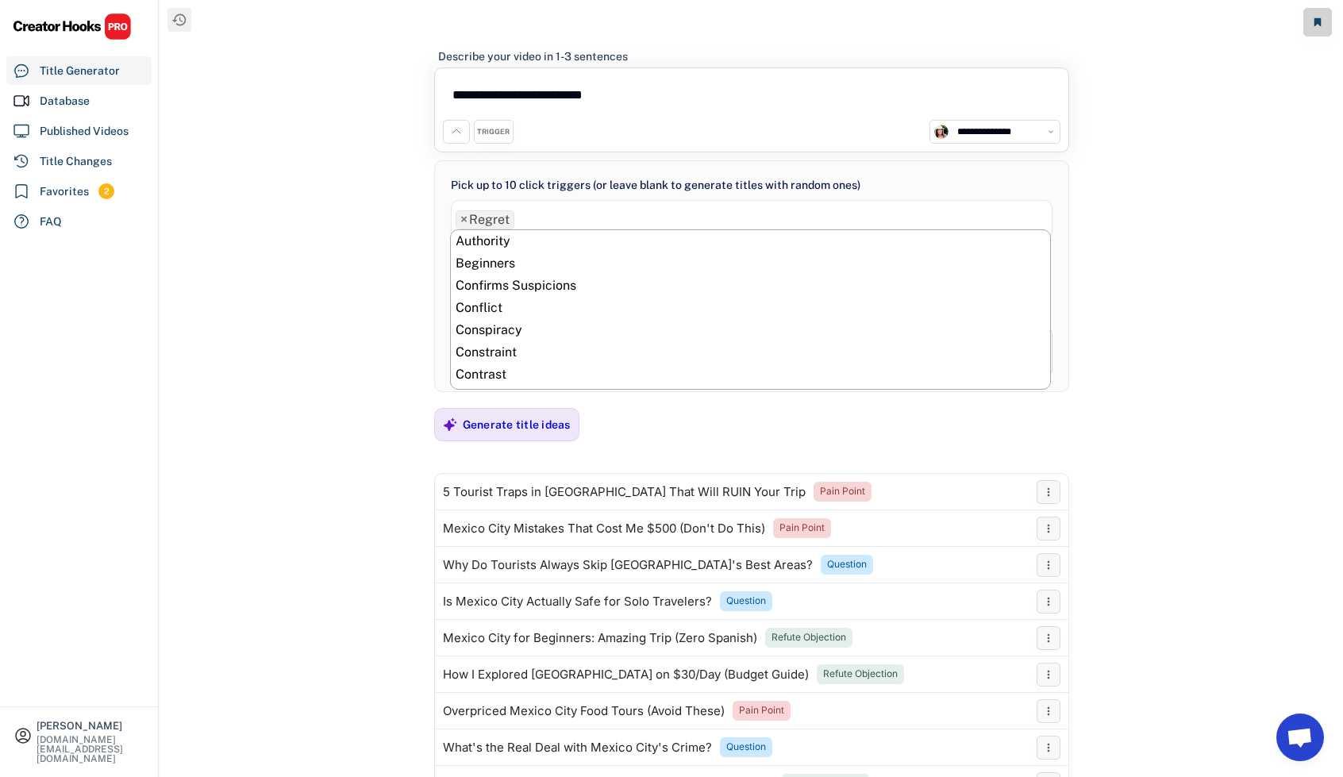
scroll to position [645, 0]
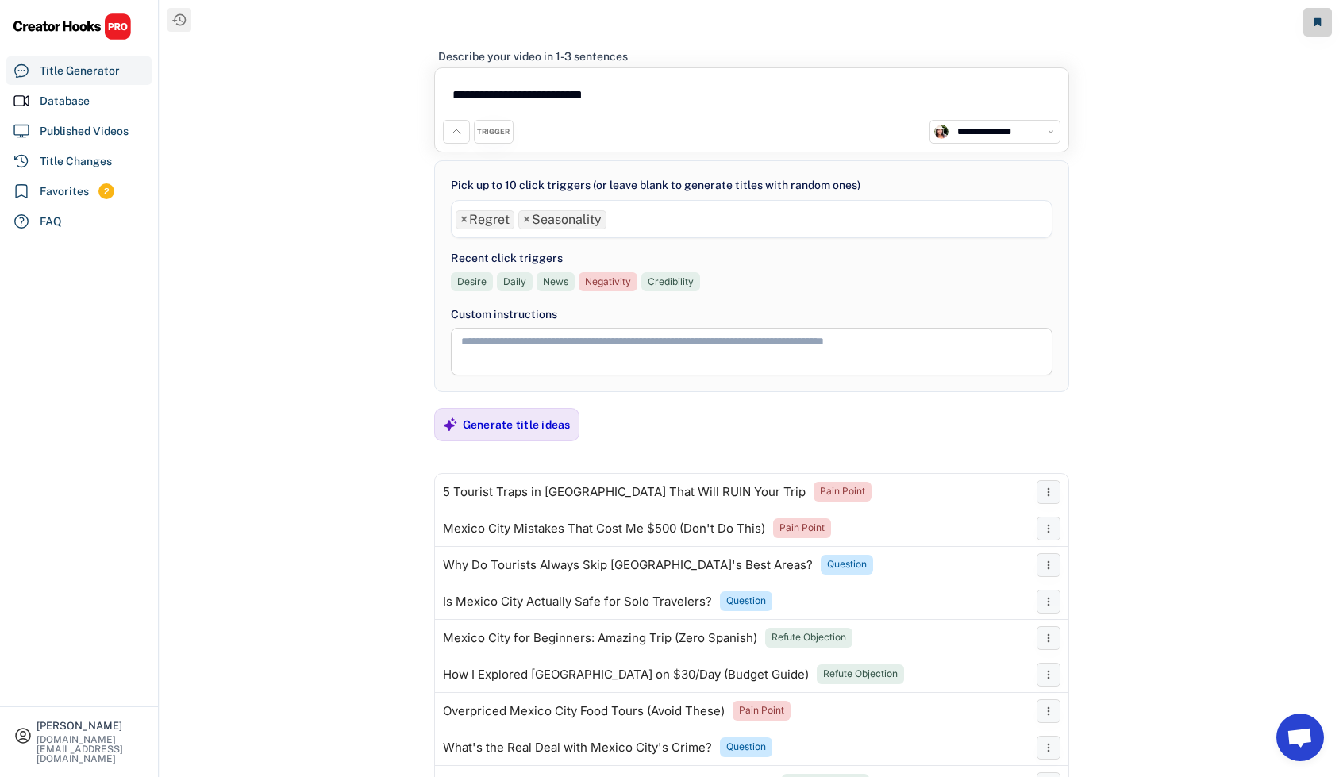
click at [649, 221] on ul "× Regret × Seasonality" at bounding box center [752, 217] width 600 height 23
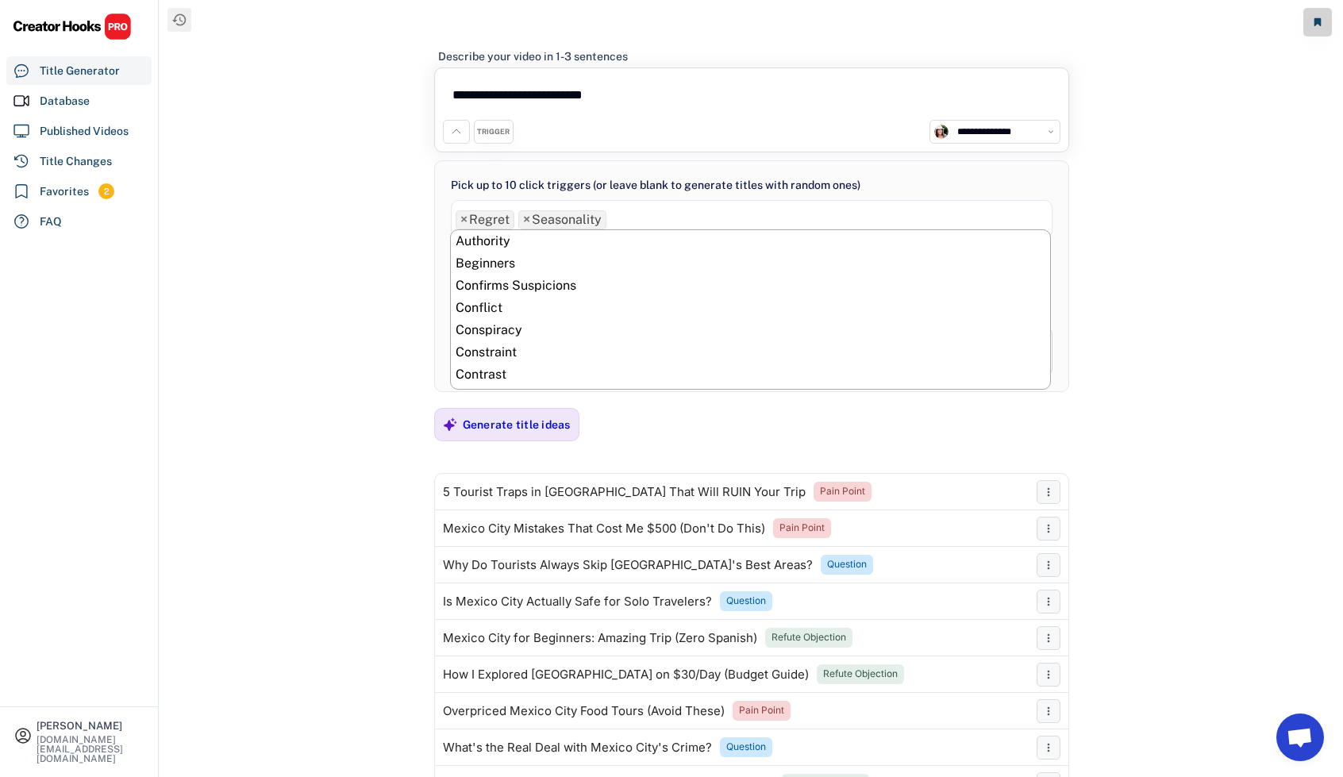
scroll to position [667, 0]
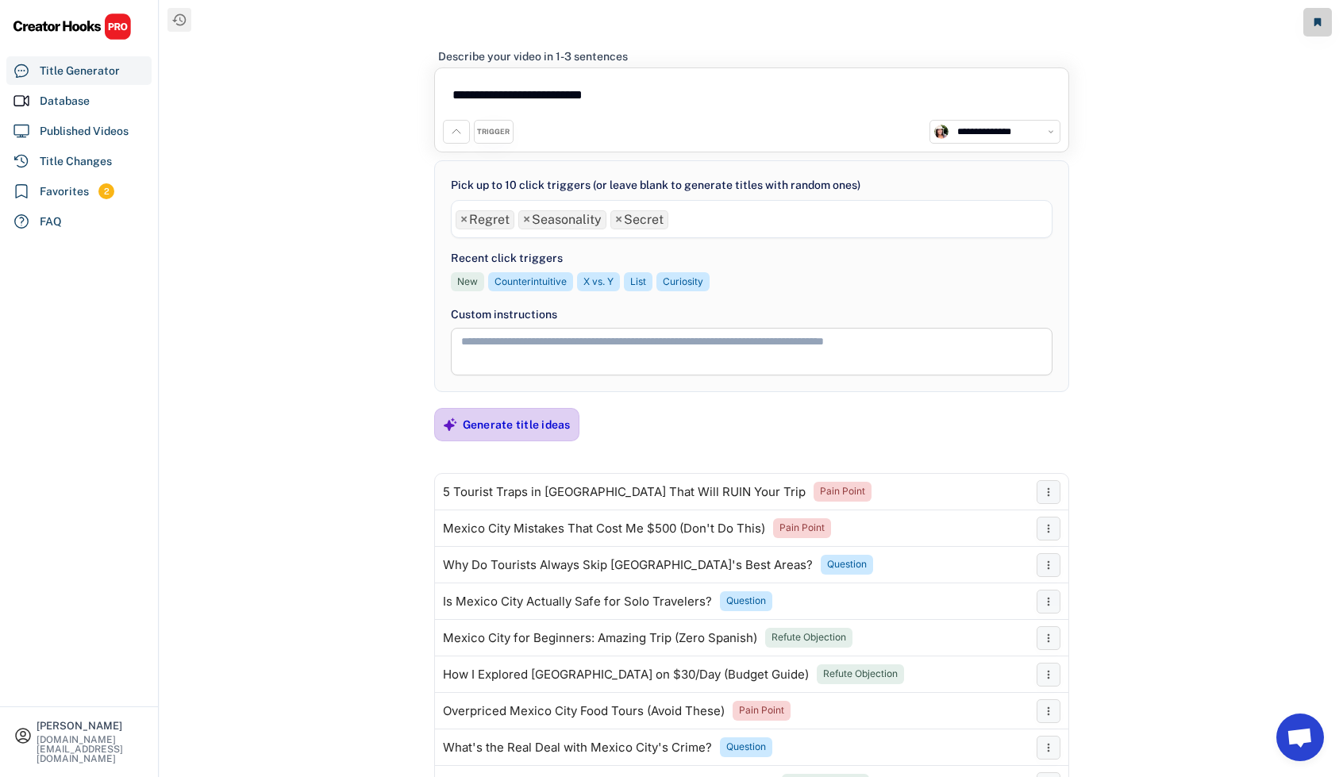
click at [526, 426] on div "Generate title ideas" at bounding box center [517, 425] width 108 height 14
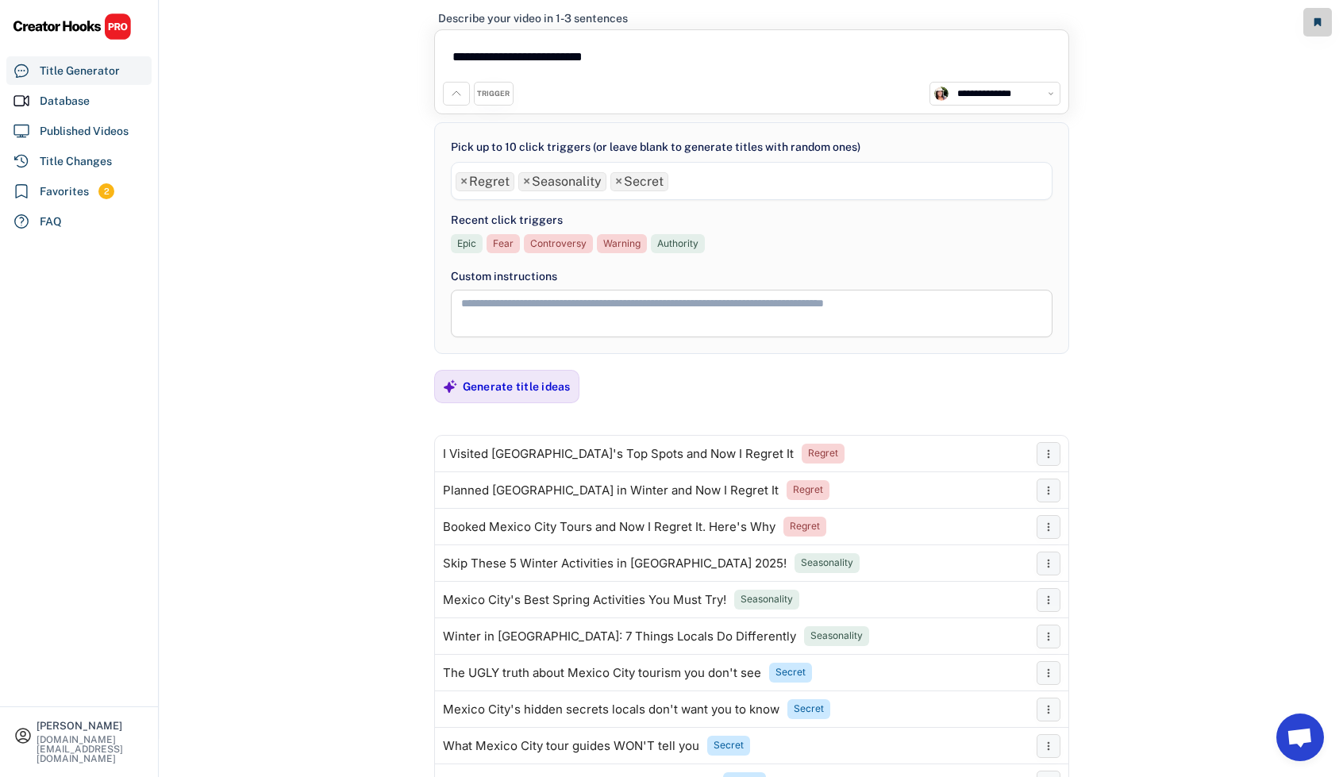
scroll to position [0, 0]
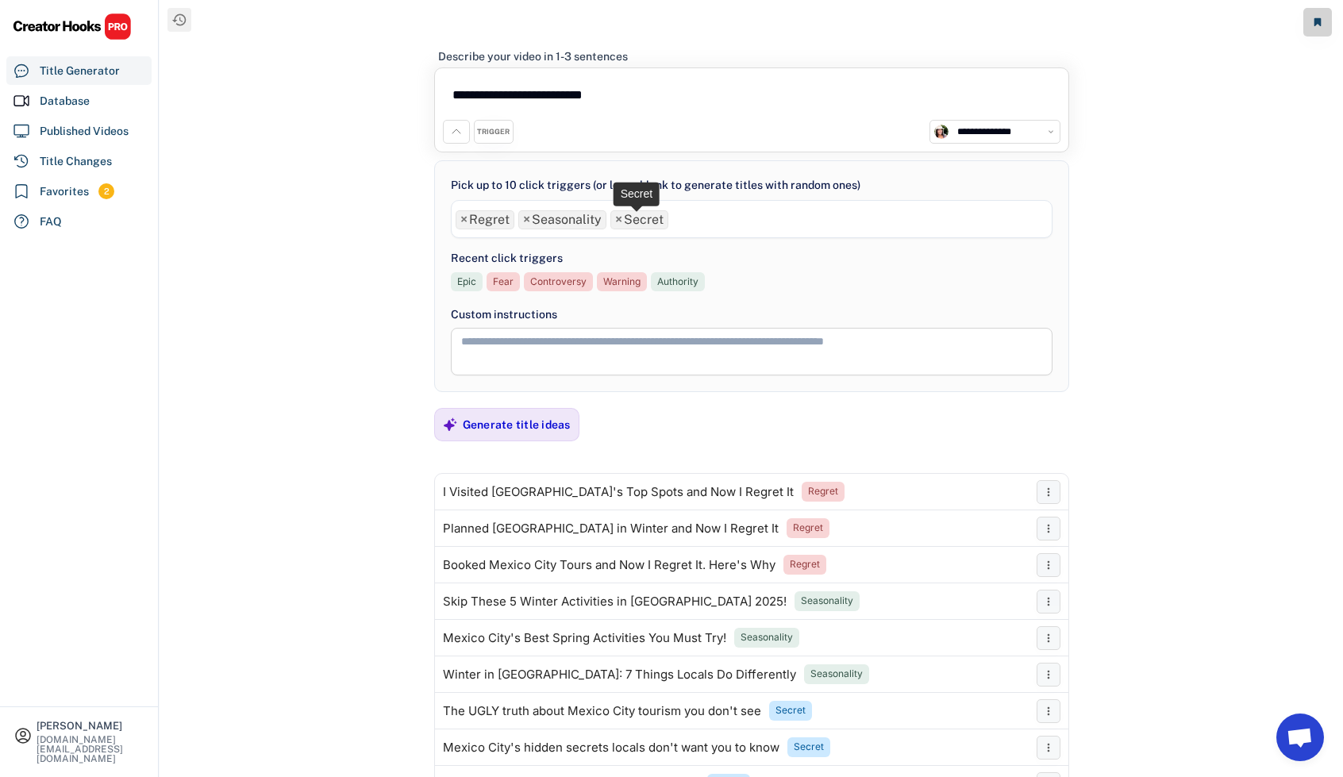
click at [616, 216] on span "×" at bounding box center [618, 220] width 7 height 13
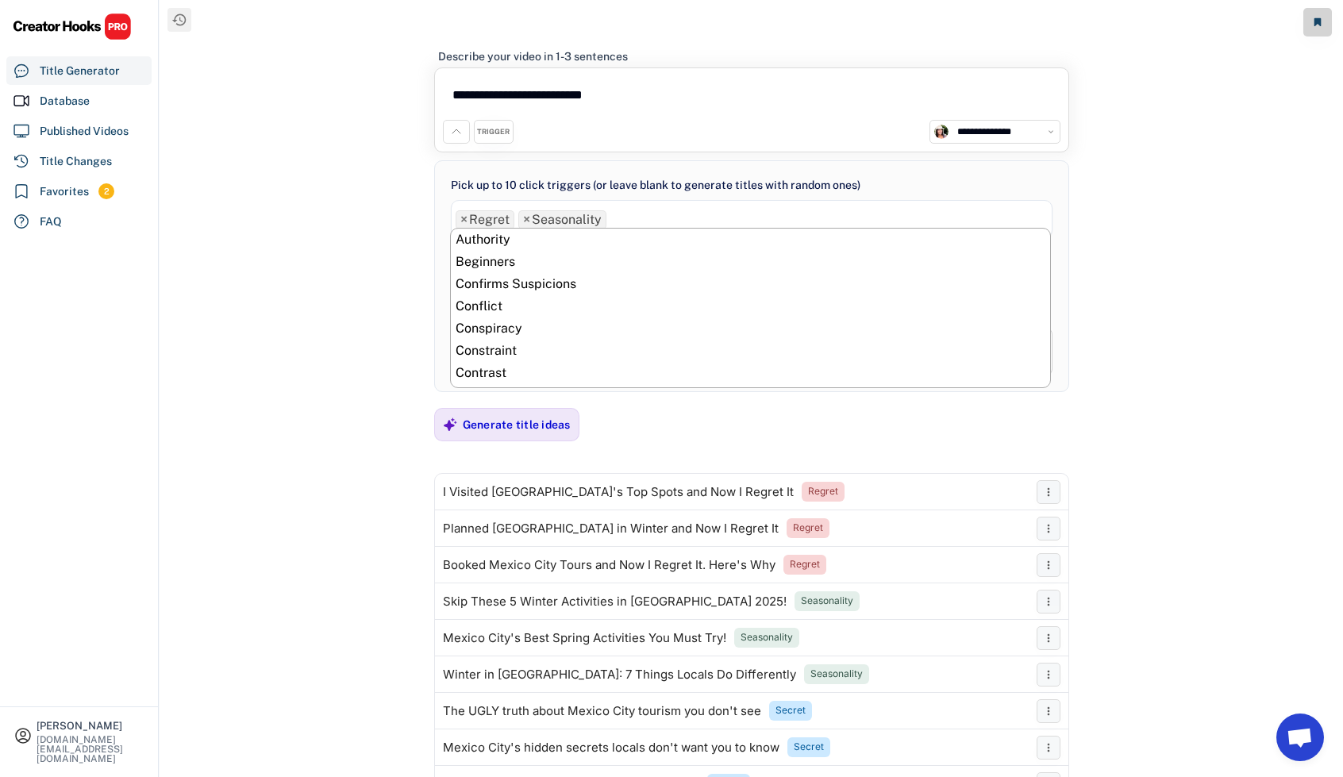
scroll to position [622, 0]
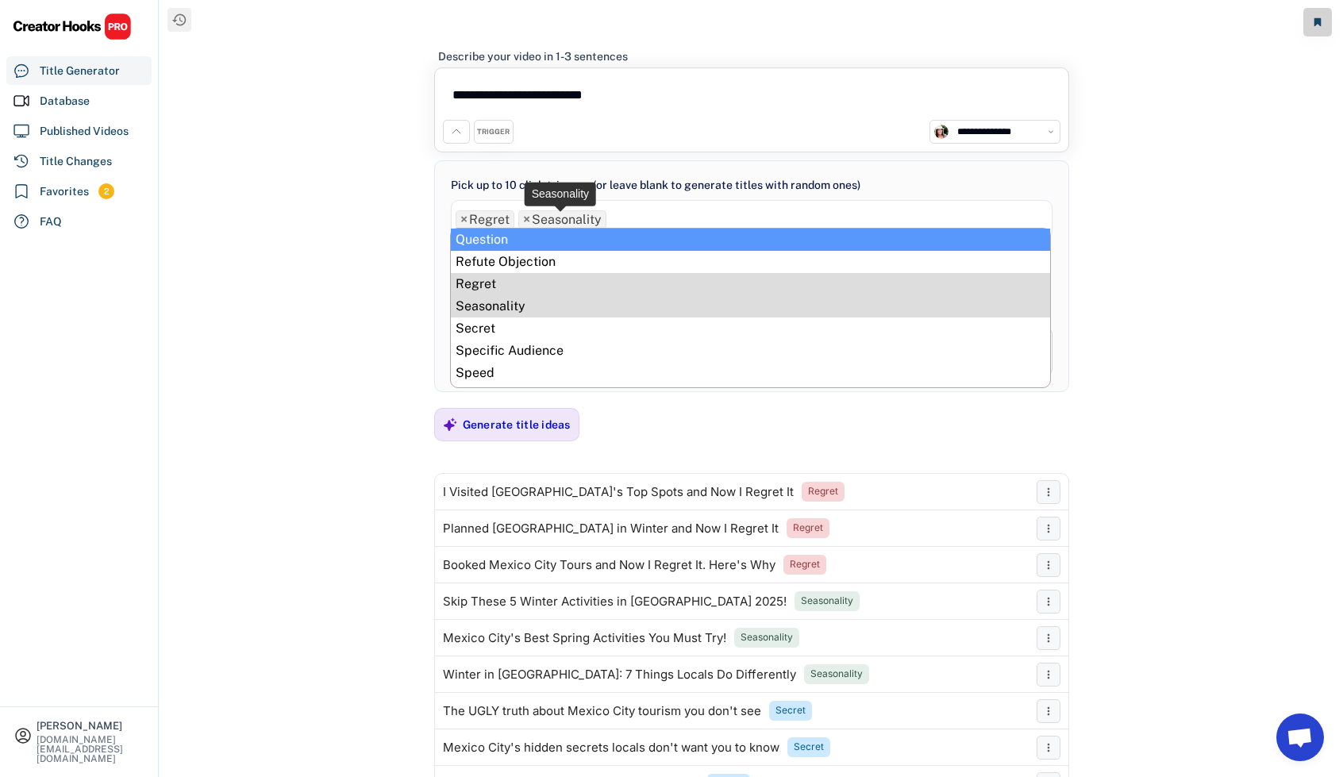
click at [529, 218] on li "× Seasonality" at bounding box center [562, 219] width 88 height 19
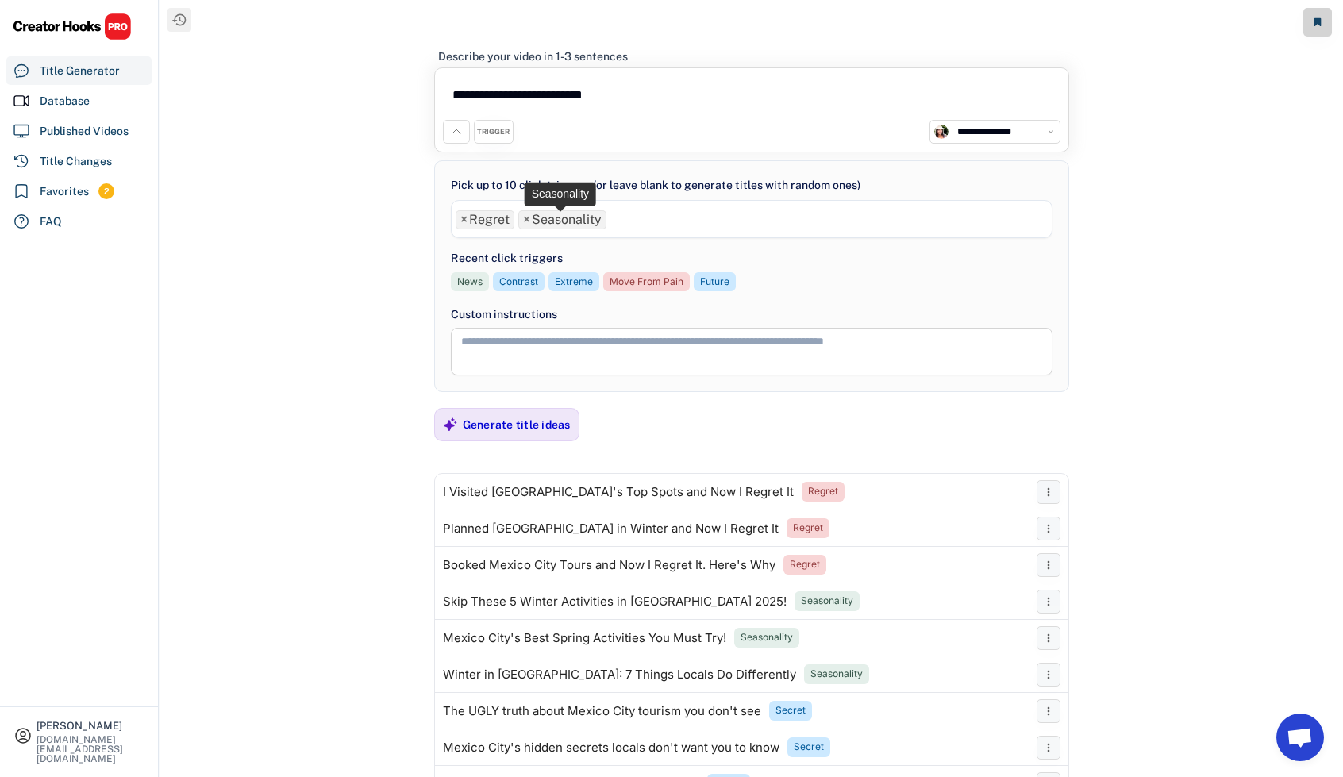
click at [524, 222] on span "×" at bounding box center [526, 220] width 7 height 13
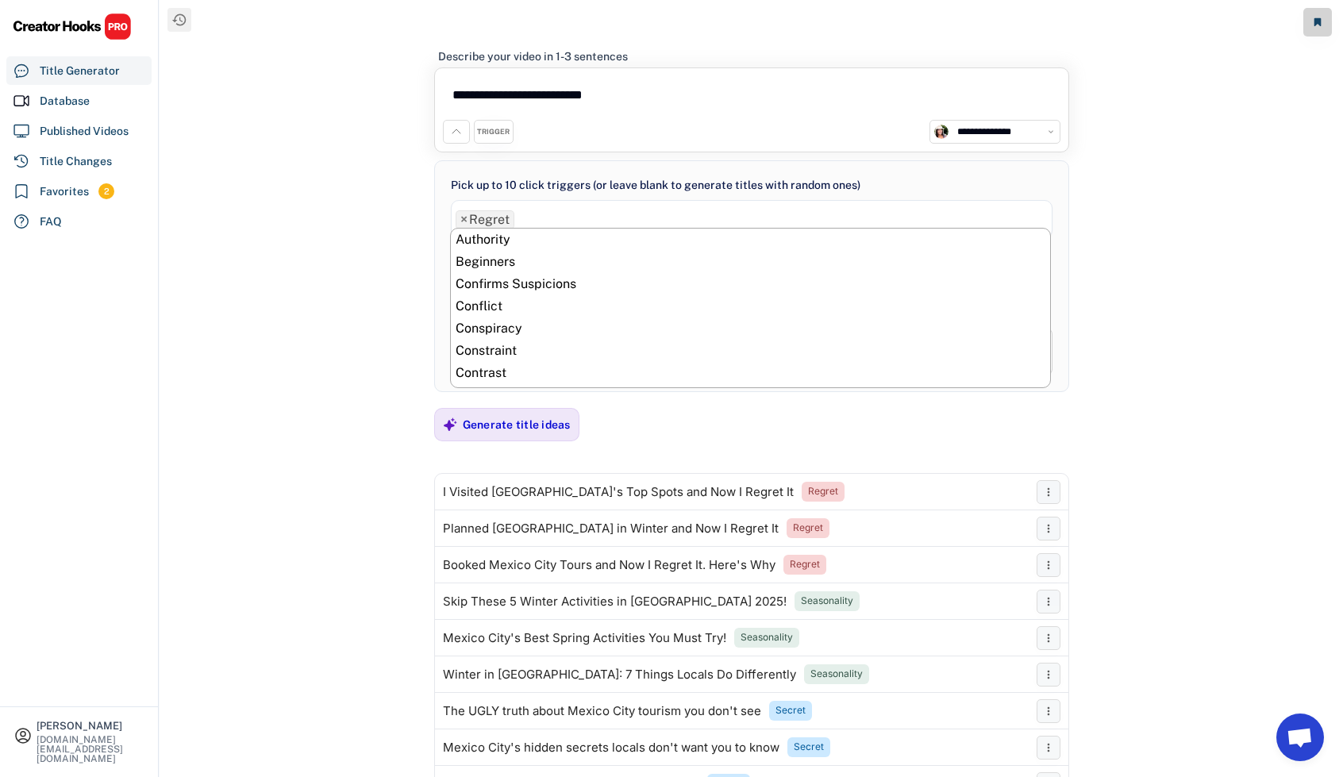
scroll to position [600, 0]
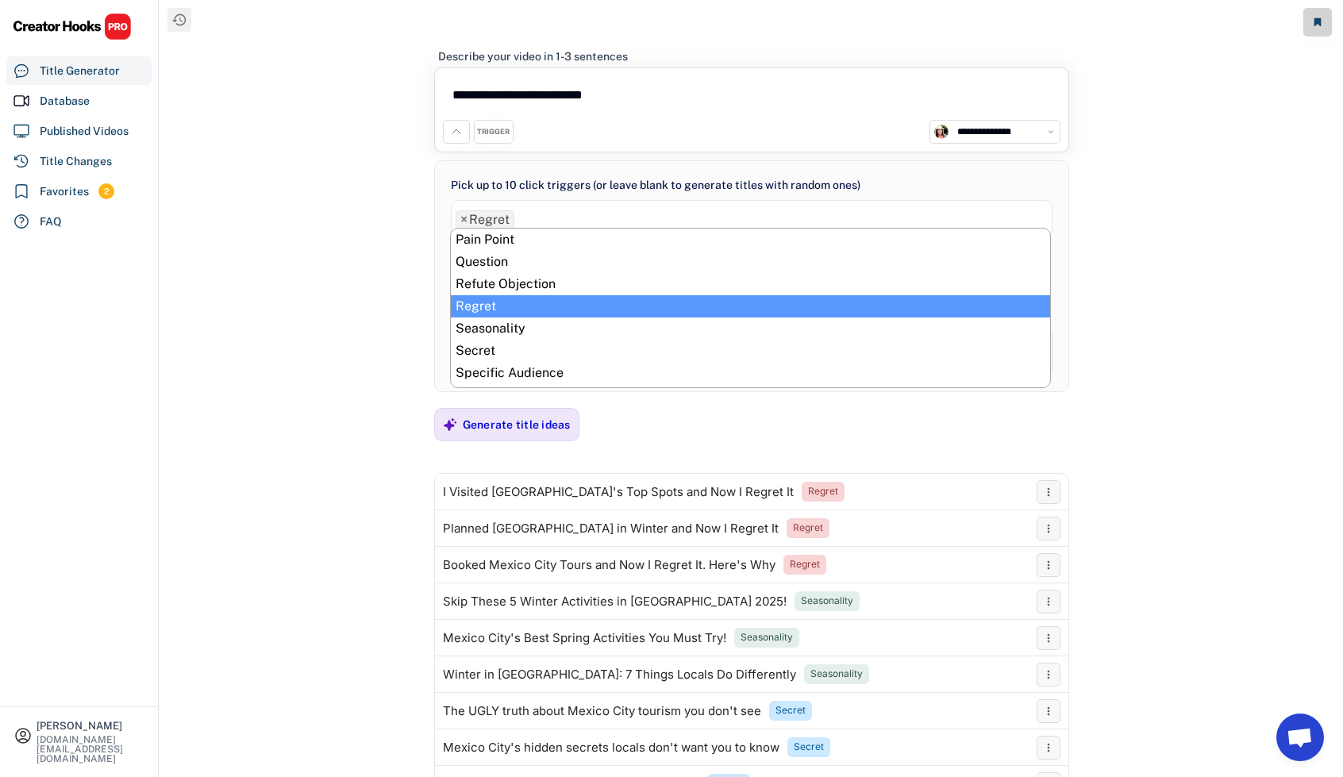
click at [460, 218] on span "×" at bounding box center [463, 220] width 7 height 13
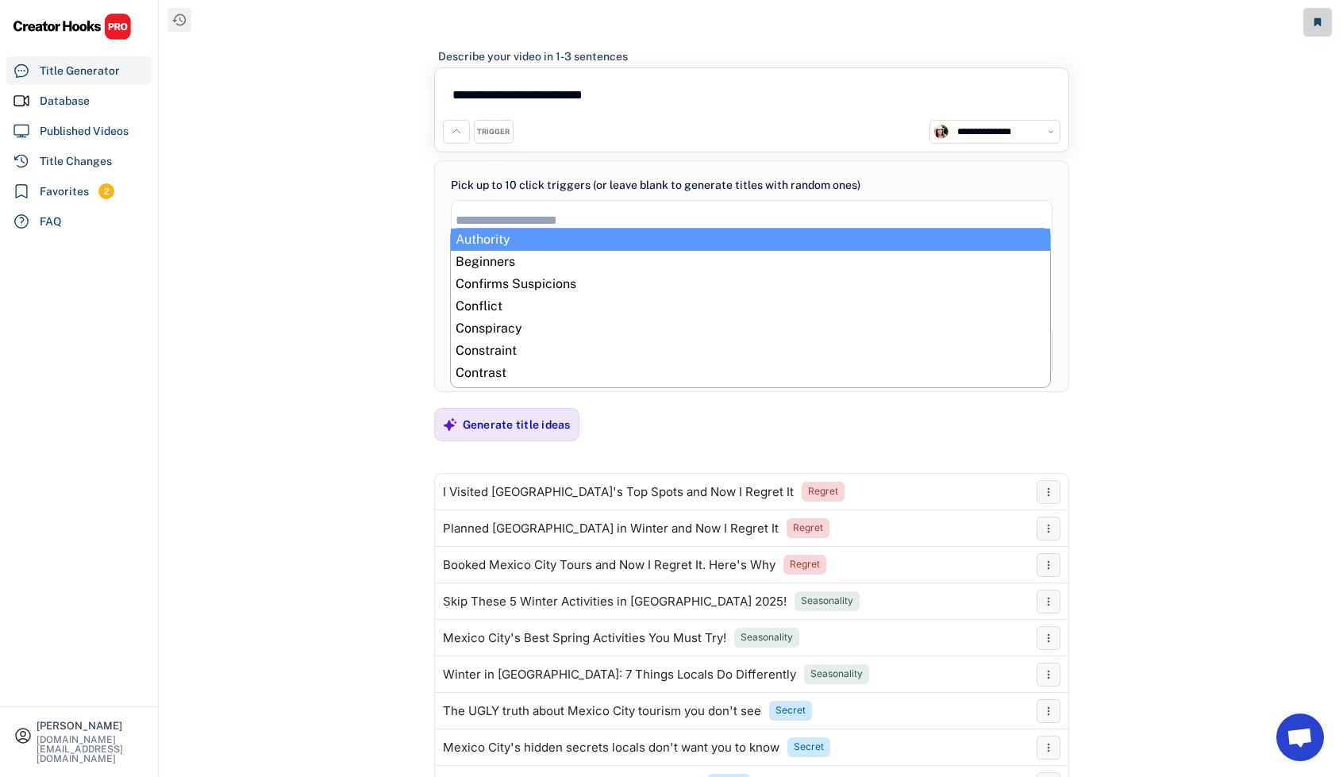
click at [541, 216] on input "search" at bounding box center [756, 220] width 601 height 13
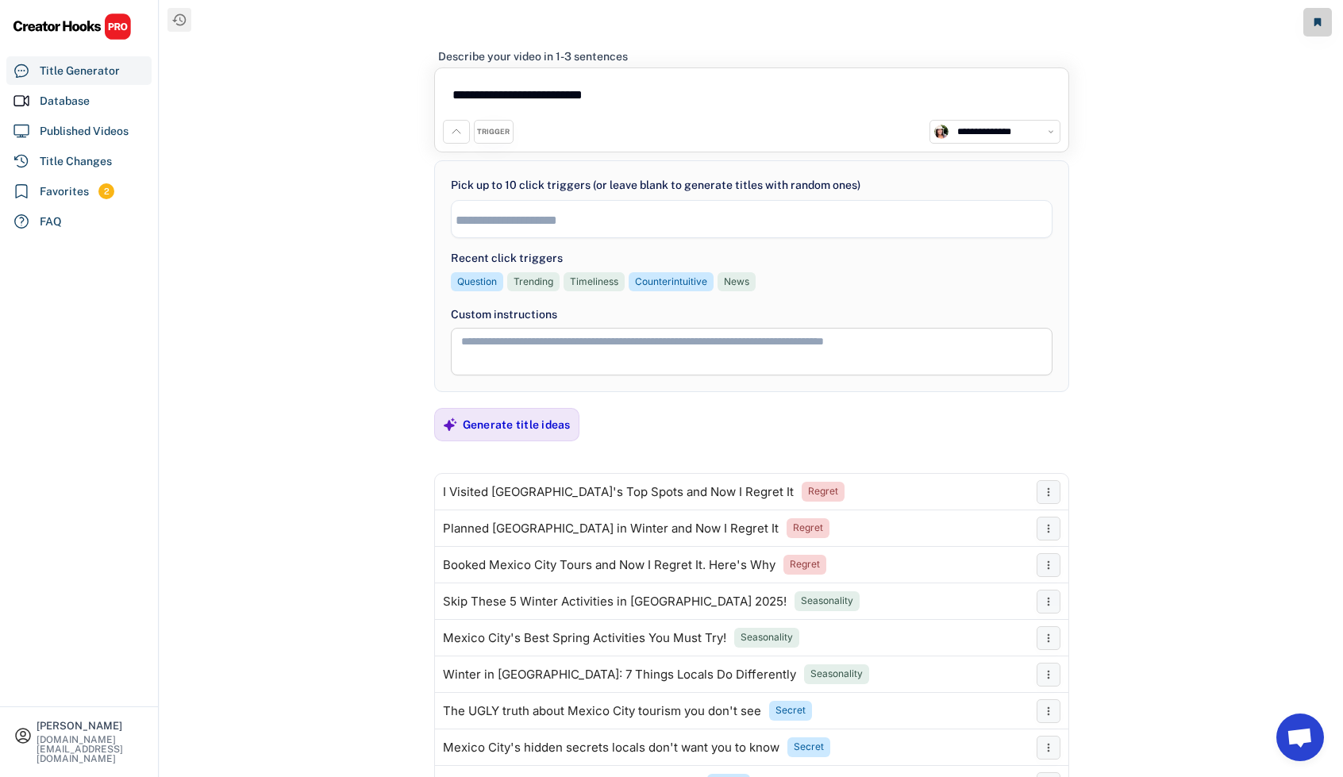
click at [540, 216] on input "search" at bounding box center [756, 220] width 601 height 13
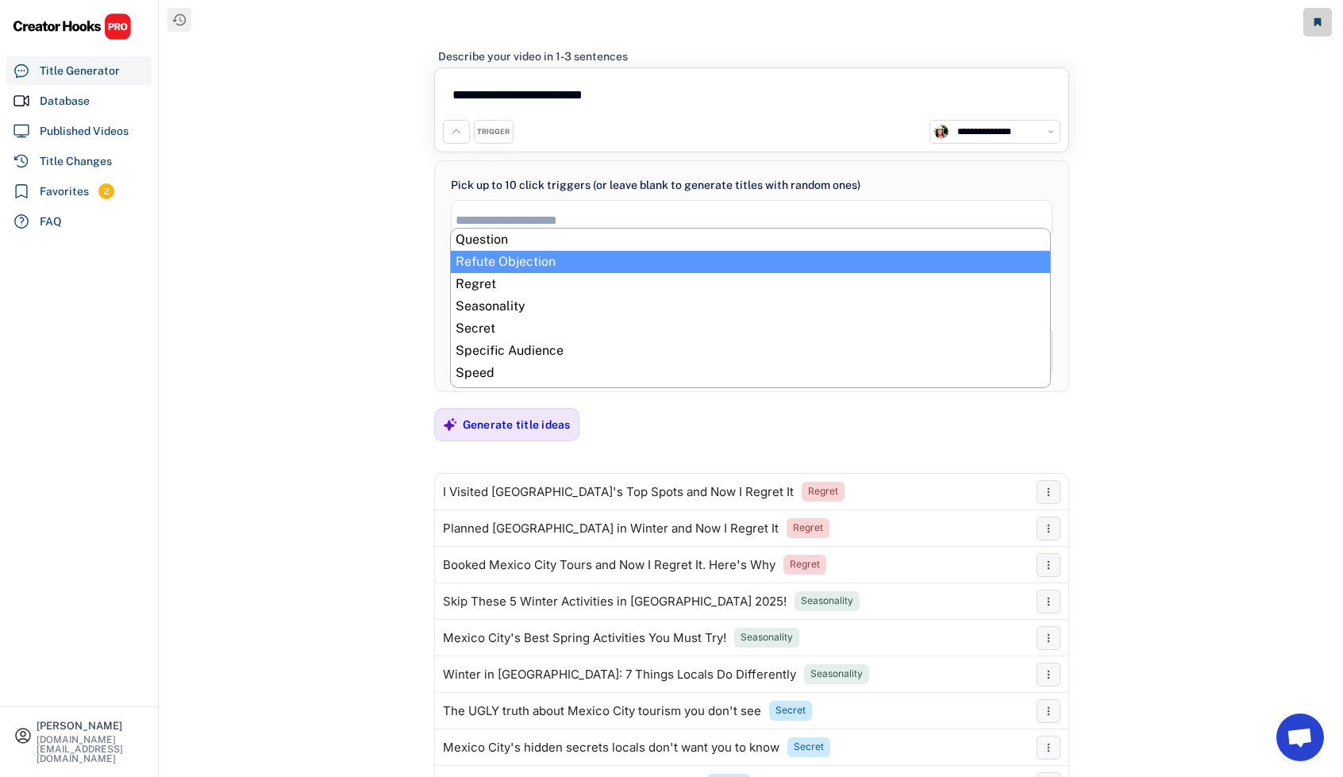
scroll to position [635, 0]
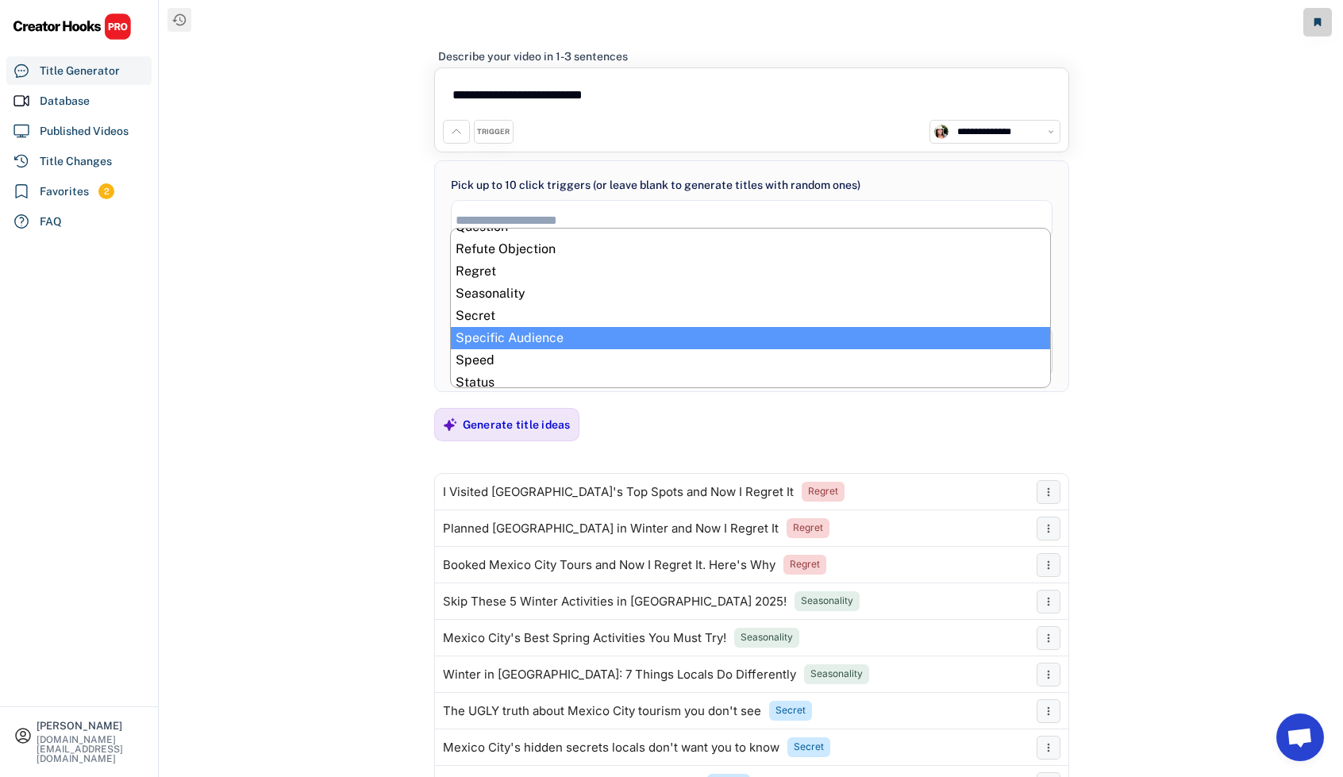
select select "**********"
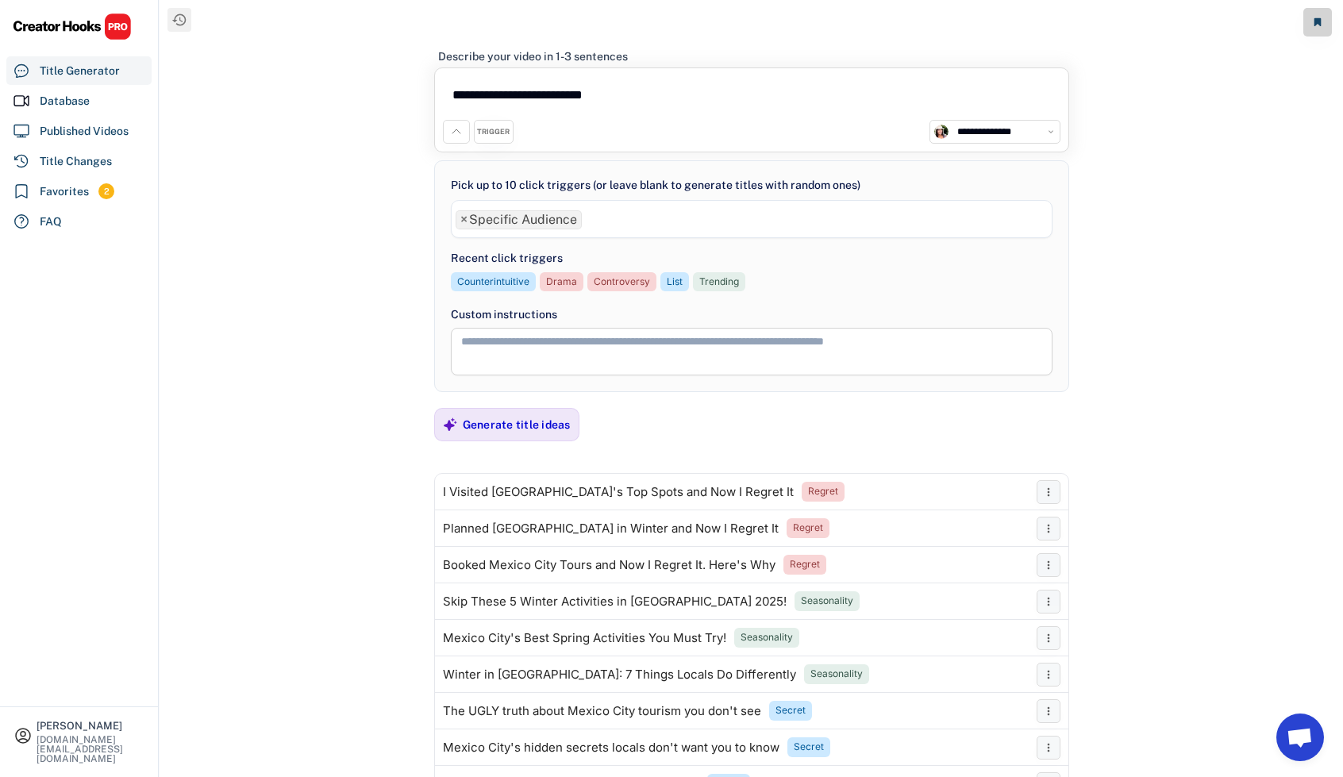
click at [622, 214] on ul "× Specific Audience" at bounding box center [752, 217] width 600 height 23
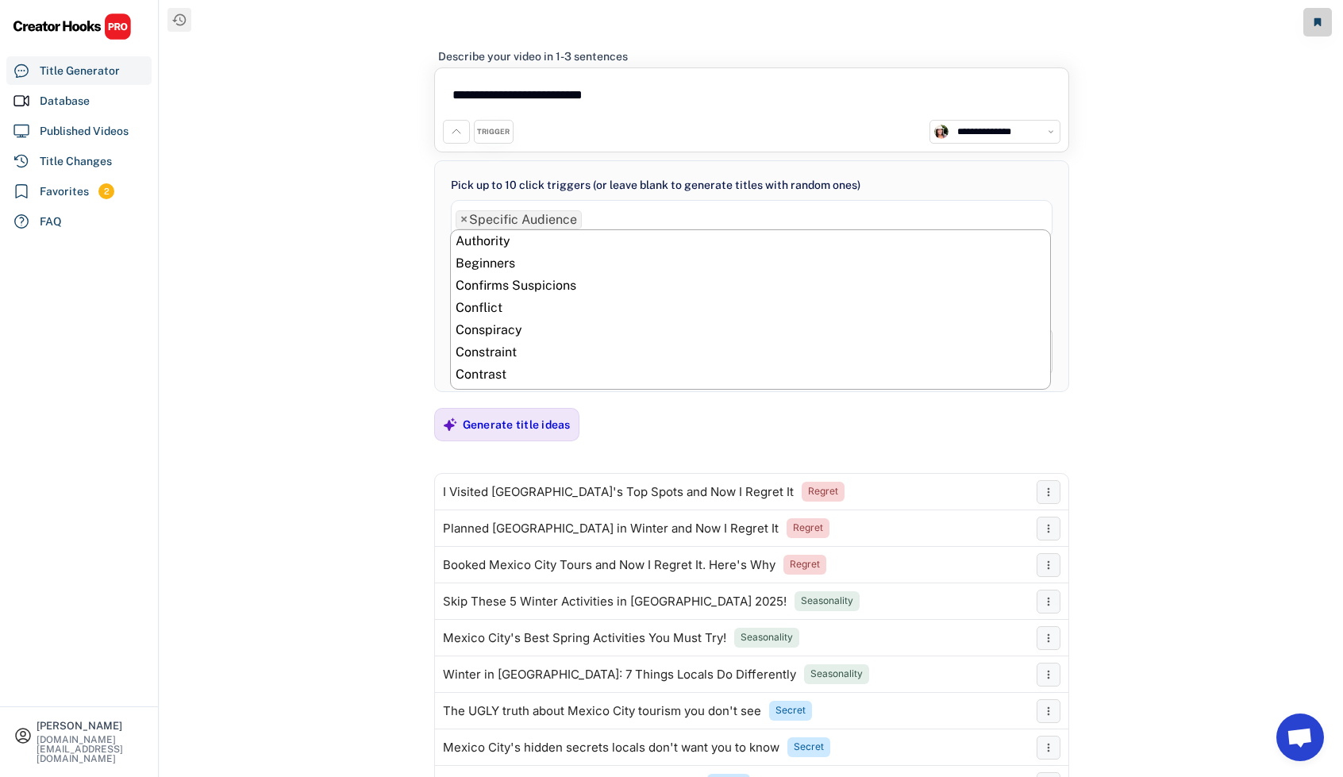
scroll to position [711, 0]
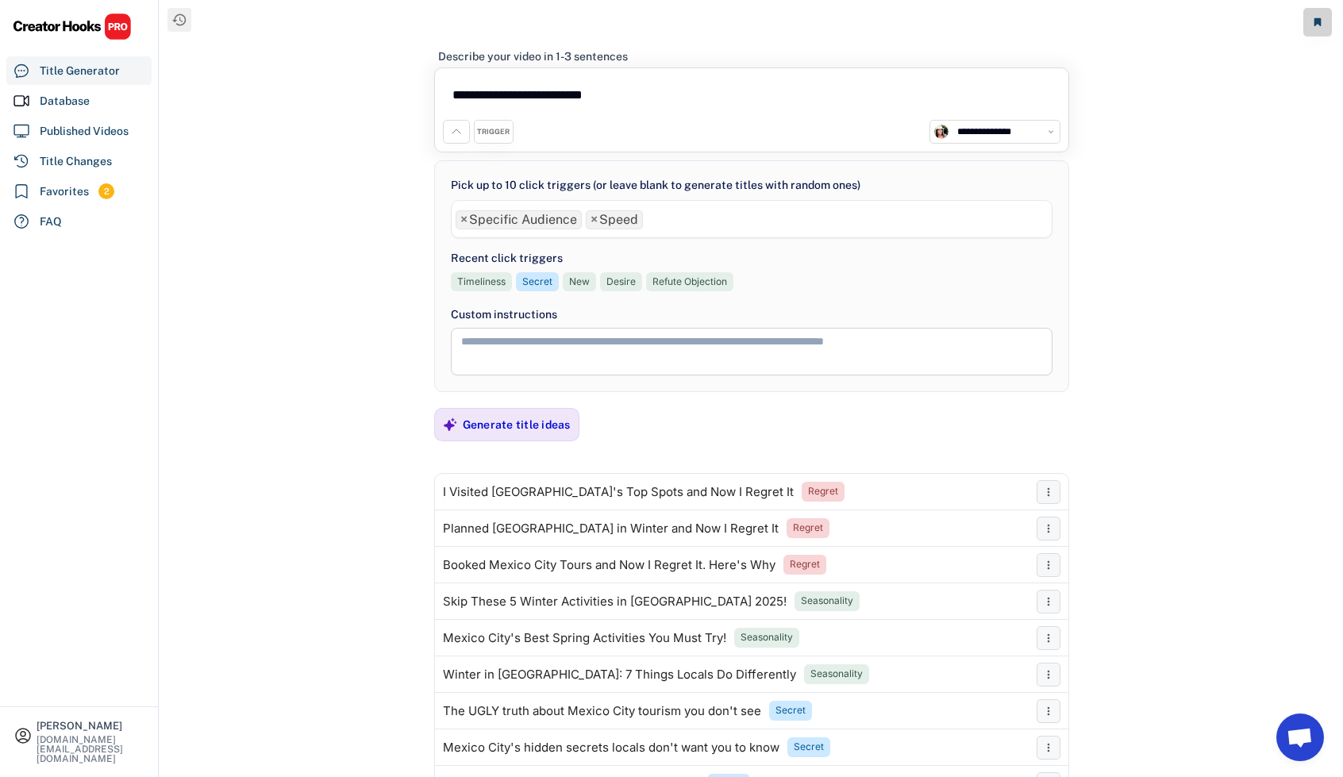
click at [669, 218] on ul "× Specific Audience × Speed" at bounding box center [752, 217] width 600 height 23
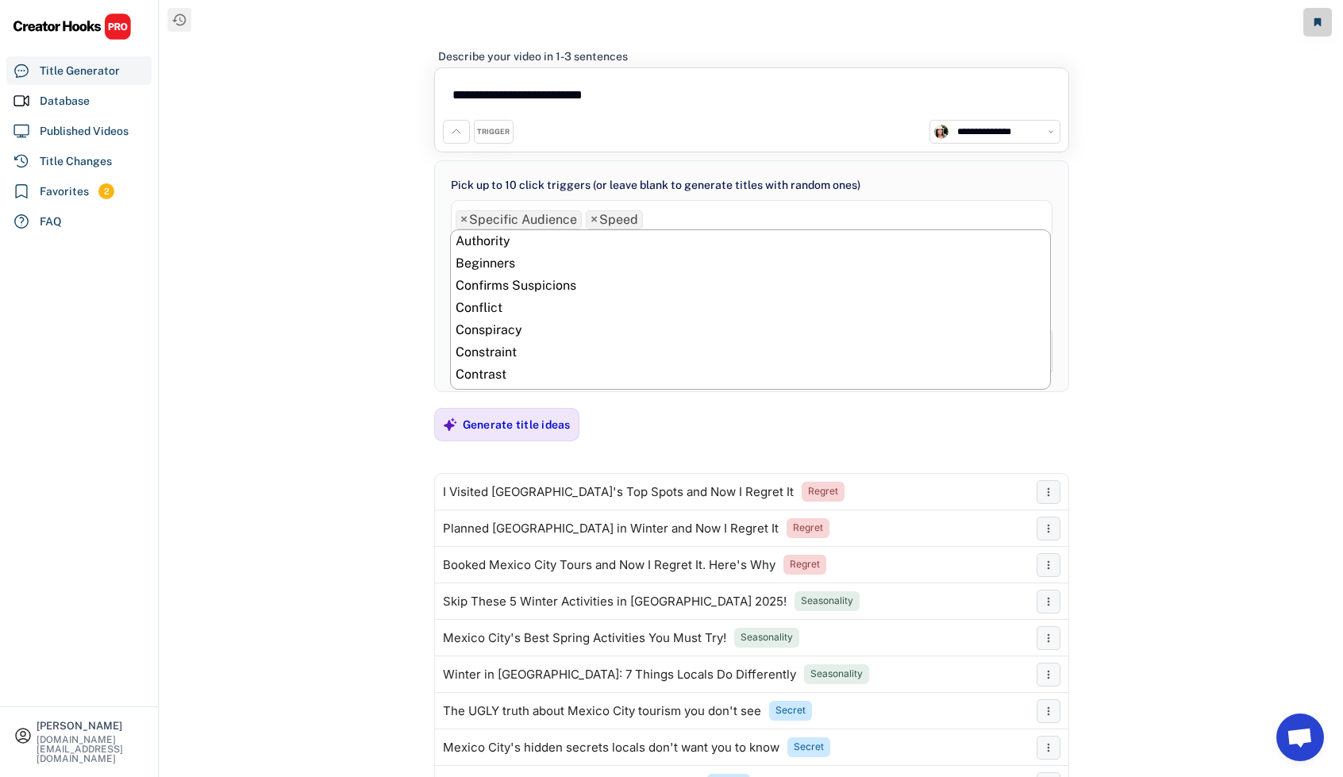
scroll to position [734, 0]
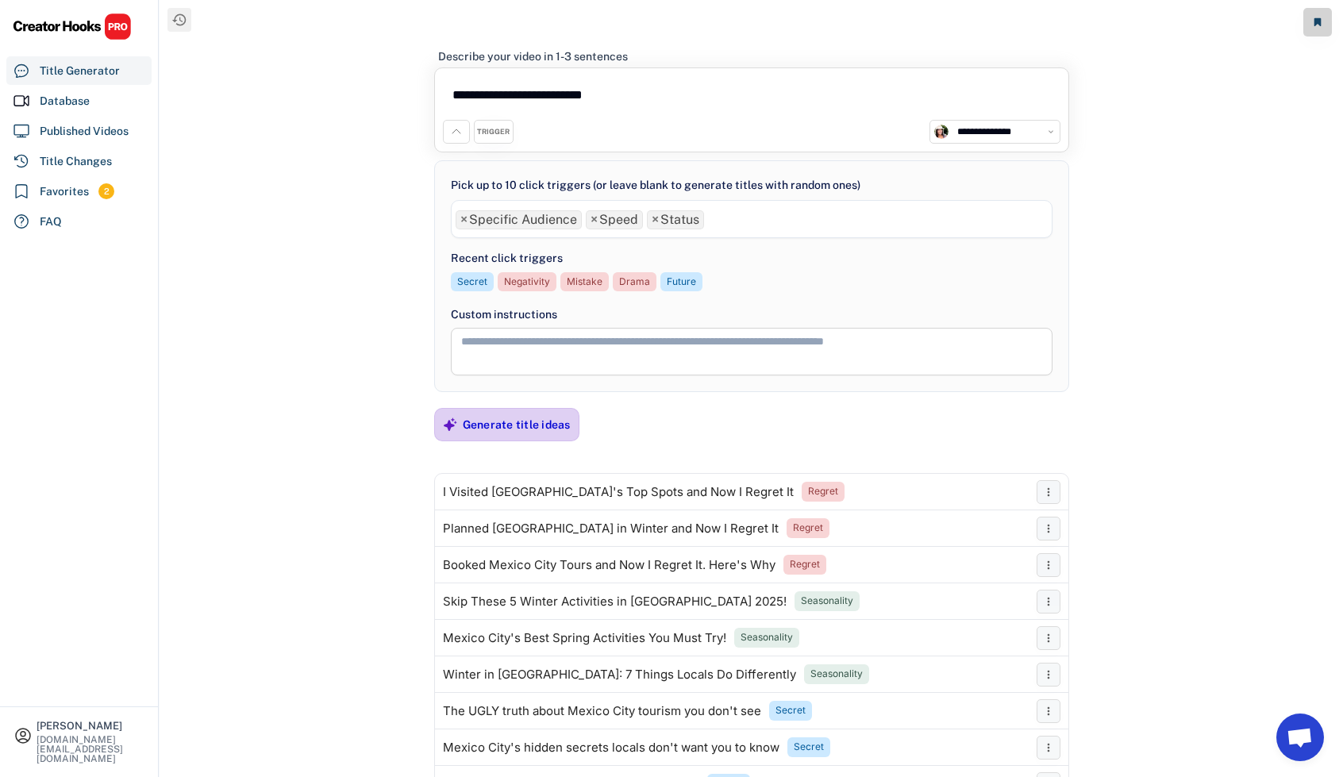
click at [487, 420] on div "Generate title ideas" at bounding box center [517, 425] width 108 height 14
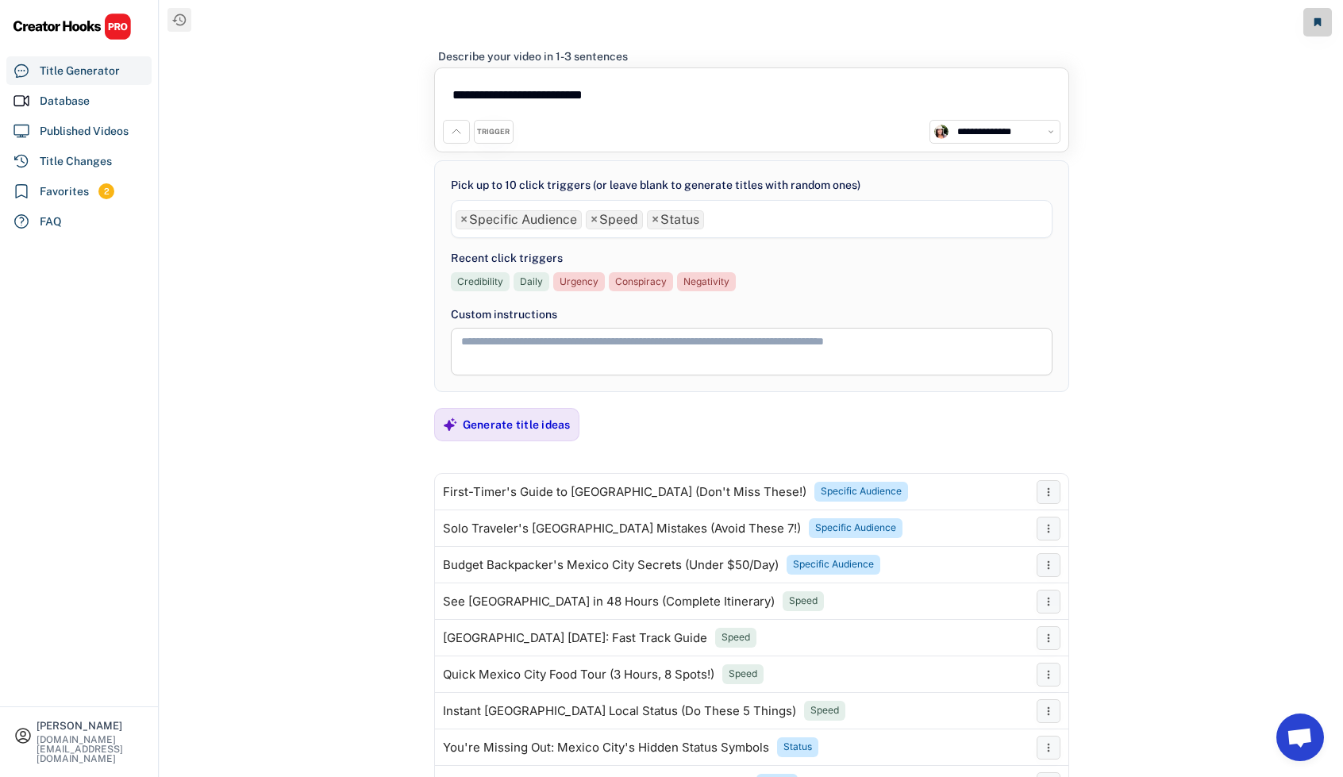
click at [251, 223] on div "**********" at bounding box center [752, 388] width 1184 height 777
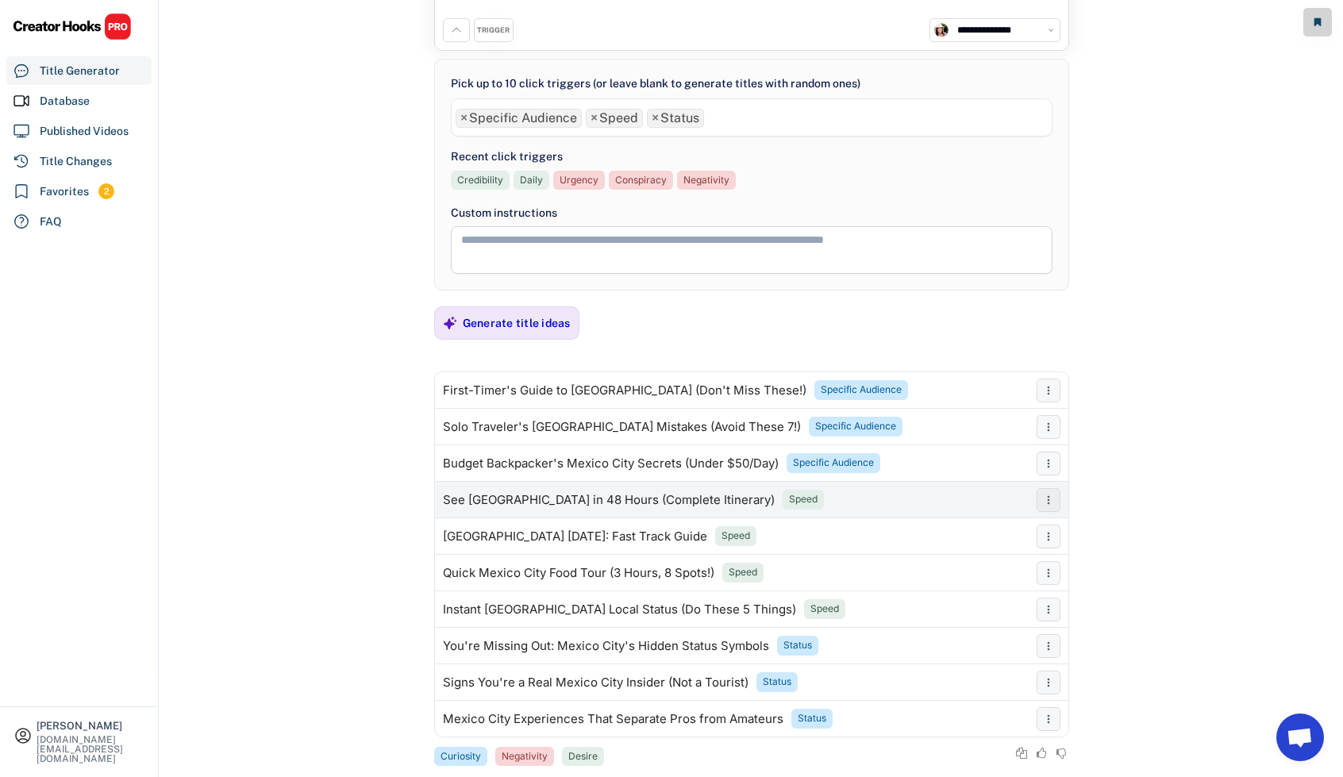
scroll to position [129, 0]
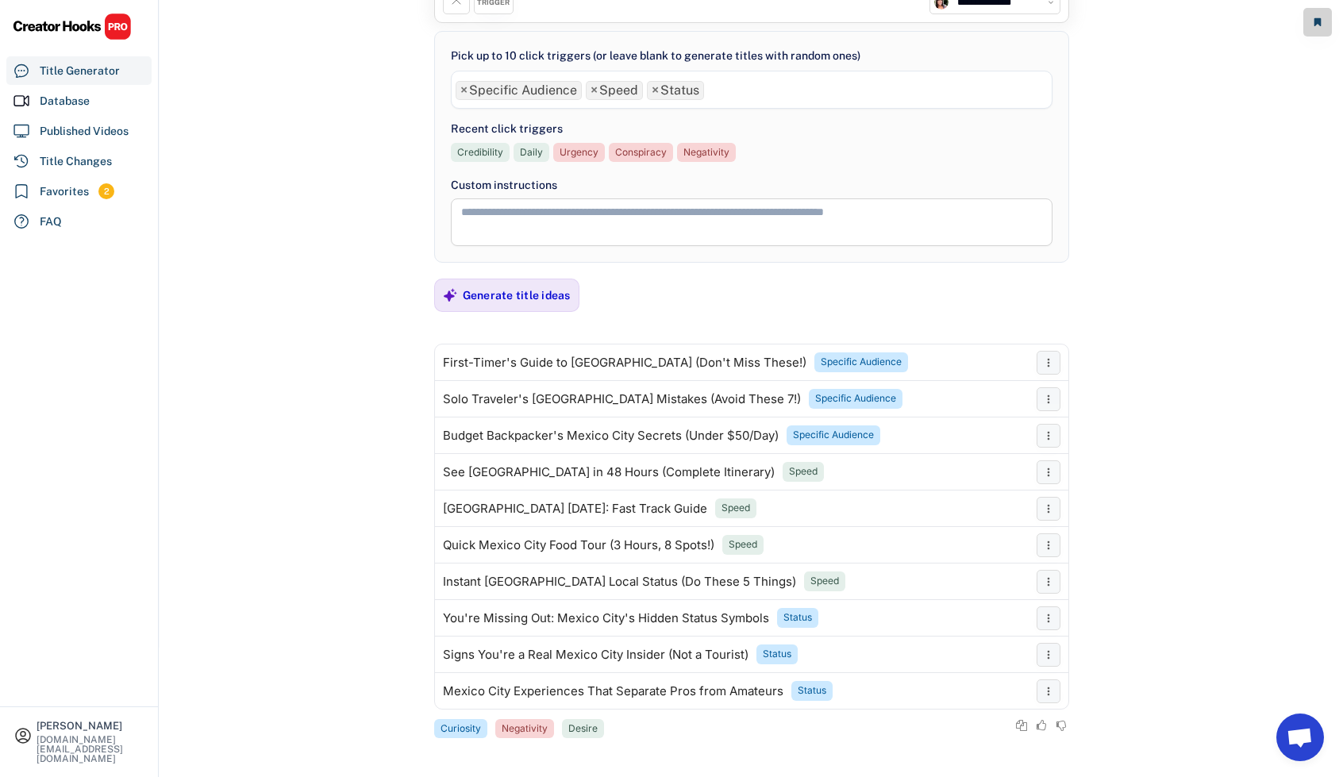
click at [653, 90] on span "×" at bounding box center [655, 90] width 7 height 13
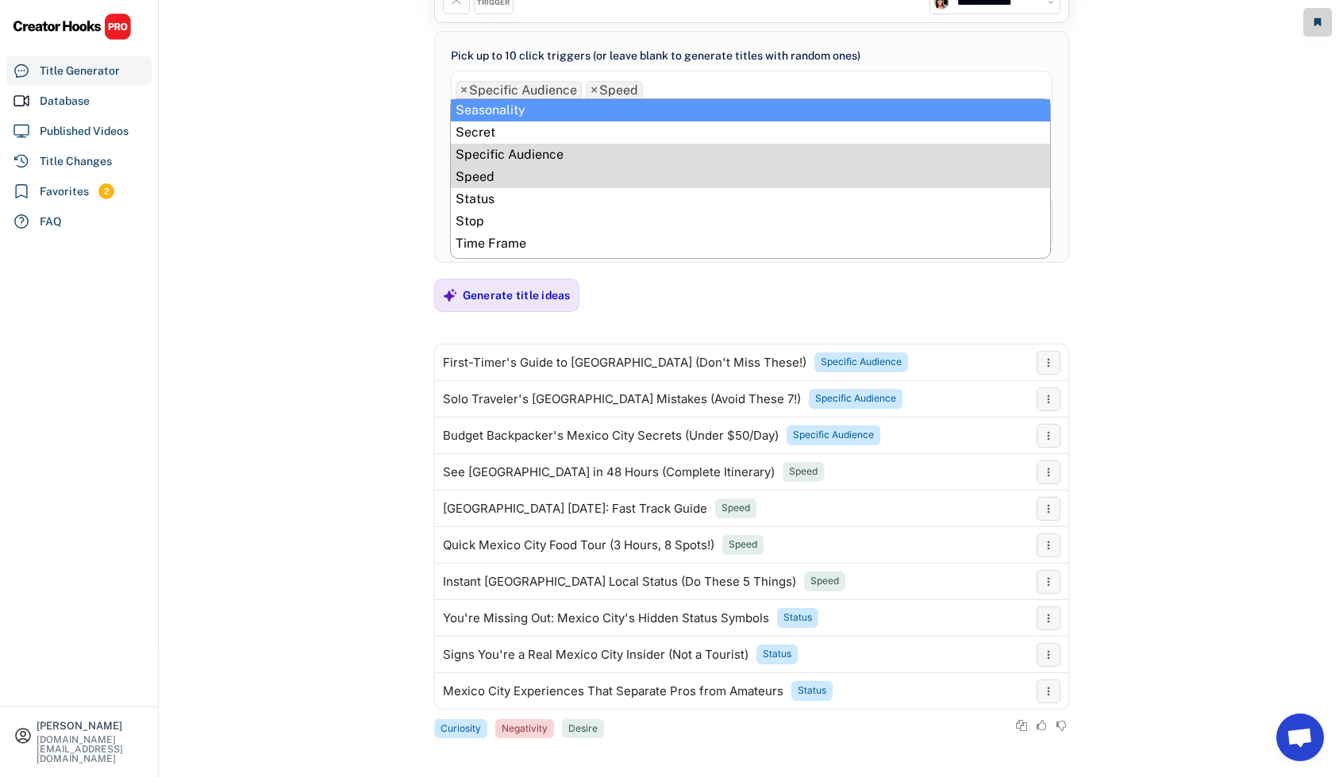
click at [591, 90] on span "×" at bounding box center [594, 90] width 7 height 13
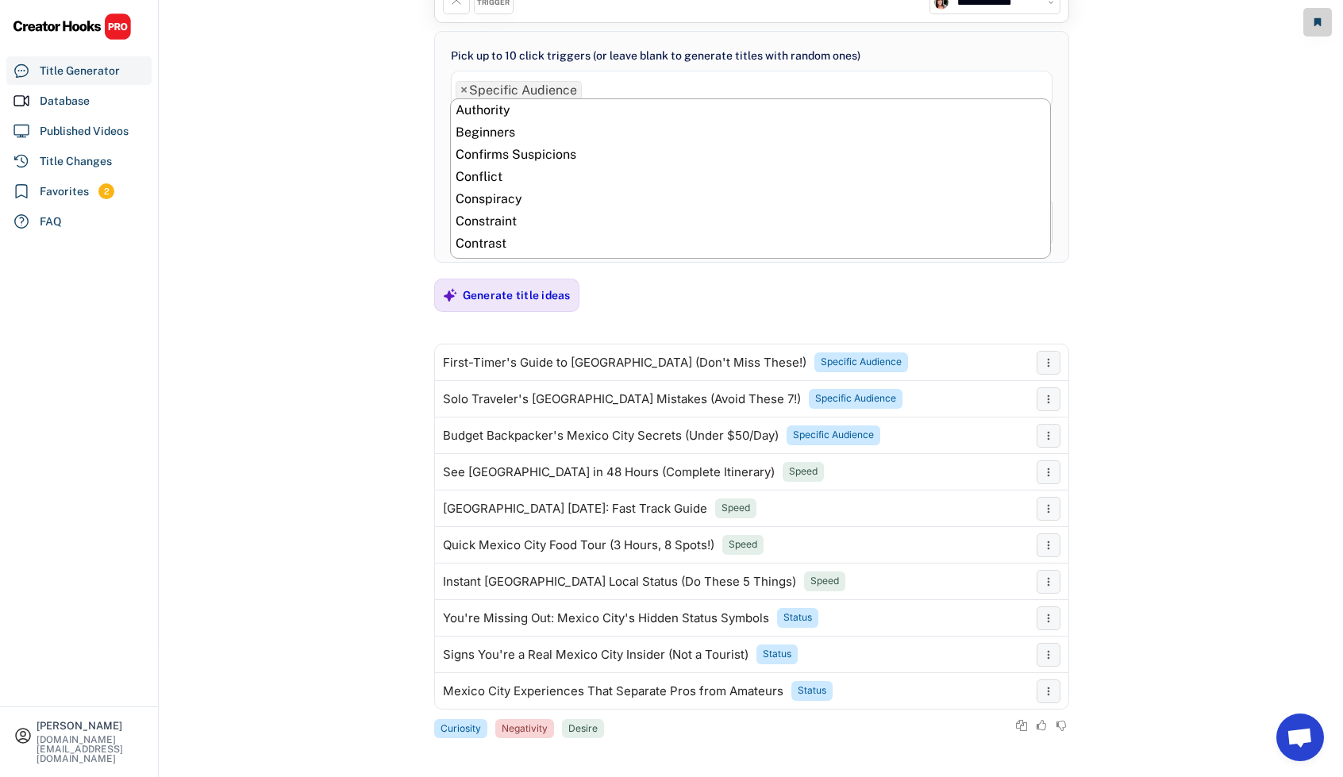
scroll to position [667, 0]
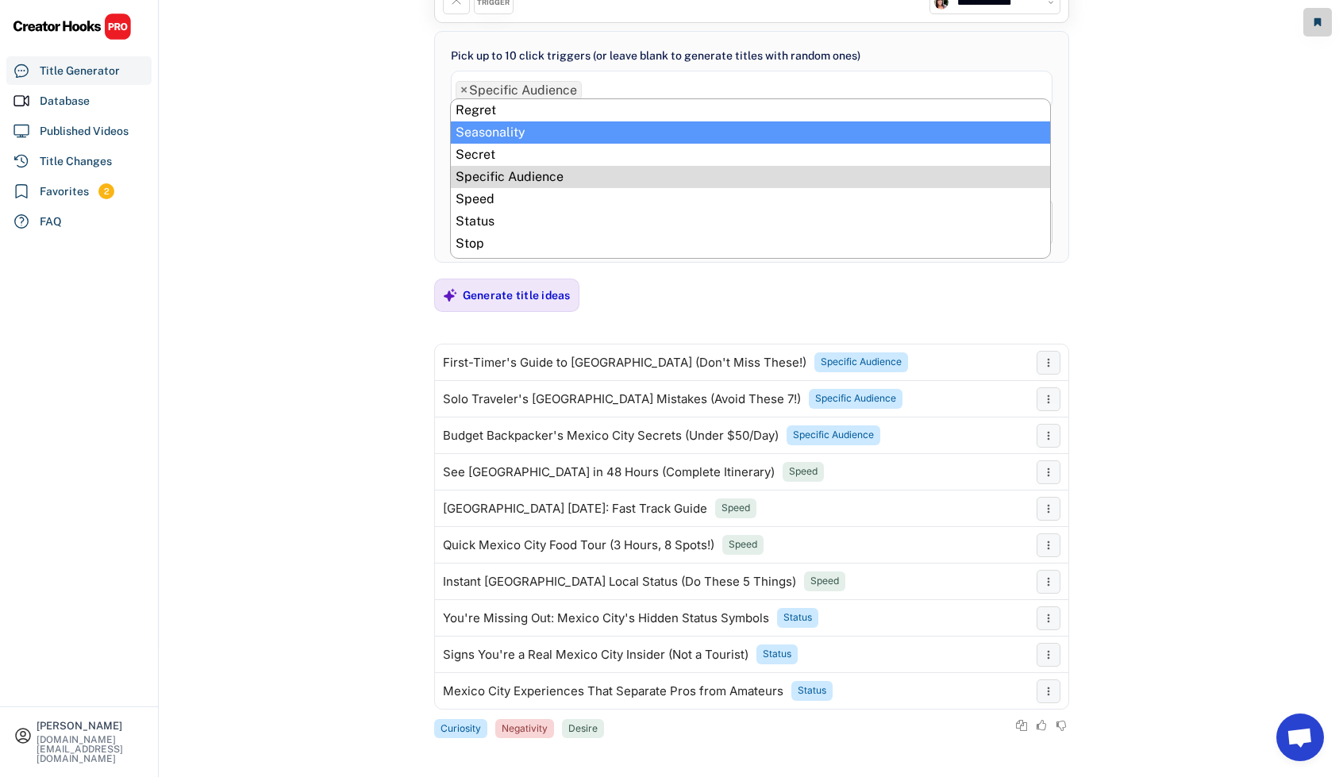
click at [462, 87] on span "×" at bounding box center [463, 90] width 7 height 13
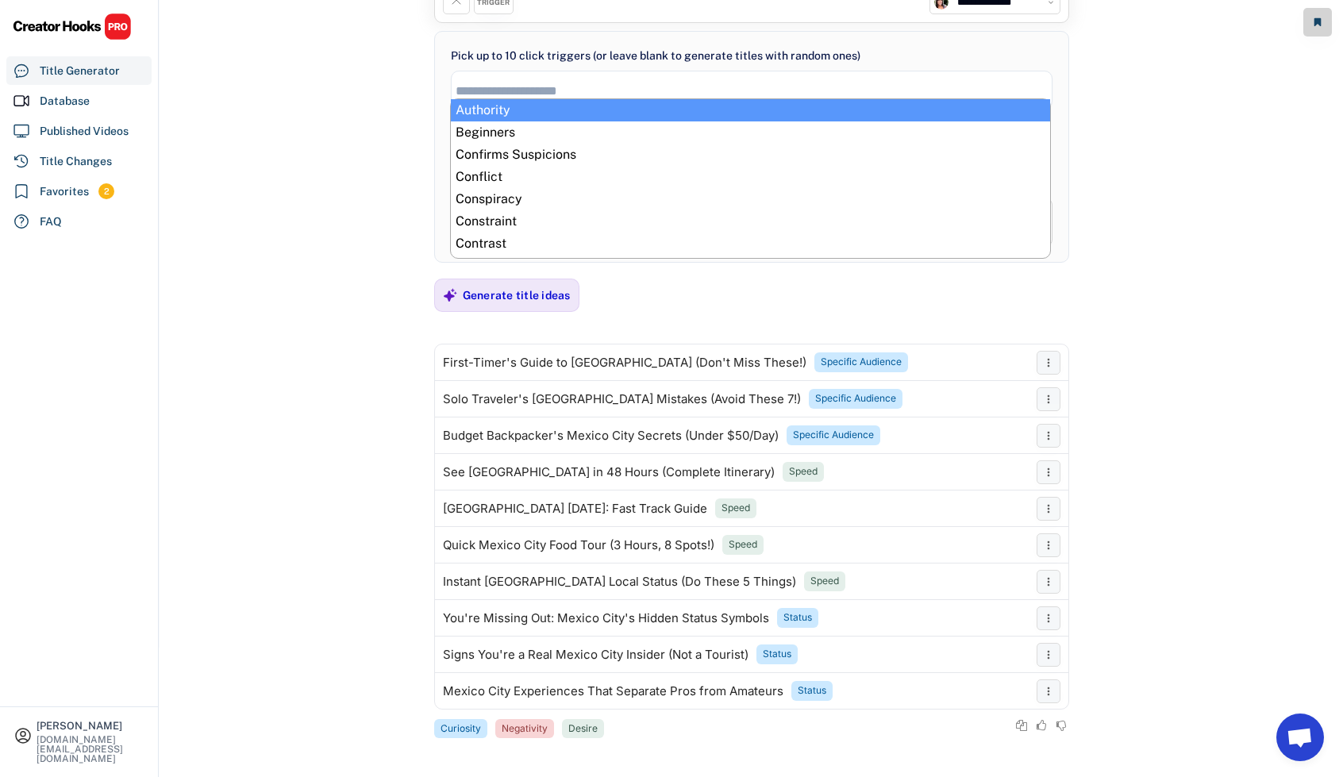
click at [492, 88] on input "search" at bounding box center [756, 90] width 601 height 13
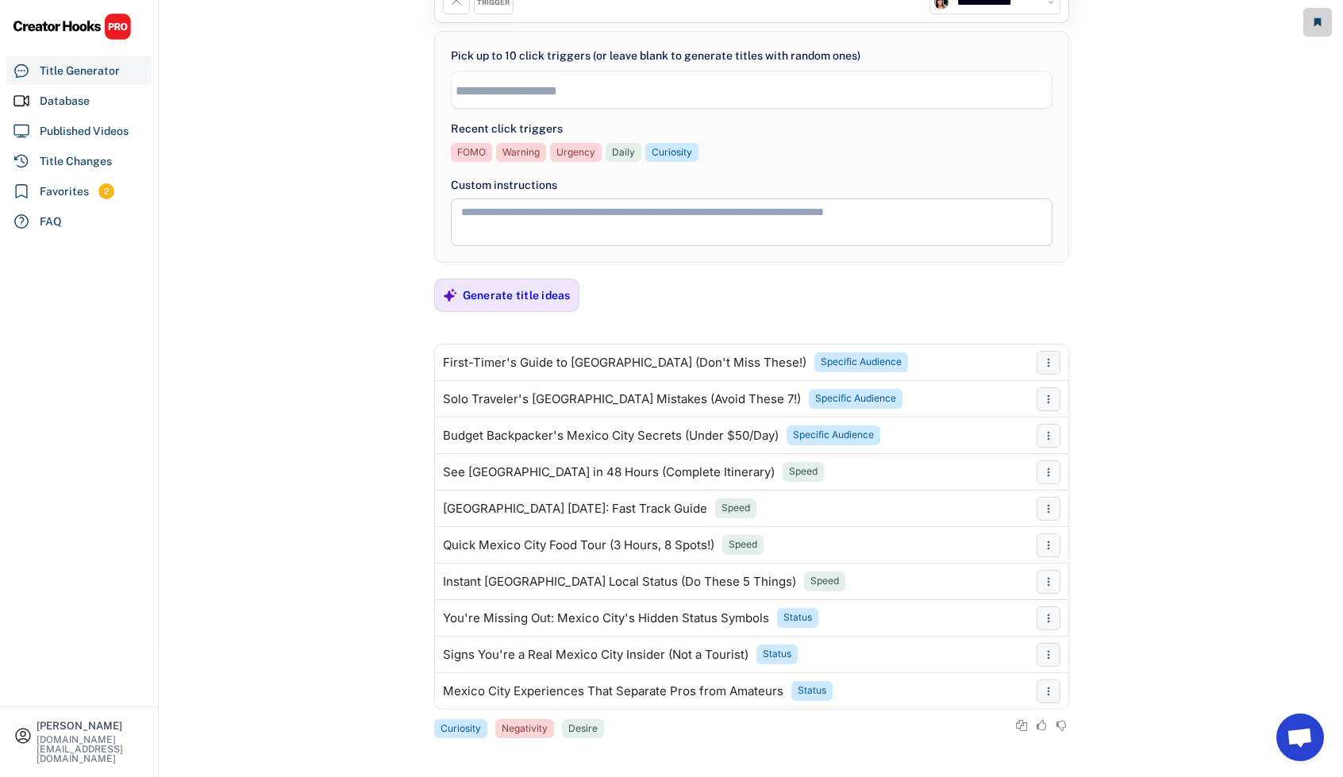
click at [516, 94] on input "search" at bounding box center [756, 90] width 601 height 13
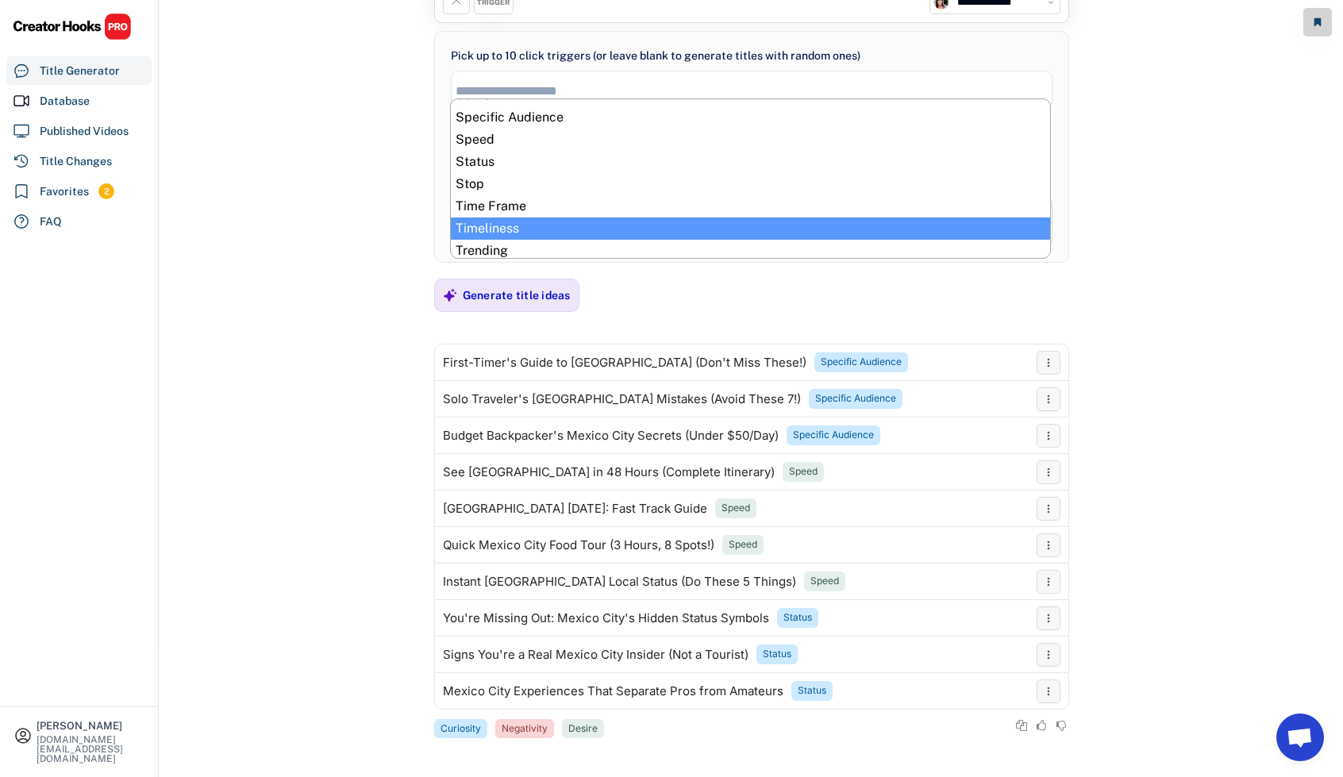
scroll to position [715, 0]
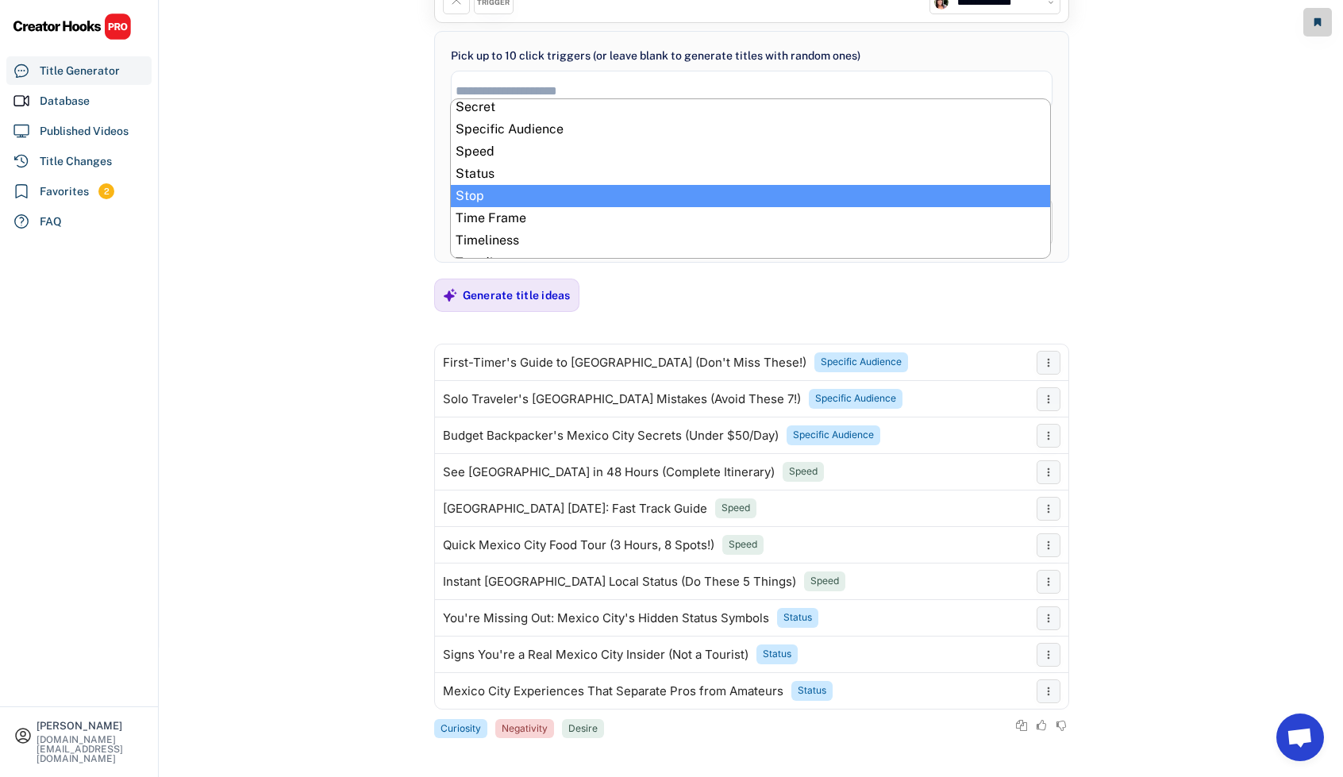
select select "**********"
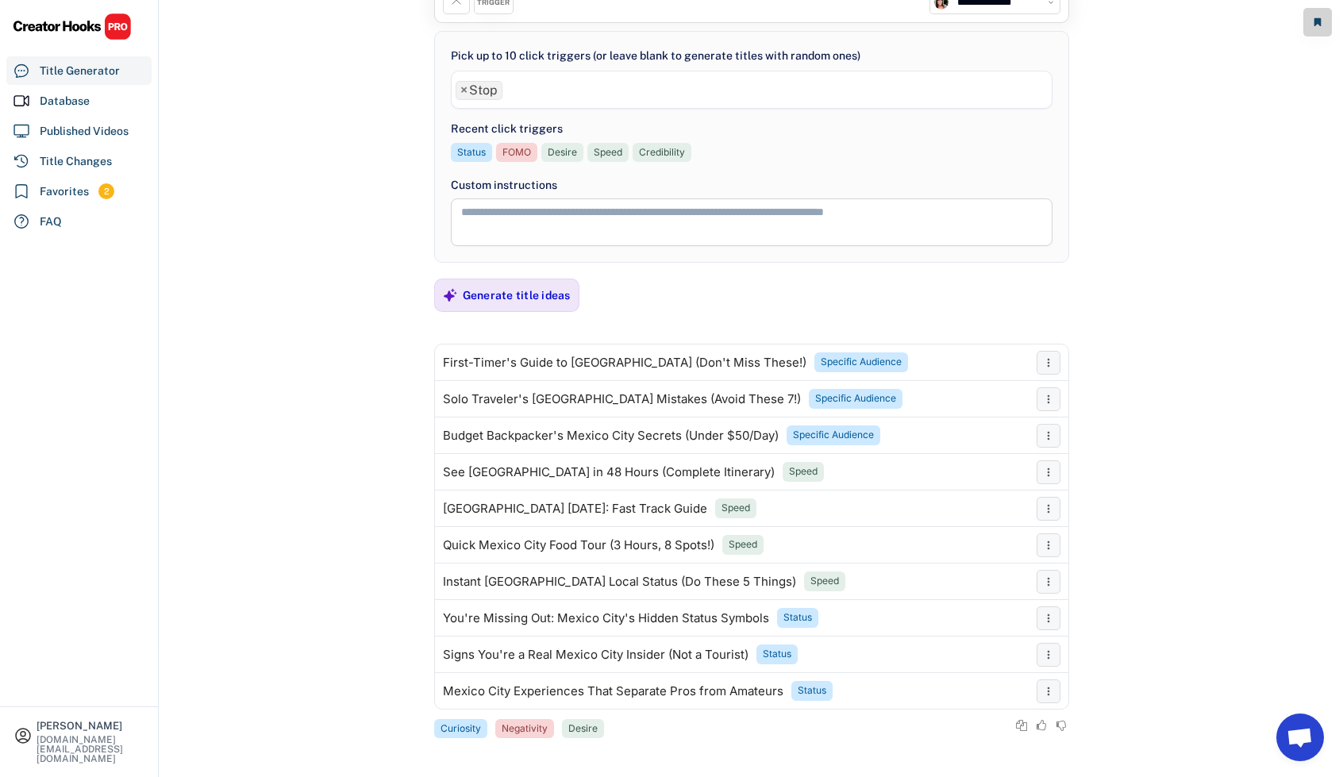
click at [549, 87] on ul "× Stop" at bounding box center [752, 88] width 600 height 23
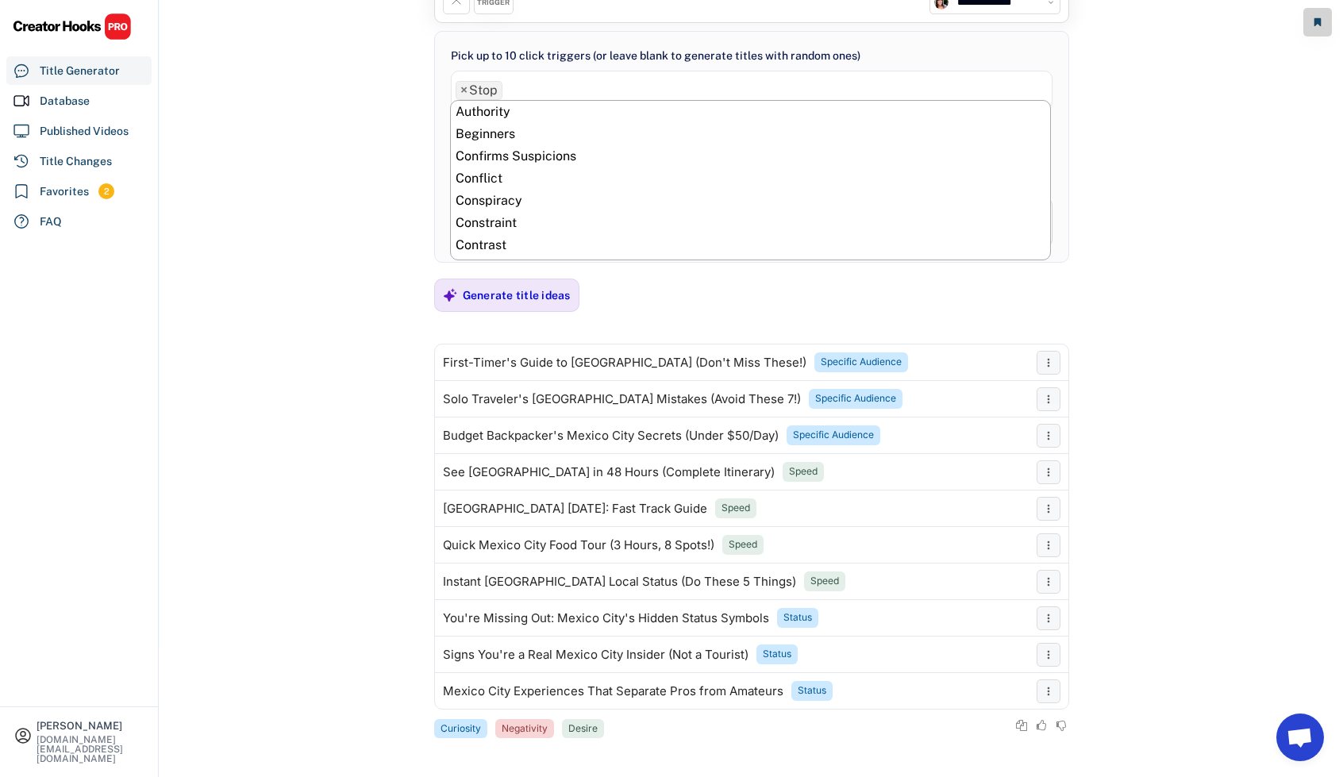
scroll to position [778, 0]
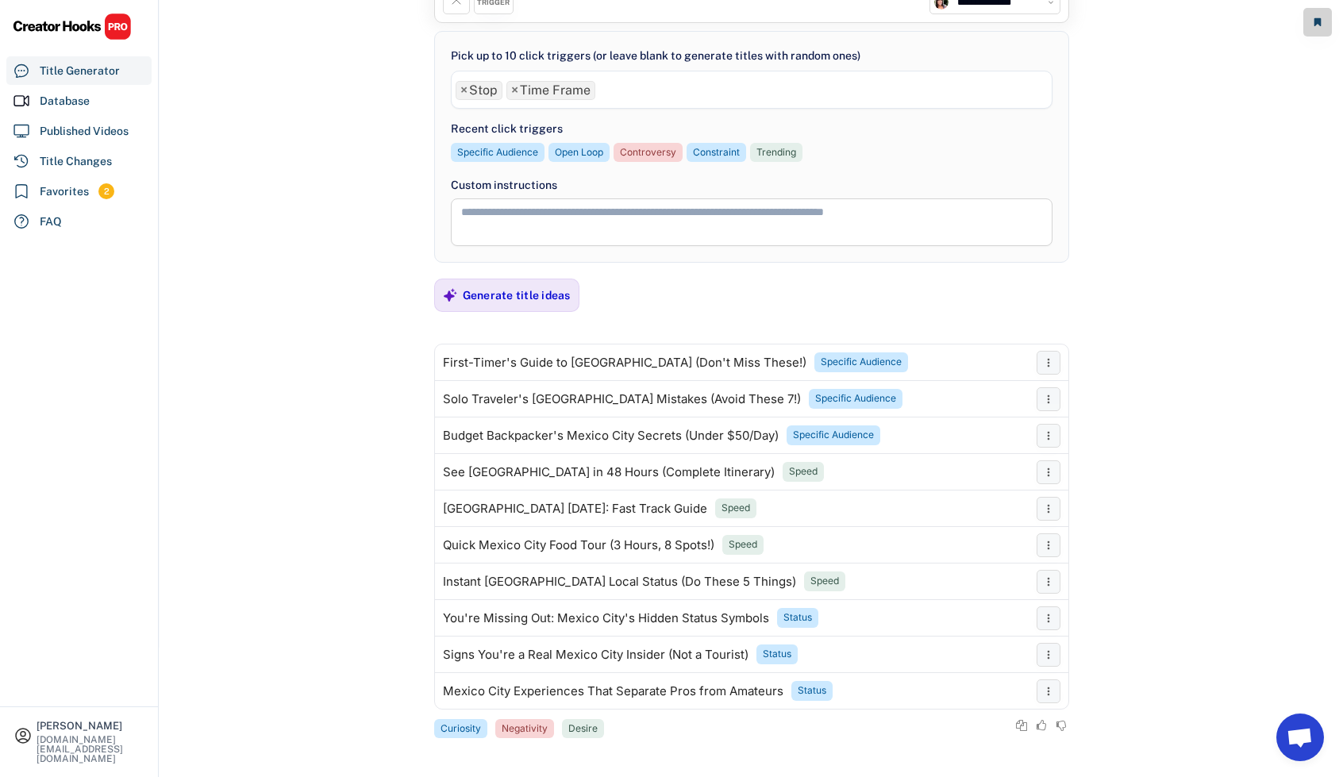
click at [618, 95] on ul "× Stop × Time Frame" at bounding box center [752, 88] width 600 height 23
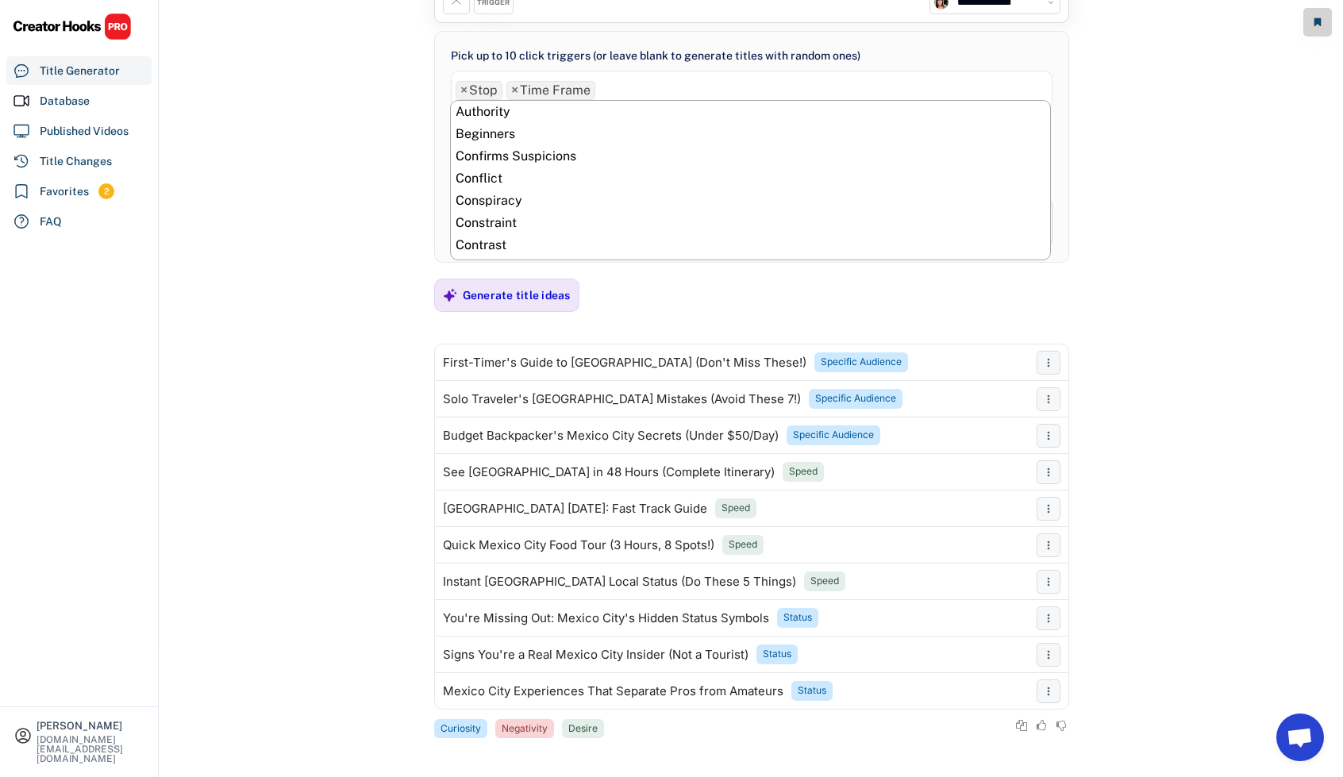
scroll to position [800, 0]
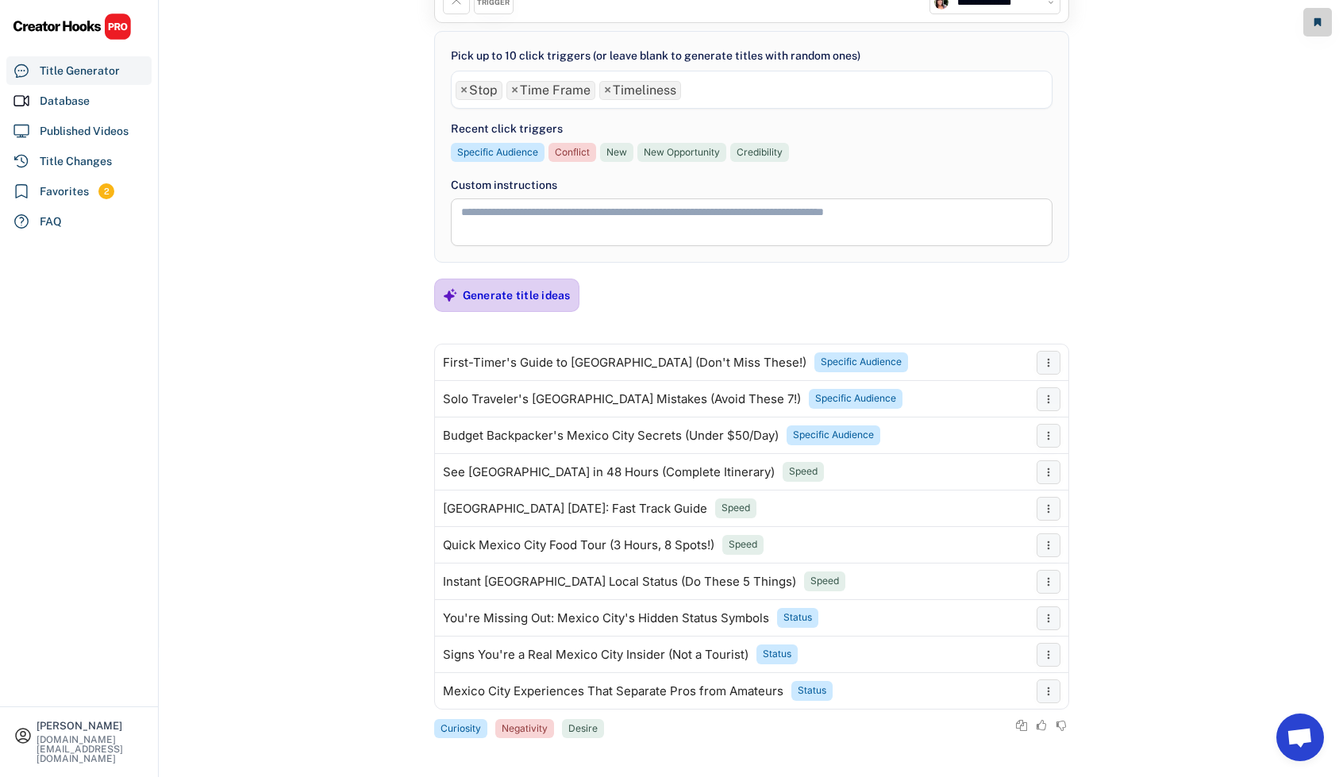
click at [507, 289] on div "Generate title ideas" at bounding box center [517, 295] width 108 height 14
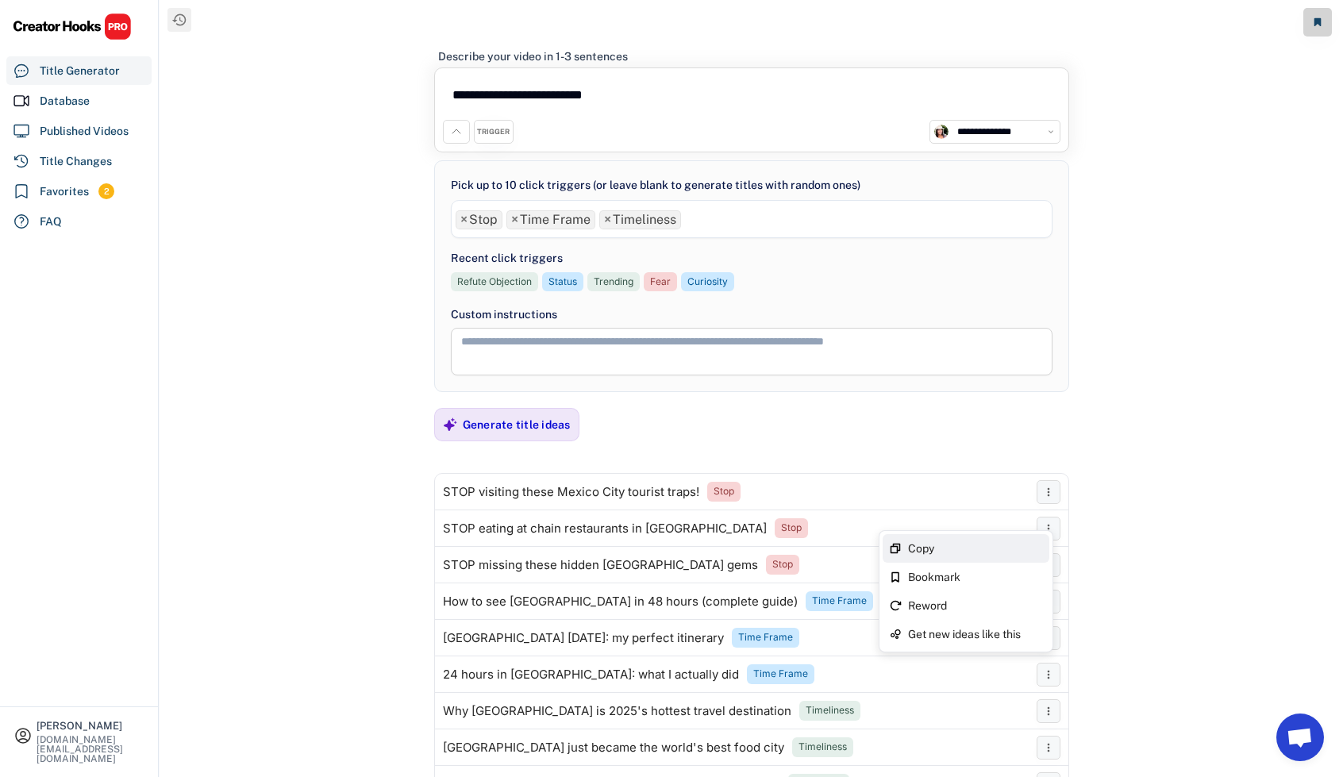
click at [1028, 541] on div "Copy" at bounding box center [966, 548] width 167 height 29
click at [604, 218] on span "×" at bounding box center [607, 220] width 7 height 13
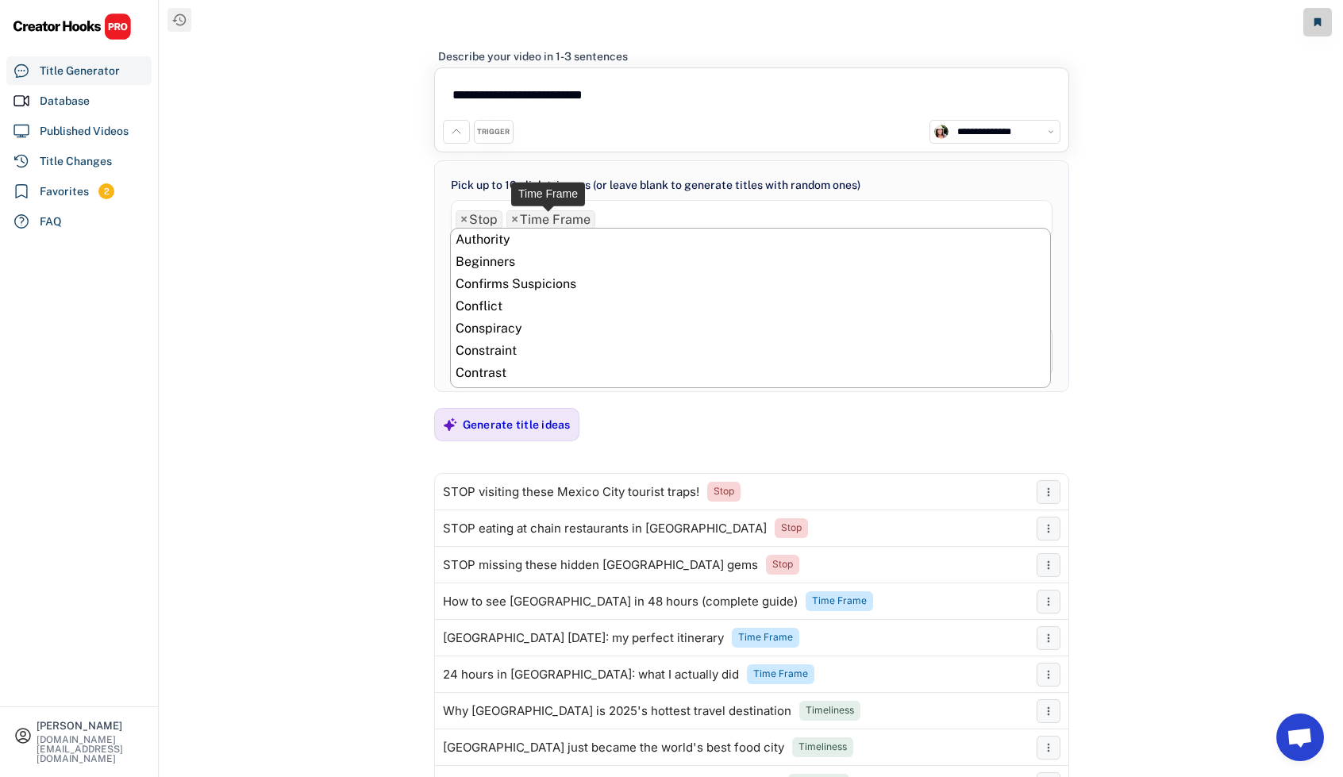
scroll to position [756, 0]
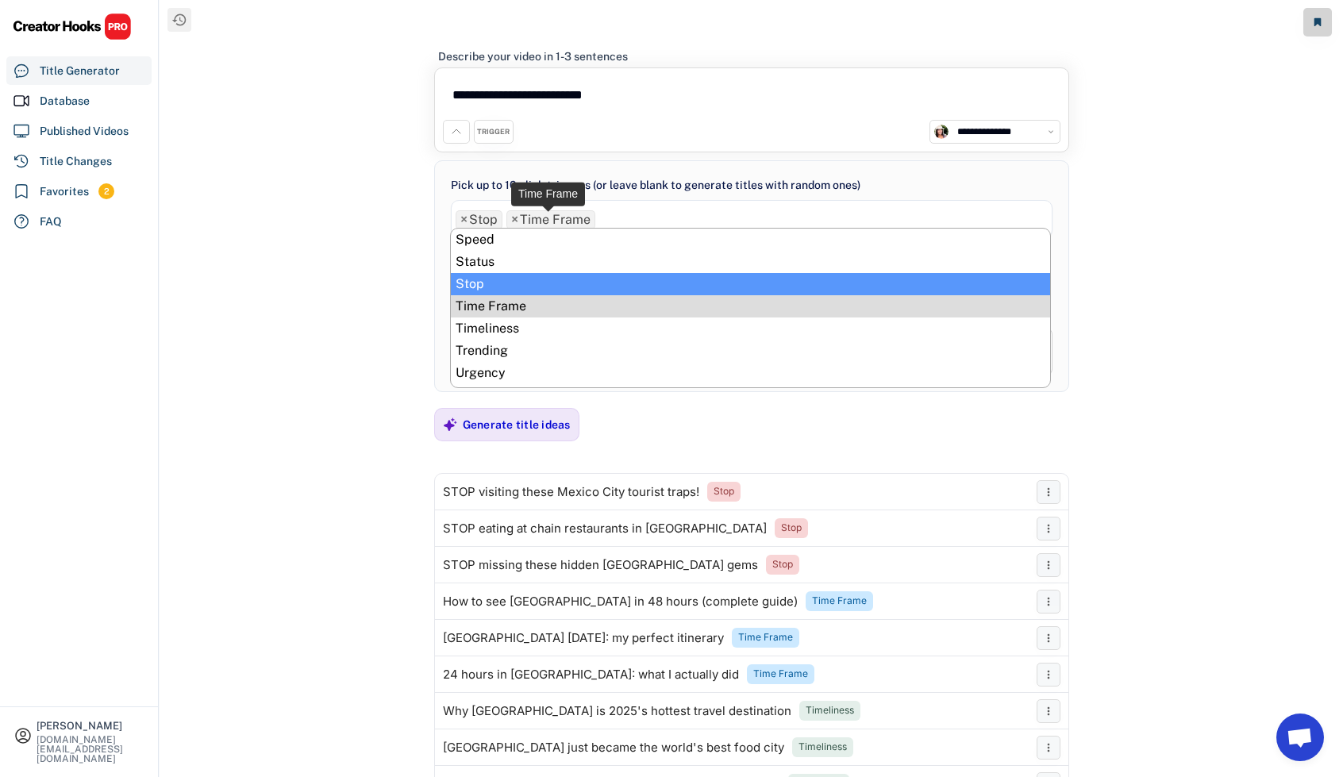
click at [511, 218] on span "×" at bounding box center [514, 220] width 7 height 13
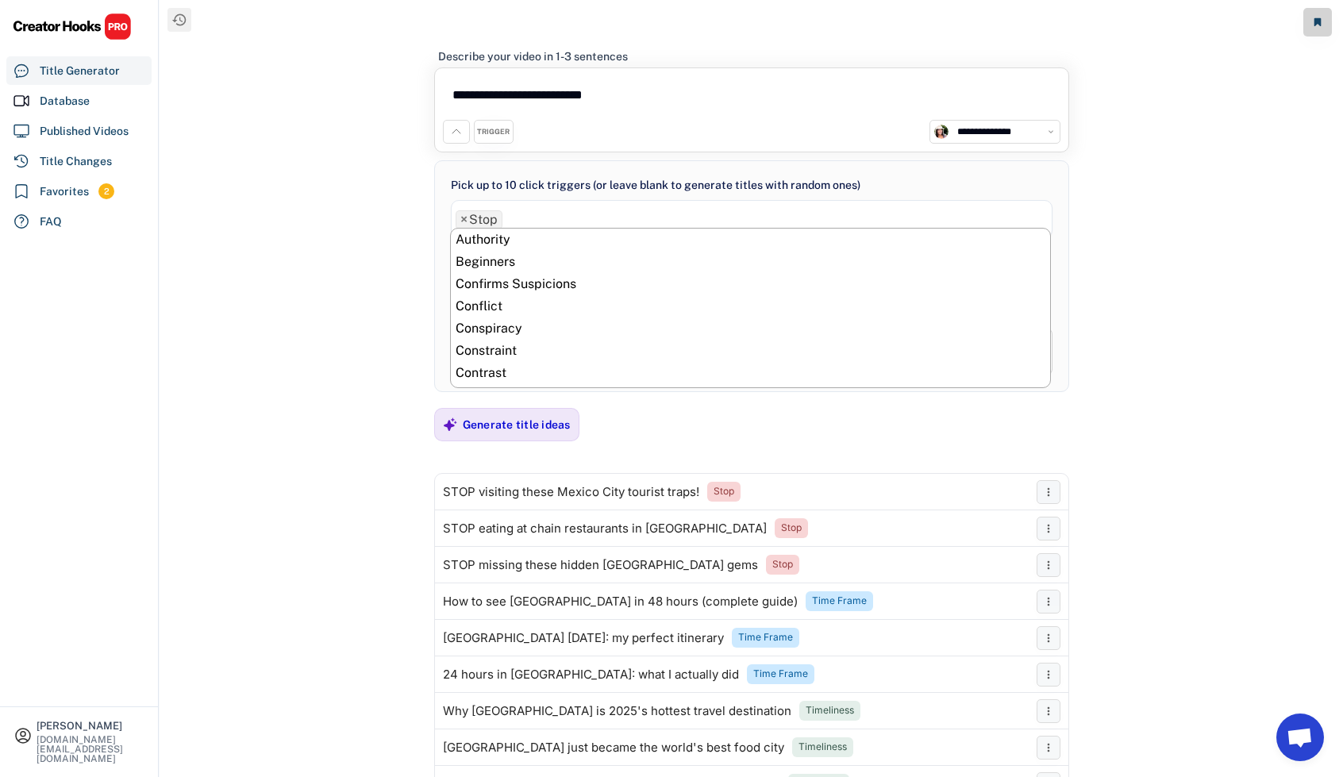
scroll to position [778, 0]
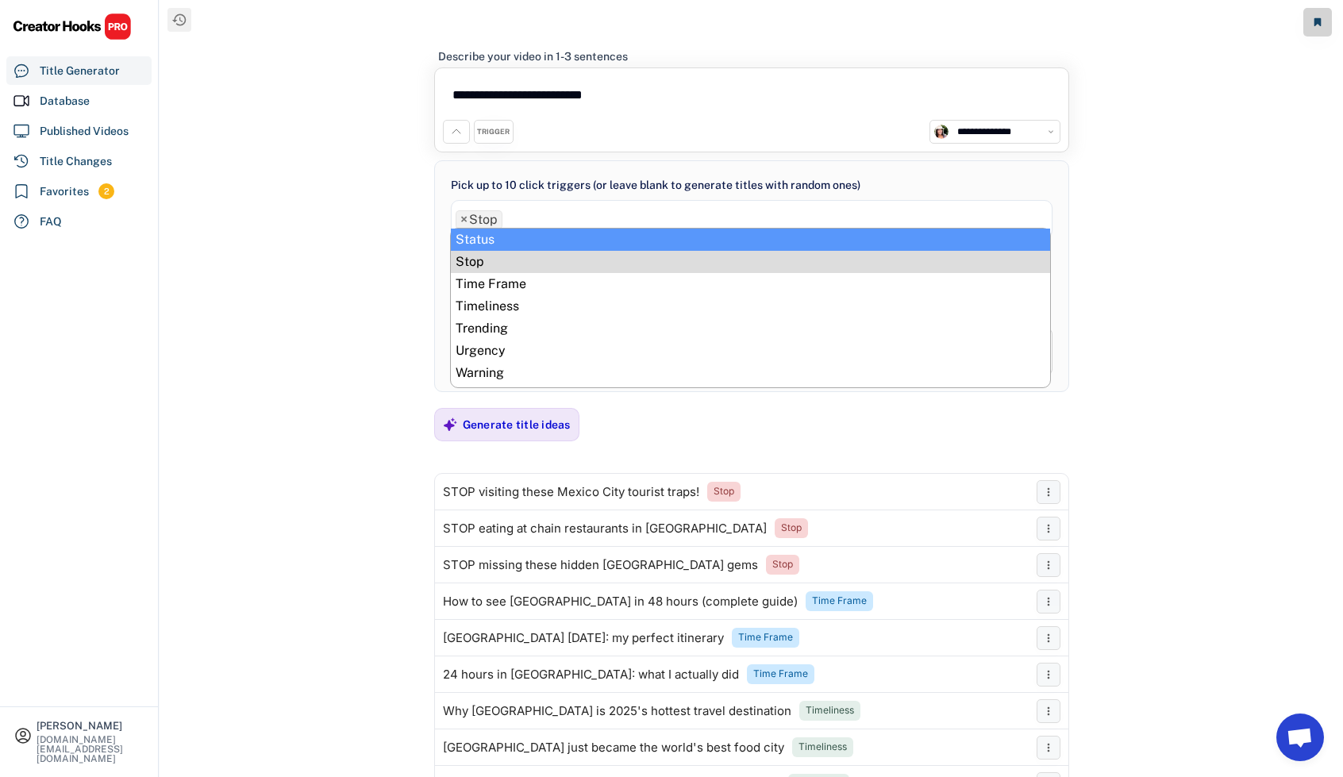
click at [463, 218] on span "×" at bounding box center [463, 220] width 7 height 13
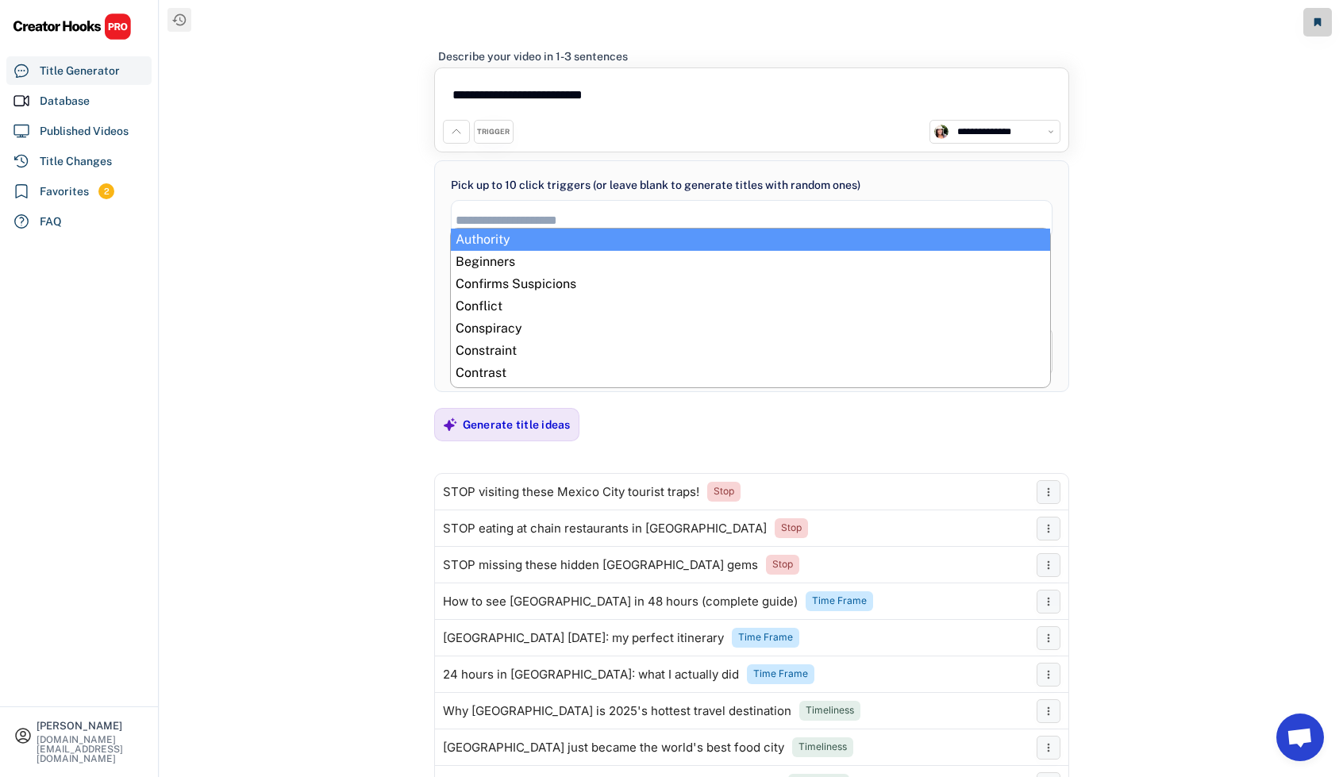
click at [491, 214] on input "search" at bounding box center [756, 220] width 601 height 13
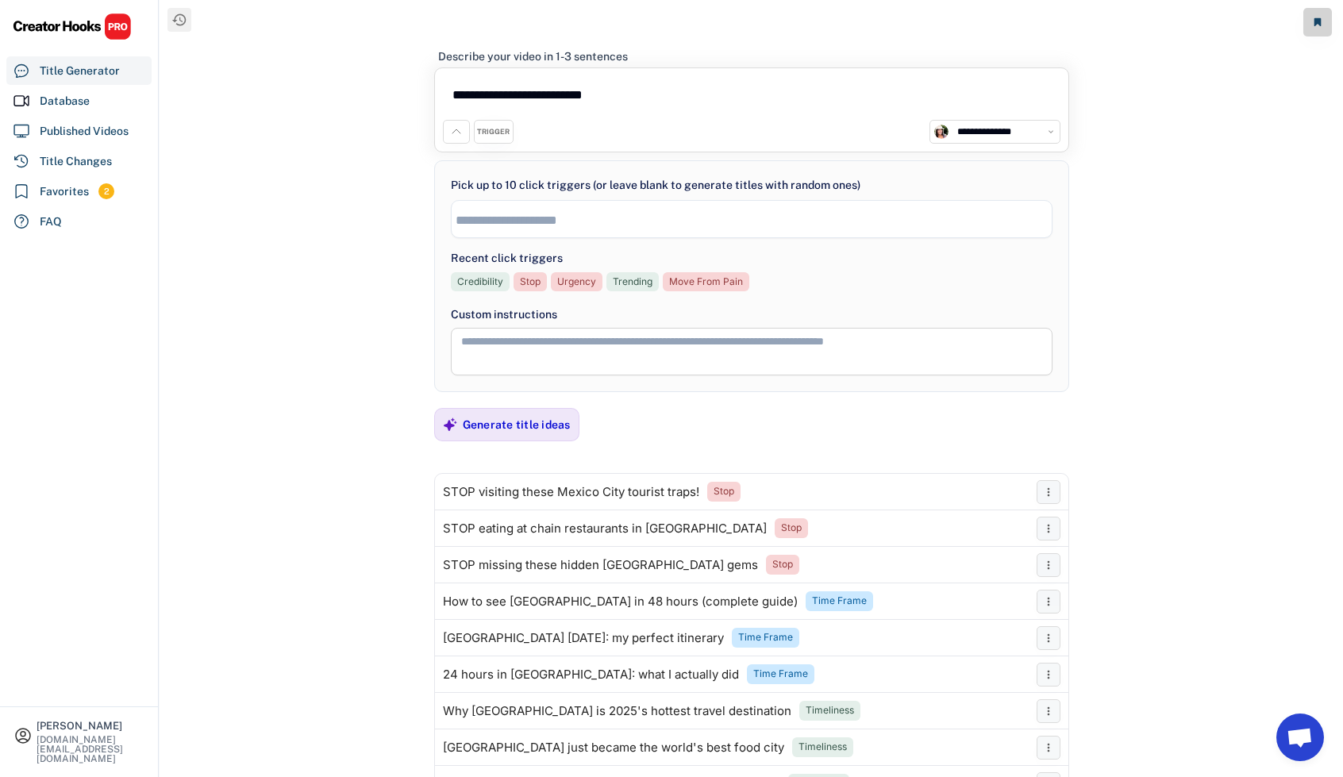
click at [564, 220] on input "search" at bounding box center [756, 220] width 601 height 13
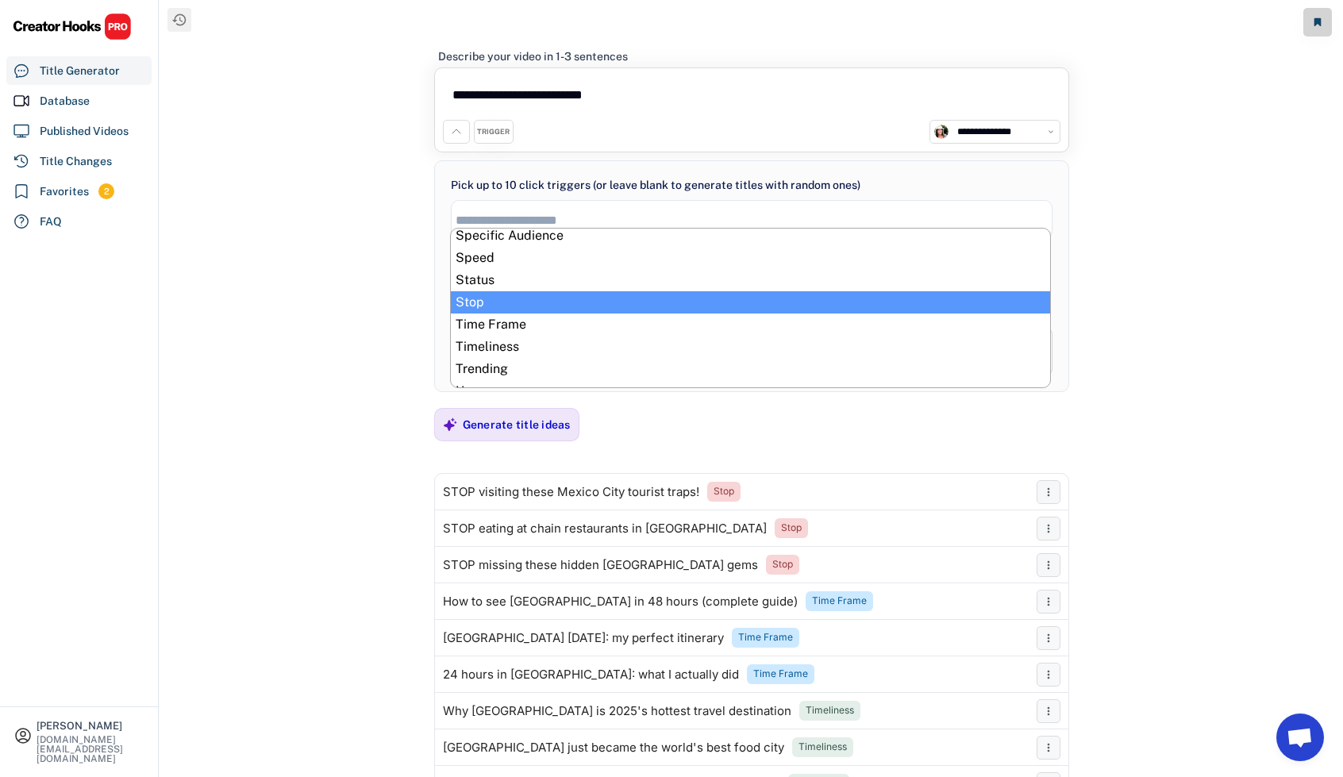
scroll to position [794, 0]
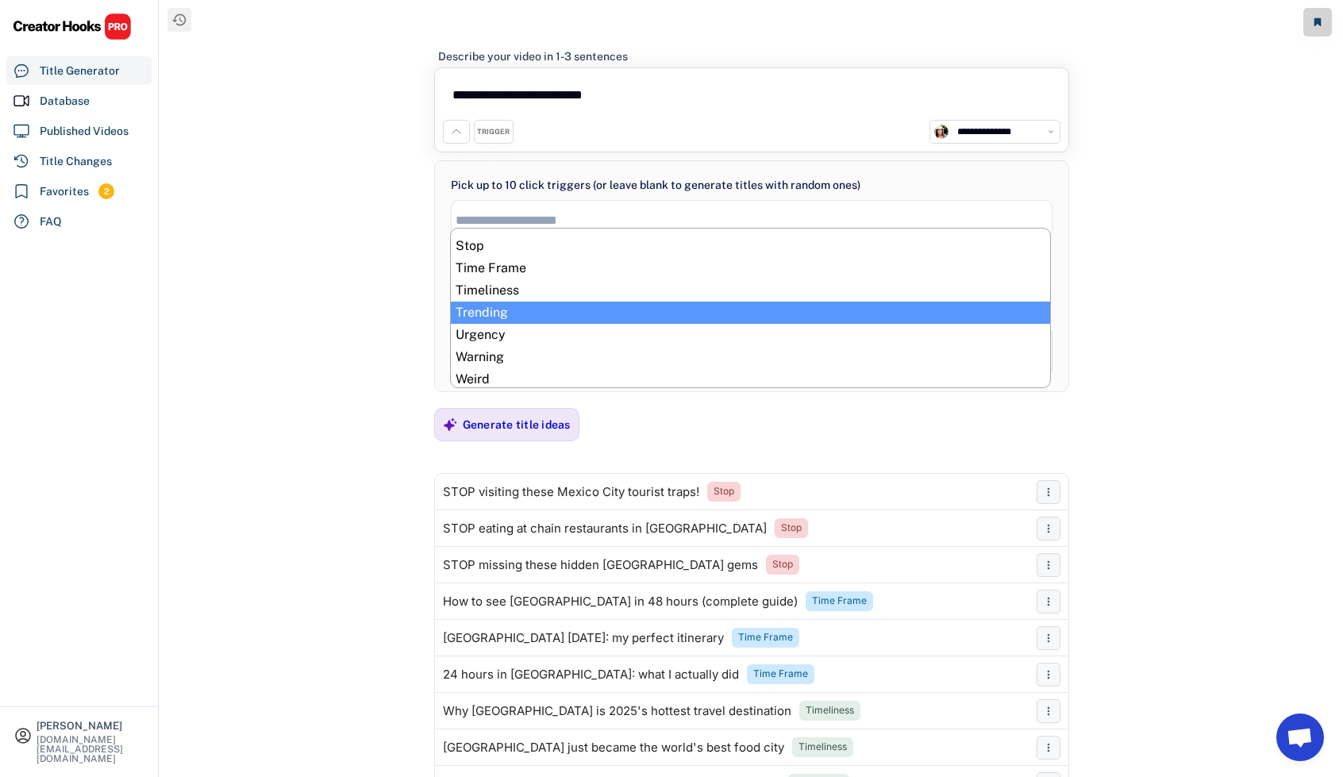
select select "**********"
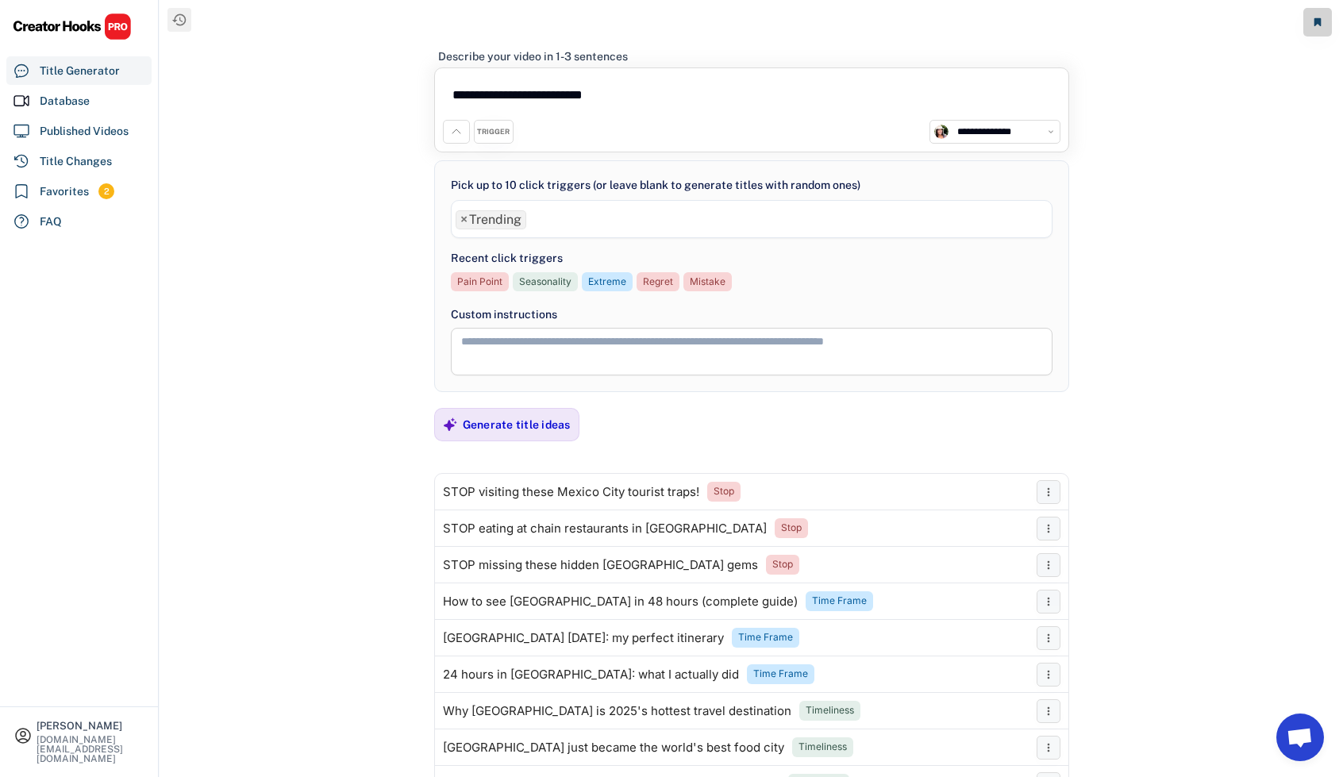
click at [603, 214] on ul "× Trending" at bounding box center [752, 217] width 600 height 23
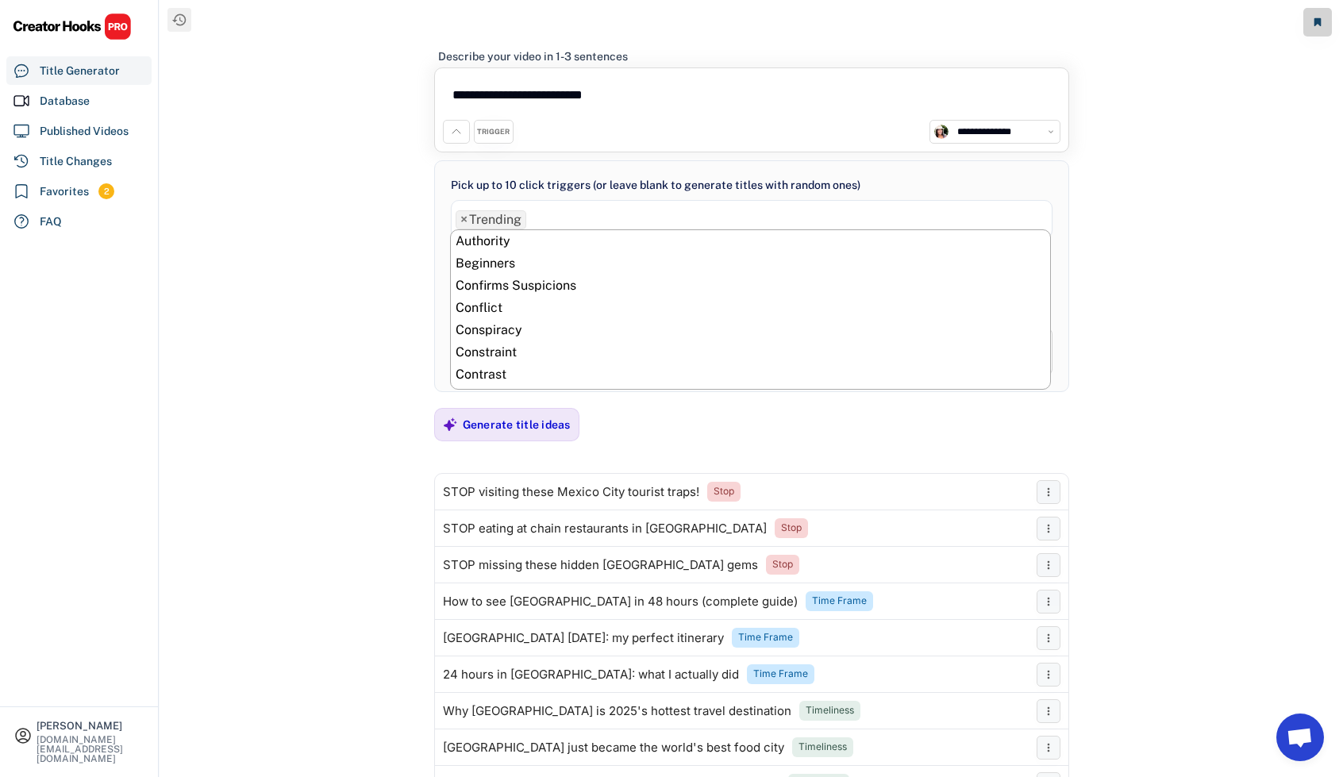
scroll to position [819, 0]
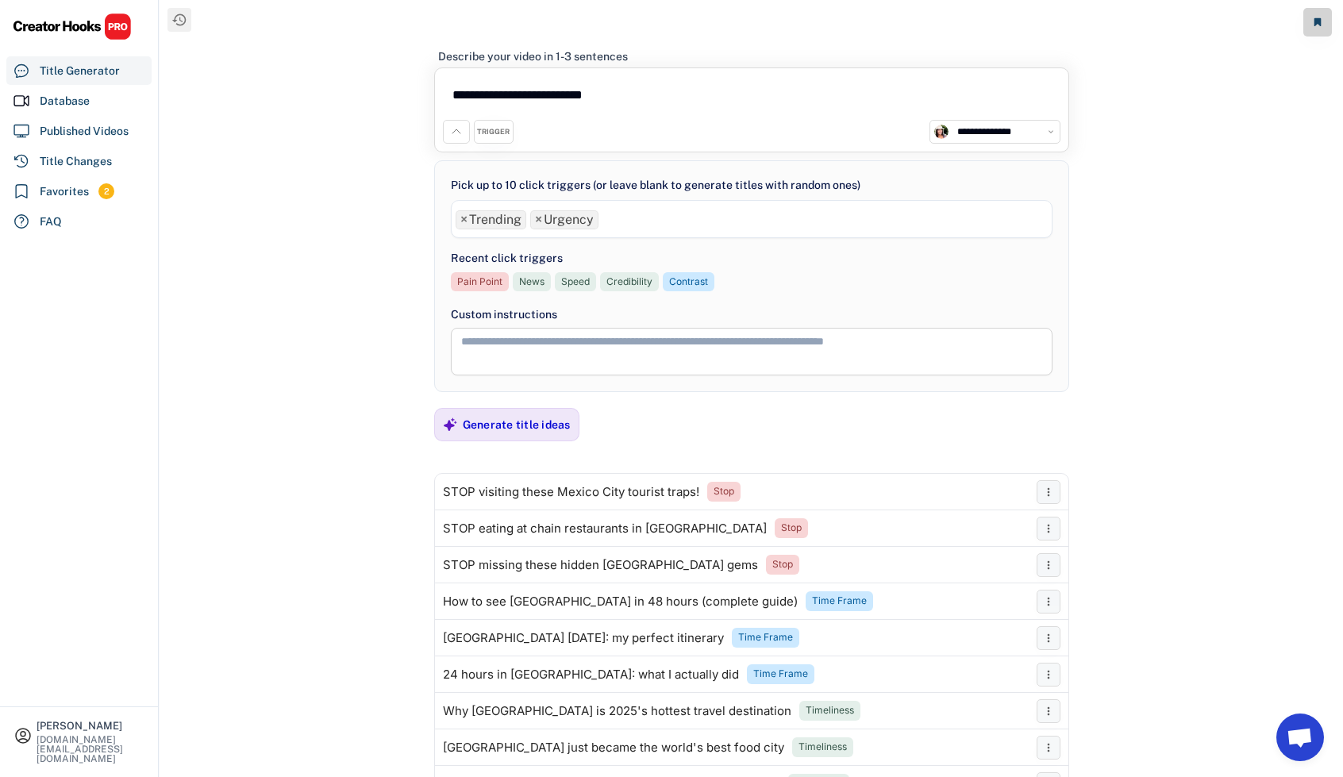
click at [634, 222] on ul "× Trending × Urgency" at bounding box center [752, 217] width 600 height 23
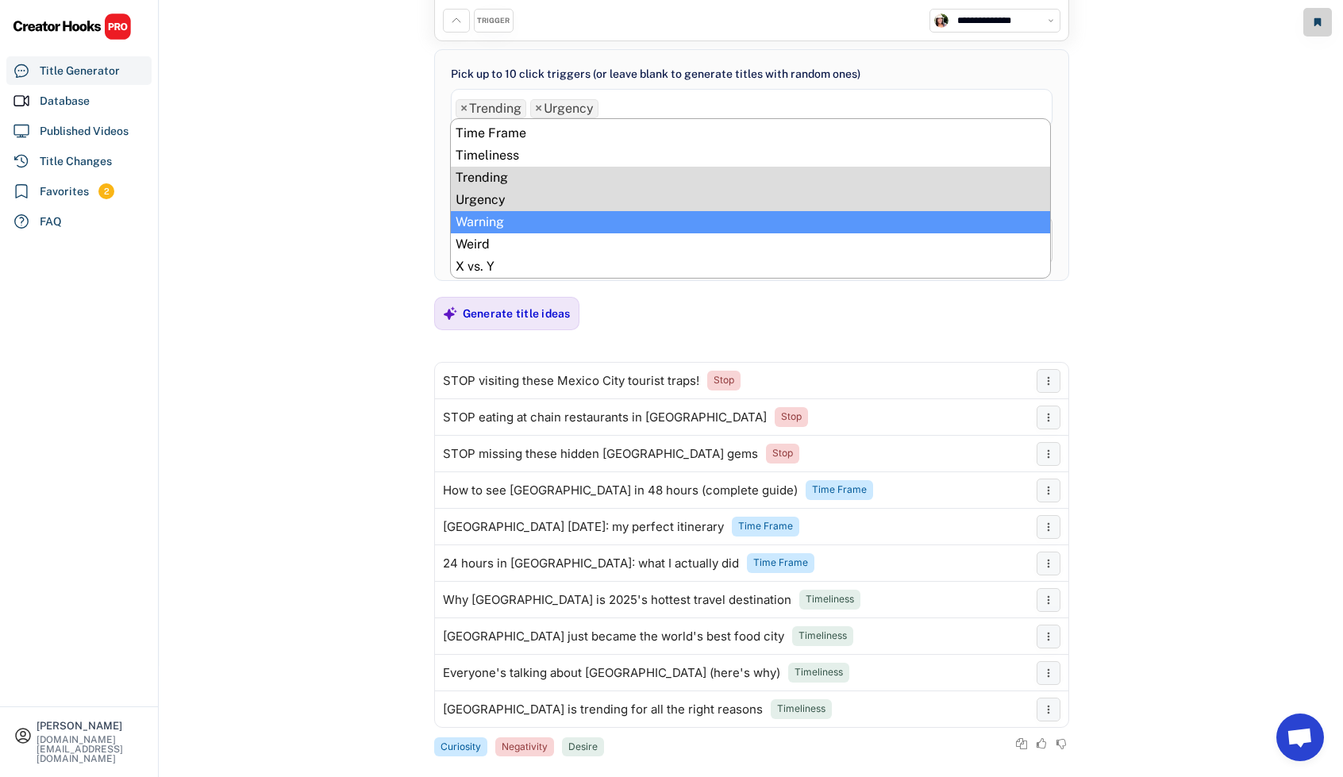
scroll to position [129, 0]
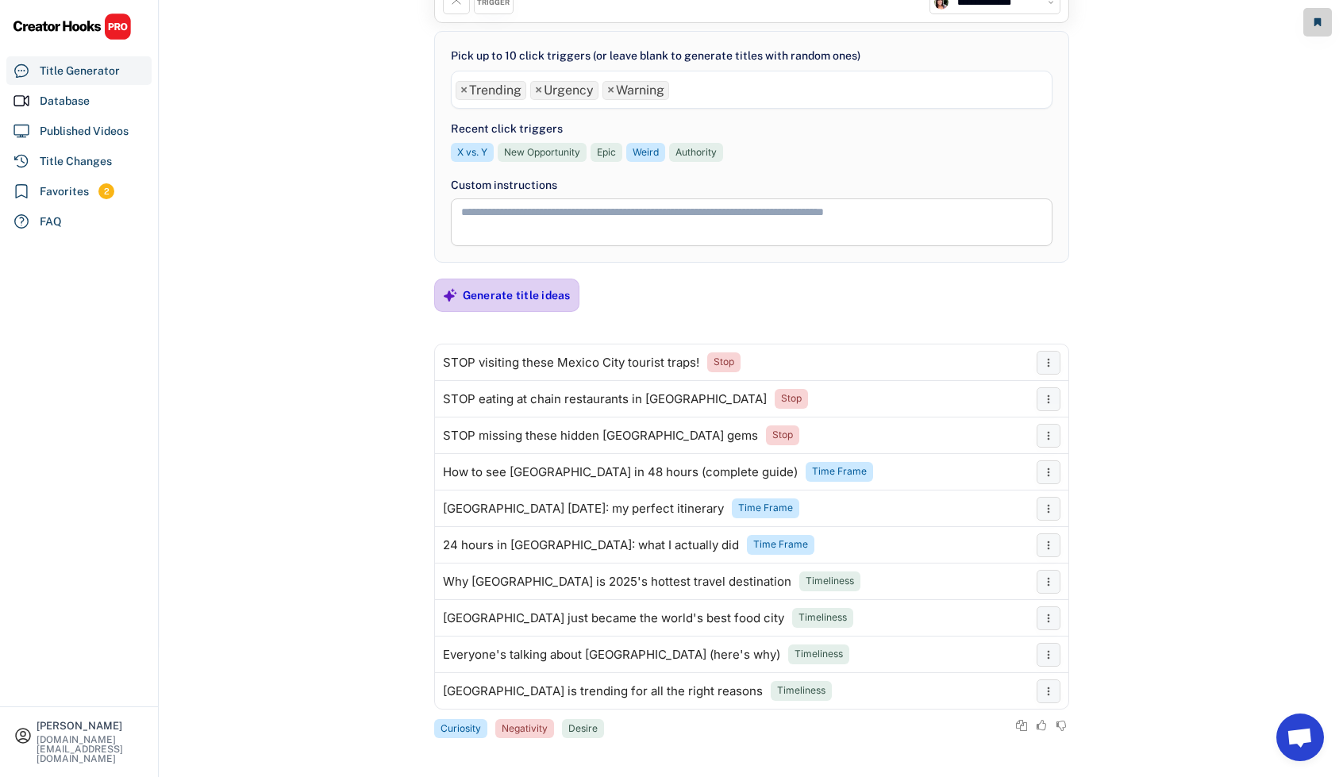
click at [513, 291] on div "Generate title ideas" at bounding box center [517, 295] width 108 height 14
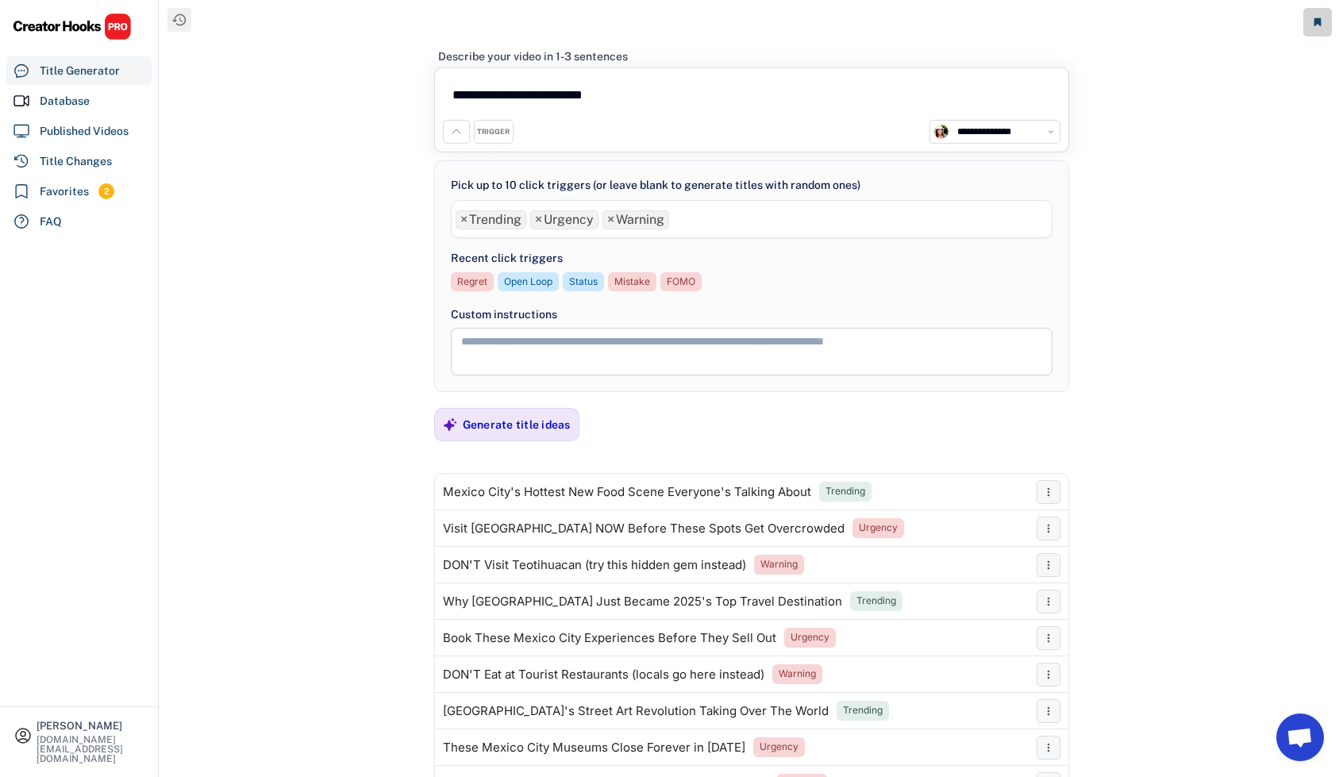
scroll to position [0, 0]
click at [680, 218] on input "search" at bounding box center [678, 216] width 10 height 13
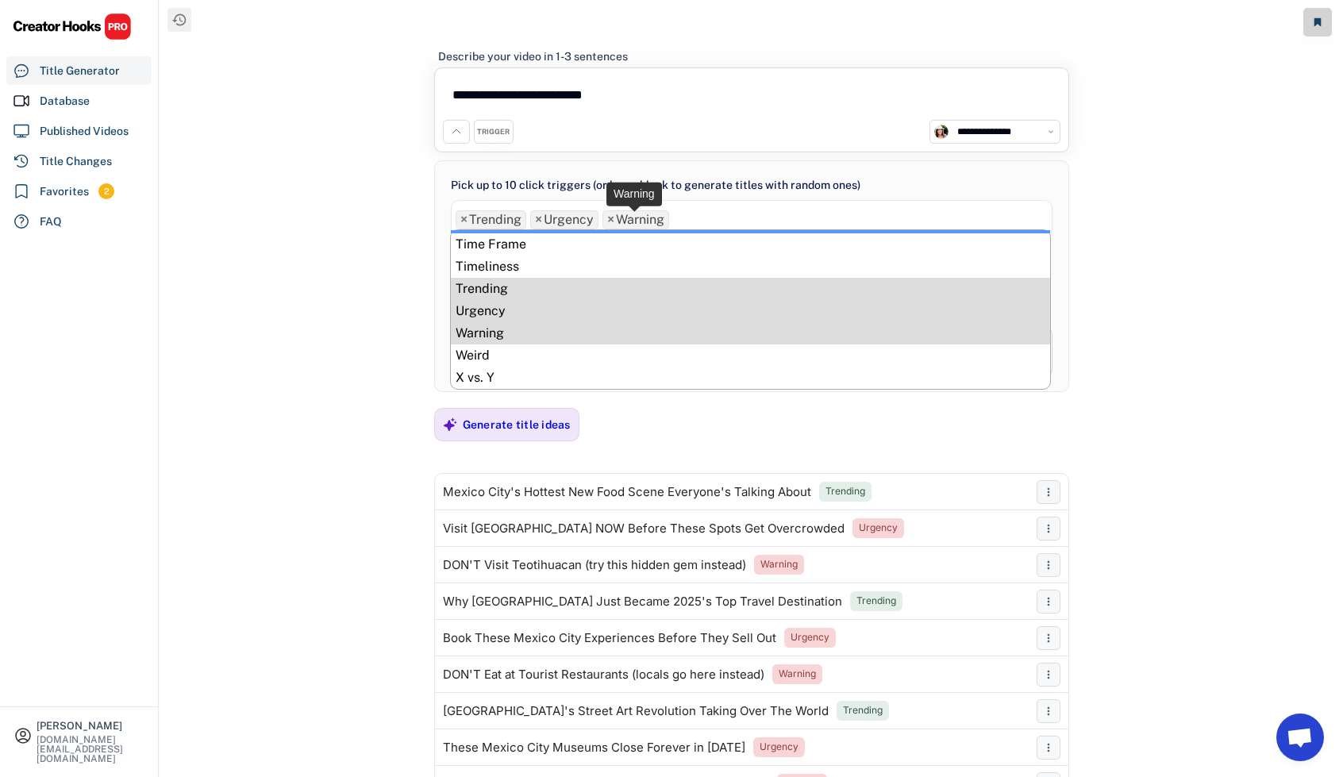
click at [611, 218] on span "×" at bounding box center [610, 220] width 7 height 13
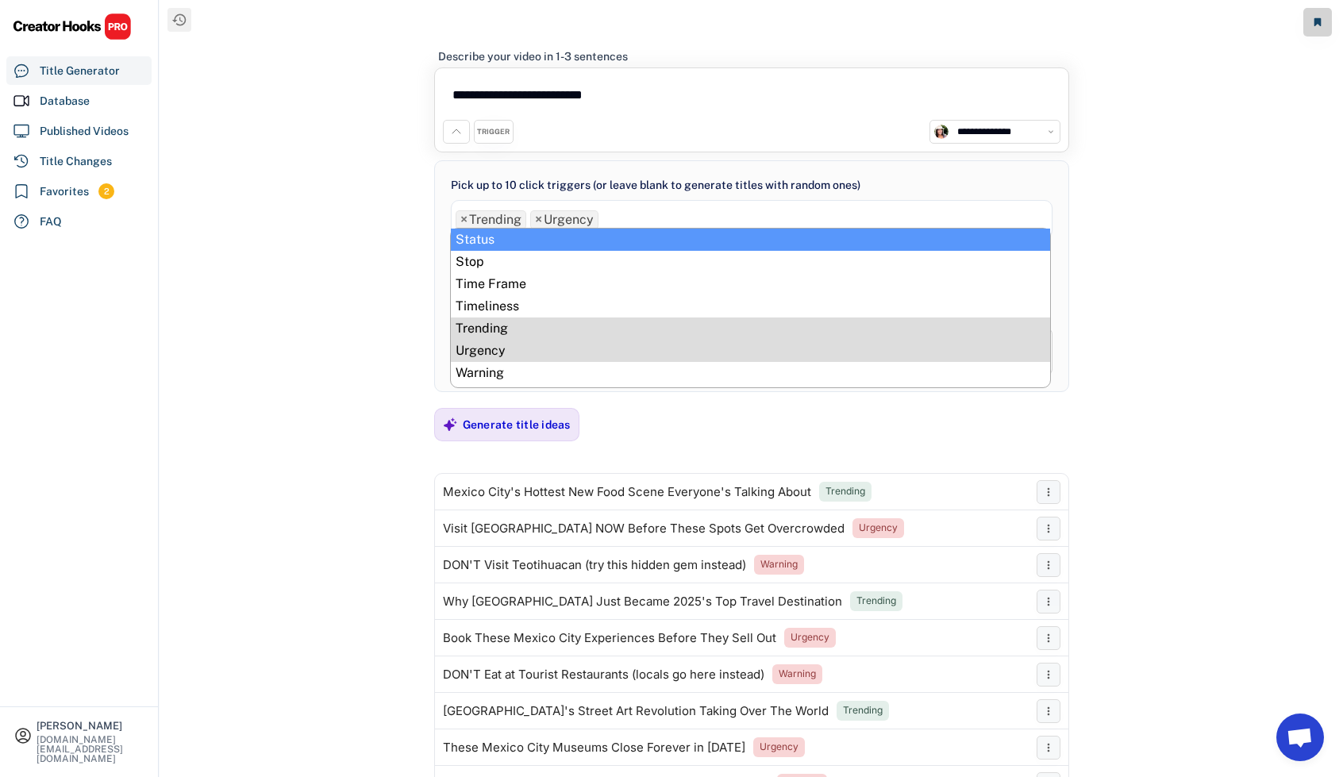
click at [536, 218] on span "×" at bounding box center [538, 220] width 7 height 13
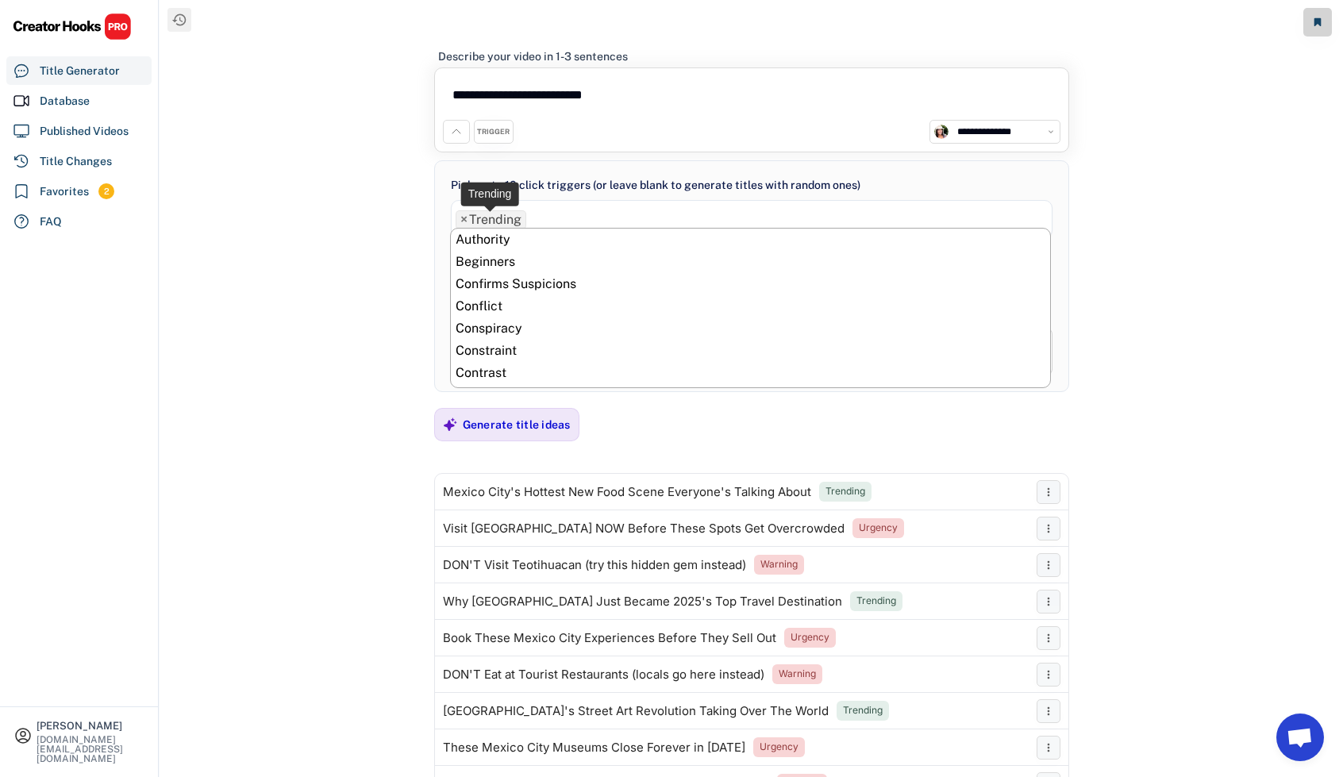
scroll to position [756, 0]
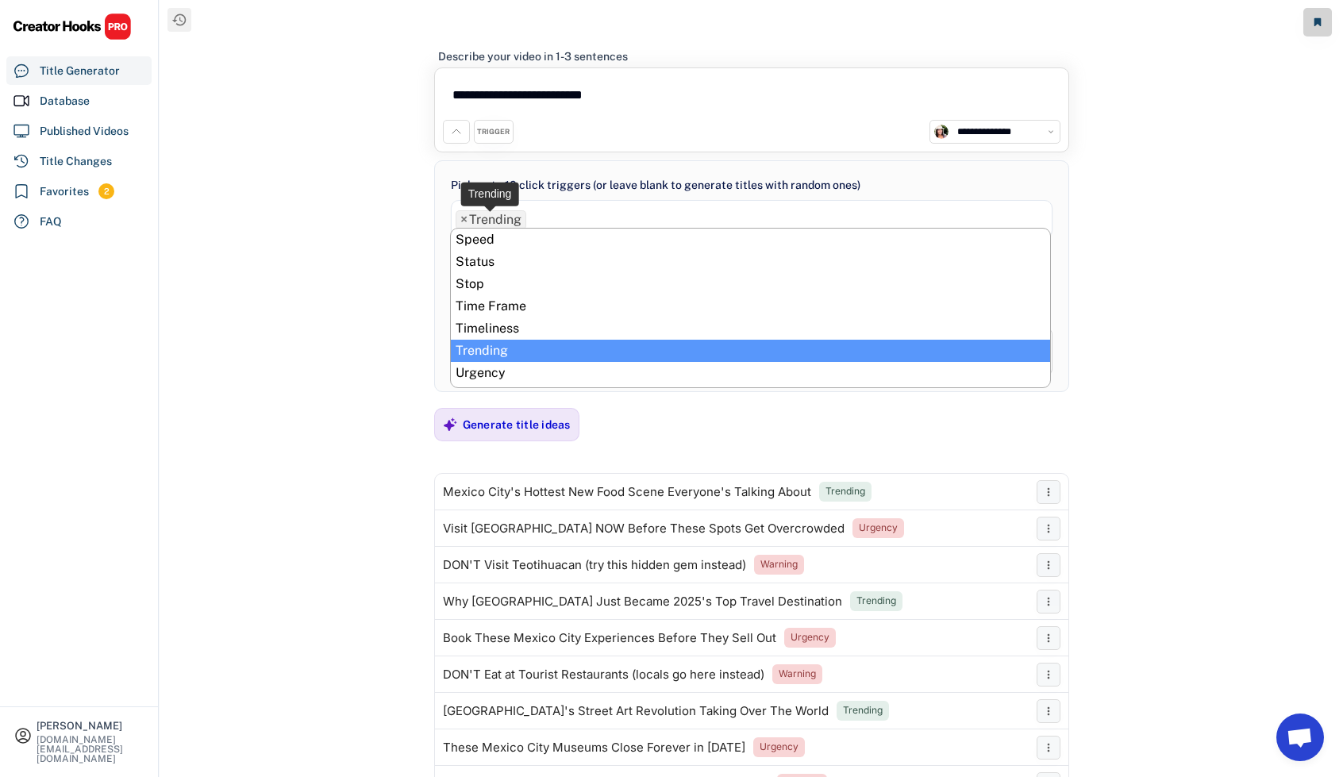
click at [460, 220] on span "×" at bounding box center [463, 220] width 7 height 13
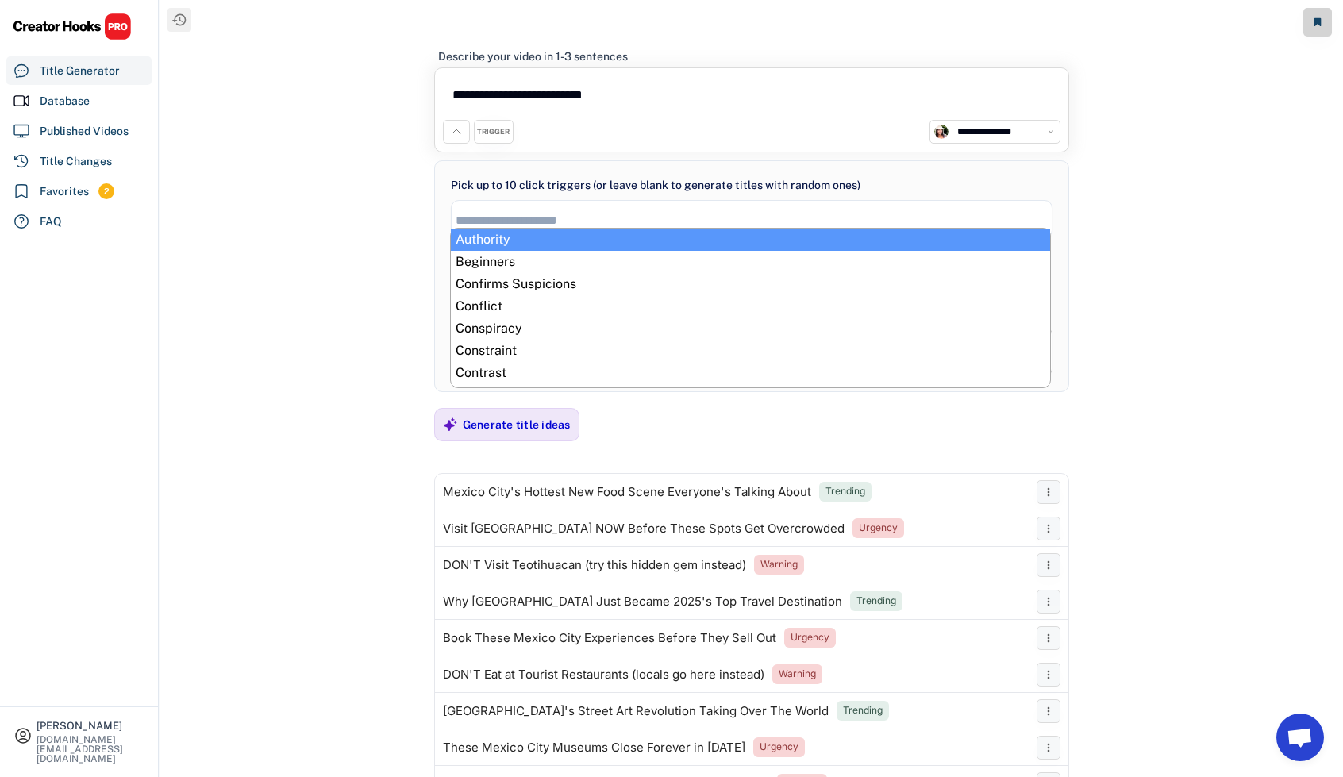
click at [505, 216] on input "search" at bounding box center [756, 220] width 601 height 13
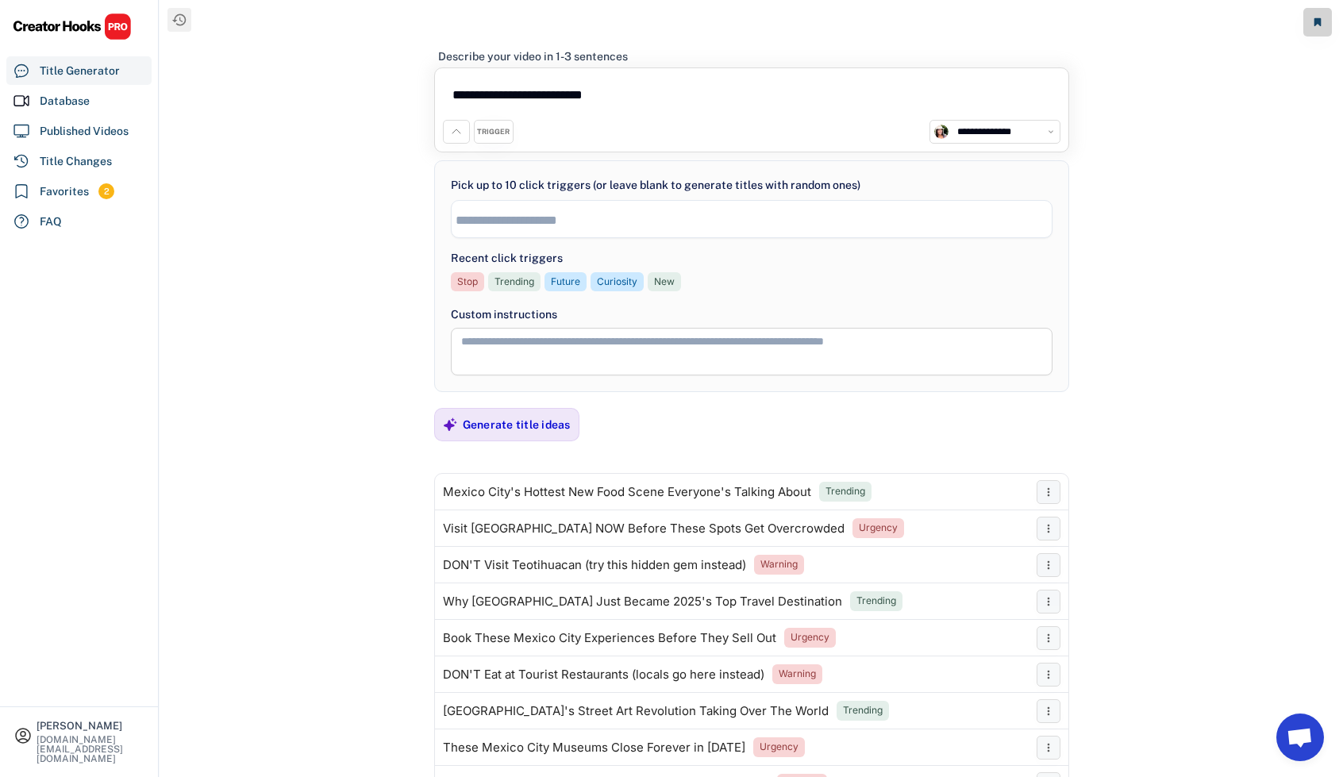
click at [530, 218] on input "search" at bounding box center [756, 220] width 601 height 13
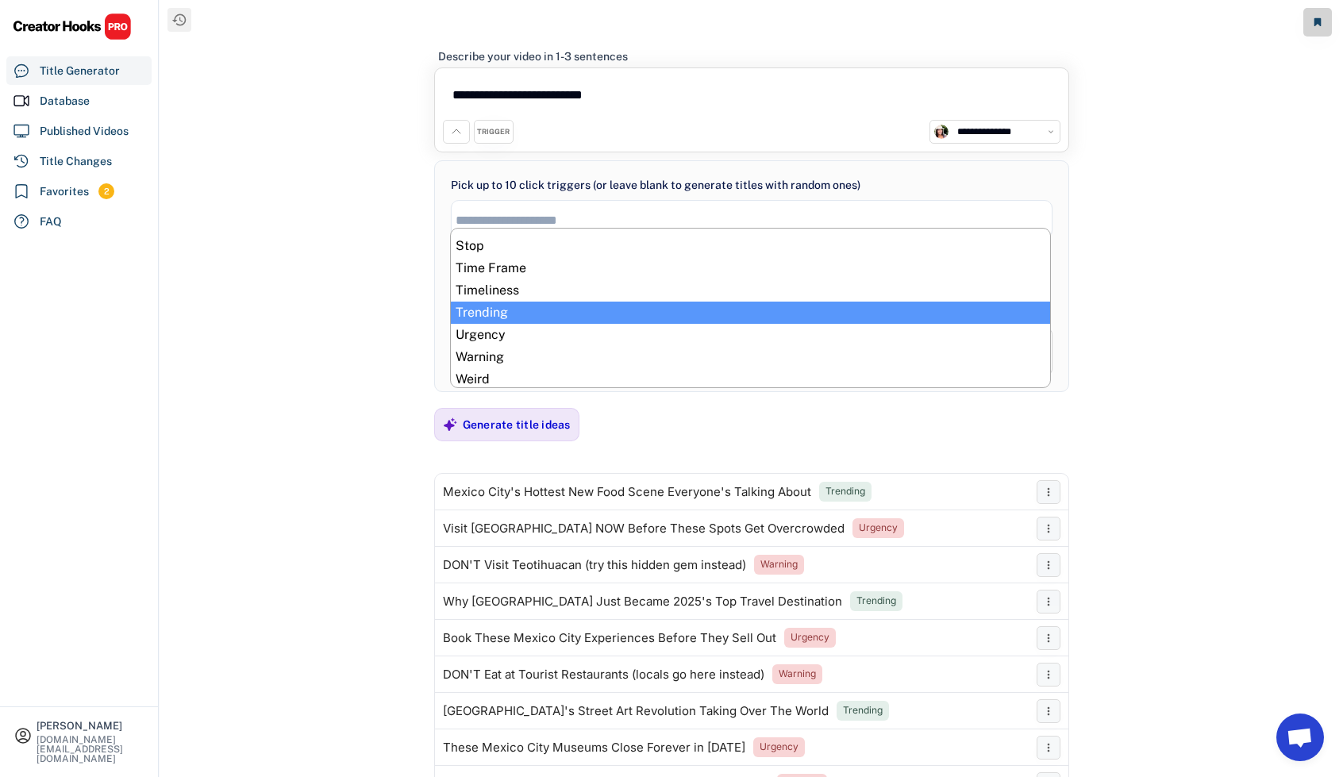
scroll to position [819, 0]
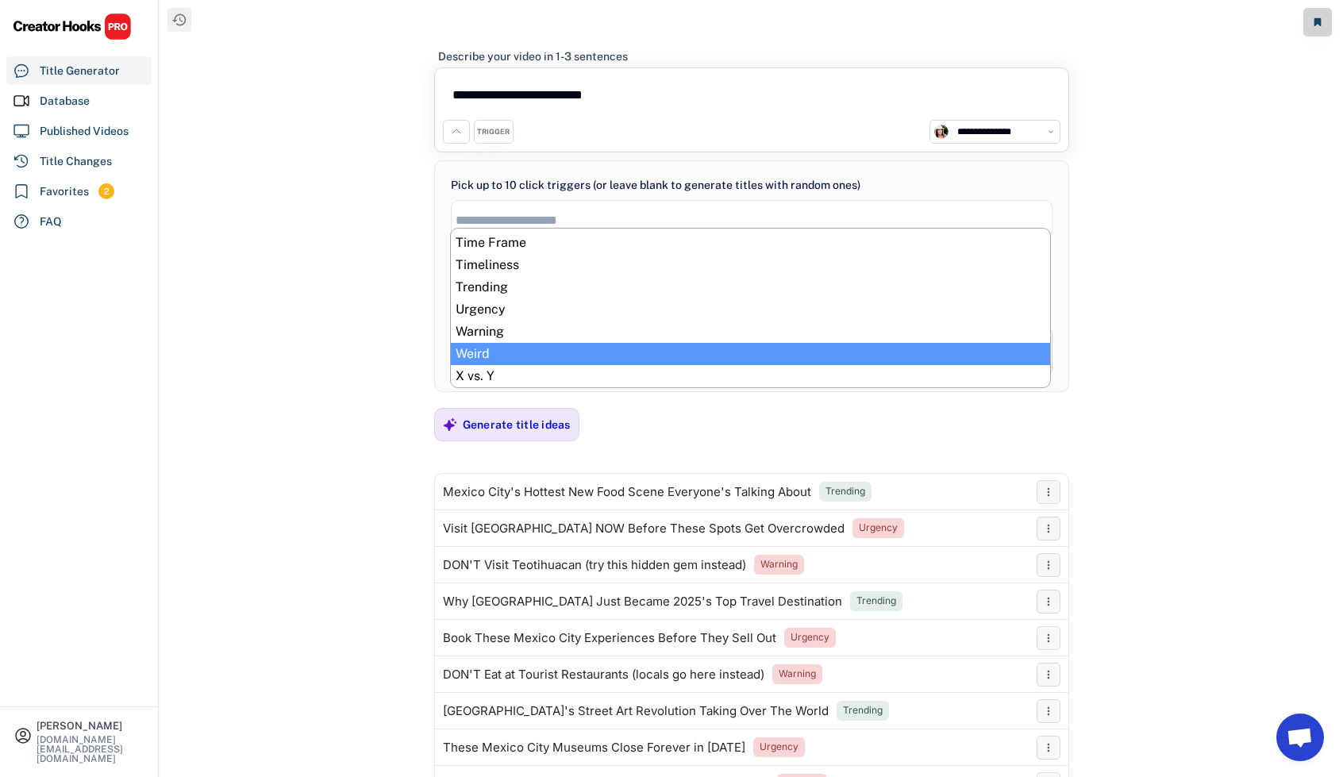
select select "**********"
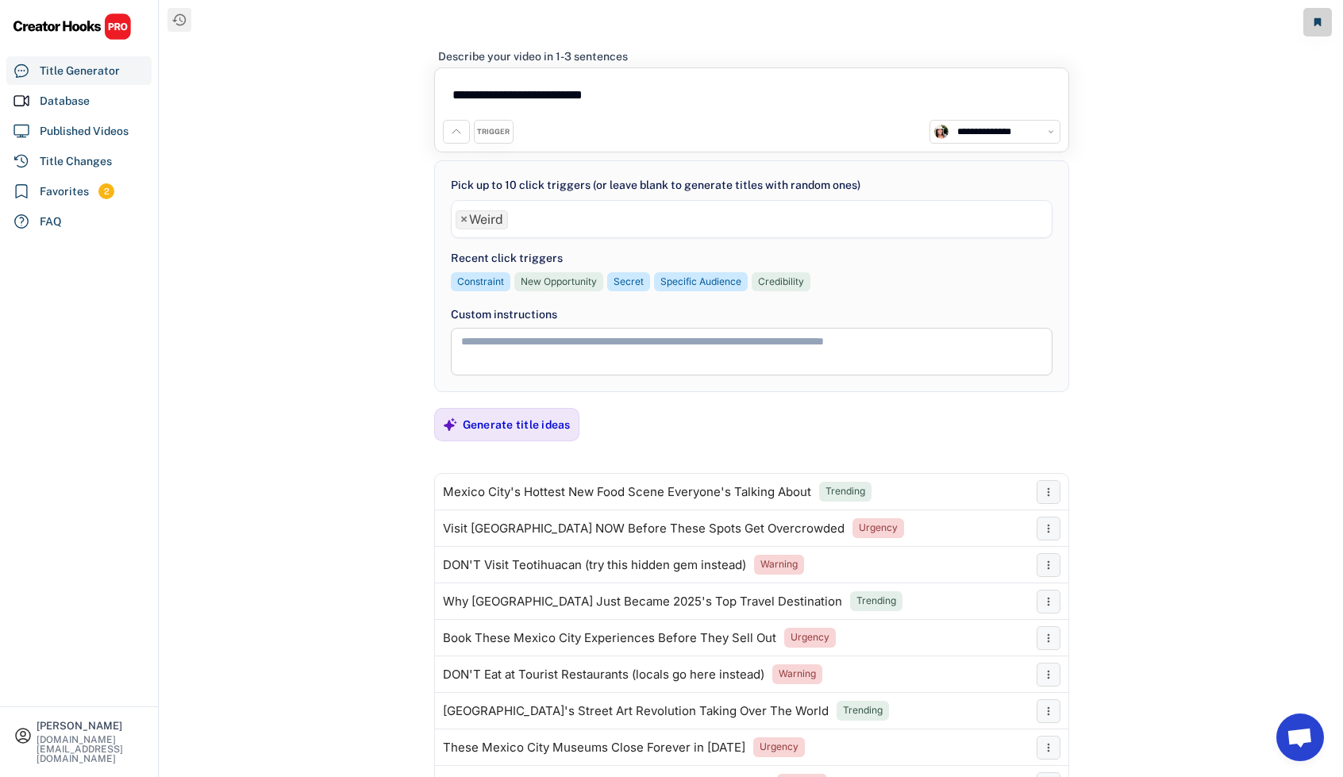
click at [572, 228] on ul "× Weird" at bounding box center [752, 217] width 600 height 23
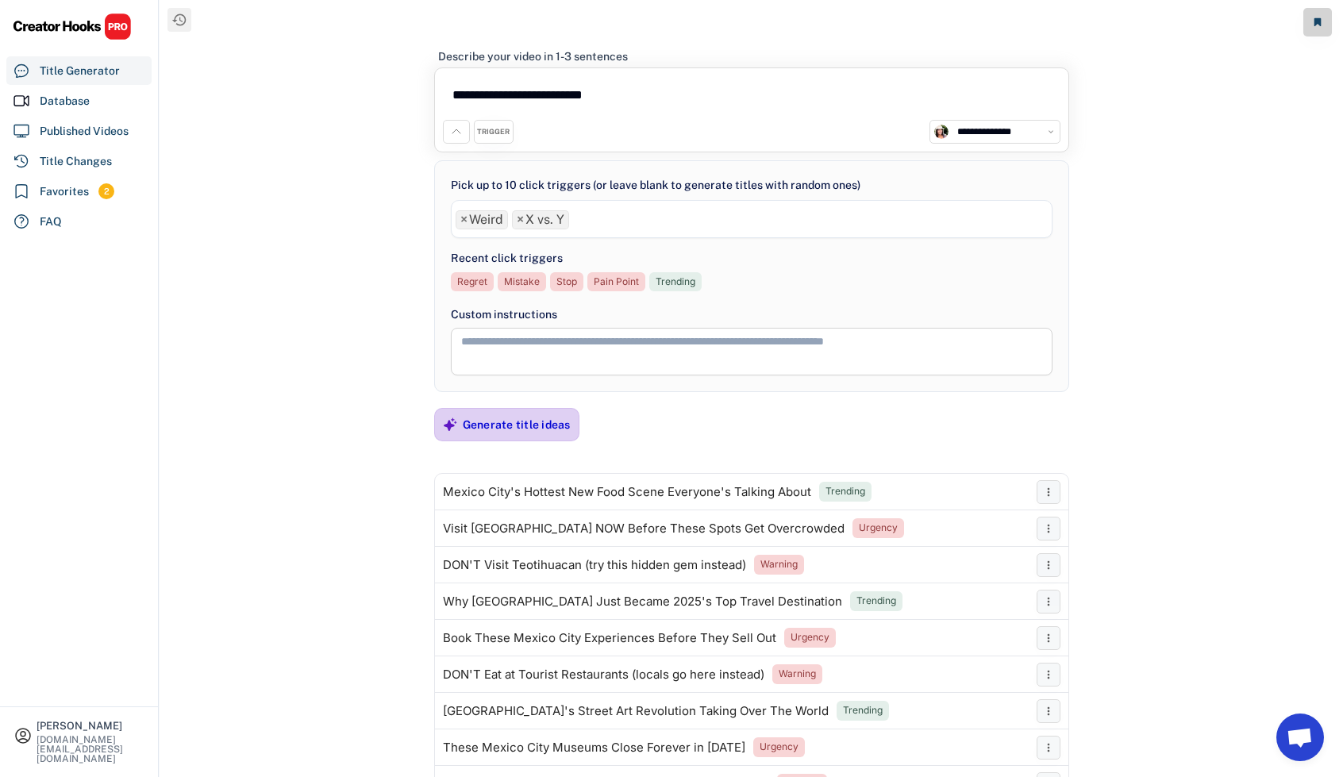
click at [511, 419] on div "Generate title ideas" at bounding box center [517, 425] width 108 height 14
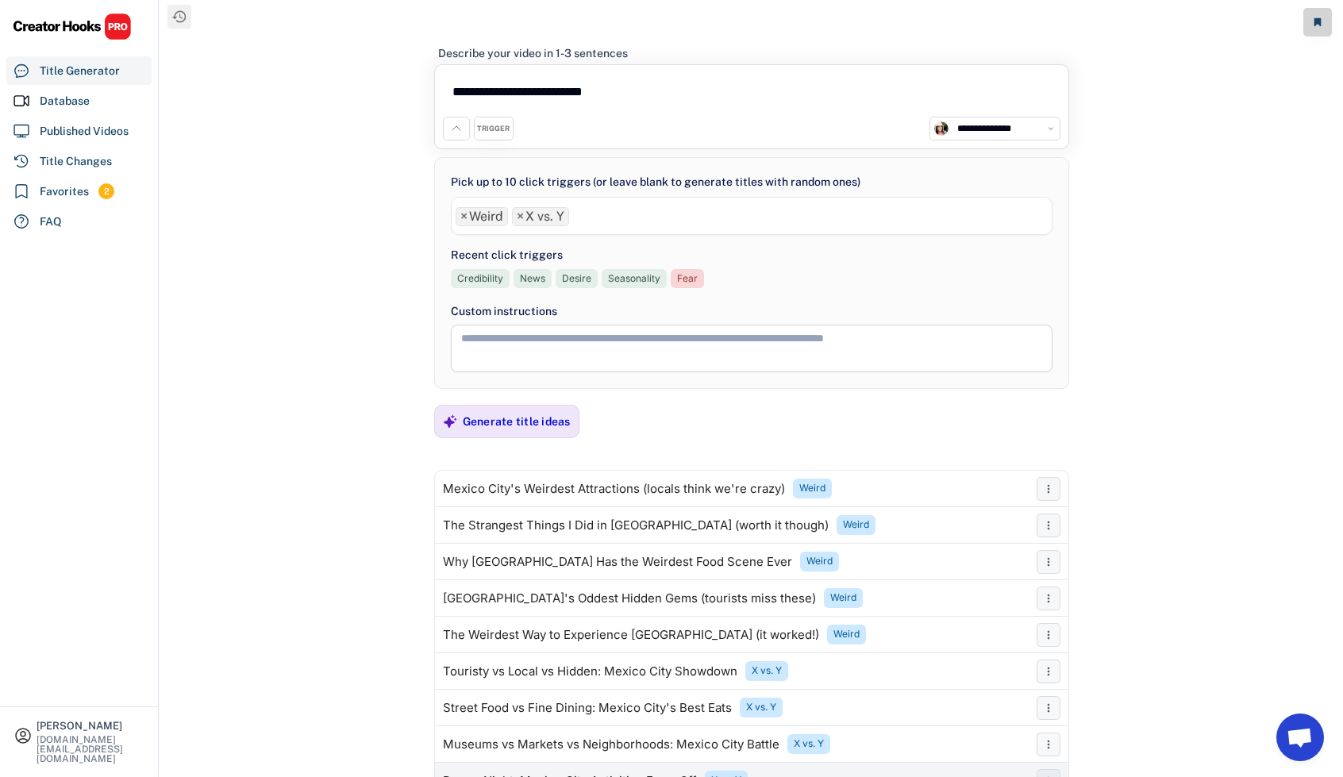
scroll to position [0, 0]
